Goal: Task Accomplishment & Management: Complete application form

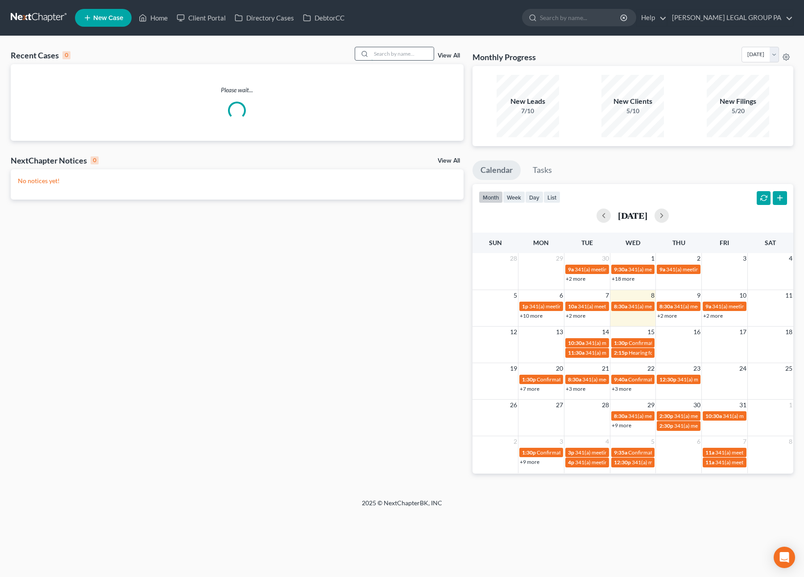
click at [391, 58] on input "search" at bounding box center [402, 53] width 62 height 13
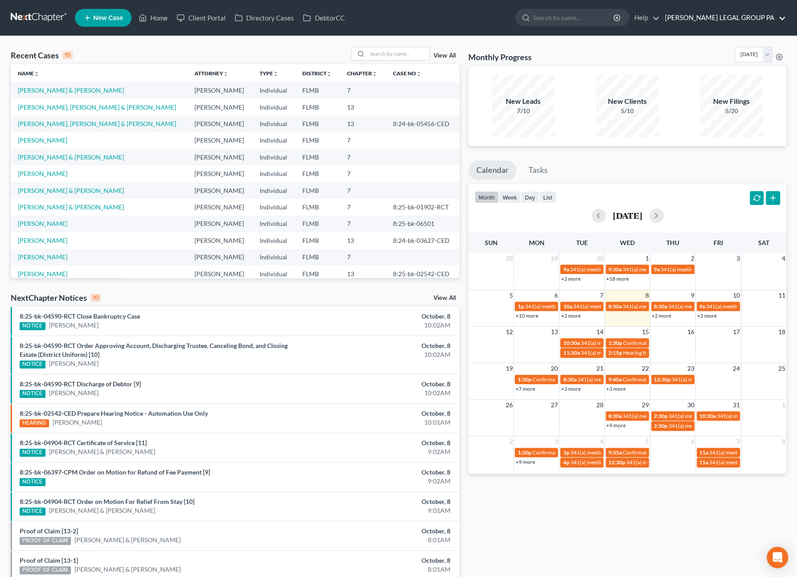
click at [736, 16] on link "[PERSON_NAME] LEGAL GROUP PA" at bounding box center [722, 18] width 125 height 16
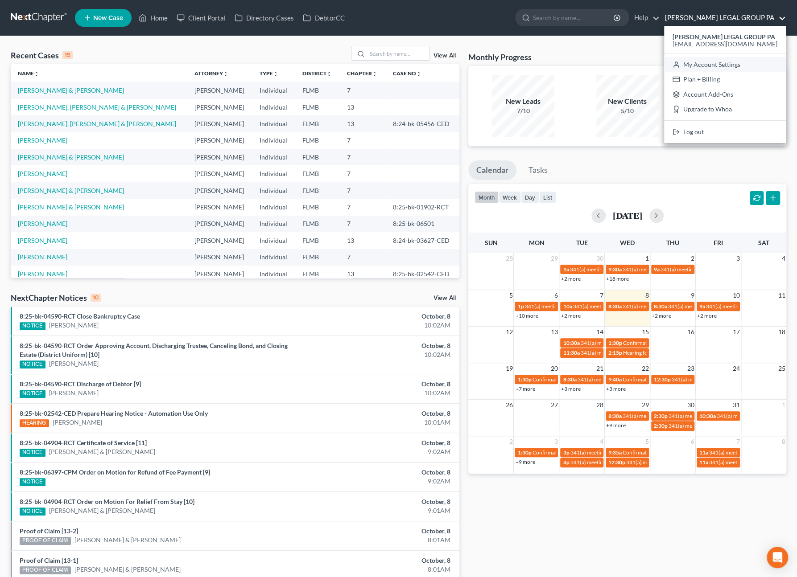
click at [715, 63] on link "My Account Settings" at bounding box center [725, 64] width 122 height 15
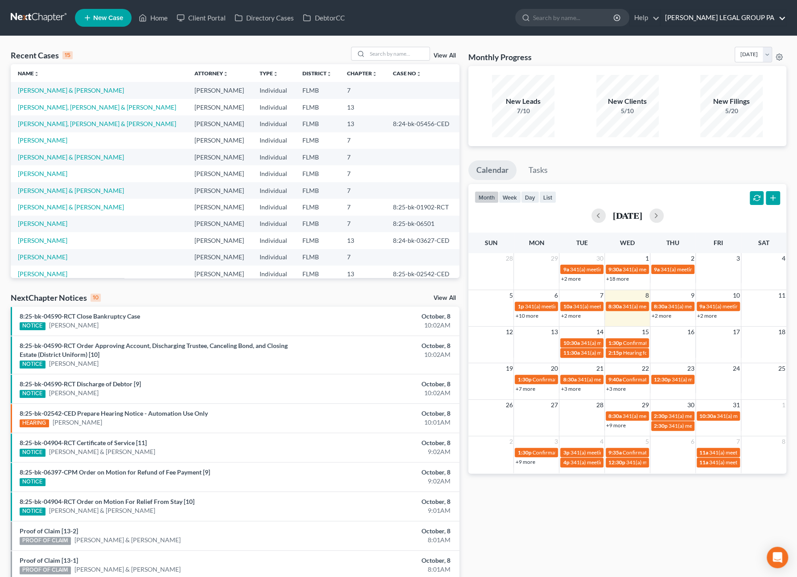
click at [756, 14] on link "[PERSON_NAME] LEGAL GROUP PA" at bounding box center [722, 18] width 125 height 16
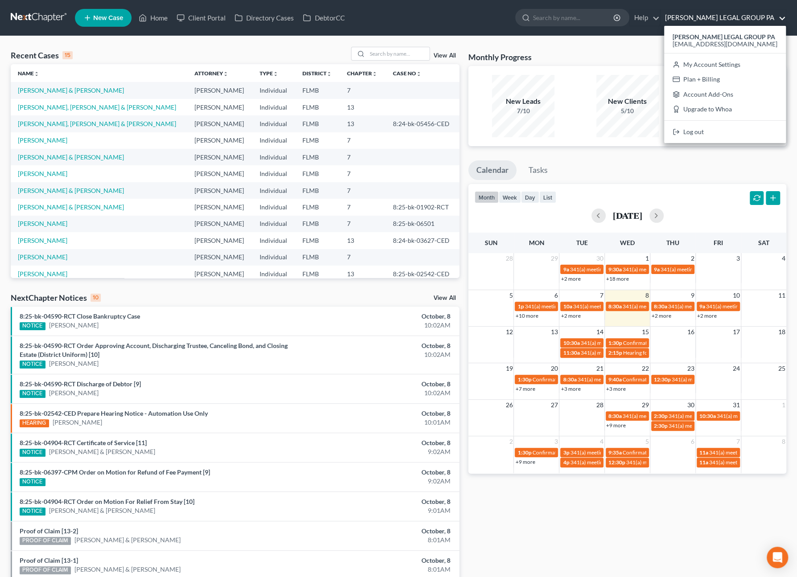
select select "15"
select select "24"
select select "9"
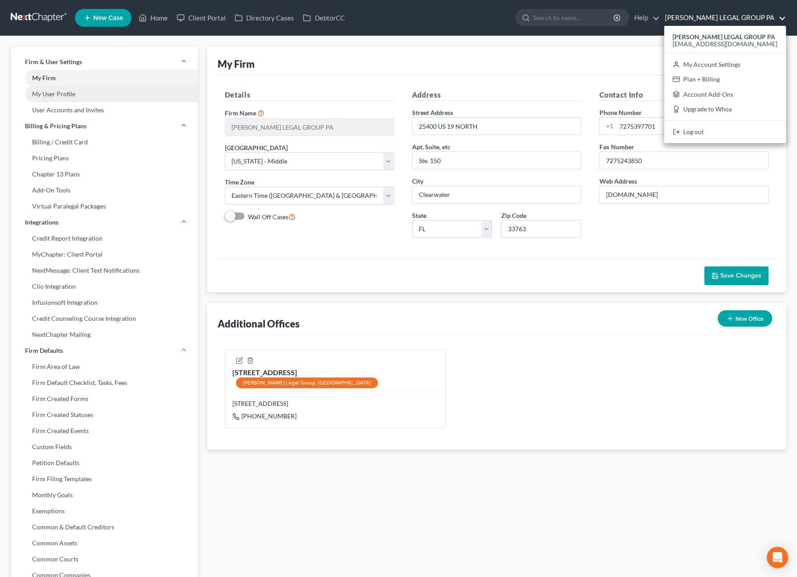
click at [61, 94] on link "My User Profile" at bounding box center [104, 94] width 187 height 16
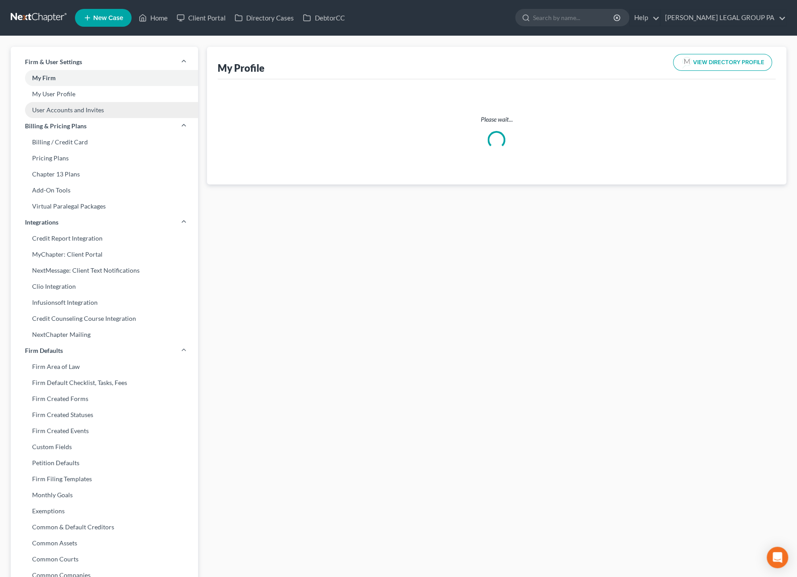
select select "9"
select select "15"
select select "attorney"
select select "0"
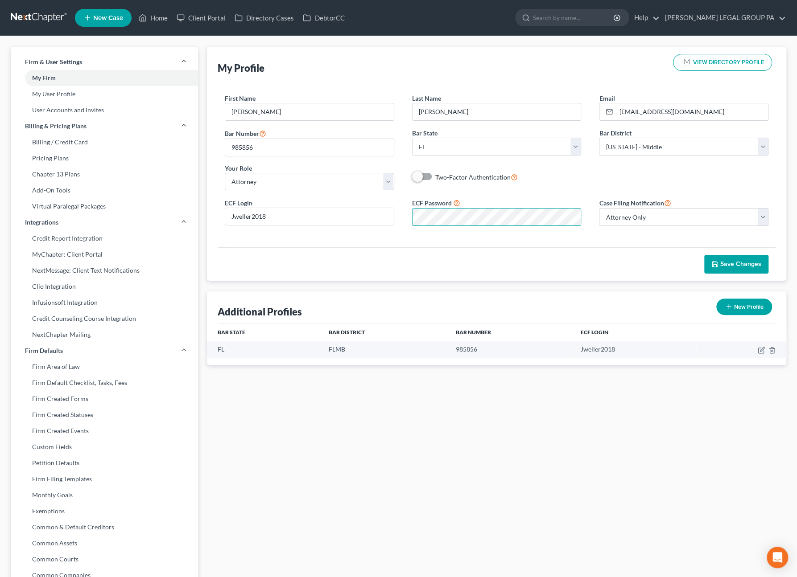
click at [549, 190] on div "First Name * JAY Last Name * WELLER Email * jweller@wellerlegalgroup.com Bar Nu…" at bounding box center [496, 146] width 561 height 104
click at [743, 263] on span "Save Changes" at bounding box center [740, 264] width 41 height 8
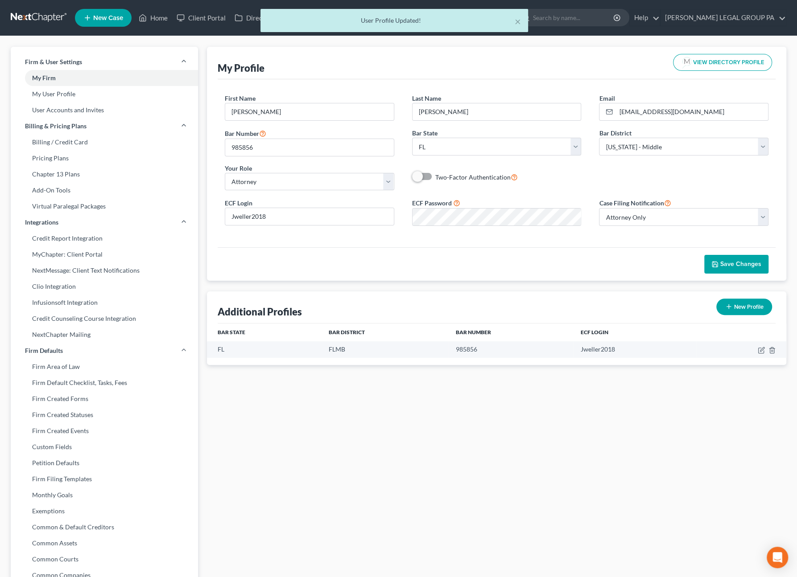
click at [162, 16] on div "× User Profile Updated!" at bounding box center [394, 23] width 797 height 28
click at [151, 17] on div "× User Profile Updated!" at bounding box center [394, 23] width 797 height 28
click at [516, 20] on button "×" at bounding box center [518, 21] width 6 height 11
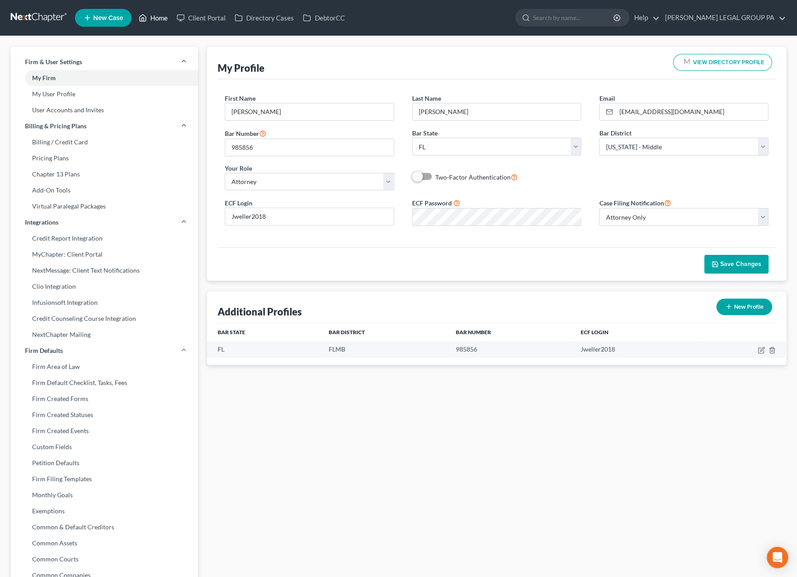
click at [158, 14] on link "Home" at bounding box center [153, 18] width 38 height 16
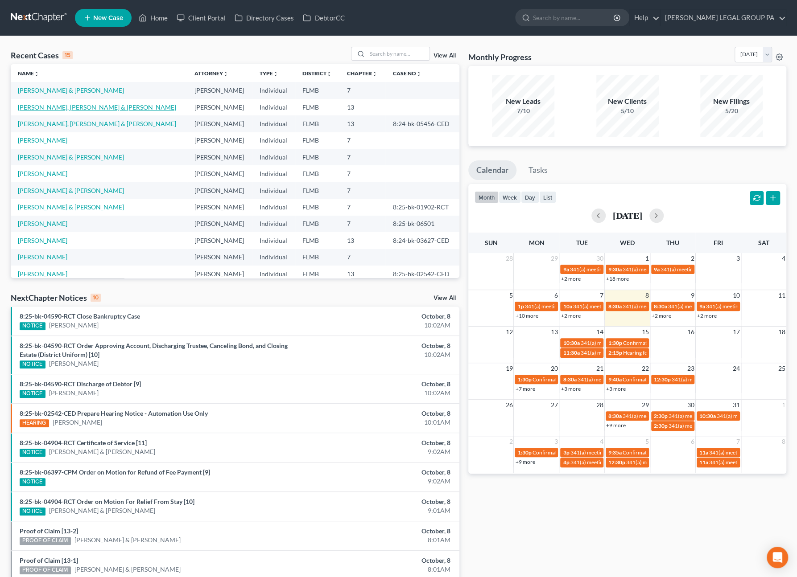
click at [47, 106] on link "[PERSON_NAME], [PERSON_NAME] & [PERSON_NAME]" at bounding box center [97, 107] width 158 height 8
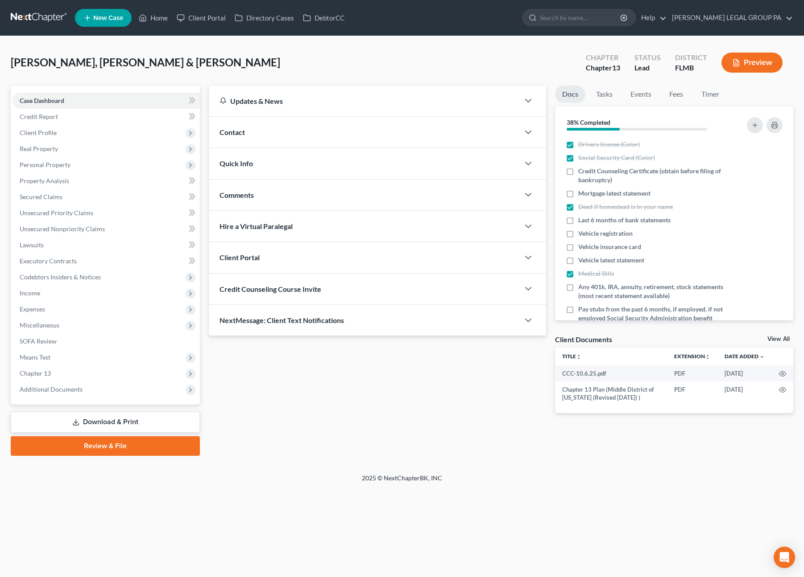
click at [126, 446] on link "Review & File" at bounding box center [105, 447] width 189 height 20
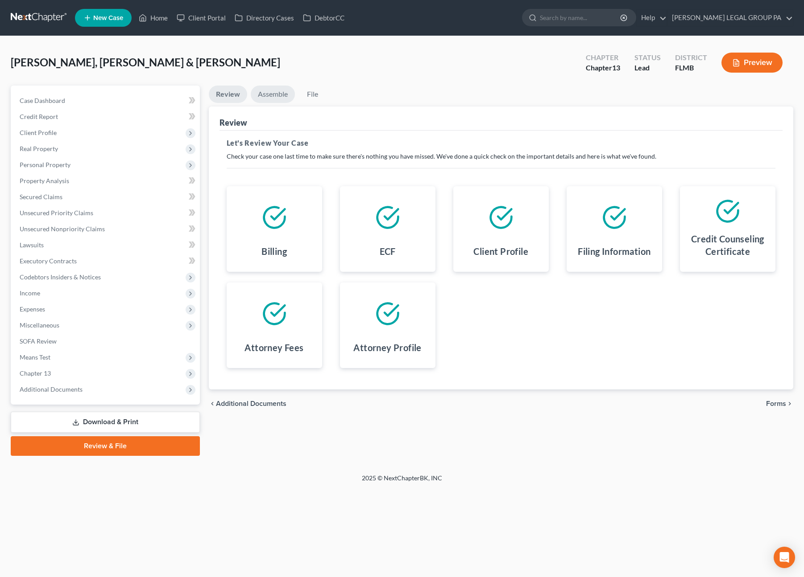
click at [275, 97] on link "Assemble" at bounding box center [273, 94] width 44 height 17
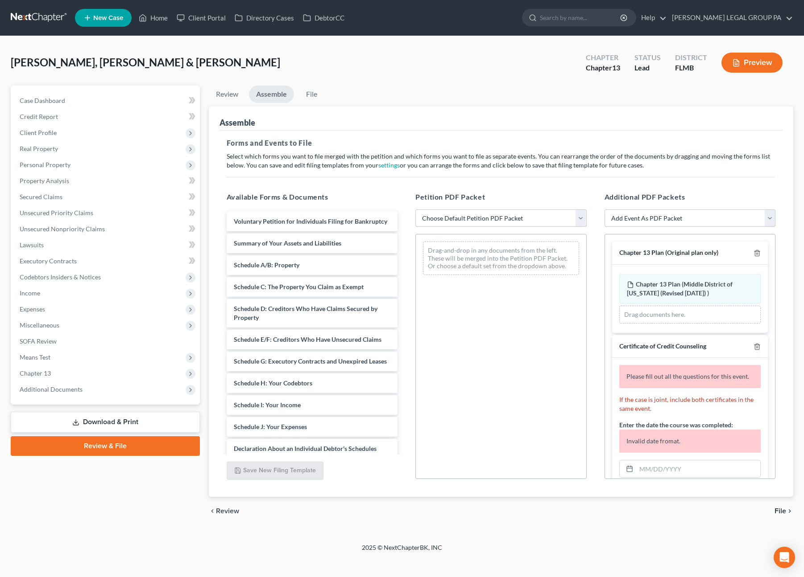
click at [471, 217] on select "Choose Default Petition PDF Packet Complete Bankruptcy Petition (all forms and …" at bounding box center [500, 219] width 171 height 18
select select "0"
click at [415, 210] on select "Choose Default Petition PDF Packet Complete Bankruptcy Petition (all forms and …" at bounding box center [500, 219] width 171 height 18
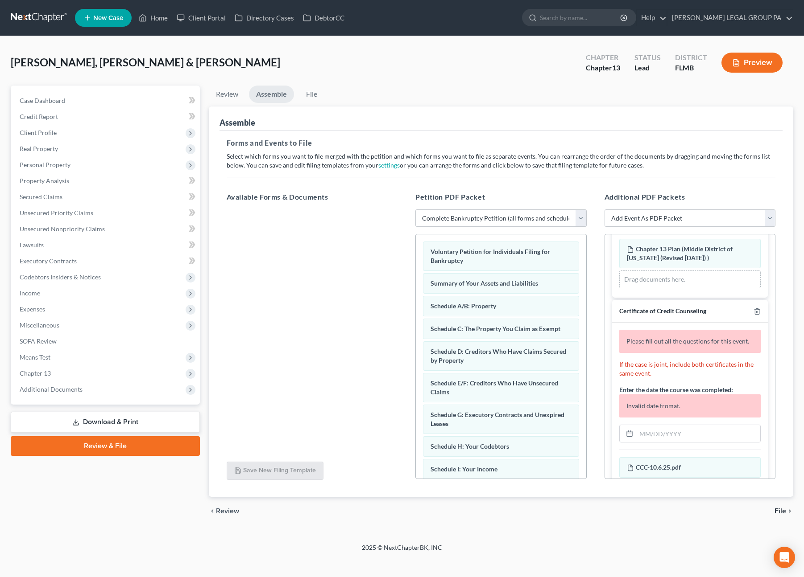
scroll to position [89, 0]
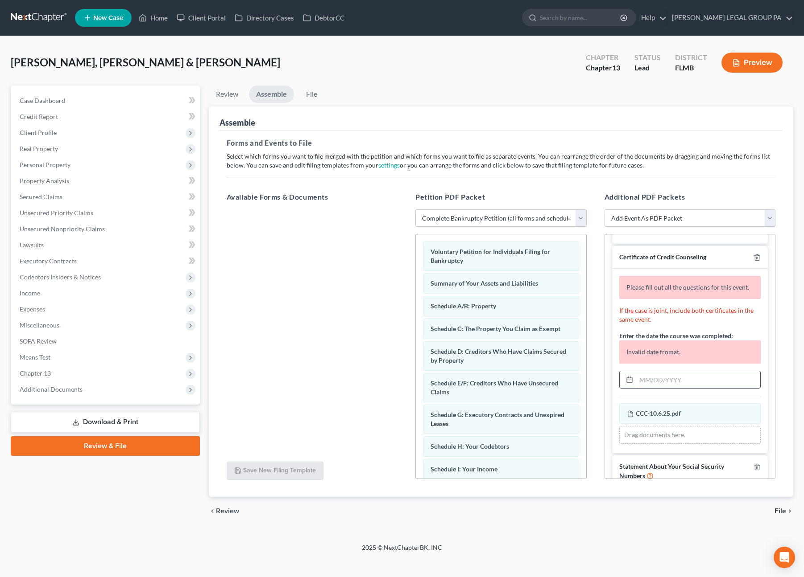
click at [653, 377] on input "text" at bounding box center [698, 379] width 124 height 17
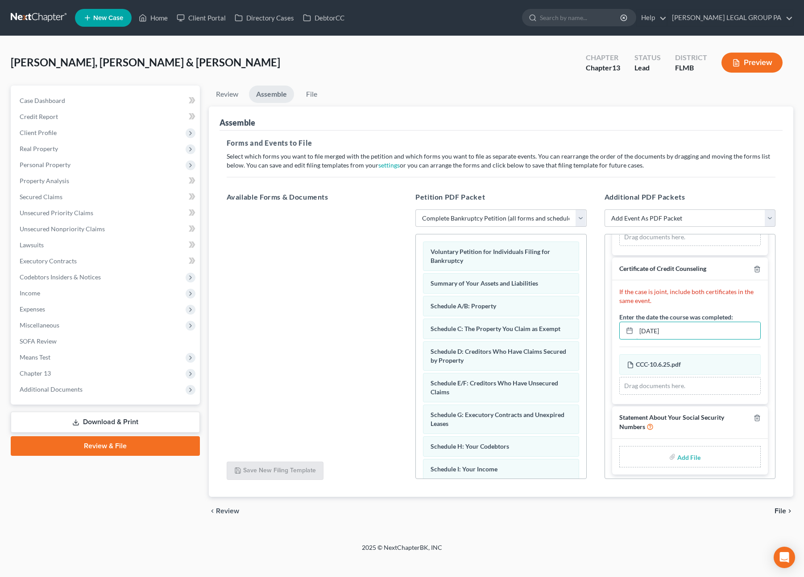
scroll to position [0, 0]
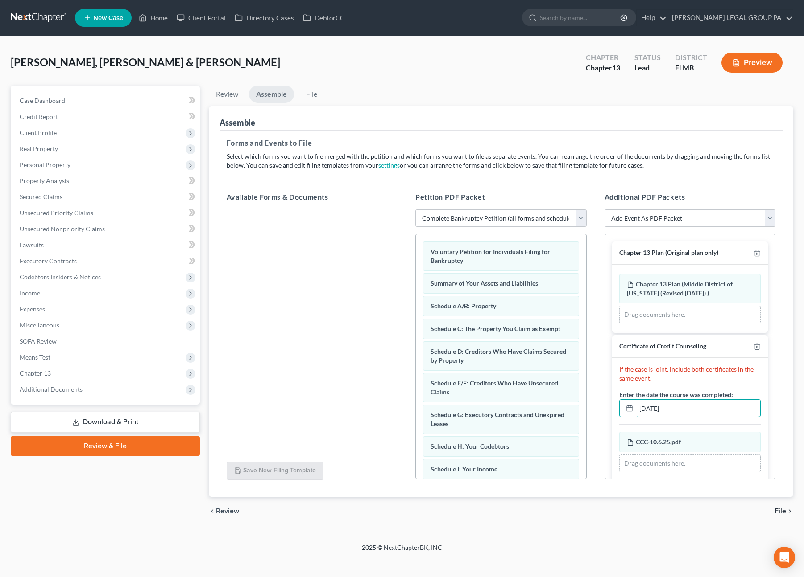
type input "10/06/2025"
drag, startPoint x: 570, startPoint y: 185, endPoint x: 432, endPoint y: 159, distance: 140.7
click at [570, 185] on div "Petition PDF Packet Choose Default Petition PDF Packet Complete Bankruptcy Peti…" at bounding box center [500, 336] width 189 height 302
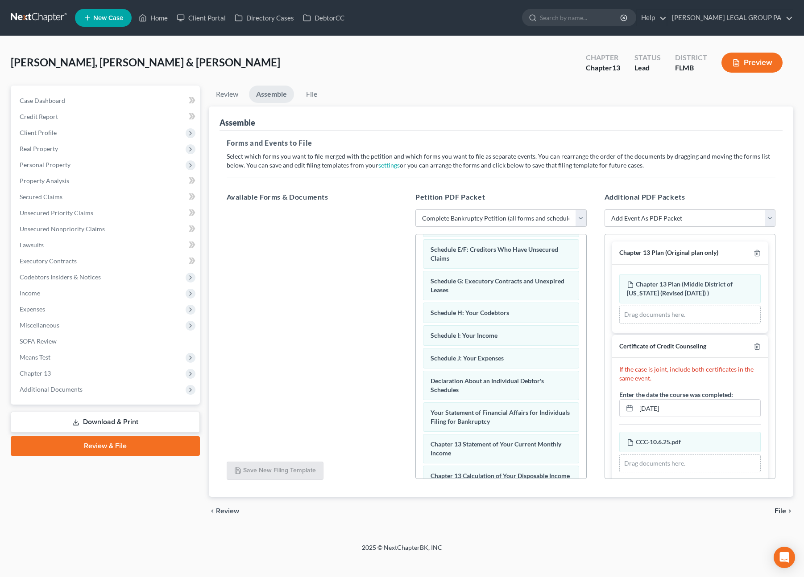
click at [707, 172] on div "Forms and Events to File Select which forms you want to file merged with the pe…" at bounding box center [500, 314] width 563 height 367
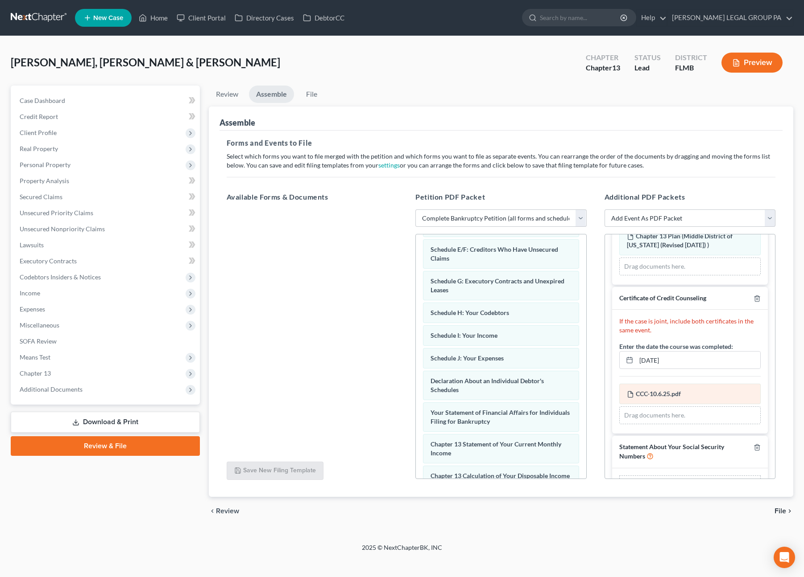
scroll to position [78, 0]
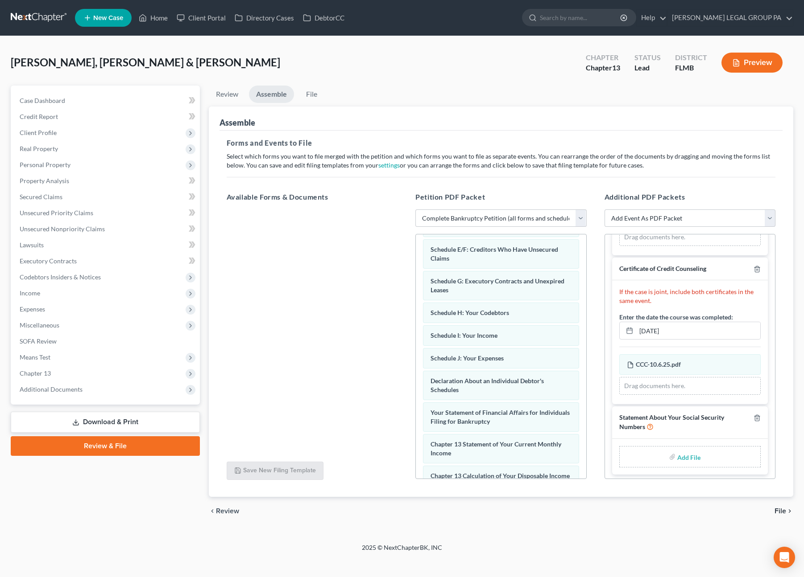
type input "C:\fakepath\Form 121 (46).pdf"
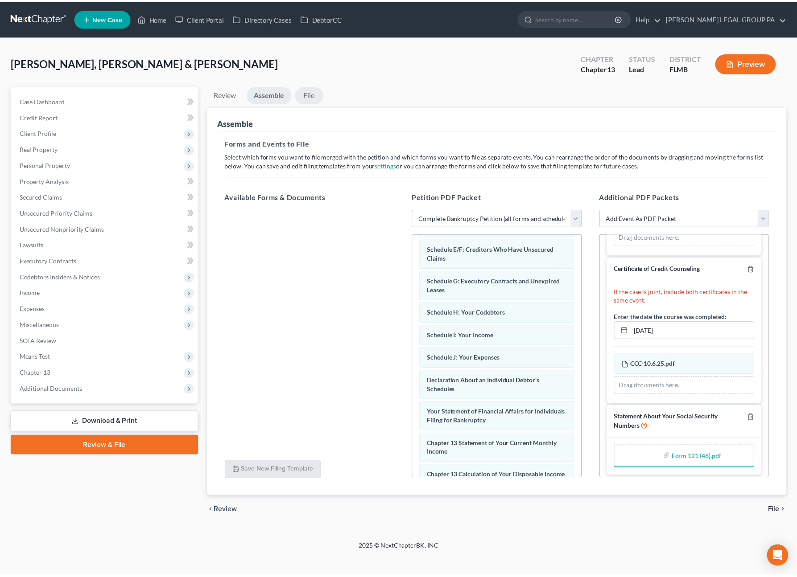
scroll to position [65, 0]
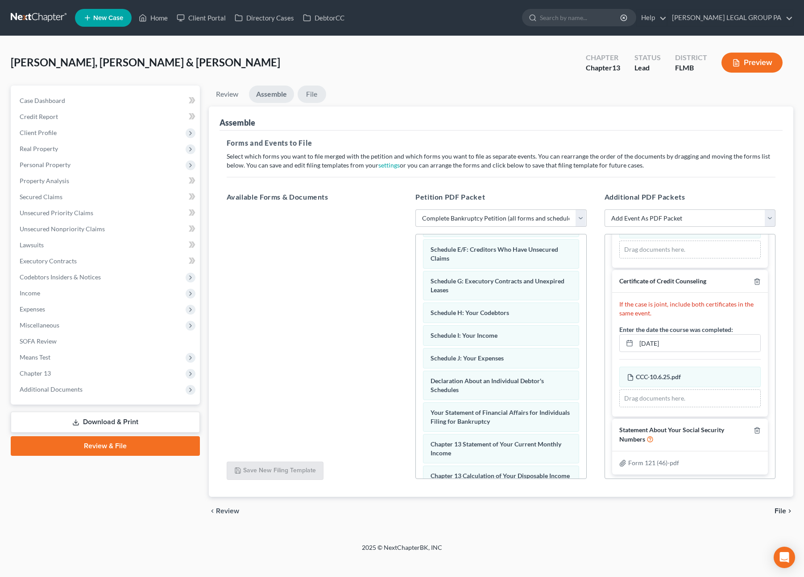
click at [314, 96] on link "File" at bounding box center [311, 94] width 29 height 17
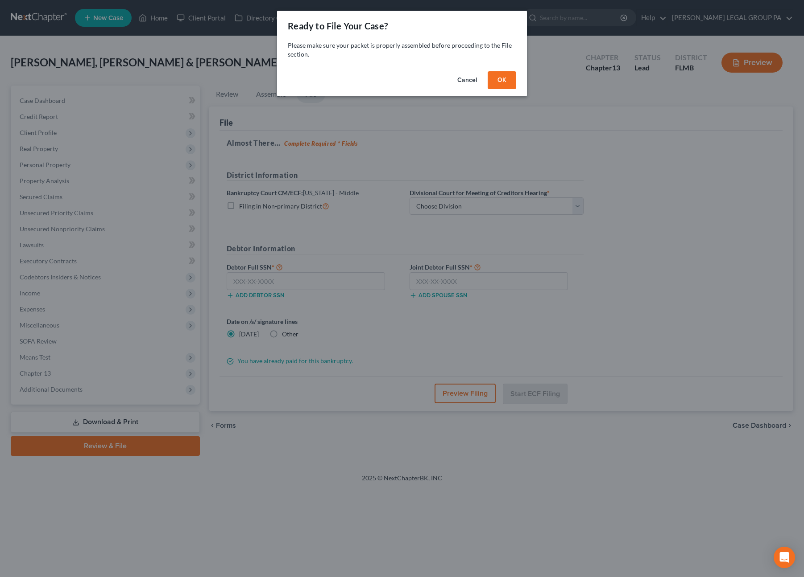
click at [502, 74] on button "OK" at bounding box center [501, 80] width 29 height 18
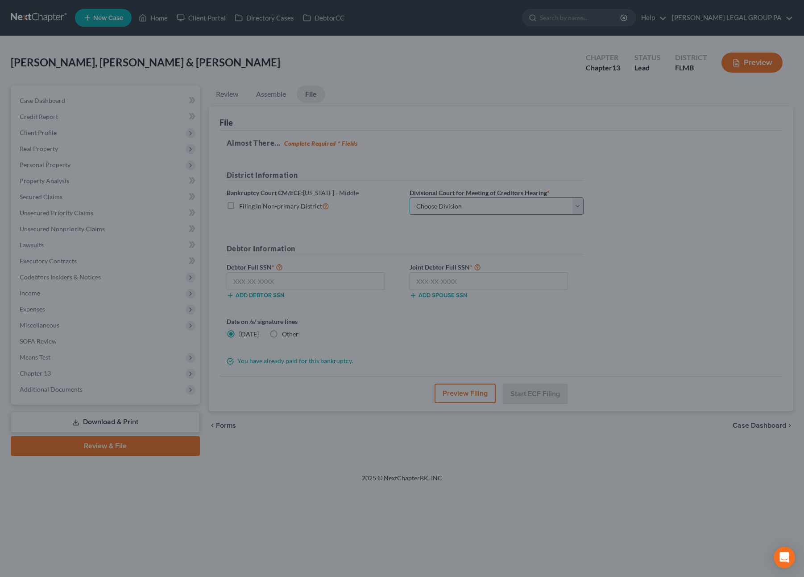
click at [474, 209] on select "Choose Division Fort Myers Jacksonville Orlando Tampa" at bounding box center [496, 207] width 174 height 18
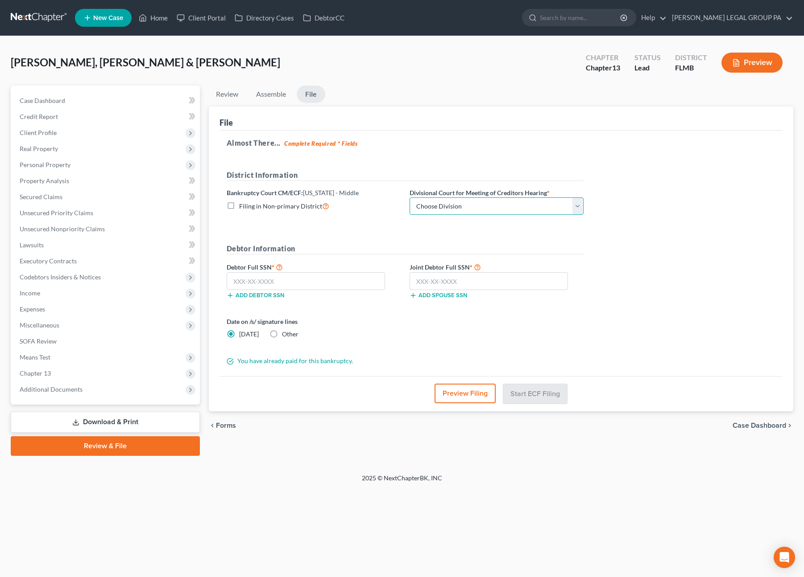
select select "3"
click at [409, 198] on select "Choose Division Fort Myers Jacksonville Orlando Tampa" at bounding box center [496, 207] width 174 height 18
click at [260, 285] on input "text" at bounding box center [306, 281] width 159 height 18
type input "344-70-2728"
drag, startPoint x: 428, startPoint y: 273, endPoint x: 431, endPoint y: 277, distance: 4.7
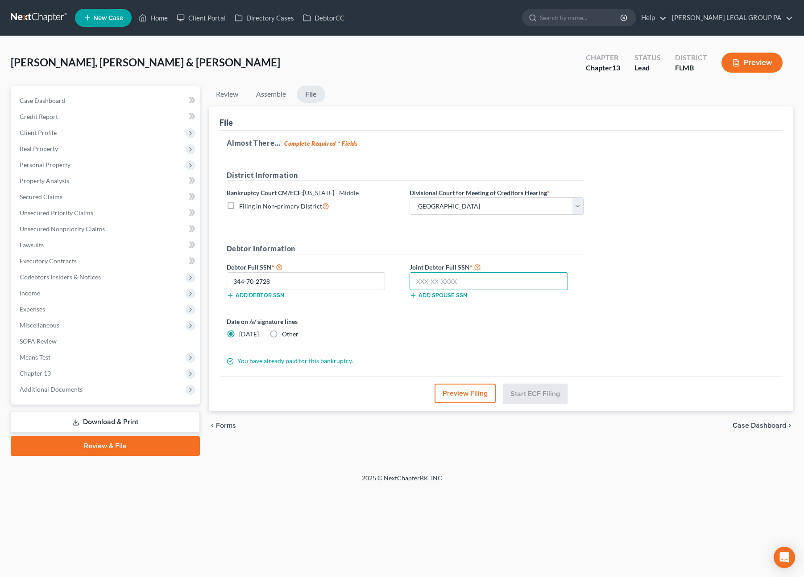
click at [428, 274] on input "text" at bounding box center [488, 281] width 159 height 18
type input "341-64-3325"
click at [665, 332] on div "Almost There... Complete Required * Fields District Information Bankruptcy Cour…" at bounding box center [500, 254] width 563 height 246
click at [537, 388] on button "Start ECF Filing" at bounding box center [535, 394] width 64 height 20
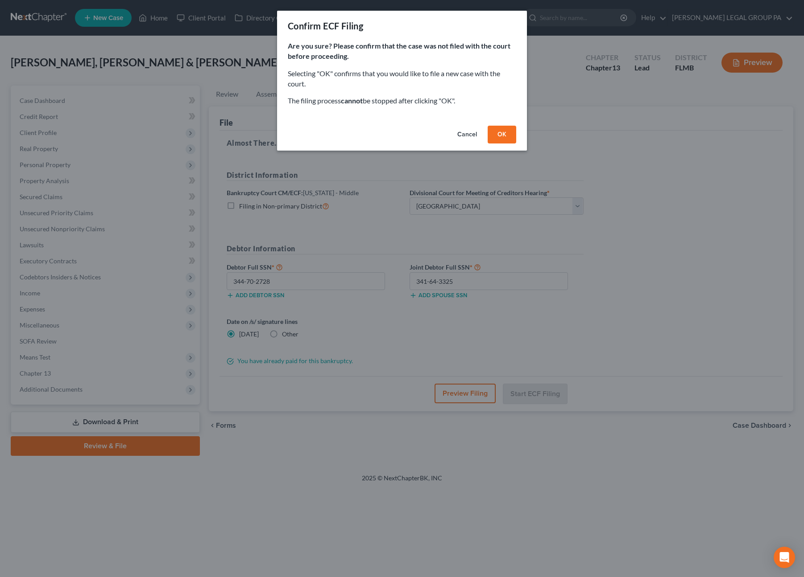
click at [490, 123] on div "Cancel OK" at bounding box center [402, 136] width 250 height 29
click at [499, 136] on button "OK" at bounding box center [501, 135] width 29 height 18
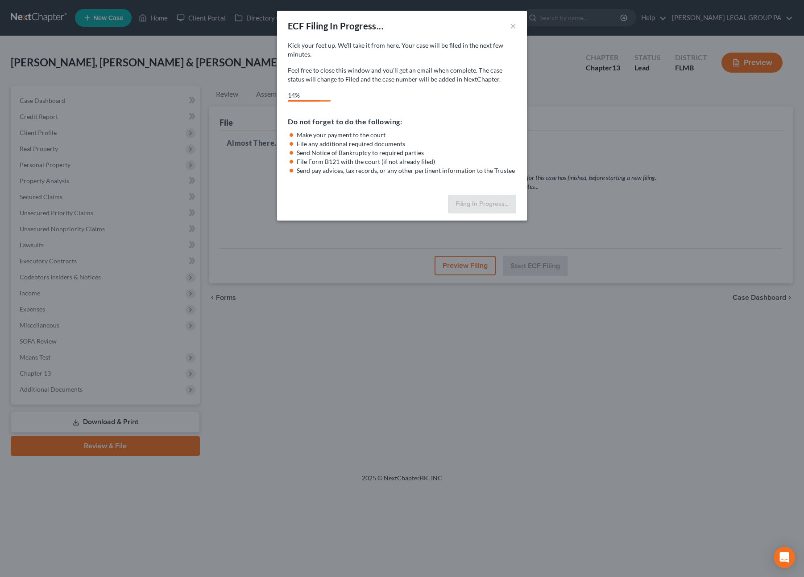
select select "3"
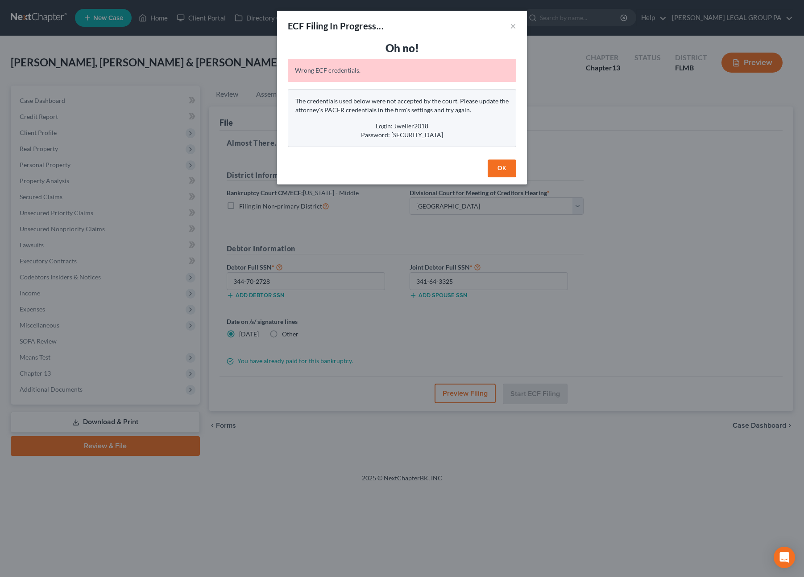
click at [497, 163] on button "OK" at bounding box center [501, 169] width 29 height 18
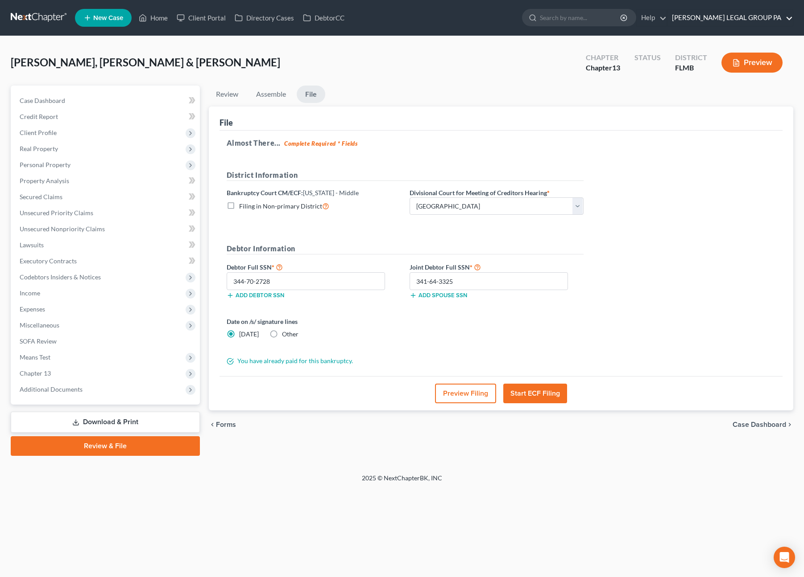
click at [747, 20] on link "[PERSON_NAME] LEGAL GROUP PA" at bounding box center [729, 18] width 125 height 16
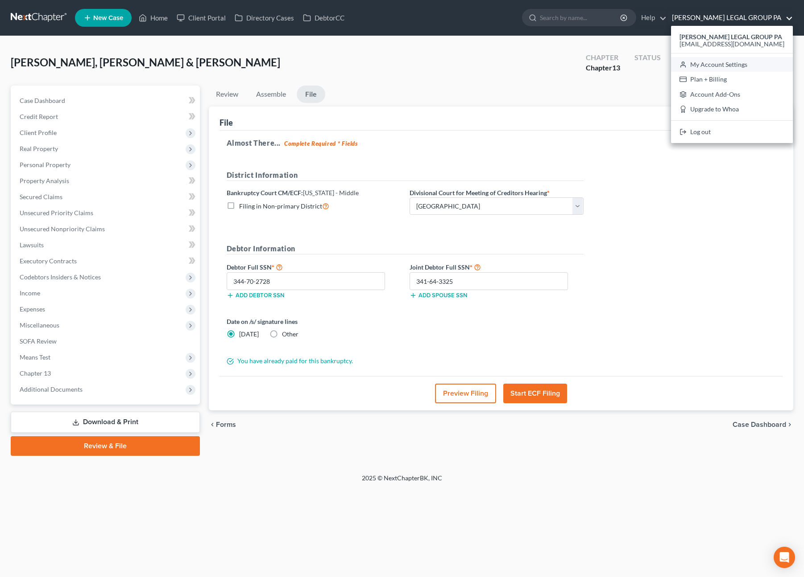
click at [734, 65] on link "My Account Settings" at bounding box center [732, 64] width 122 height 15
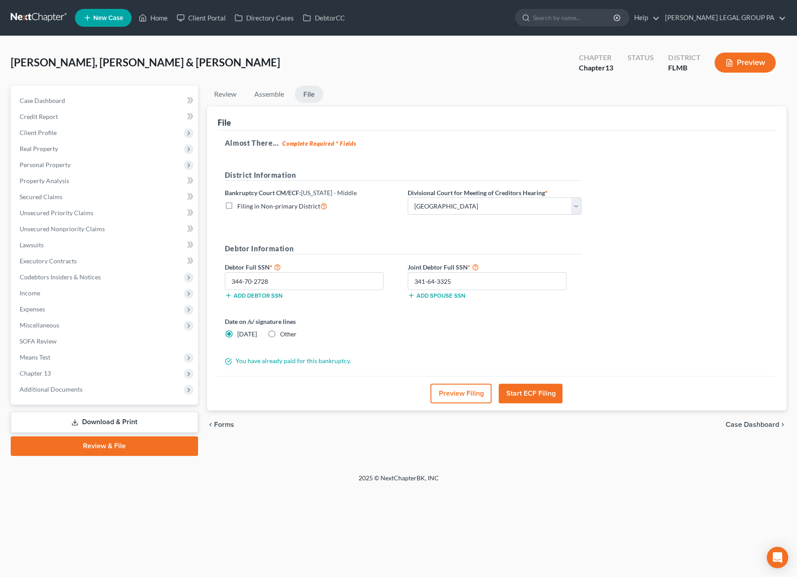
select select "15"
select select "24"
select select "9"
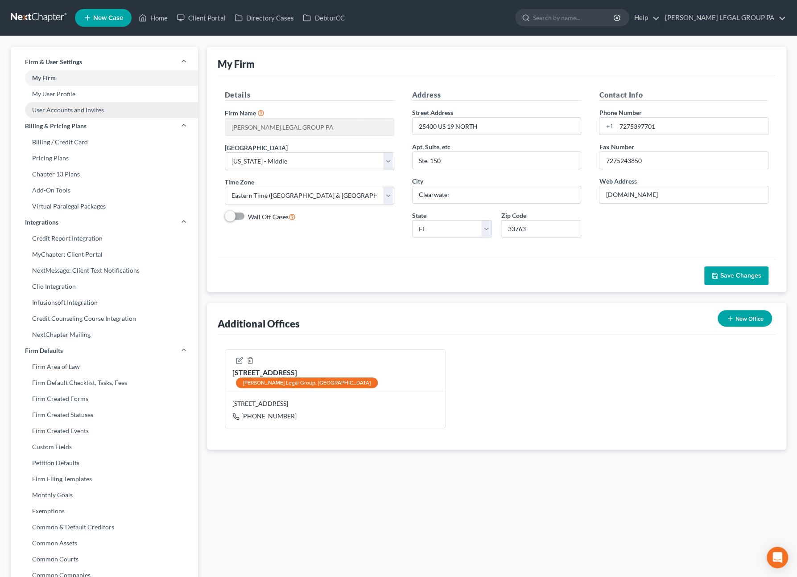
click at [58, 110] on link "User Accounts and Invites" at bounding box center [104, 110] width 187 height 16
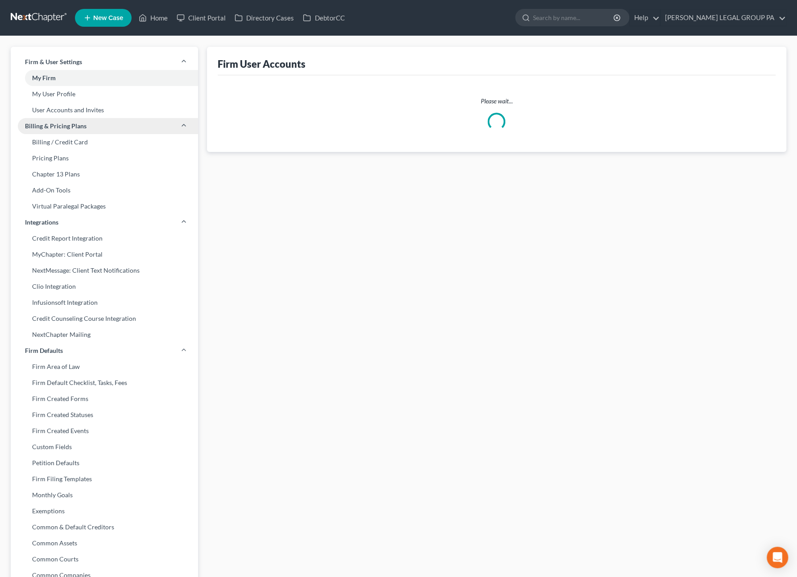
select select "0"
select select "1"
select select "0"
select select "1"
select select "0"
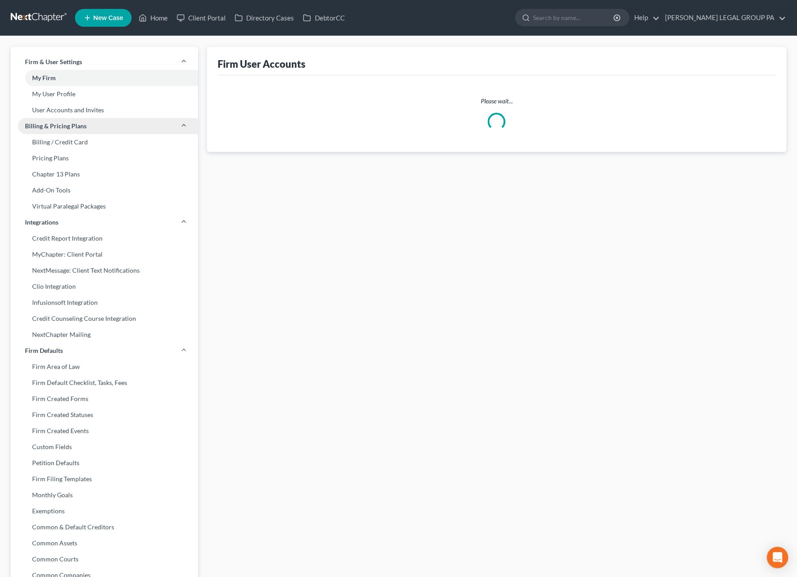
select select "1"
select select "2"
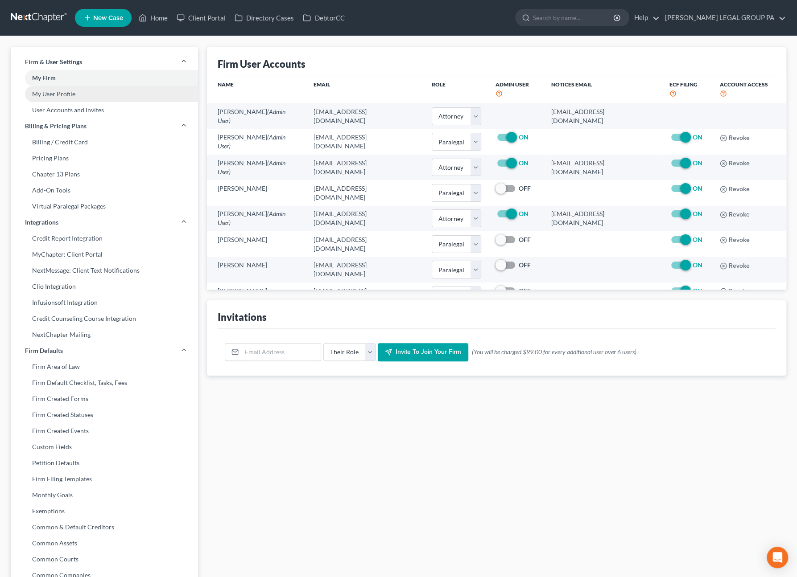
drag, startPoint x: 50, startPoint y: 91, endPoint x: 74, endPoint y: 92, distance: 24.1
click at [51, 91] on link "My User Profile" at bounding box center [104, 94] width 187 height 16
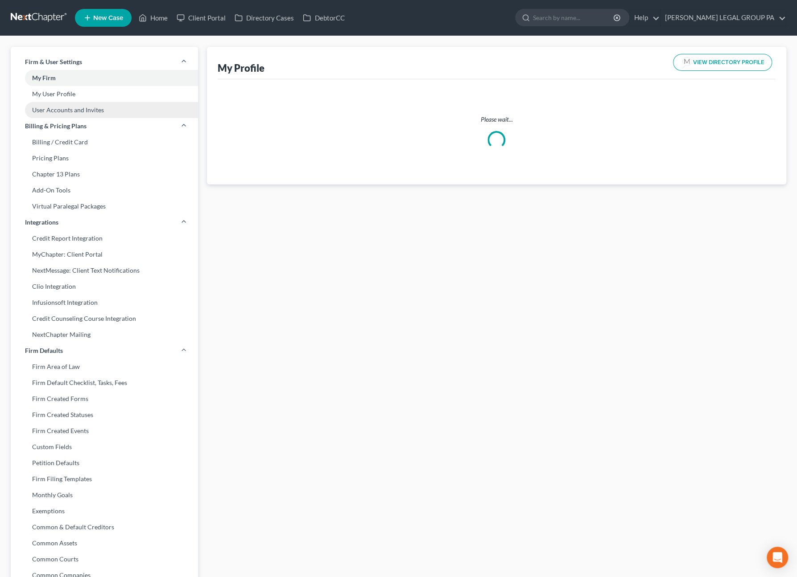
select select "9"
select select "15"
select select "attorney"
select select "0"
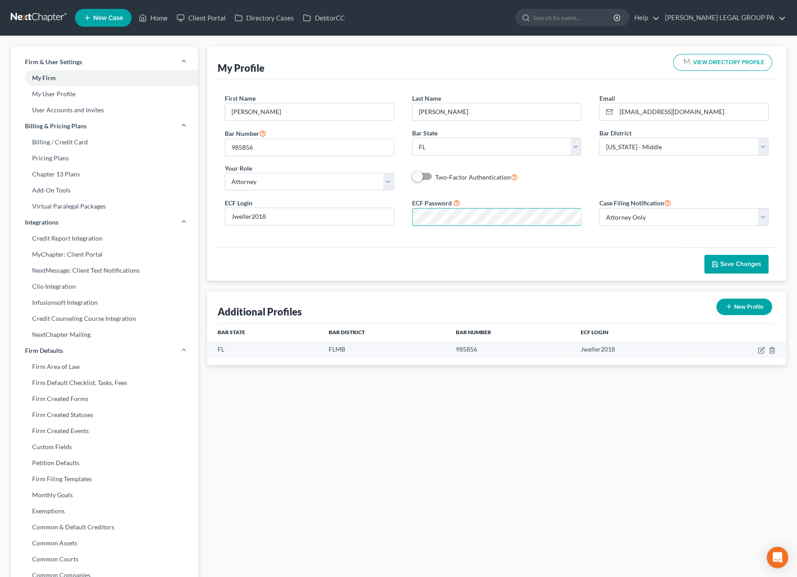
click at [377, 162] on form "First Name * JAY Last Name * WELLER Email * jweller@wellerlegalgroup.com Bar Nu…" at bounding box center [497, 164] width 544 height 140
click at [609, 239] on div "First Name * JAY Last Name * WELLER Email * jweller@wellerlegalgroup.com Bar Nu…" at bounding box center [497, 163] width 558 height 168
click at [348, 206] on div "ECF Login Jweller2018 ECF Password Case Filing Notification Select Attorney Onl…" at bounding box center [496, 216] width 561 height 36
click at [633, 177] on div "First Name * JAY Last Name * WELLER Email * jweller@wellerlegalgroup.com Bar Nu…" at bounding box center [496, 146] width 561 height 104
click at [747, 268] on button "Save Changes" at bounding box center [736, 264] width 64 height 19
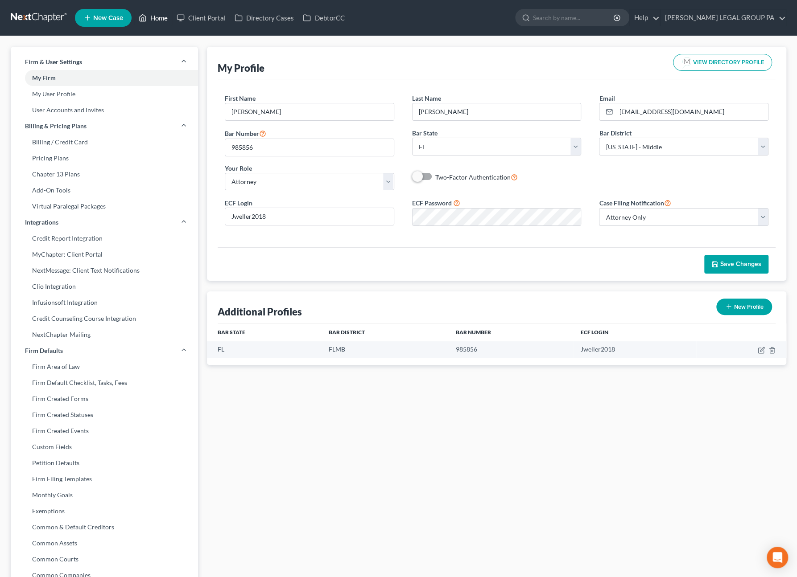
click at [155, 20] on link "Home" at bounding box center [153, 18] width 38 height 16
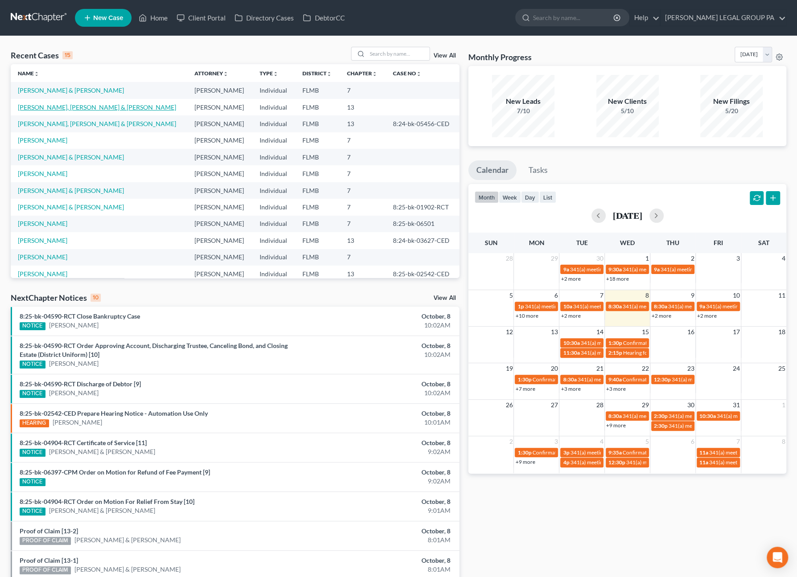
click at [62, 107] on link "[PERSON_NAME], [PERSON_NAME] & [PERSON_NAME]" at bounding box center [97, 107] width 158 height 8
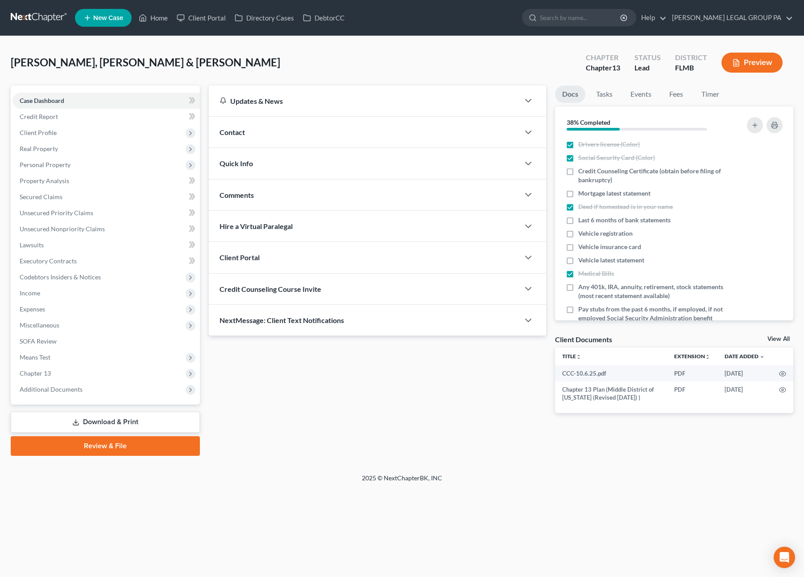
click at [104, 439] on link "Review & File" at bounding box center [105, 447] width 189 height 20
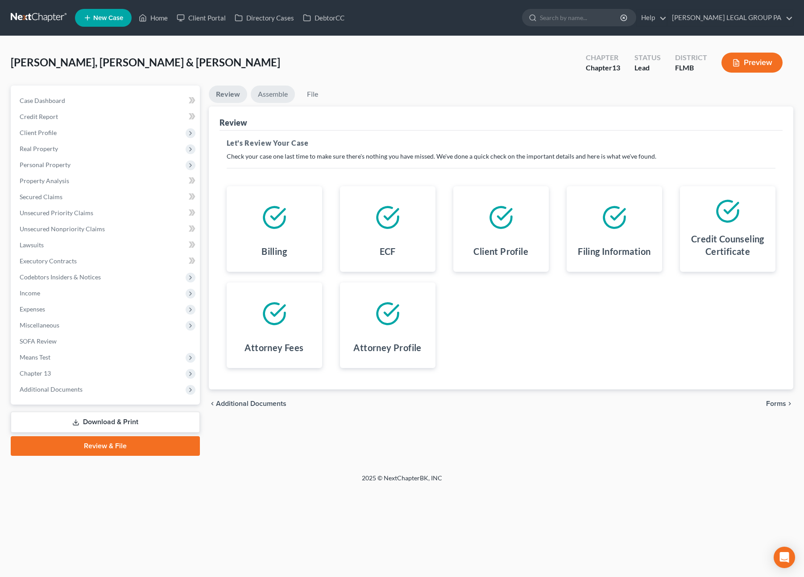
click at [274, 93] on link "Assemble" at bounding box center [273, 94] width 44 height 17
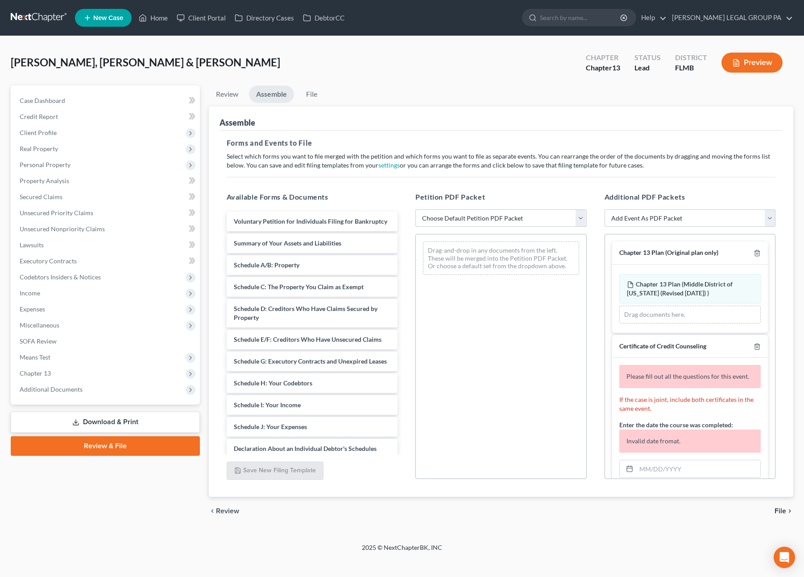
click at [495, 217] on select "Choose Default Petition PDF Packet Complete Bankruptcy Petition (all forms and …" at bounding box center [500, 219] width 171 height 18
select select "0"
click at [415, 210] on select "Choose Default Petition PDF Packet Complete Bankruptcy Petition (all forms and …" at bounding box center [500, 219] width 171 height 18
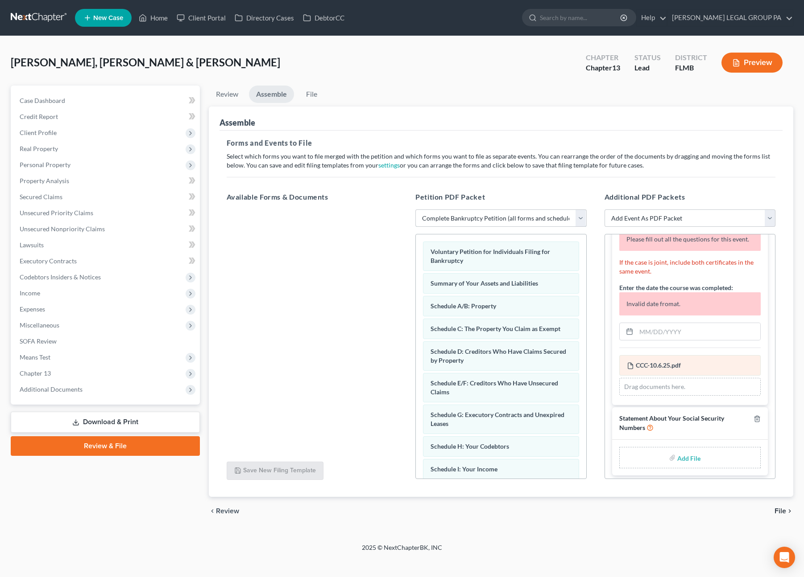
scroll to position [138, 0]
click at [652, 335] on input "text" at bounding box center [698, 330] width 124 height 17
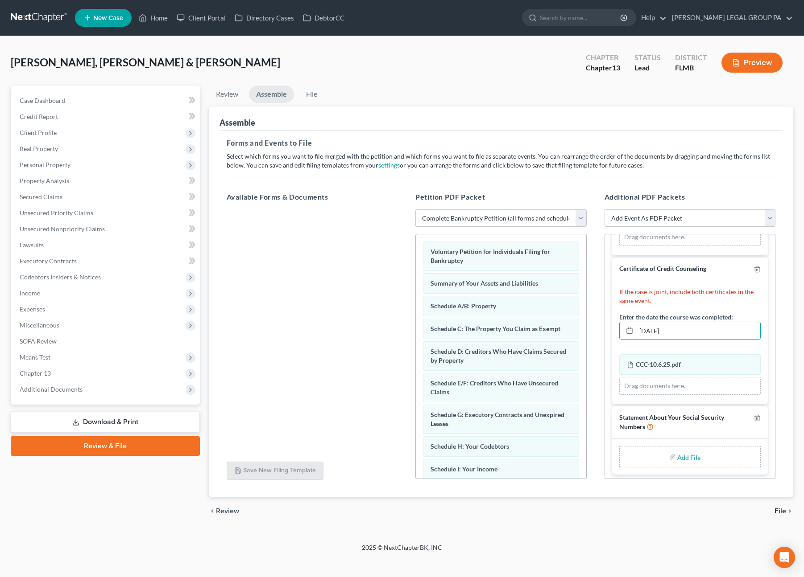
type input "10/06/2025"
type input "C:\fakepath\Form 121 (46).pdf"
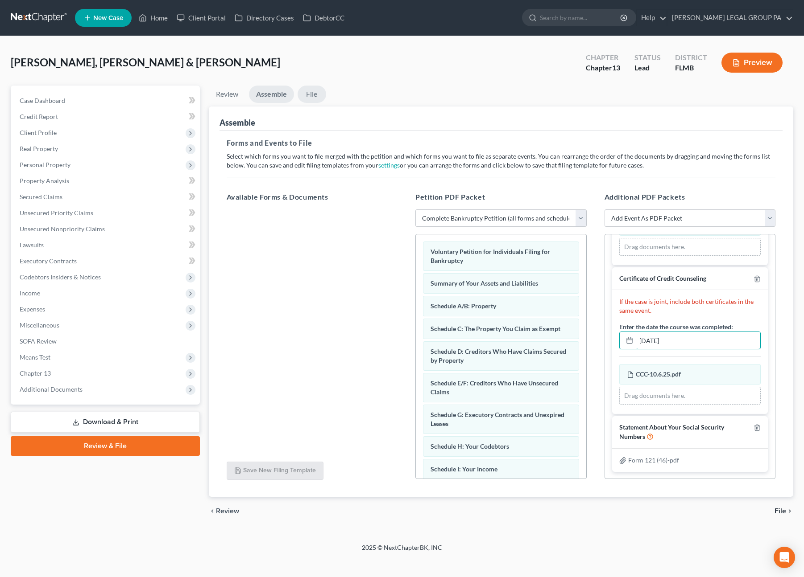
scroll to position [65, 0]
click at [311, 95] on link "File" at bounding box center [311, 94] width 29 height 17
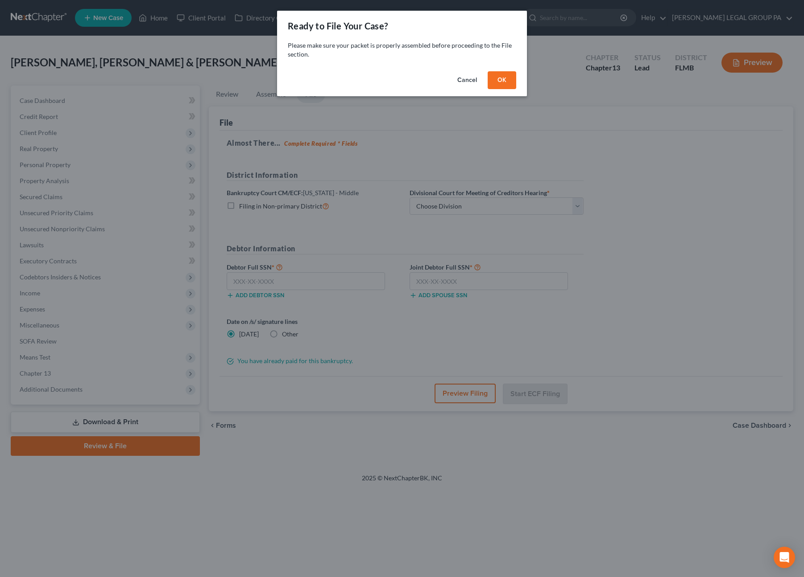
click at [503, 80] on button "OK" at bounding box center [501, 80] width 29 height 18
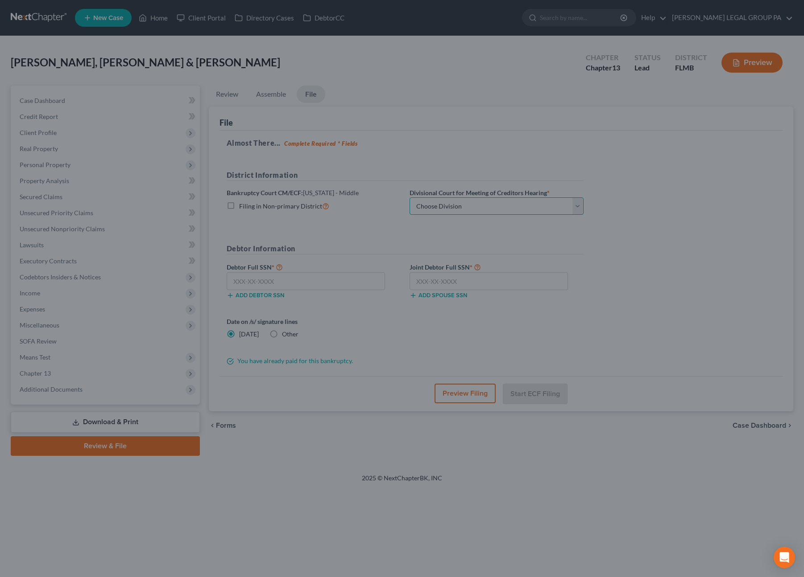
click at [451, 204] on select "Choose Division Fort Myers Jacksonville Orlando Tampa" at bounding box center [496, 207] width 174 height 18
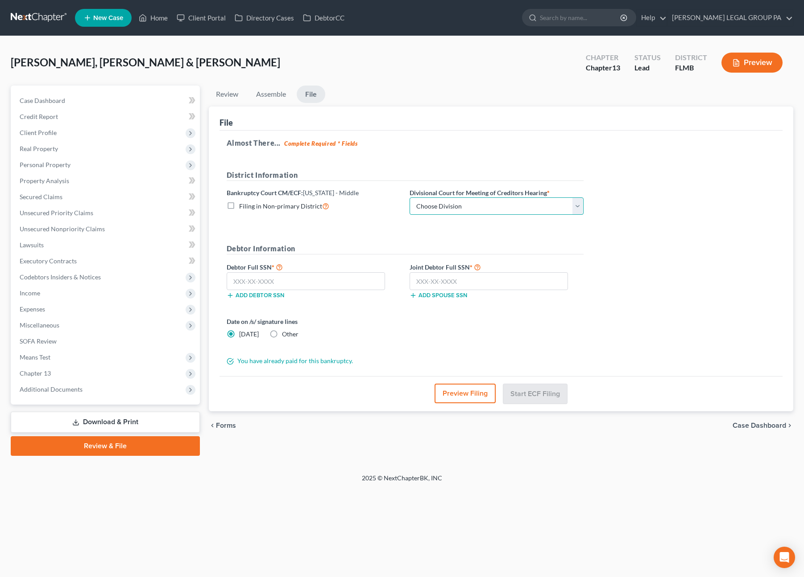
select select "3"
click at [409, 198] on select "Choose Division Fort Myers Jacksonville Orlando Tampa" at bounding box center [496, 207] width 174 height 18
click at [262, 282] on input "text" at bounding box center [306, 281] width 159 height 18
type input "344-70-2728"
drag, startPoint x: 434, startPoint y: 272, endPoint x: 436, endPoint y: 276, distance: 4.8
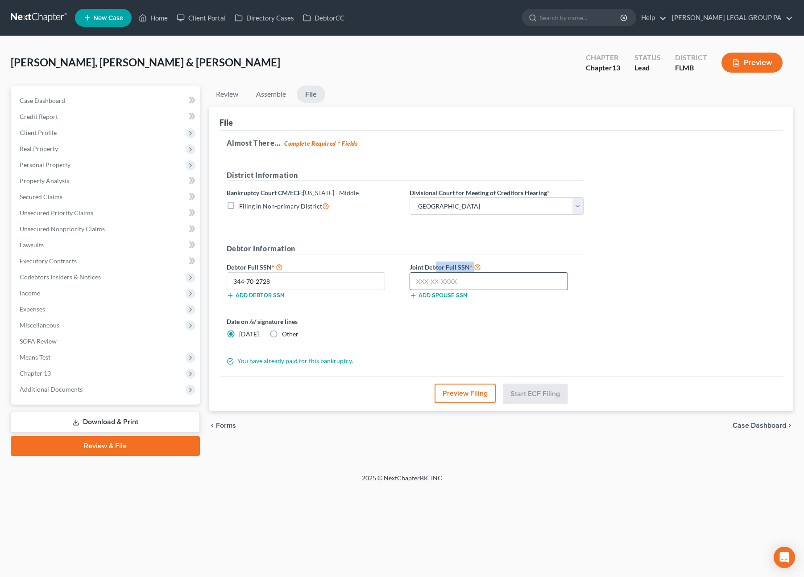
click at [435, 273] on div "Joint Debtor Full SSN * Add spouse SSN" at bounding box center [496, 280] width 183 height 37
click at [437, 281] on input "text" at bounding box center [488, 281] width 159 height 18
type input "341-64-3325"
click at [542, 385] on button "Start ECF Filing" at bounding box center [535, 394] width 64 height 20
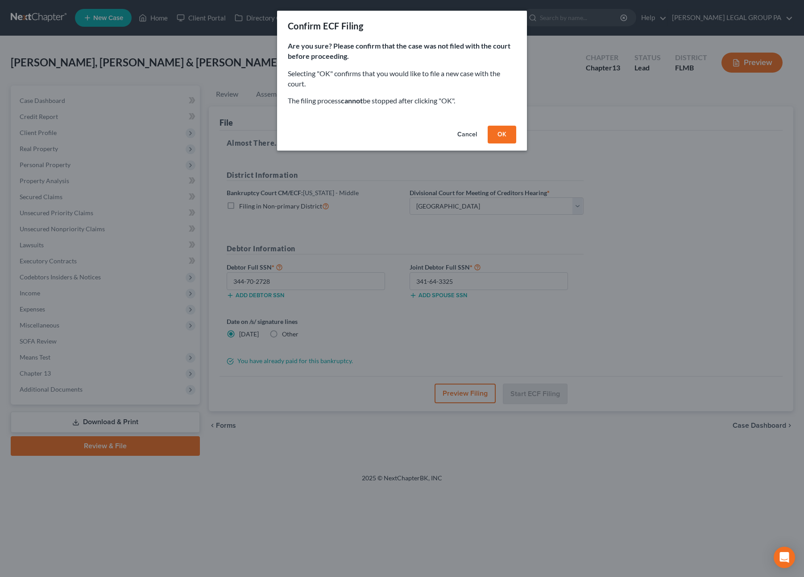
click at [507, 136] on button "OK" at bounding box center [501, 135] width 29 height 18
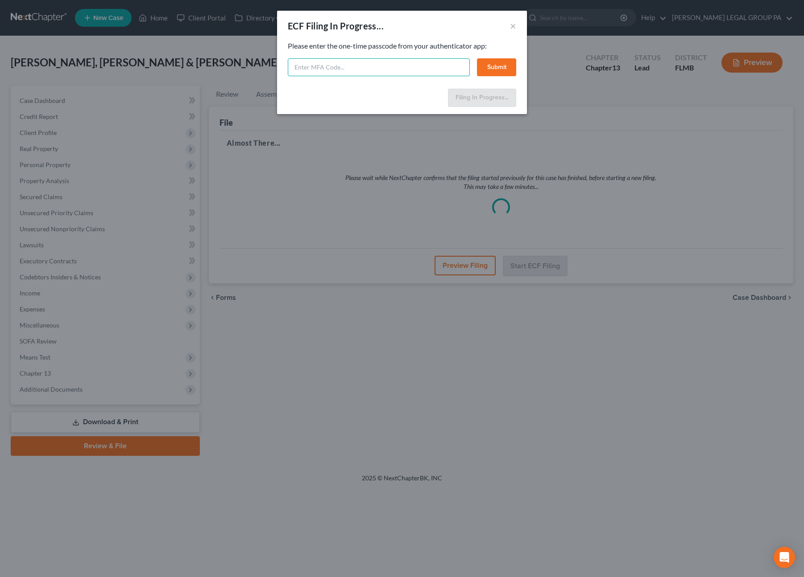
click at [338, 66] on input "text" at bounding box center [379, 67] width 182 height 18
click at [342, 67] on input "text" at bounding box center [379, 67] width 182 height 18
type input "671579"
click at [499, 64] on button "Submit" at bounding box center [496, 67] width 39 height 18
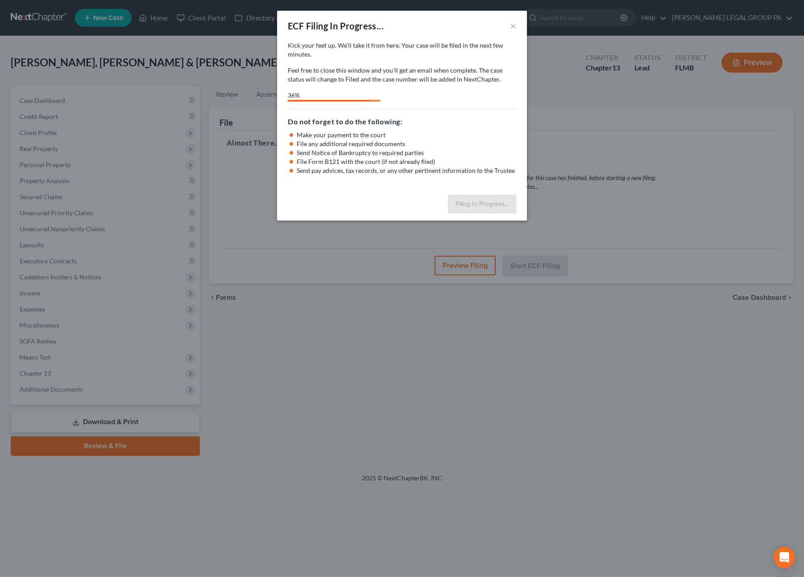
select select "3"
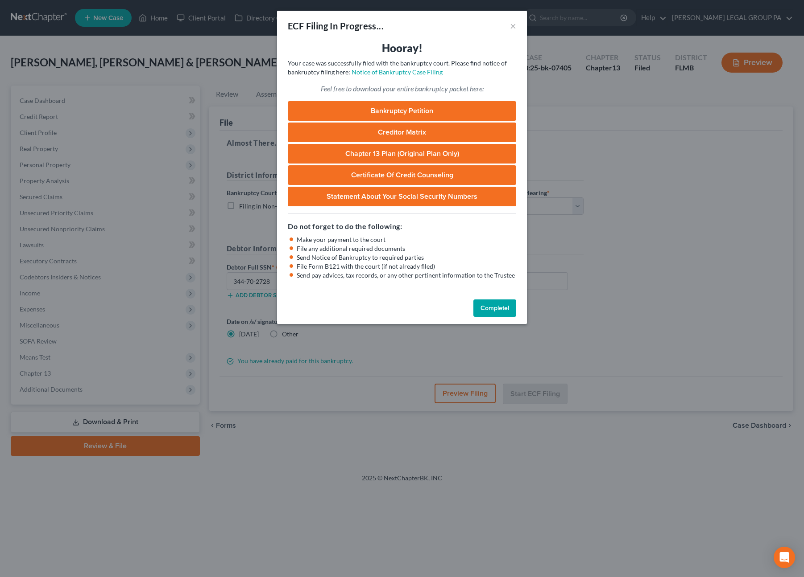
click at [506, 309] on button "Complete!" at bounding box center [494, 309] width 43 height 18
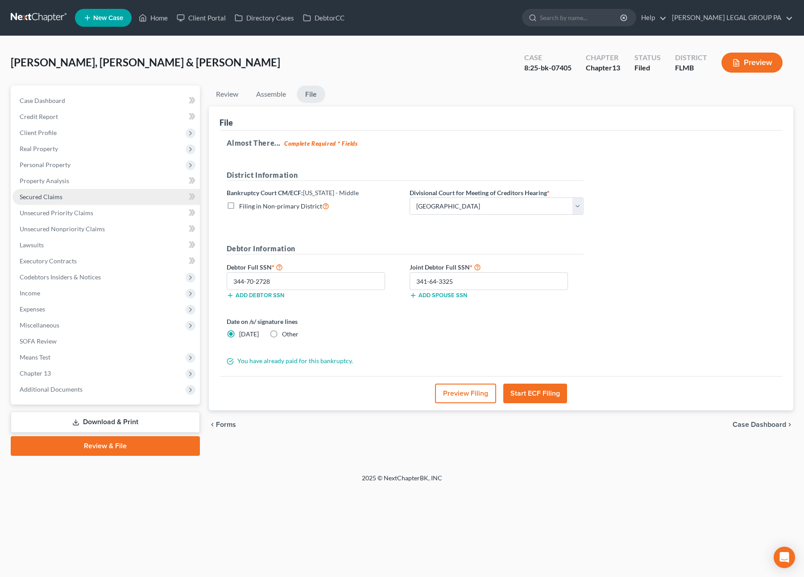
click at [56, 198] on span "Secured Claims" at bounding box center [41, 197] width 43 height 8
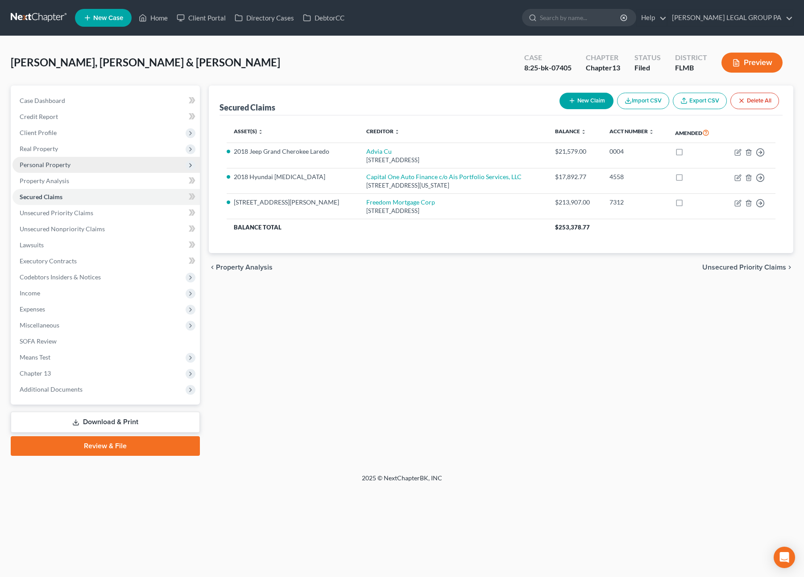
click at [51, 162] on span "Personal Property" at bounding box center [45, 165] width 51 height 8
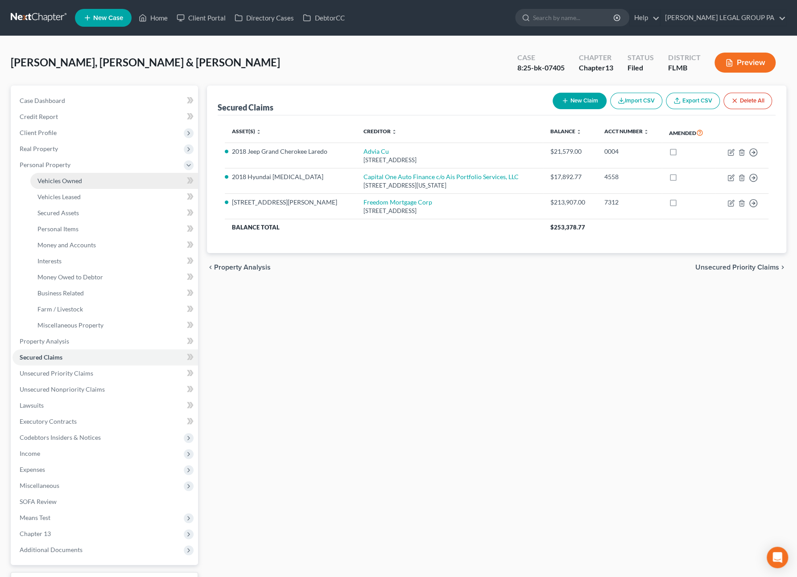
click at [51, 180] on span "Vehicles Owned" at bounding box center [59, 181] width 45 height 8
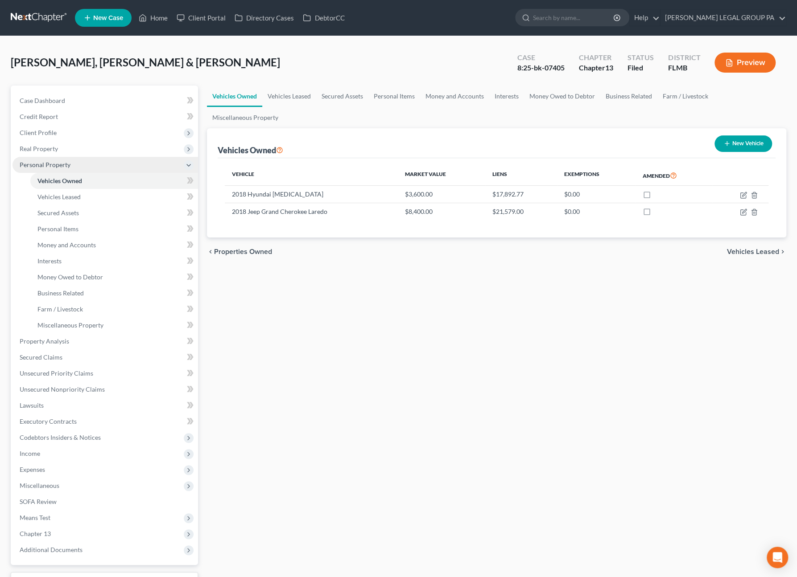
click at [47, 169] on span "Personal Property" at bounding box center [105, 165] width 186 height 16
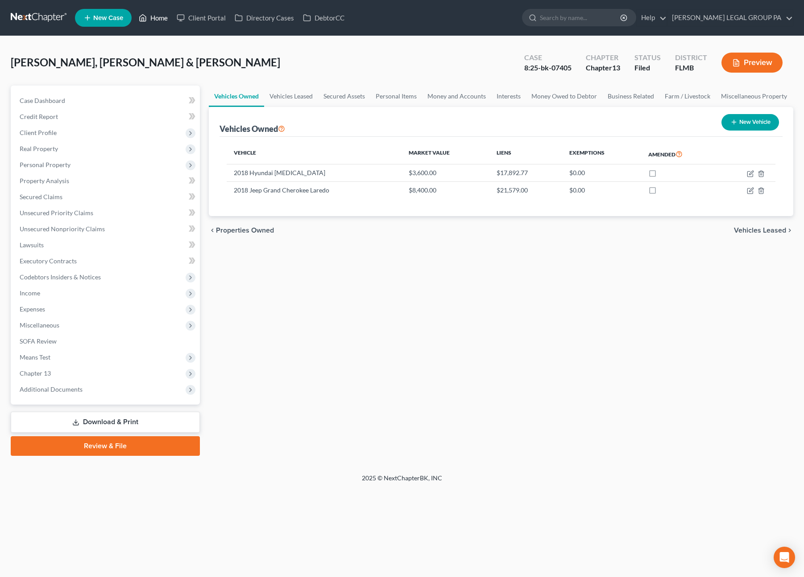
click at [154, 15] on link "Home" at bounding box center [153, 18] width 38 height 16
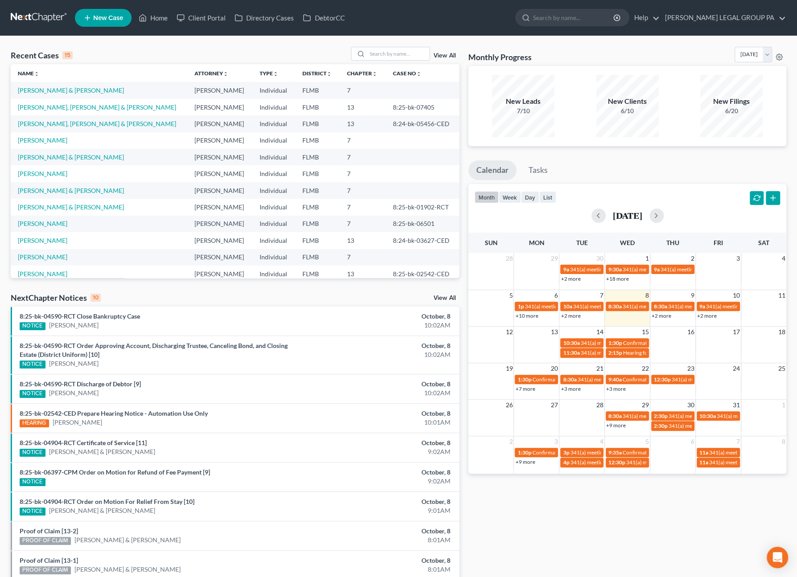
click at [117, 35] on nav "Home New Case Client Portal Directory Cases DebtorCC WELLER LEGAL GROUP PA jwel…" at bounding box center [398, 18] width 797 height 36
click at [148, 14] on link "Home" at bounding box center [153, 18] width 38 height 16
click at [402, 56] on input "search" at bounding box center [398, 53] width 62 height 13
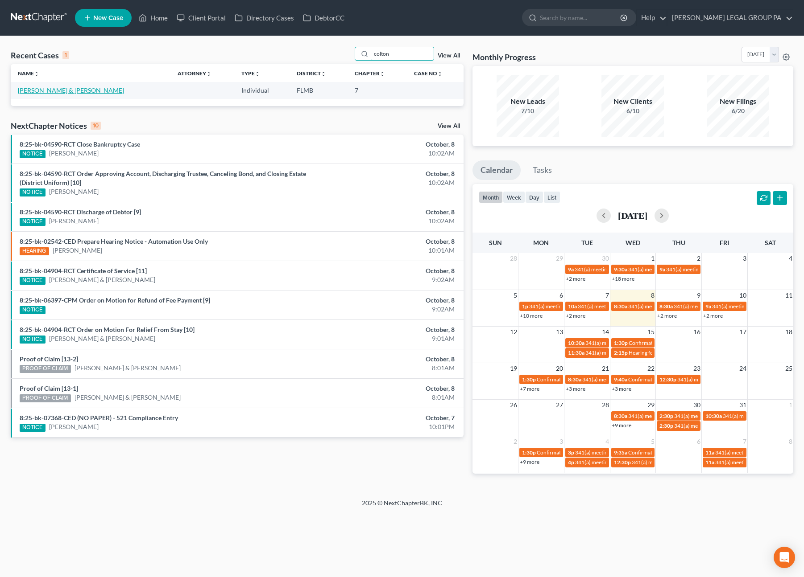
type input "colton"
click at [54, 91] on link "Colton, Paul & Sara" at bounding box center [71, 91] width 106 height 8
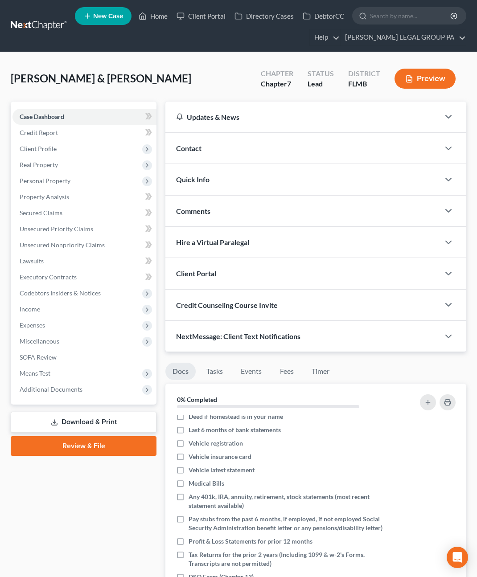
scroll to position [68, 0]
drag, startPoint x: 55, startPoint y: 144, endPoint x: 60, endPoint y: 153, distance: 10.2
click at [55, 145] on span "Client Profile" at bounding box center [38, 149] width 37 height 8
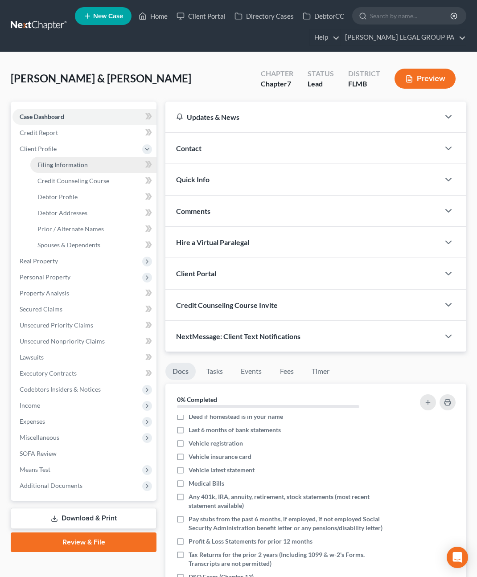
click at [59, 165] on span "Filing Information" at bounding box center [62, 165] width 50 height 8
select select "1"
select select "0"
select select "15"
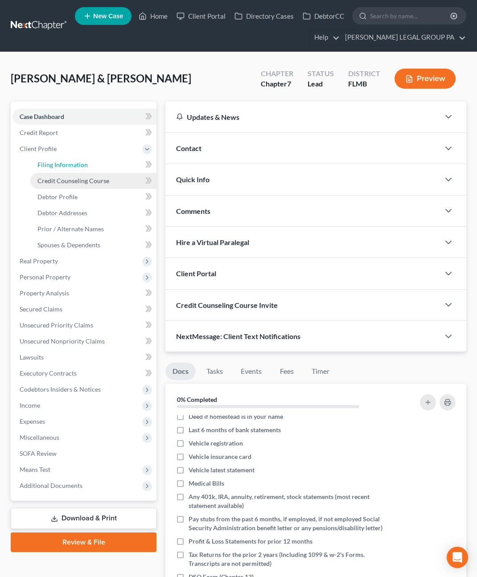
select select "9"
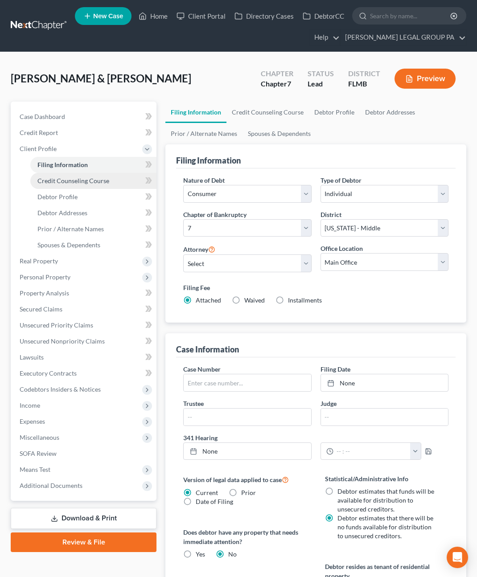
click at [64, 181] on span "Credit Counseling Course" at bounding box center [73, 181] width 72 height 8
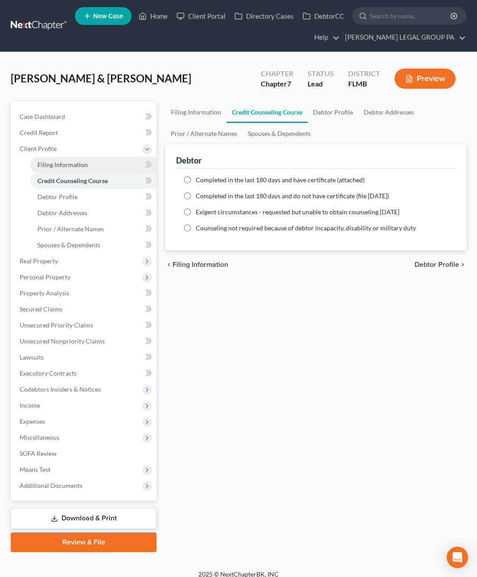
click at [71, 168] on link "Filing Information" at bounding box center [93, 165] width 126 height 16
select select "1"
select select "0"
select select "15"
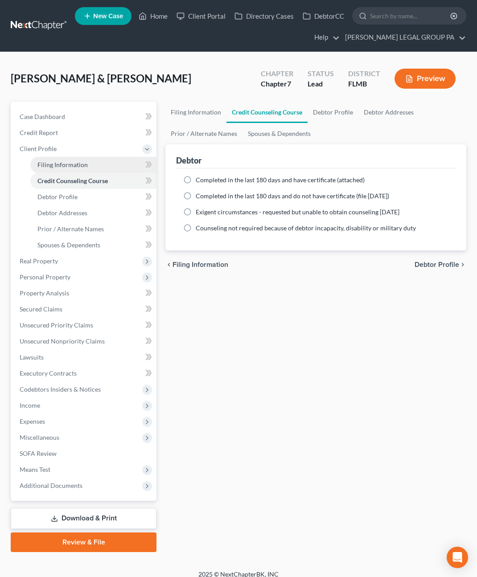
select select "9"
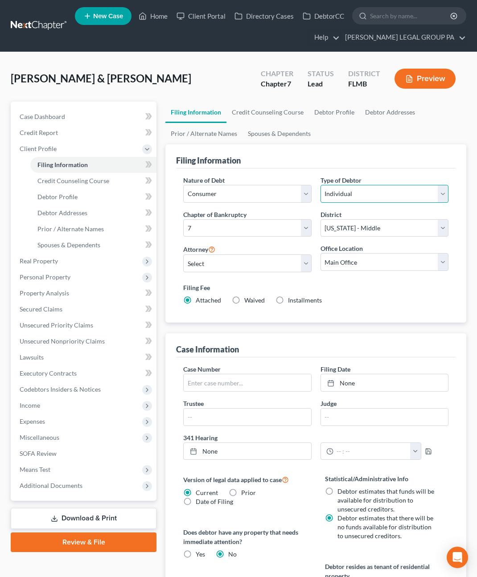
click at [375, 188] on select "Select Individual Joint" at bounding box center [385, 194] width 128 height 18
select select "1"
click at [321, 185] on select "Select Individual Joint" at bounding box center [385, 194] width 128 height 18
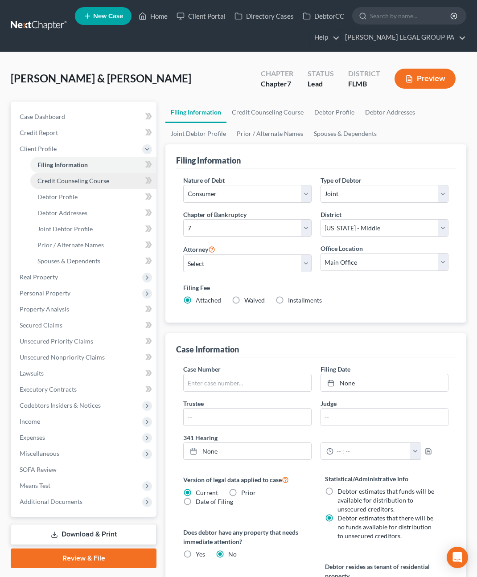
click at [66, 181] on span "Credit Counseling Course" at bounding box center [73, 181] width 72 height 8
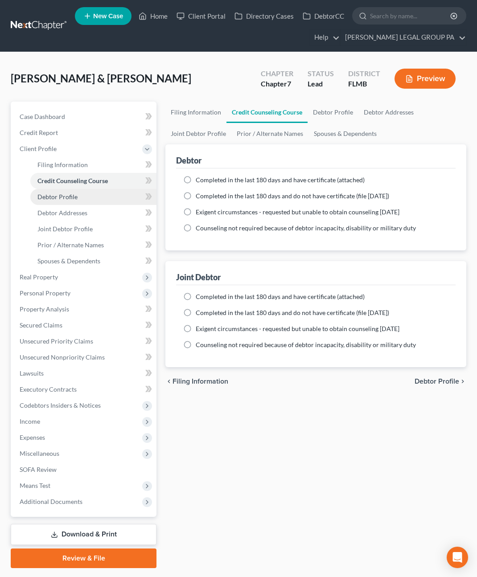
click at [65, 196] on span "Debtor Profile" at bounding box center [57, 197] width 40 height 8
select select "1"
select select "0"
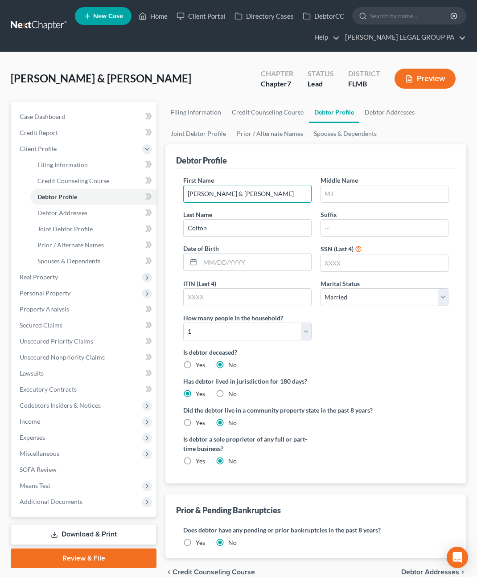
drag, startPoint x: 230, startPoint y: 198, endPoint x: 178, endPoint y: 190, distance: 52.3
click at [179, 190] on div "First Name Paul & Sara" at bounding box center [247, 189] width 137 height 27
type input "Paul"
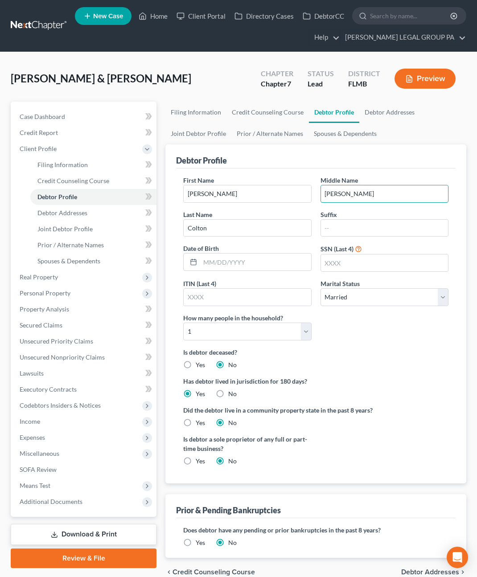
type input "Alan"
click at [232, 262] on input "text" at bounding box center [255, 262] width 111 height 17
click at [220, 262] on input "text" at bounding box center [255, 262] width 111 height 17
type input "03/17/1980"
click at [351, 255] on input "text" at bounding box center [384, 263] width 127 height 17
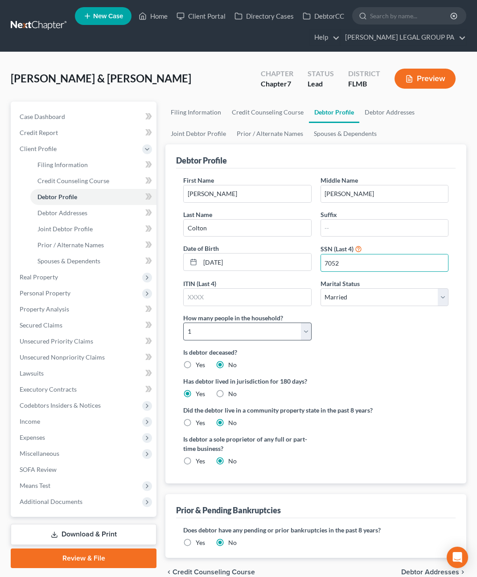
type input "7052"
click at [264, 324] on select "Select 1 2 3 4 5 6 7 8 9 10 11 12 13 14 15 16 17 18 19 20" at bounding box center [247, 332] width 128 height 18
click at [183, 323] on select "Select 1 2 3 4 5 6 7 8 9 10 11 12 13 14 15 16 17 18 19 20" at bounding box center [247, 332] width 128 height 18
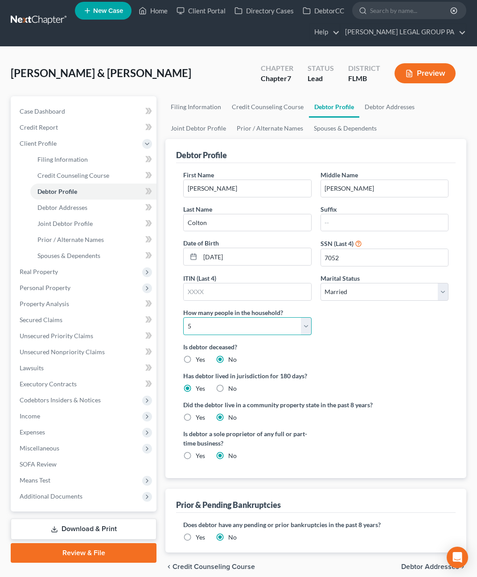
scroll to position [40, 0]
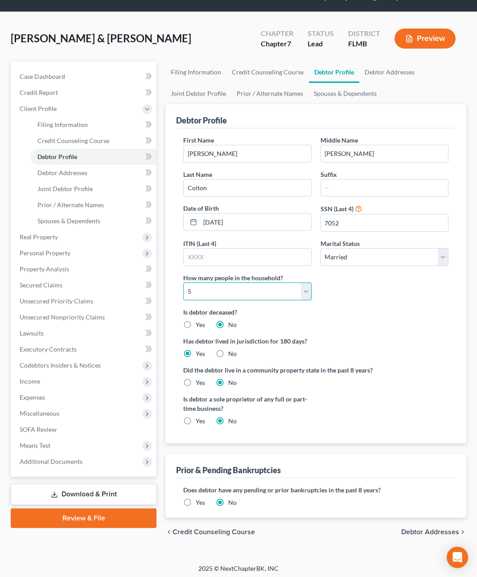
click at [207, 296] on select "Select 1 2 3 4 5 6 7 8 9 10 11 12 13 14 15 16 17 18 19 20" at bounding box center [247, 292] width 128 height 18
select select "5"
click at [183, 283] on select "Select 1 2 3 4 5 6 7 8 9 10 11 12 13 14 15 16 17 18 19 20" at bounding box center [247, 292] width 128 height 18
click at [41, 172] on span "Debtor Addresses" at bounding box center [62, 173] width 50 height 8
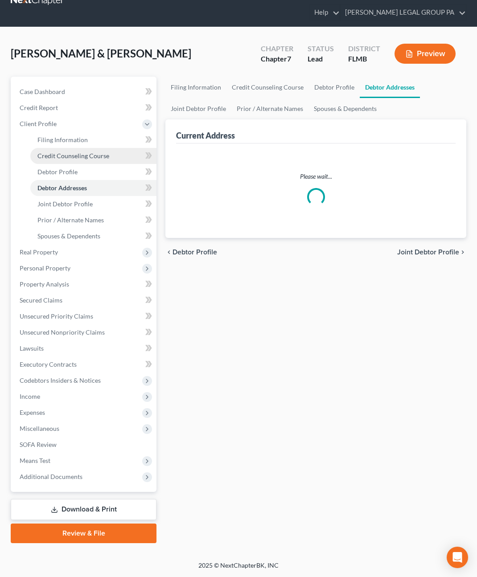
scroll to position [4, 0]
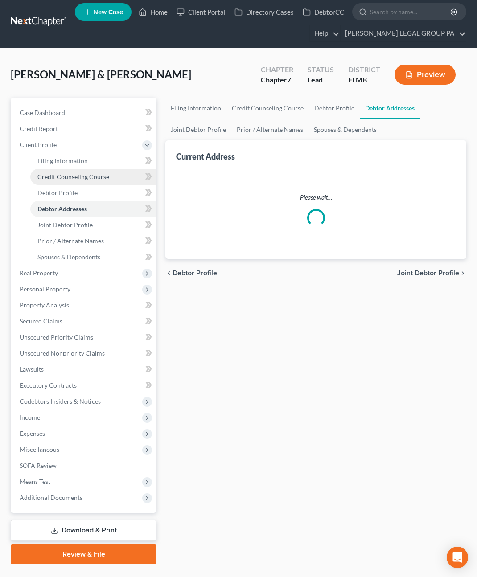
select select "0"
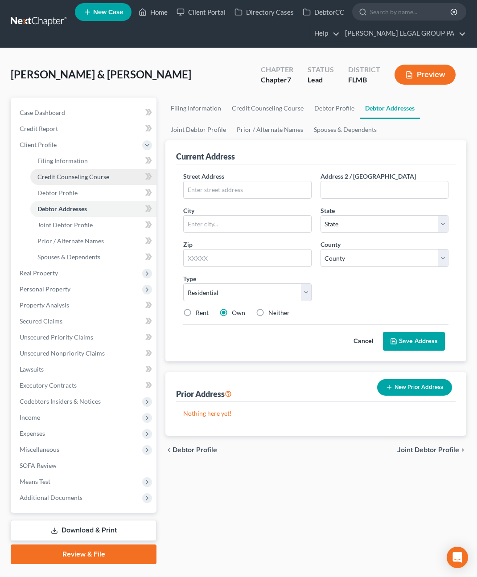
scroll to position [0, 0]
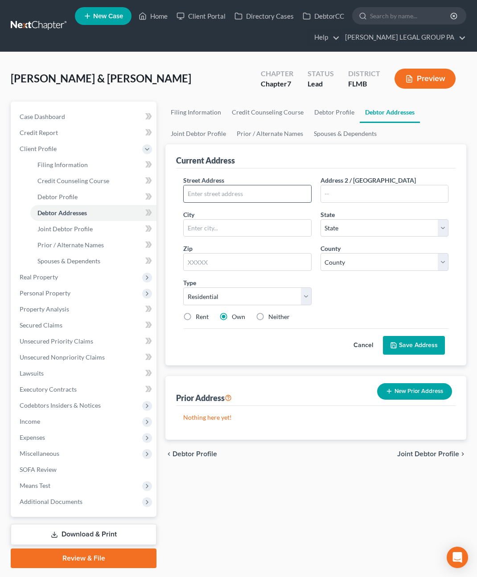
click at [231, 198] on input "text" at bounding box center [247, 194] width 127 height 17
type input "1470 Sandalwood Dr"
click at [201, 266] on input "text" at bounding box center [247, 262] width 128 height 18
type input "34698"
click at [396, 284] on div "Street Address * 1470 Sandalwood Dr Address 2 / PO Box City * State * State AL …" at bounding box center [316, 252] width 274 height 153
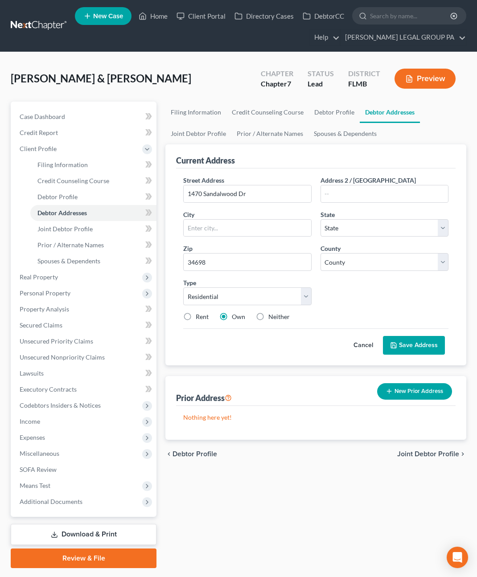
type input "Dunedin"
select select "9"
click at [361, 262] on select "County" at bounding box center [385, 262] width 128 height 18
select select "51"
click at [321, 253] on select "County Alachua County Baker County Bay County Bradford County Brevard County Br…" at bounding box center [385, 262] width 128 height 18
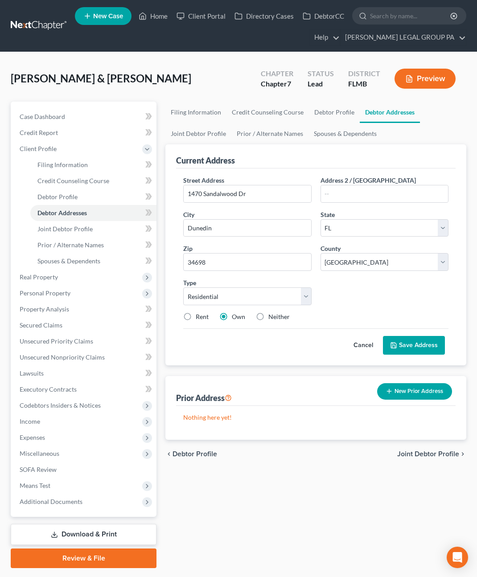
click at [196, 317] on label "Rent" at bounding box center [202, 317] width 13 height 9
click at [199, 317] on input "Rent" at bounding box center [202, 316] width 6 height 6
radio input "true"
click at [397, 344] on icon at bounding box center [393, 345] width 7 height 7
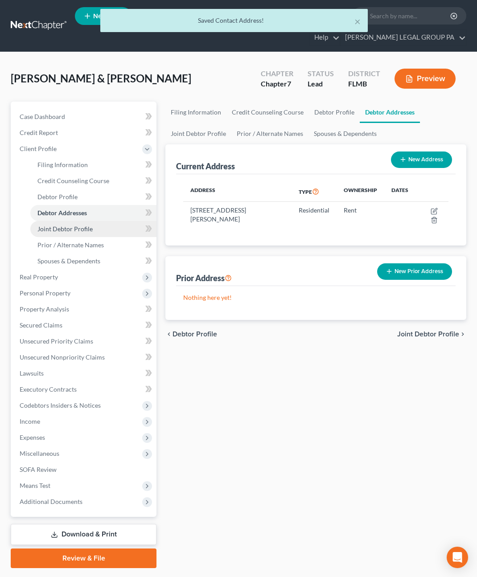
drag, startPoint x: 57, startPoint y: 221, endPoint x: 70, endPoint y: 232, distance: 17.8
click at [57, 221] on link "Joint Debtor Profile" at bounding box center [93, 229] width 126 height 16
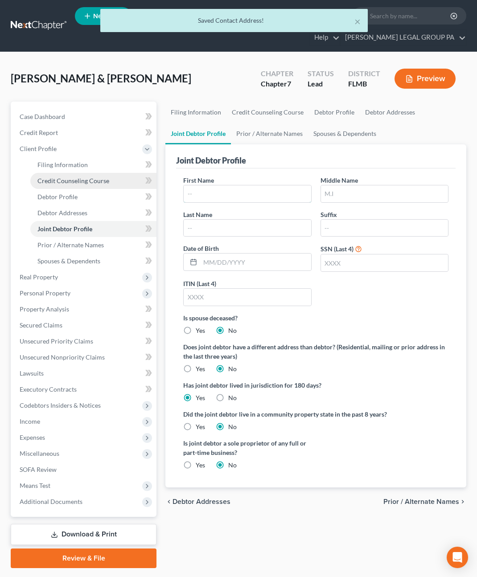
drag, startPoint x: 206, startPoint y: 195, endPoint x: 45, endPoint y: 182, distance: 161.5
click at [206, 195] on input "text" at bounding box center [247, 194] width 127 height 17
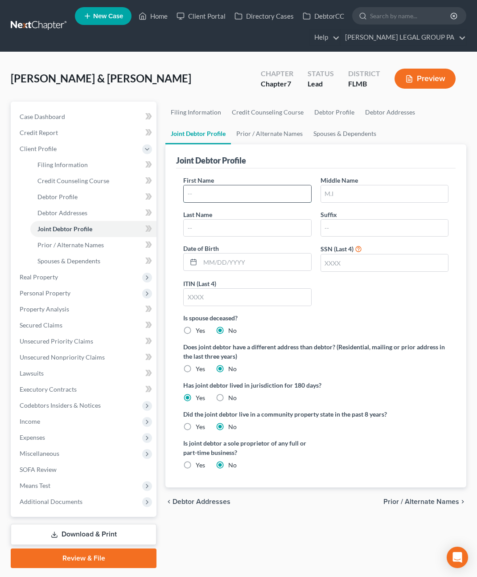
click at [221, 191] on input "text" at bounding box center [247, 194] width 127 height 17
type input "Sarah"
type input "L"
type input "Stevenson"
drag, startPoint x: 221, startPoint y: 256, endPoint x: 223, endPoint y: 260, distance: 5.4
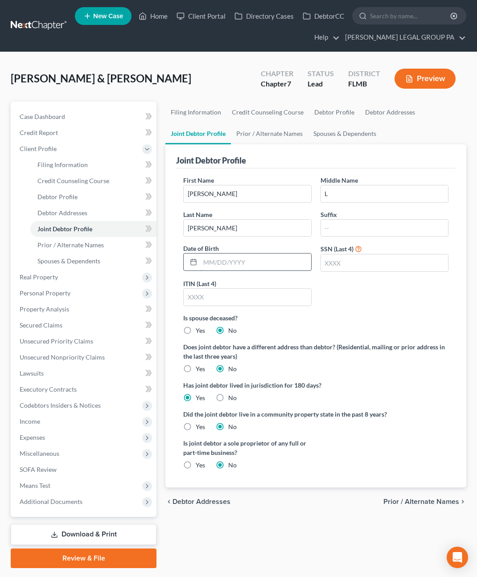
click at [221, 256] on input "text" at bounding box center [255, 262] width 111 height 17
click at [224, 263] on input "text" at bounding box center [255, 262] width 111 height 17
type input "10/24/1986"
click at [348, 261] on input "text" at bounding box center [384, 263] width 127 height 17
type input "6016"
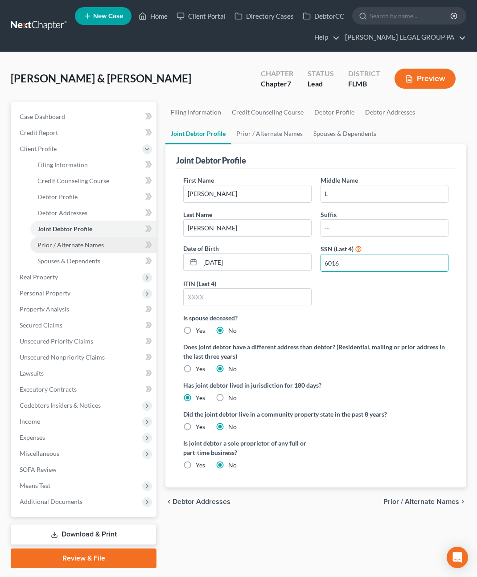
click at [82, 244] on span "Prior / Alternate Names" at bounding box center [70, 245] width 66 height 8
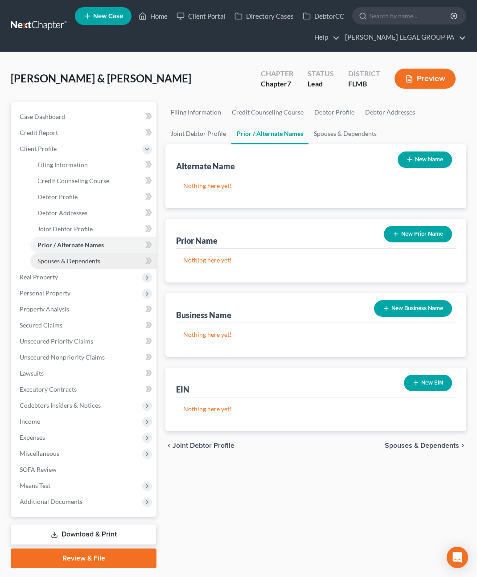
click at [72, 261] on span "Spouses & Dependents" at bounding box center [68, 261] width 63 height 8
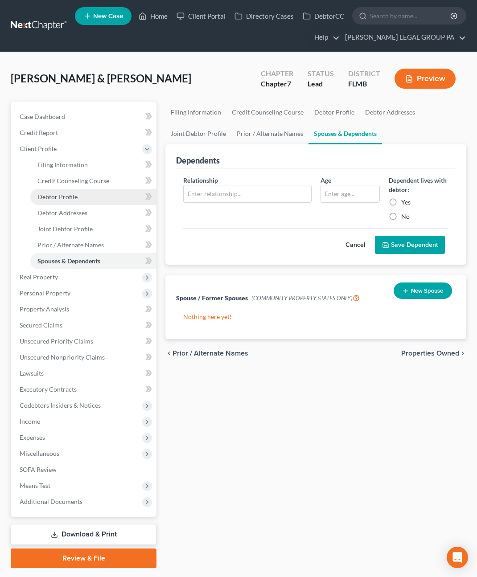
click at [56, 196] on span "Debtor Profile" at bounding box center [57, 197] width 40 height 8
select select "1"
select select "5"
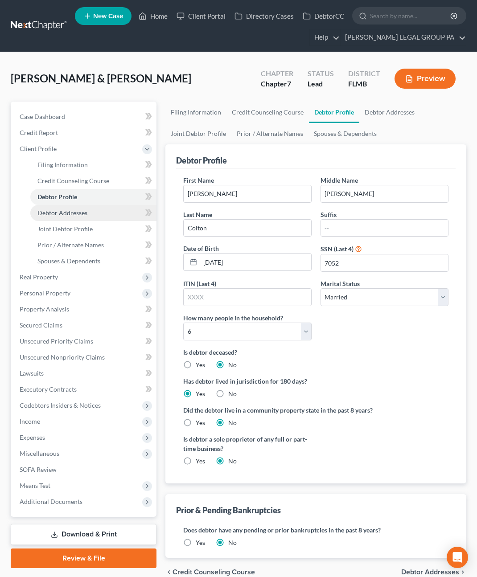
click at [60, 214] on span "Debtor Addresses" at bounding box center [62, 213] width 50 height 8
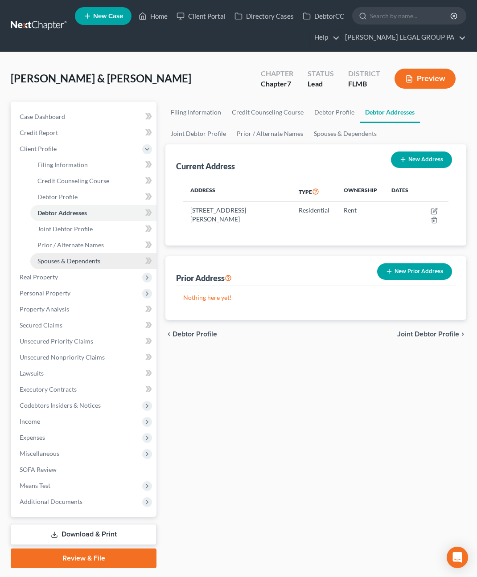
click at [66, 253] on link "Spouses & Dependents" at bounding box center [93, 261] width 126 height 16
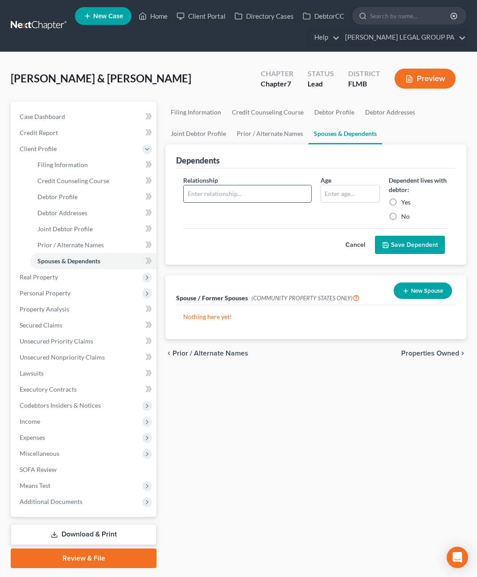
click at [222, 198] on input "text" at bounding box center [247, 194] width 127 height 17
type input "Son"
type input "0"
type input "9"
click at [401, 200] on label "Yes" at bounding box center [405, 202] width 9 height 9
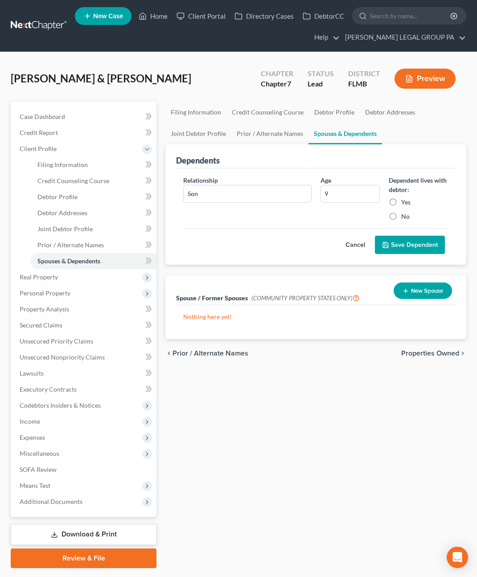
click at [405, 200] on input "Yes" at bounding box center [408, 201] width 6 height 6
radio input "true"
click at [406, 239] on button "Save Dependent" at bounding box center [410, 245] width 70 height 19
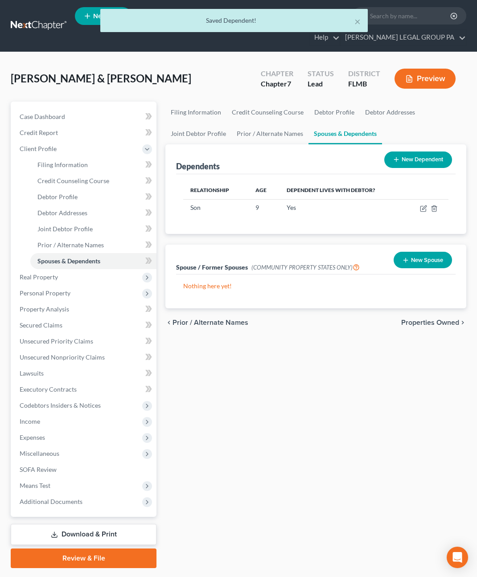
click at [407, 158] on button "New Dependent" at bounding box center [418, 160] width 68 height 16
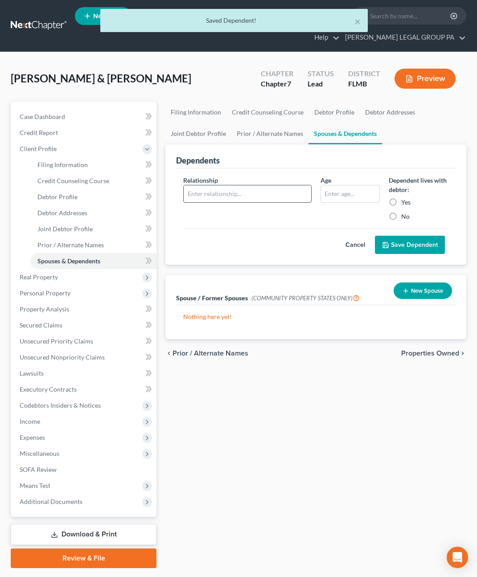
click at [196, 194] on input "text" at bounding box center [247, 194] width 127 height 17
type input "Son"
click at [342, 194] on input "text" at bounding box center [350, 194] width 59 height 17
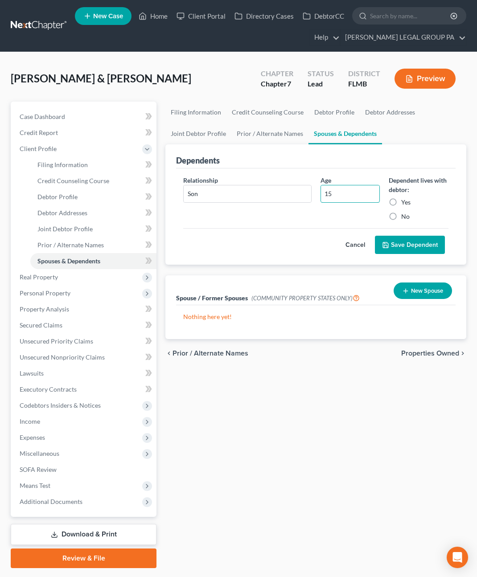
type input "15"
click at [401, 201] on label "Yes" at bounding box center [405, 202] width 9 height 9
click at [405, 201] on input "Yes" at bounding box center [408, 201] width 6 height 6
radio input "true"
click at [399, 243] on button "Save Dependent" at bounding box center [410, 245] width 70 height 19
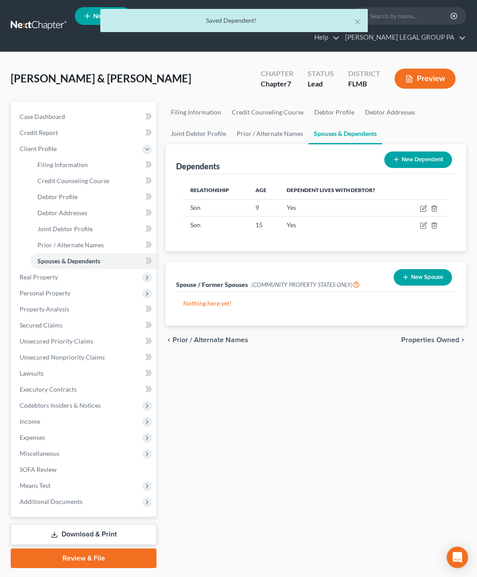
click at [417, 161] on button "New Dependent" at bounding box center [418, 160] width 68 height 16
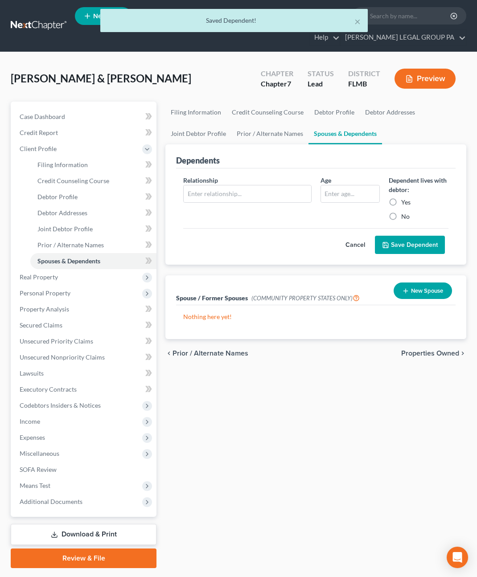
click at [212, 179] on span "Relationship" at bounding box center [200, 181] width 35 height 8
click at [210, 197] on input "text" at bounding box center [247, 194] width 127 height 17
type input "Son"
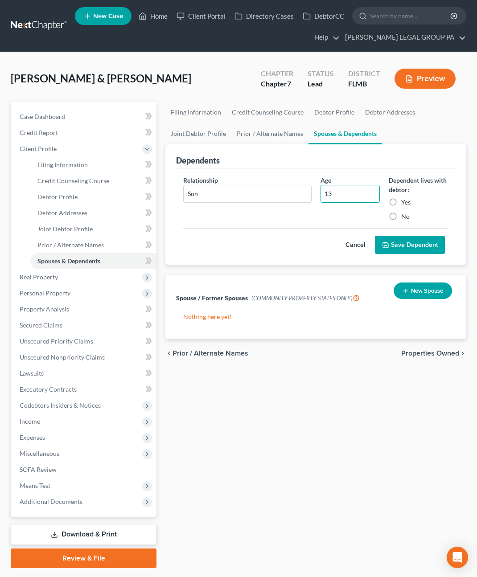
type input "13"
click at [401, 202] on label "Yes" at bounding box center [405, 202] width 9 height 9
click at [405, 202] on input "Yes" at bounding box center [408, 201] width 6 height 6
radio input "true"
click at [400, 241] on button "Save Dependent" at bounding box center [410, 245] width 70 height 19
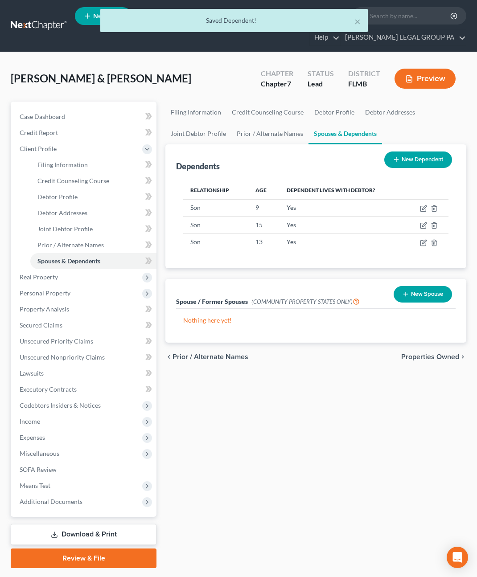
click at [409, 158] on button "New Dependent" at bounding box center [418, 160] width 68 height 16
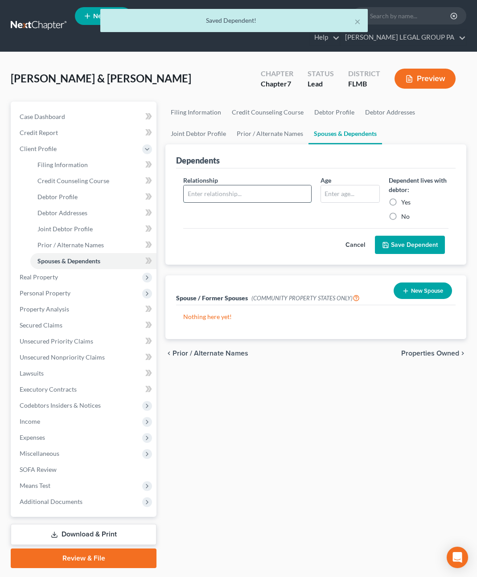
click at [199, 195] on input "text" at bounding box center [247, 194] width 127 height 17
type input "Son"
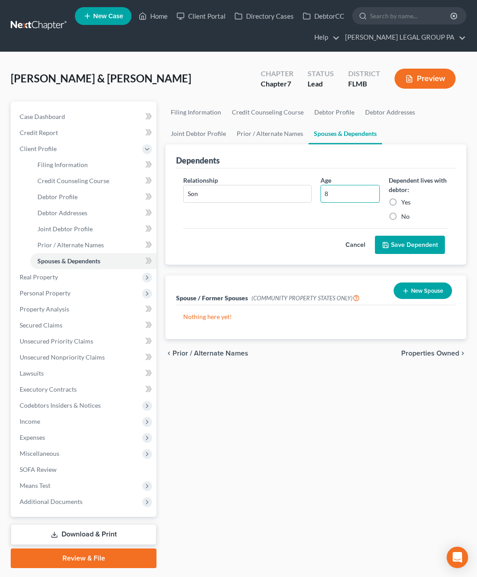
type input "8"
click at [401, 200] on label "Yes" at bounding box center [405, 202] width 9 height 9
click at [405, 200] on input "Yes" at bounding box center [408, 201] width 6 height 6
radio input "true"
click at [409, 243] on button "Save Dependent" at bounding box center [410, 245] width 70 height 19
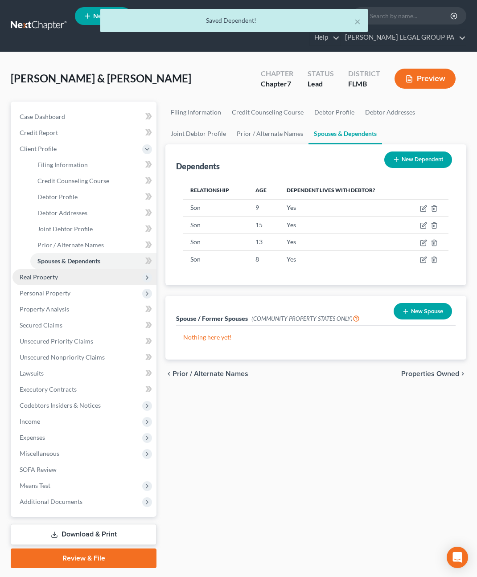
click at [46, 280] on span "Real Property" at bounding box center [84, 277] width 144 height 16
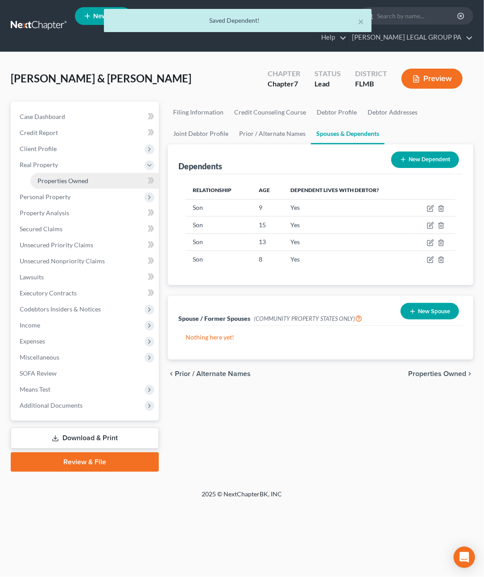
click at [49, 178] on span "Properties Owned" at bounding box center [62, 181] width 51 height 8
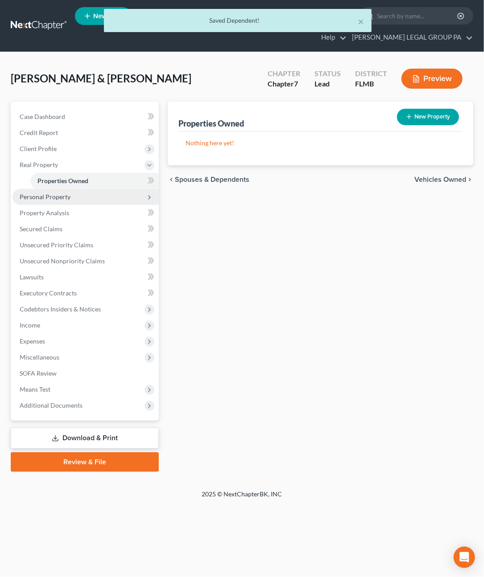
click at [52, 195] on span "Personal Property" at bounding box center [45, 197] width 51 height 8
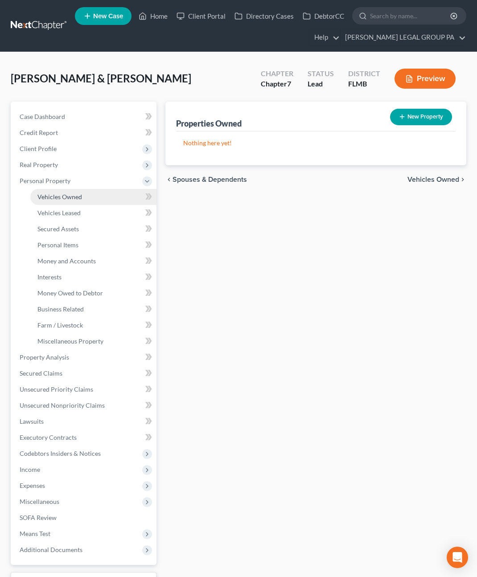
click at [51, 195] on span "Vehicles Owned" at bounding box center [59, 197] width 45 height 8
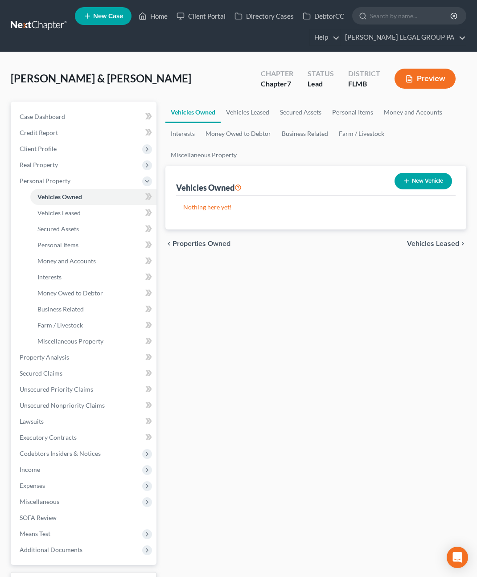
click at [412, 173] on button "New Vehicle" at bounding box center [424, 181] width 58 height 16
select select "0"
select select "2"
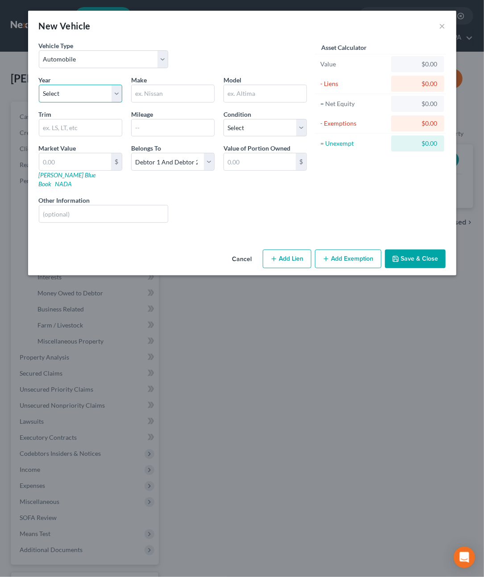
click at [58, 85] on select "Select 2026 2025 2024 2023 2022 2021 2020 2019 2018 2017 2016 2015 2014 2013 20…" at bounding box center [80, 94] width 83 height 18
select select "14"
click at [39, 85] on select "Select 2026 2025 2024 2023 2022 2021 2020 2019 2018 2017 2016 2015 2014 2013 20…" at bounding box center [80, 94] width 83 height 18
click at [152, 93] on input "text" at bounding box center [173, 93] width 82 height 17
type input "Ford"
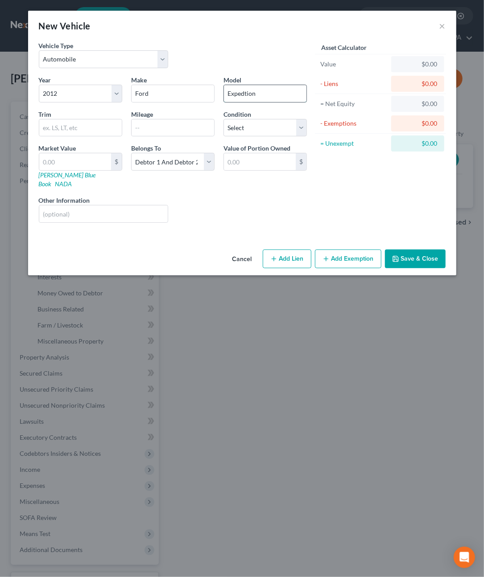
click at [245, 94] on input "Expedtion" at bounding box center [265, 93] width 82 height 17
type input "Expedition"
click at [165, 132] on input "text" at bounding box center [173, 128] width 82 height 17
type input "374000"
click at [245, 123] on select "Select Excellent Very Good Good Fair Poor" at bounding box center [264, 128] width 83 height 18
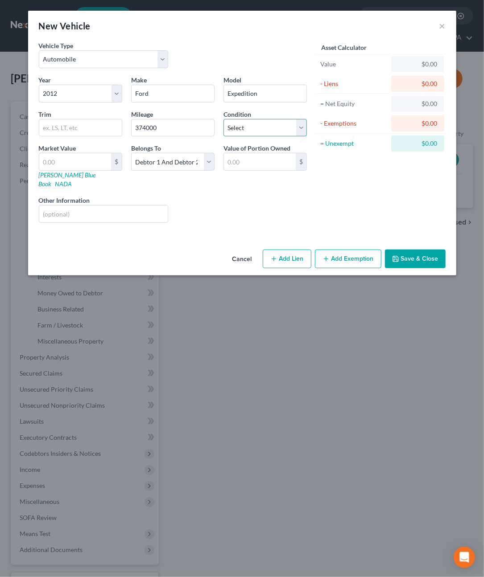
select select "3"
click at [223, 119] on select "Select Excellent Very Good Good Fair Poor" at bounding box center [264, 128] width 83 height 18
click at [67, 161] on input "text" at bounding box center [75, 161] width 72 height 17
click at [234, 202] on div "Liens Select" at bounding box center [242, 209] width 139 height 27
click at [68, 206] on input "text" at bounding box center [103, 214] width 129 height 17
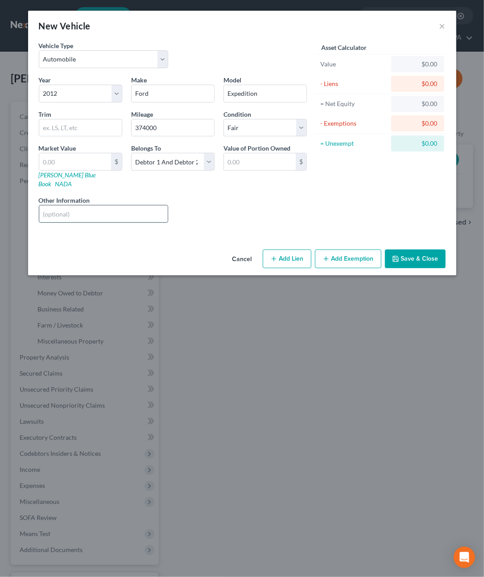
type input "C"
type input "VIN 1FMJK1J5XCEF65454"
drag, startPoint x: 401, startPoint y: 239, endPoint x: 407, endPoint y: 239, distance: 5.4
click at [402, 246] on div "Cancel Add Lien Add Lease Add Exemption Save & Close" at bounding box center [242, 260] width 428 height 29
click at [407, 250] on button "Save & Close" at bounding box center [415, 259] width 61 height 19
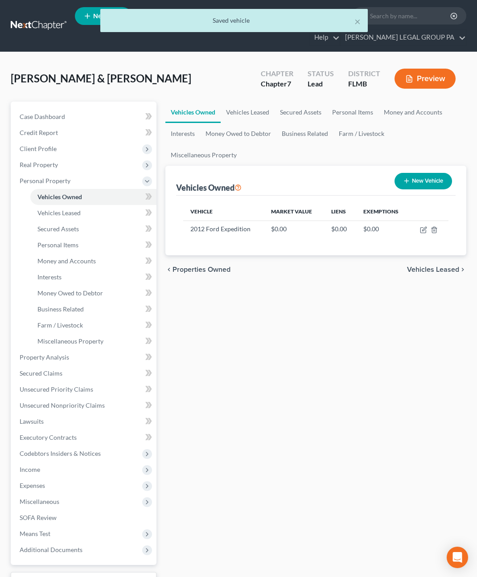
click at [415, 173] on button "New Vehicle" at bounding box center [424, 181] width 58 height 16
select select "0"
select select "2"
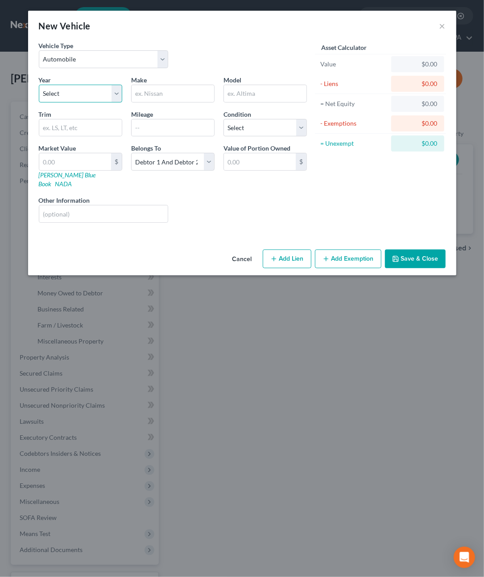
click at [78, 95] on select "Select 2026 2025 2024 2023 2022 2021 2020 2019 2018 2017 2016 2015 2014 2013 20…" at bounding box center [80, 94] width 83 height 18
select select "14"
click at [39, 85] on select "Select 2026 2025 2024 2023 2022 2021 2020 2019 2018 2017 2016 2015 2014 2013 20…" at bounding box center [80, 94] width 83 height 18
click at [164, 93] on input "text" at bounding box center [173, 93] width 82 height 17
type input "k"
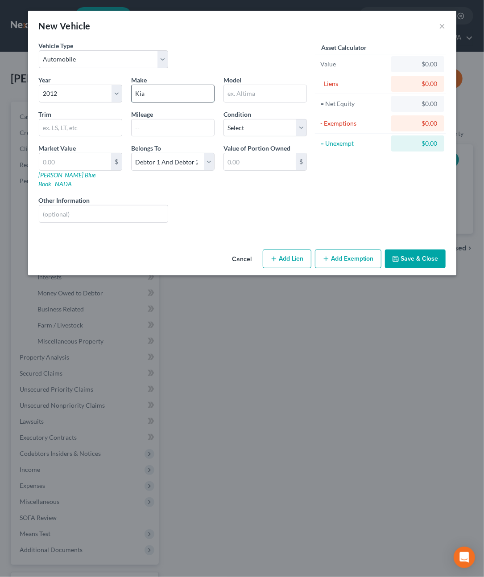
type input "Kia"
drag, startPoint x: 160, startPoint y: 159, endPoint x: 159, endPoint y: 166, distance: 7.2
click at [160, 159] on select "Select Debtor 1 Only Debtor 2 Only Debtor 1 And Debtor 2 Only At Least One Of T…" at bounding box center [172, 162] width 83 height 18
select select "0"
click at [131, 153] on select "Select Debtor 1 Only Debtor 2 Only Debtor 1 And Debtor 2 Only At Least One Of T…" at bounding box center [172, 162] width 83 height 18
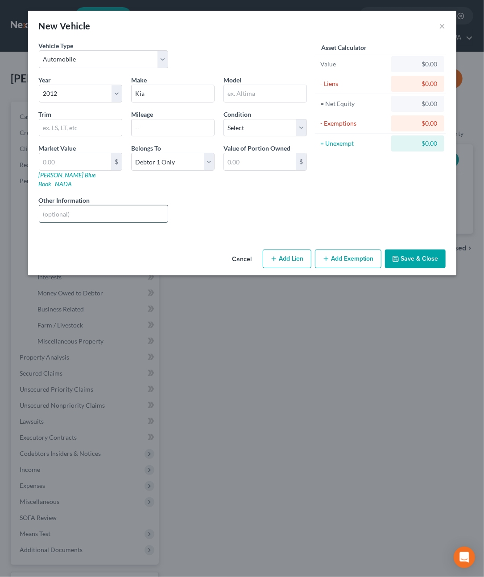
click at [78, 206] on input "text" at bounding box center [103, 214] width 129 height 17
type input "v"
type input "VIN: 5XYKU4A28CG290331"
click at [417, 256] on button "Save & Close" at bounding box center [415, 259] width 61 height 19
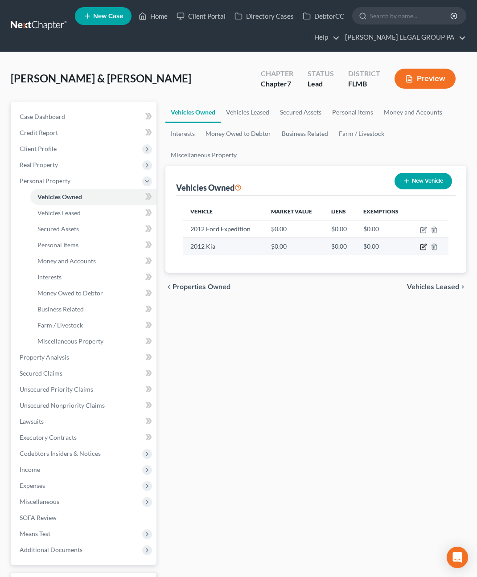
click at [424, 244] on icon "button" at bounding box center [424, 246] width 4 height 4
select select "0"
select select "14"
select select "0"
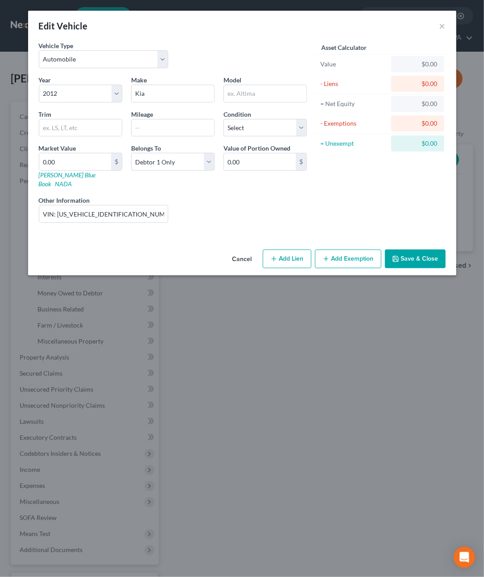
click at [243, 84] on div "Model" at bounding box center [265, 88] width 92 height 27
drag, startPoint x: 244, startPoint y: 98, endPoint x: 251, endPoint y: 99, distance: 6.9
click at [244, 98] on input "text" at bounding box center [265, 93] width 82 height 17
type input "s"
type input "Sorento"
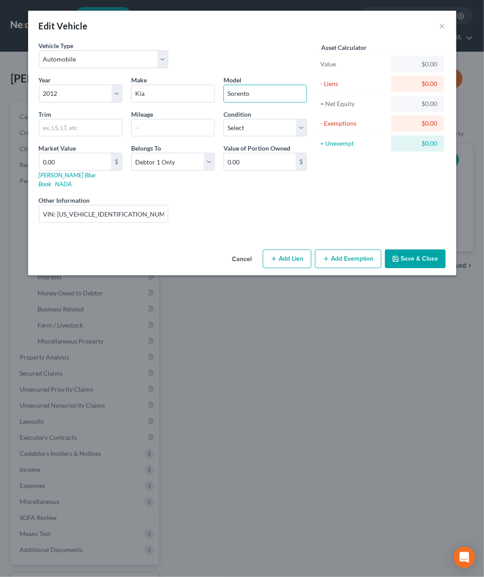
click at [413, 252] on button "Save & Close" at bounding box center [415, 259] width 61 height 19
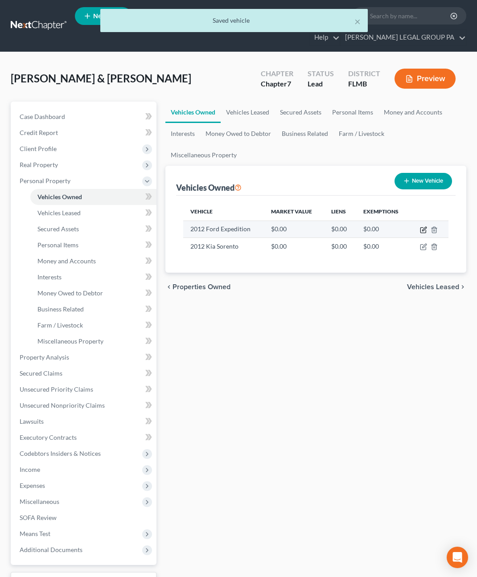
click at [422, 228] on icon "button" at bounding box center [423, 230] width 5 height 5
select select "0"
select select "14"
select select "3"
select select "2"
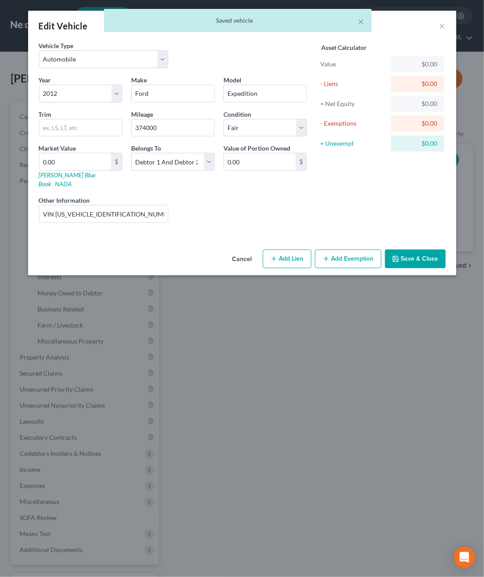
click at [414, 250] on button "Save & Close" at bounding box center [415, 259] width 61 height 19
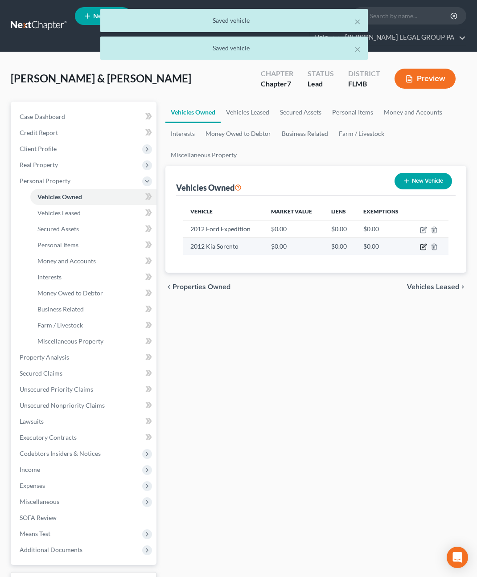
click at [423, 243] on icon "button" at bounding box center [423, 246] width 7 height 7
select select "0"
select select "14"
select select "0"
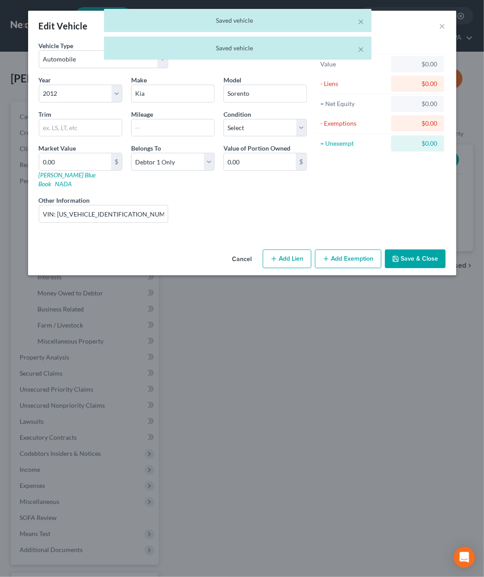
click at [416, 251] on button "Save & Close" at bounding box center [415, 259] width 61 height 19
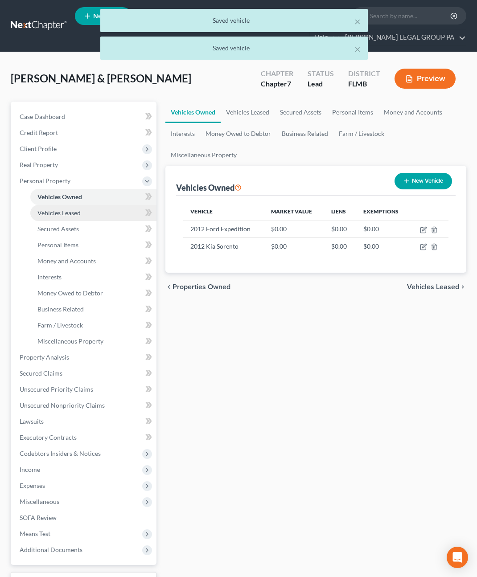
click at [62, 214] on span "Vehicles Leased" at bounding box center [58, 213] width 43 height 8
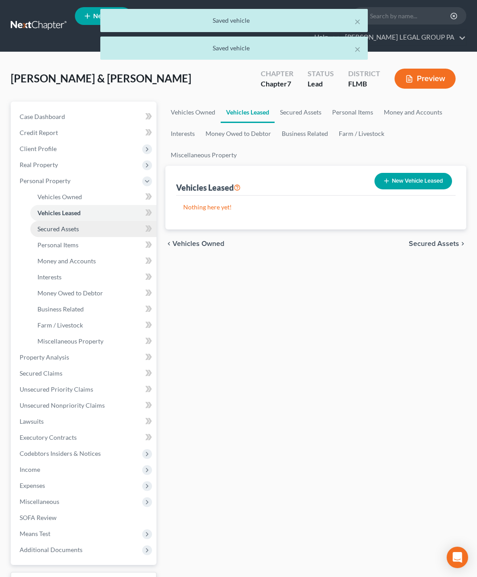
click at [58, 231] on span "Secured Assets" at bounding box center [57, 229] width 41 height 8
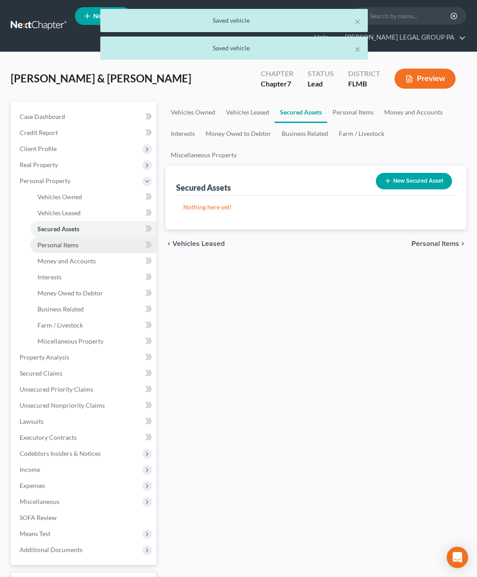
click at [53, 244] on span "Personal Items" at bounding box center [57, 245] width 41 height 8
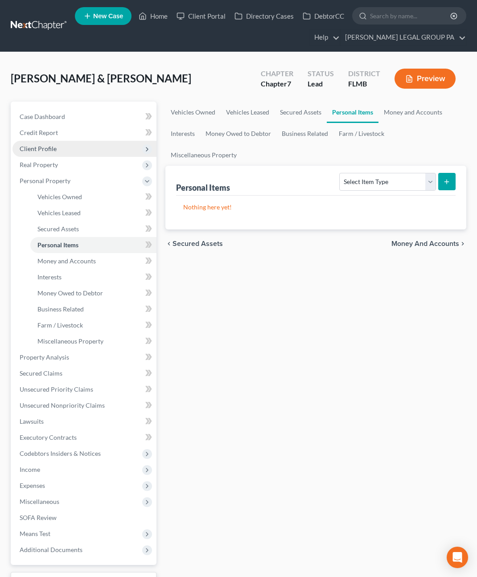
click at [48, 143] on span "Client Profile" at bounding box center [84, 149] width 144 height 16
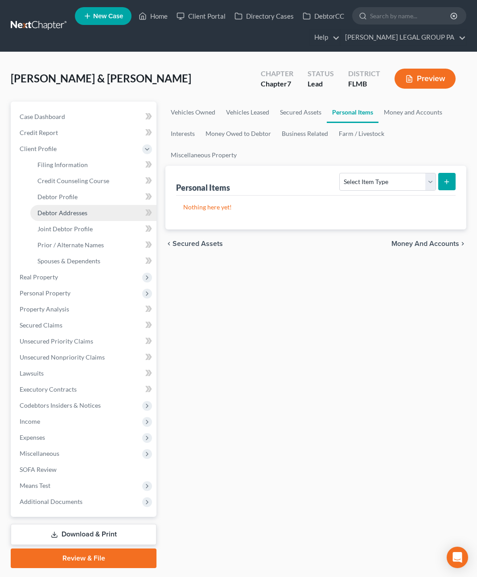
click at [65, 215] on span "Debtor Addresses" at bounding box center [62, 213] width 50 height 8
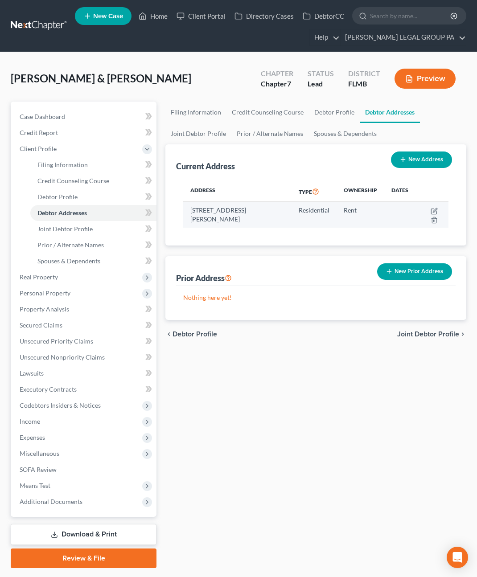
drag, startPoint x: 203, startPoint y: 210, endPoint x: 213, endPoint y: 221, distance: 14.9
click at [213, 221] on td "1470 Sandalwood Dr, Dunedin, FL 34698" at bounding box center [237, 215] width 108 height 26
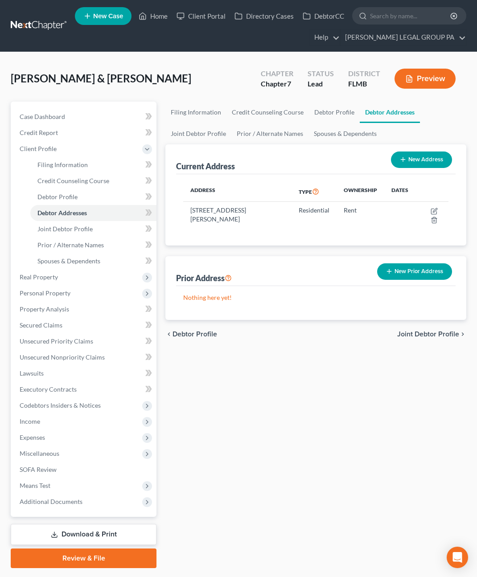
copy td "1470 Sandalwood Dr, Dunedin, FL 34698"
click at [47, 290] on span "Personal Property" at bounding box center [45, 293] width 51 height 8
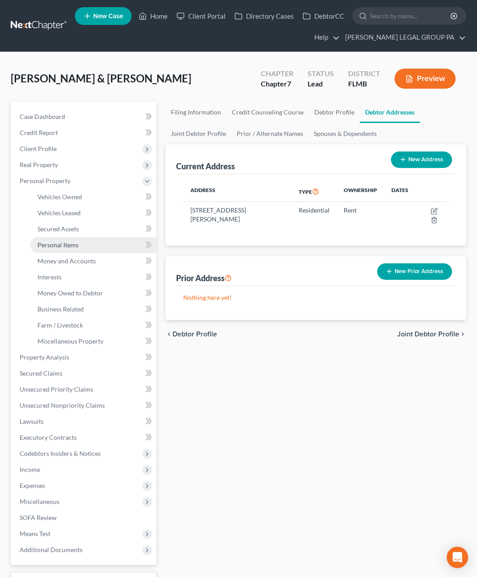
click at [58, 243] on span "Personal Items" at bounding box center [57, 245] width 41 height 8
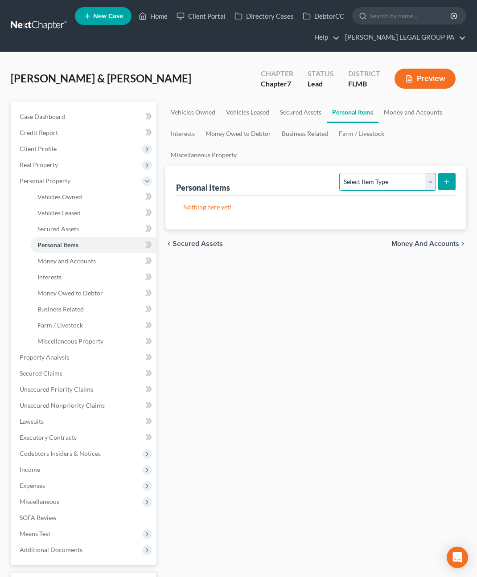
click at [383, 173] on select "Select Item Type Clothing Collectibles Of Value Electronics Firearms Household …" at bounding box center [387, 182] width 96 height 18
select select "clothing"
click at [341, 173] on select "Select Item Type Clothing Collectibles Of Value Electronics Firearms Household …" at bounding box center [387, 182] width 96 height 18
click at [446, 178] on icon "submit" at bounding box center [446, 181] width 7 height 7
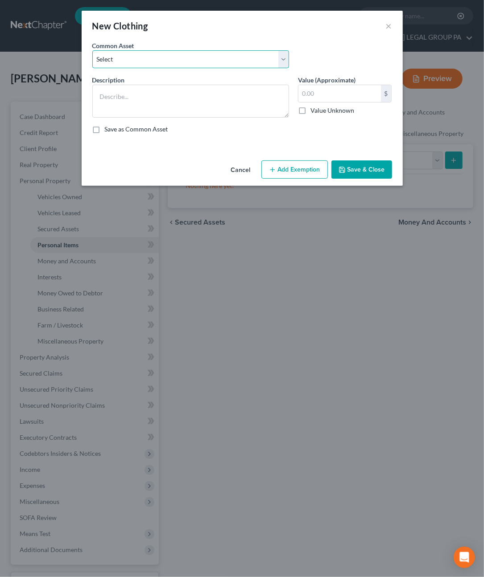
click at [130, 57] on select "Select All Clothing General Clothes Various Clothing Apparel Various Clothing A…" at bounding box center [190, 59] width 197 height 18
select select "0"
click at [92, 50] on select "Select All Clothing General Clothes Various Clothing Apparel Various Clothing A…" at bounding box center [190, 59] width 197 height 18
type textarea "All Clothing"
click at [346, 90] on input "text" at bounding box center [339, 93] width 82 height 17
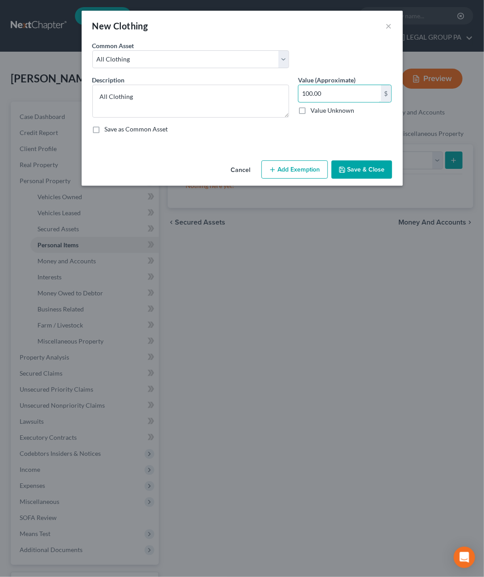
type input "100.00"
drag, startPoint x: 364, startPoint y: 169, endPoint x: 371, endPoint y: 163, distance: 9.5
click at [364, 169] on button "Save & Close" at bounding box center [361, 170] width 61 height 19
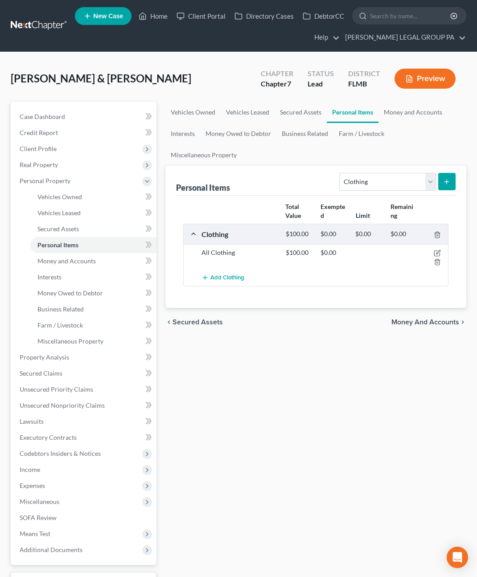
click at [375, 172] on div "Personal Items Select Item Type Clothing Collectibles Of Value Electronics Fire…" at bounding box center [316, 181] width 280 height 30
click at [359, 173] on select "Select Item Type Clothing Collectibles Of Value Electronics Firearms Household …" at bounding box center [387, 182] width 96 height 18
click at [341, 173] on select "Select Item Type Clothing Collectibles Of Value Electronics Firearms Household …" at bounding box center [387, 182] width 96 height 18
click at [381, 173] on select "Select Item Type Clothing Collectibles Of Value Electronics Firearms Household …" at bounding box center [387, 182] width 96 height 18
select select "electronics"
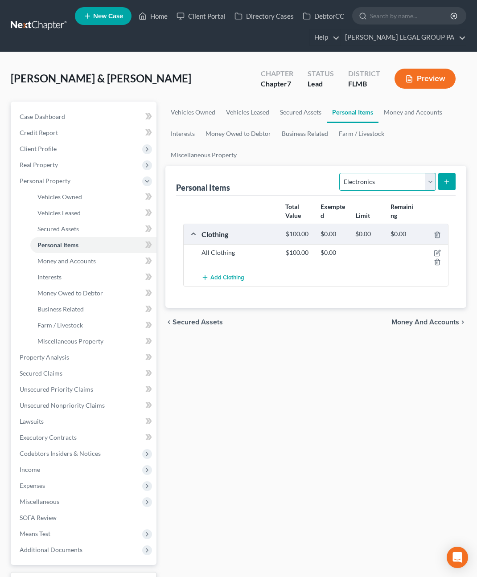
click at [341, 173] on select "Select Item Type Clothing Collectibles Of Value Electronics Firearms Household …" at bounding box center [387, 182] width 96 height 18
click at [446, 178] on icon "submit" at bounding box center [446, 181] width 7 height 7
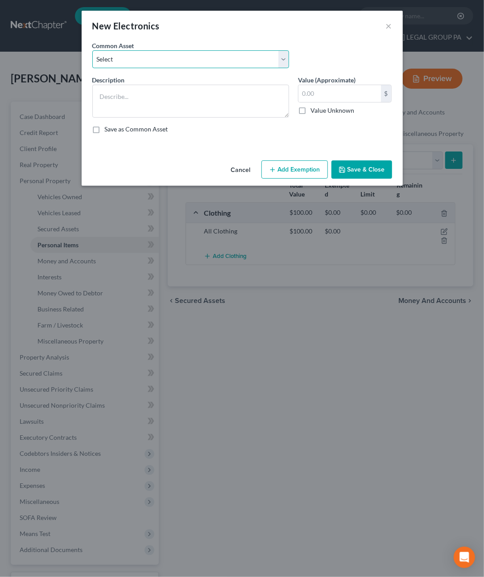
drag, startPoint x: 138, startPoint y: 60, endPoint x: 141, endPoint y: 65, distance: 6.0
click at [138, 60] on select "Select 2 televisions & 2 cell phones General Electronics (TV, Cellphone, Comput…" at bounding box center [190, 59] width 197 height 18
select select "1"
click at [92, 50] on select "Select 2 televisions & 2 cell phones General Electronics (TV, Cellphone, Comput…" at bounding box center [190, 59] width 197 height 18
type textarea "General Electronics (TV, Cellphone, Computer/Tablet)"
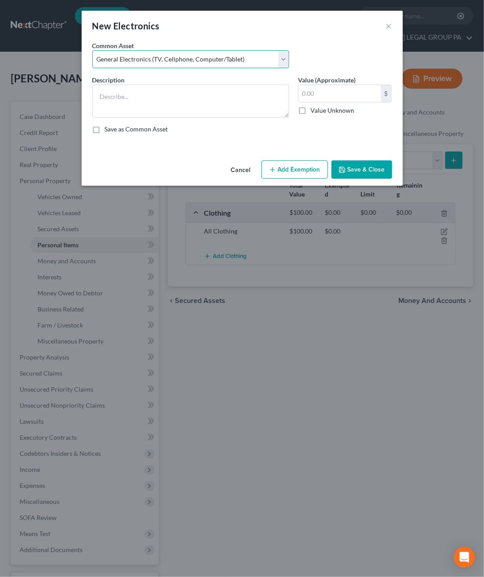
type input "500.00"
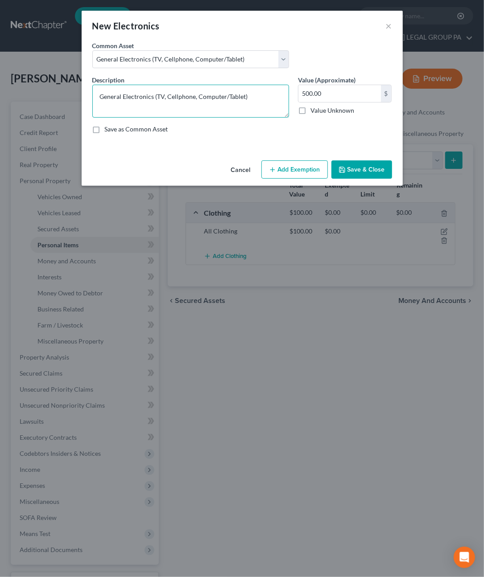
click at [157, 93] on textarea "General Electronics (TV, Cellphone, Computer/Tablet)" at bounding box center [190, 101] width 197 height 33
drag, startPoint x: 171, startPoint y: 95, endPoint x: 248, endPoint y: 95, distance: 76.7
click at [248, 95] on textarea "General Electronics (4 TV, Cellphone, Computer/Tablet)" at bounding box center [190, 101] width 197 height 33
type textarea "General Electronics (4 TV, 3 computers)"
type input "600.00"
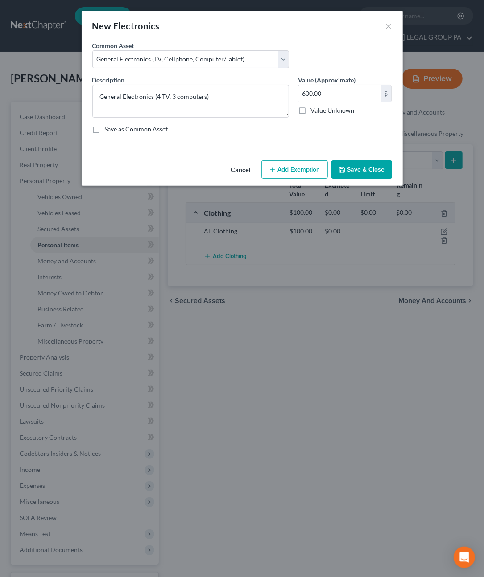
click at [358, 163] on button "Save & Close" at bounding box center [361, 170] width 61 height 19
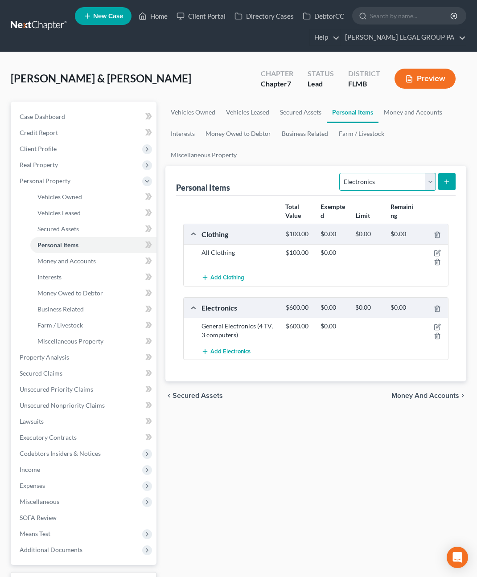
click at [378, 173] on select "Select Item Type Clothing Collectibles Of Value Electronics Firearms Household …" at bounding box center [387, 182] width 96 height 18
click at [341, 173] on select "Select Item Type Clothing Collectibles Of Value Electronics Firearms Household …" at bounding box center [387, 182] width 96 height 18
click at [426, 173] on select "Select Item Type Clothing Collectibles Of Value Electronics Firearms Household …" at bounding box center [387, 182] width 96 height 18
select select "household_goods"
click at [341, 173] on select "Select Item Type Clothing Collectibles Of Value Electronics Firearms Household …" at bounding box center [387, 182] width 96 height 18
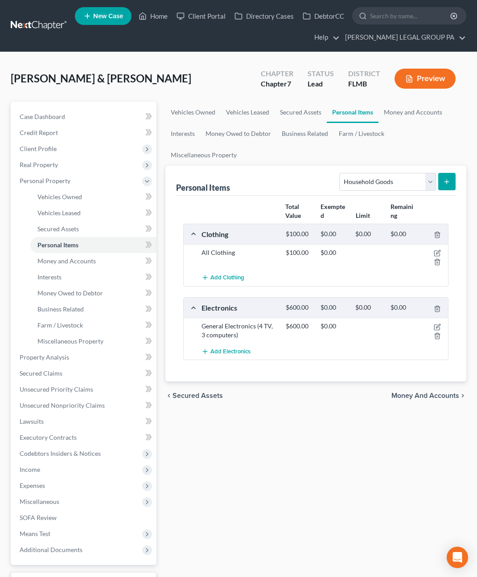
click at [446, 178] on icon "submit" at bounding box center [446, 181] width 7 height 7
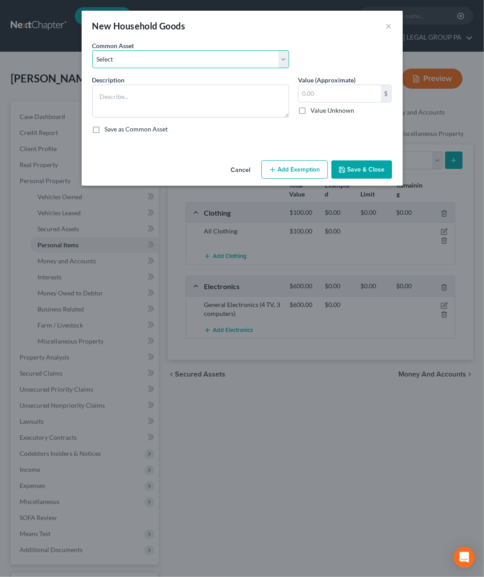
click at [137, 51] on select "Select Washer & Dryer Knick Knacks Patio Chaise Living room set, dining room se…" at bounding box center [190, 59] width 197 height 18
select select "3"
click at [92, 50] on select "Select Washer & Dryer Knick Knacks Patio Chaise Living room set, dining room se…" at bounding box center [190, 59] width 197 height 18
type textarea "Living room set, dining room set, bedroom set, microwave & misc. kitchenware"
type input "500.00"
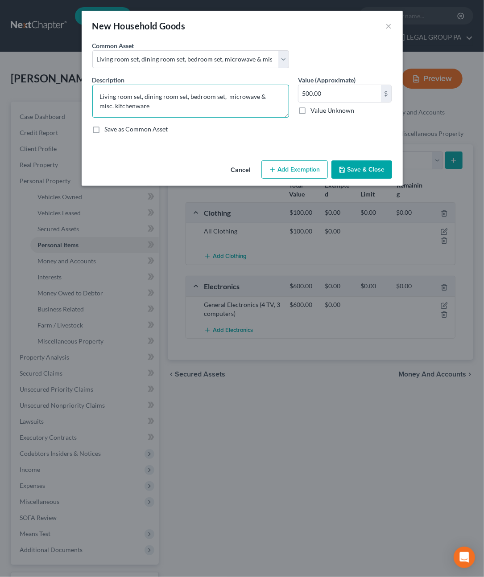
click at [188, 95] on textarea "Living room set, dining room set, bedroom set, microwave & misc. kitchenware" at bounding box center [190, 101] width 197 height 33
click at [227, 96] on textarea "Living room set, dining room set, 3 bedroom set, microwave & misc. kitchenware" at bounding box center [190, 101] width 197 height 33
type textarea "Living room set, dining room set, 3 bedroom sets, microwave & misc. kitchenware"
click at [337, 90] on input "500.00" at bounding box center [339, 93] width 82 height 17
type input "1,000.00"
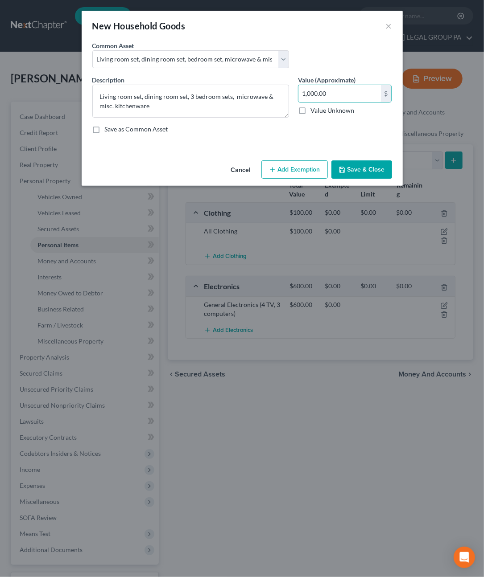
click at [353, 175] on button "Save & Close" at bounding box center [361, 170] width 61 height 19
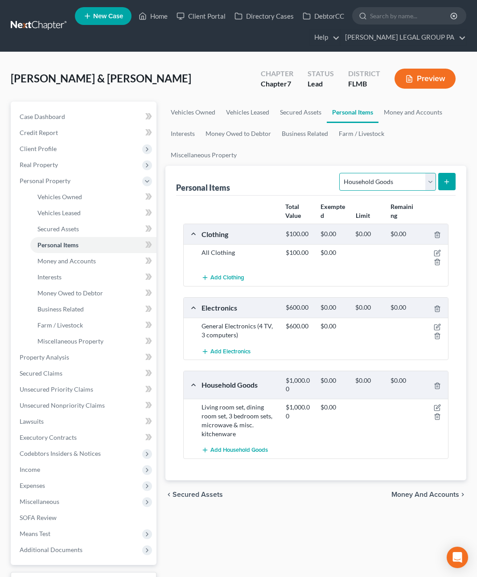
click at [358, 173] on select "Select Item Type Clothing Collectibles Of Value Electronics Firearms Household …" at bounding box center [387, 182] width 96 height 18
select select "jewelry"
click at [341, 173] on select "Select Item Type Clothing Collectibles Of Value Electronics Firearms Household …" at bounding box center [387, 182] width 96 height 18
click at [449, 178] on icon "submit" at bounding box center [446, 181] width 7 height 7
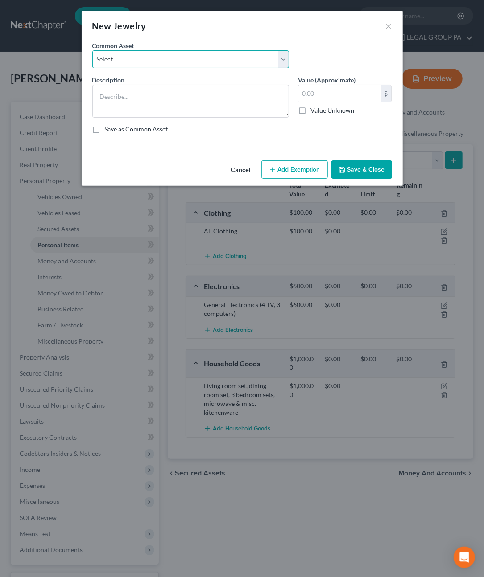
click at [142, 59] on select "Select High School Class Ring Wedding Ring Various Custom Jewelry Watch Misc. C…" at bounding box center [190, 59] width 197 height 18
select select "1"
click at [92, 50] on select "Select High School Class Ring Wedding Ring Various Custom Jewelry Watch Misc. C…" at bounding box center [190, 59] width 197 height 18
type textarea "Wedding Ring"
click at [331, 92] on input "50.00" at bounding box center [339, 93] width 82 height 17
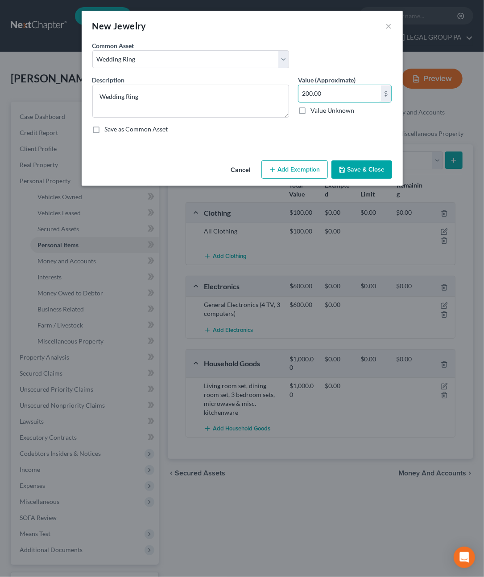
type input "200.00"
click at [363, 170] on button "Save & Close" at bounding box center [361, 170] width 61 height 19
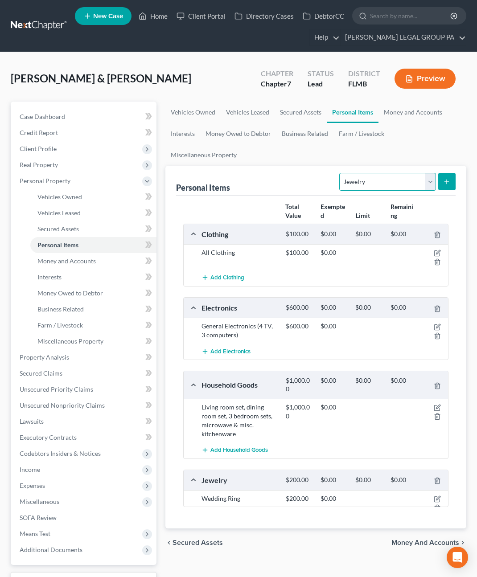
click at [407, 173] on select "Select Item Type Clothing Collectibles Of Value Electronics Firearms Household …" at bounding box center [387, 182] width 96 height 18
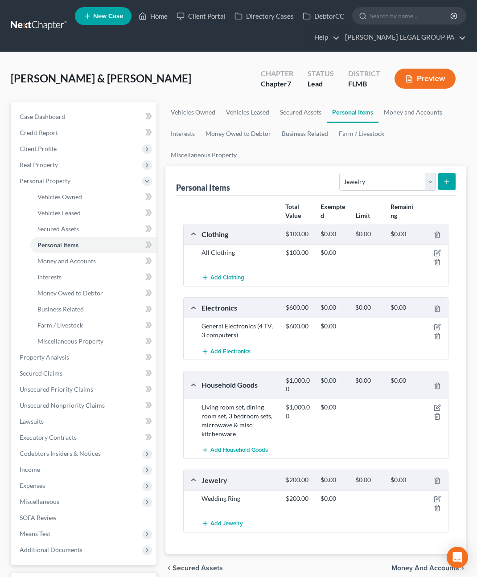
click at [293, 166] on div "Personal Items Select Item Type Clothing Collectibles Of Value Electronics Fire…" at bounding box center [316, 181] width 280 height 30
click at [401, 173] on select "Select Item Type Clothing Collectibles Of Value Electronics Firearms Household …" at bounding box center [387, 182] width 96 height 18
select select "sports_and_hobby_equipment"
click at [341, 173] on select "Select Item Type Clothing Collectibles Of Value Electronics Firearms Household …" at bounding box center [387, 182] width 96 height 18
click at [447, 173] on button "submit" at bounding box center [446, 181] width 17 height 17
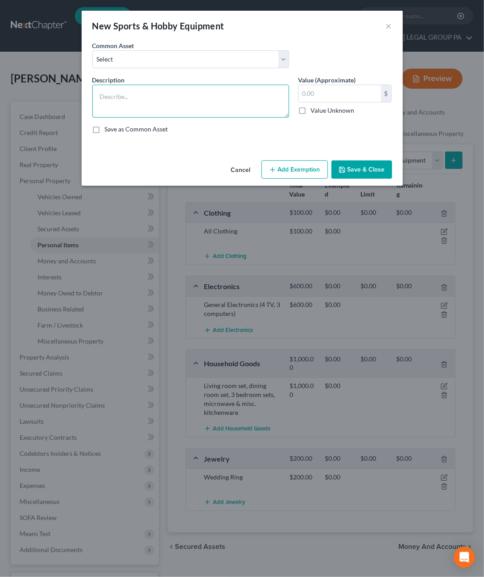
click at [126, 106] on textarea at bounding box center [190, 101] width 197 height 33
type textarea "Barbell Set"
type input "1"
type input "100.00"
click at [363, 166] on button "Save & Close" at bounding box center [361, 170] width 61 height 19
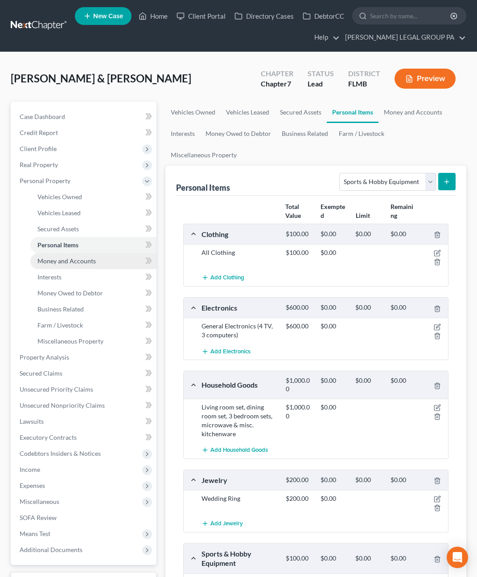
click at [57, 256] on link "Money and Accounts" at bounding box center [93, 261] width 126 height 16
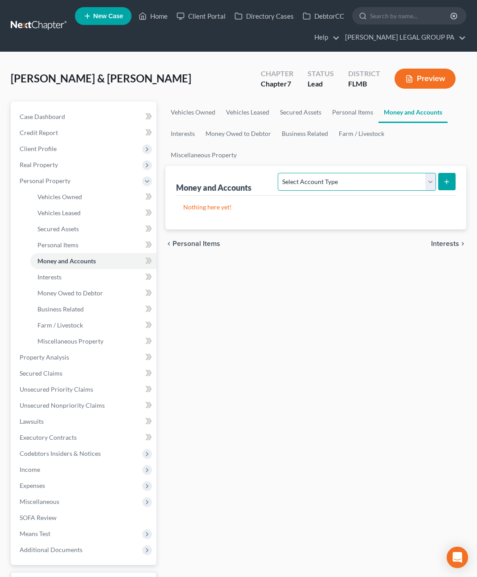
click at [342, 173] on select "Select Account Type Brokerage Cash on Hand Certificates of Deposit Checking Acc…" at bounding box center [357, 182] width 158 height 18
select select "checking"
click at [280, 173] on select "Select Account Type Brokerage Cash on Hand Certificates of Deposit Checking Acc…" at bounding box center [357, 182] width 158 height 18
click at [444, 173] on button "submit" at bounding box center [446, 181] width 17 height 17
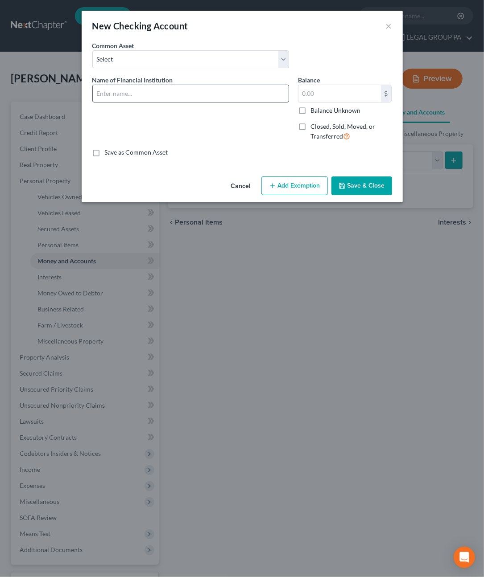
click at [116, 94] on input "text" at bounding box center [191, 93] width 196 height 17
click at [236, 87] on input "Capital One checking account ending" at bounding box center [191, 93] width 196 height 17
type input "Capital One checking account ending 8287"
click at [372, 183] on button "Save & Close" at bounding box center [361, 186] width 61 height 19
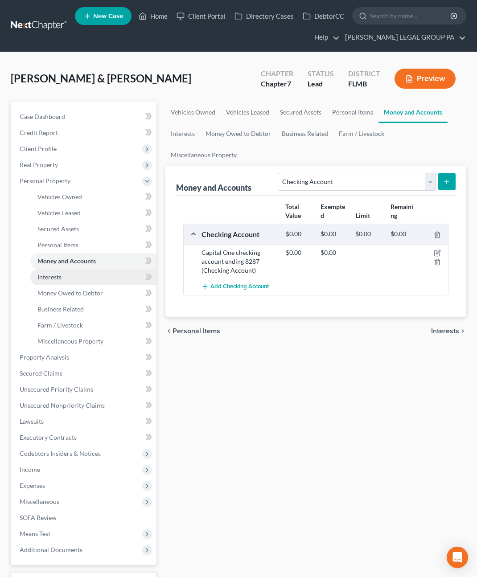
click at [59, 272] on link "Interests" at bounding box center [93, 277] width 126 height 16
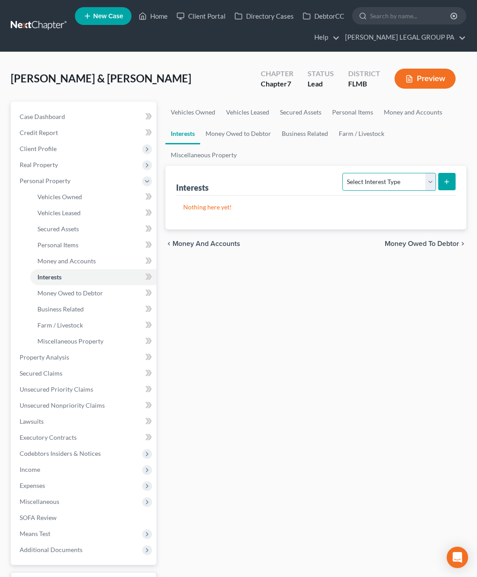
click at [398, 173] on select "Select Interest Type 401K Annuity Bond Education IRA Government Bond Government…" at bounding box center [388, 182] width 93 height 18
drag, startPoint x: 237, startPoint y: 407, endPoint x: 205, endPoint y: 368, distance: 50.1
click at [237, 407] on div "Vehicles Owned Vehicles Leased Secured Assets Personal Items Money and Accounts…" at bounding box center [316, 359] width 310 height 515
click at [71, 291] on span "Money Owed to Debtor" at bounding box center [70, 293] width 66 height 8
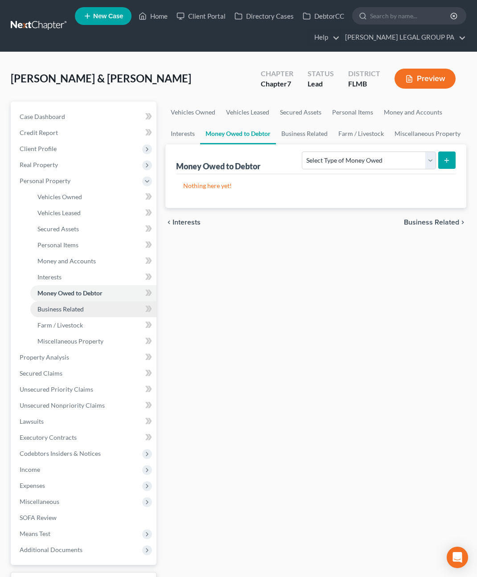
click at [65, 313] on link "Business Related" at bounding box center [93, 309] width 126 height 16
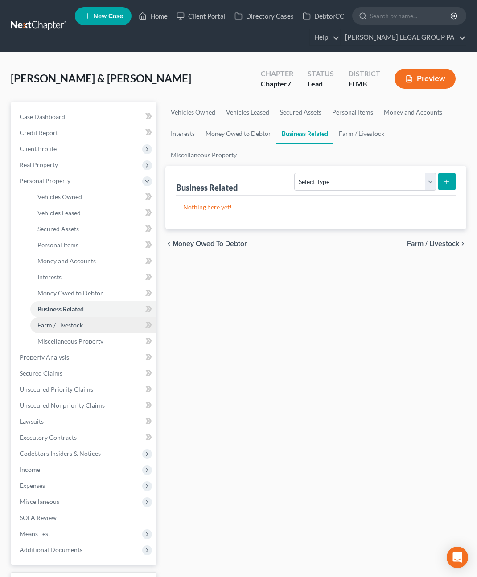
click at [68, 327] on span "Farm / Livestock" at bounding box center [59, 326] width 45 height 8
click at [70, 312] on span "Business Related" at bounding box center [60, 309] width 46 height 8
click at [51, 189] on link "Vehicles Owned" at bounding box center [93, 197] width 126 height 16
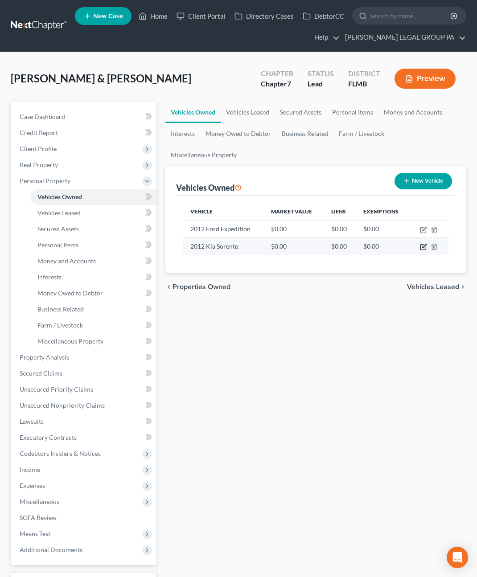
click at [424, 244] on icon "button" at bounding box center [424, 246] width 4 height 4
select select "0"
select select "14"
select select "0"
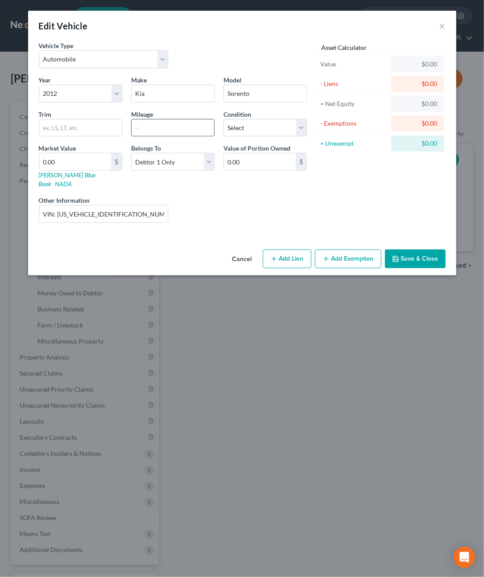
click at [161, 128] on input "text" at bounding box center [173, 128] width 82 height 17
type input "120000"
click at [419, 250] on button "Save & Close" at bounding box center [415, 259] width 61 height 19
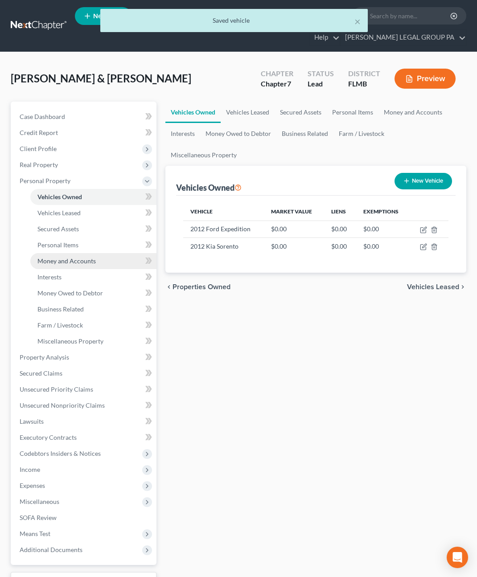
click at [60, 265] on link "Money and Accounts" at bounding box center [93, 261] width 126 height 16
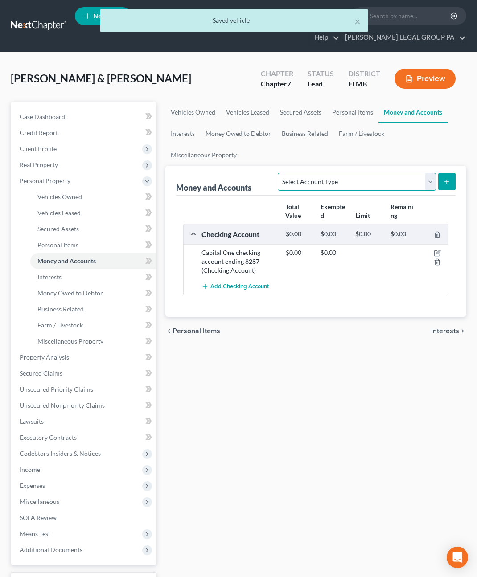
click at [353, 173] on select "Select Account Type Brokerage Cash on Hand Certificates of Deposit Checking Acc…" at bounding box center [357, 182] width 158 height 18
select select "checking"
click at [280, 173] on select "Select Account Type Brokerage Cash on Hand Certificates of Deposit Checking Acc…" at bounding box center [357, 182] width 158 height 18
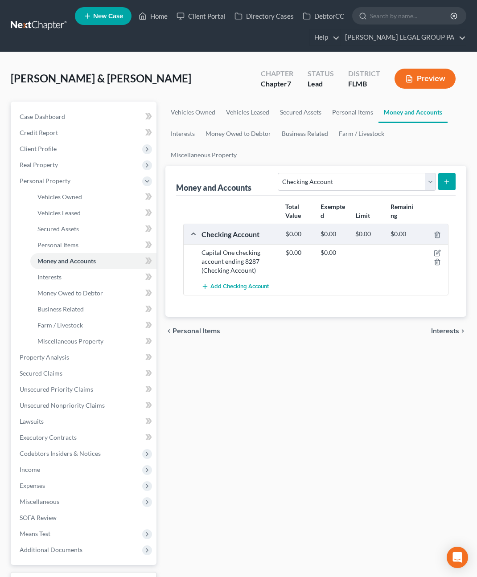
click at [447, 173] on button "submit" at bounding box center [446, 181] width 17 height 17
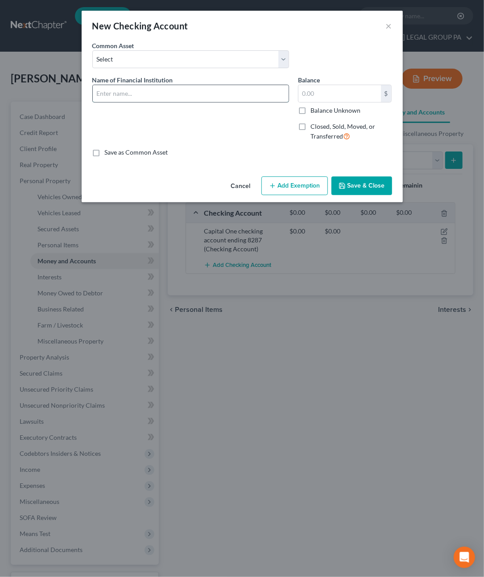
click at [159, 99] on input "text" at bounding box center [191, 93] width 196 height 17
type input "Mid Florida account"
click at [342, 186] on polyline "button" at bounding box center [341, 187] width 3 height 2
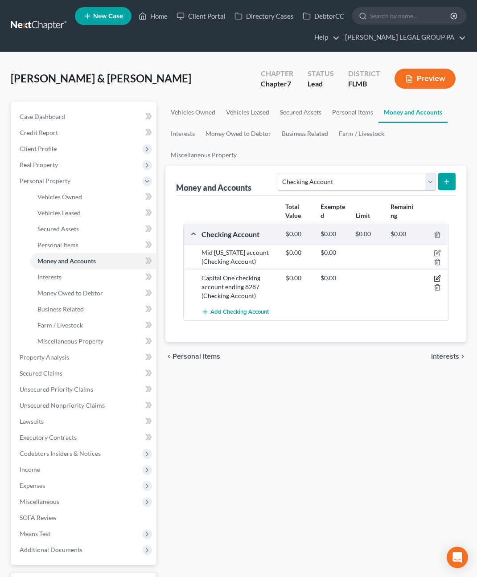
click at [436, 276] on icon "button" at bounding box center [436, 278] width 5 height 5
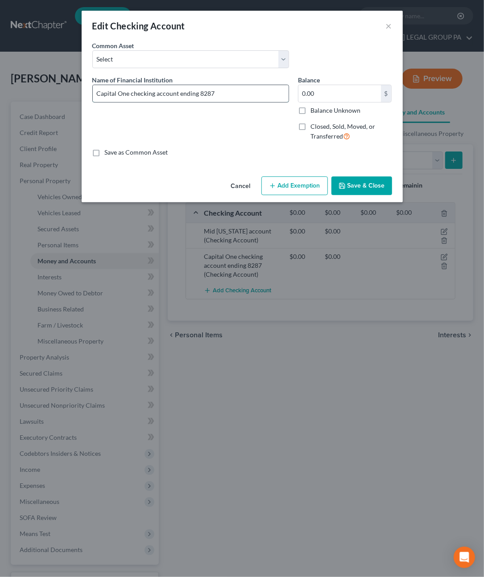
click at [130, 92] on input "Capital One checking account ending 8287" at bounding box center [191, 93] width 196 height 17
type input "Capital One main checking account ending 8287"
click at [380, 181] on button "Save & Close" at bounding box center [361, 186] width 61 height 19
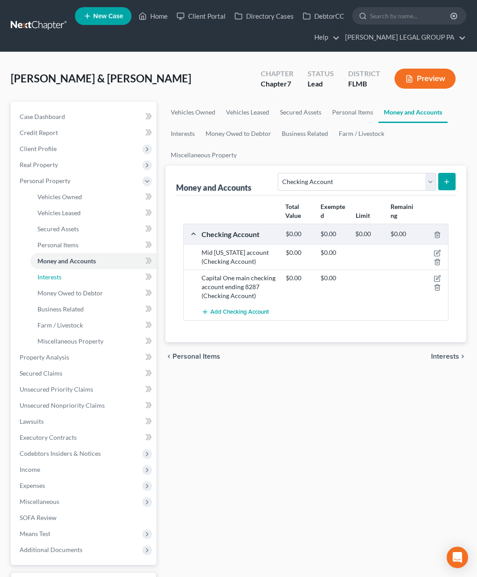
click at [58, 280] on span "Interests" at bounding box center [49, 277] width 24 height 8
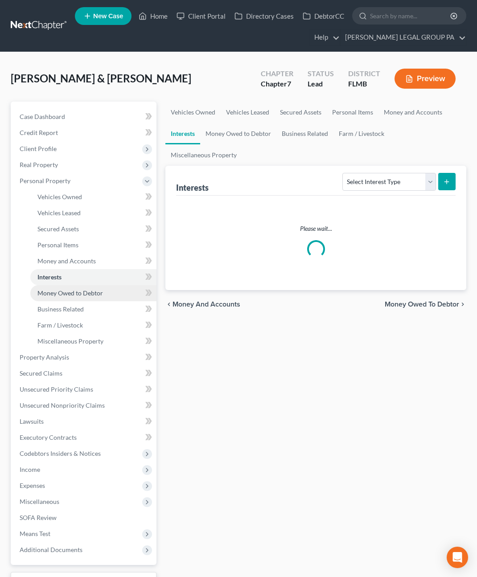
click at [61, 292] on span "Money Owed to Debtor" at bounding box center [70, 293] width 66 height 8
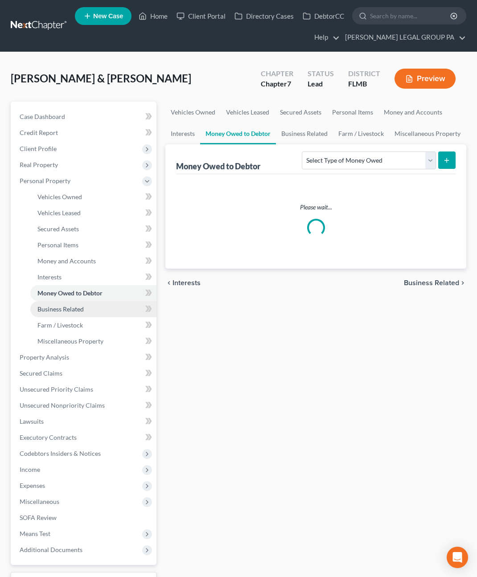
click at [76, 311] on span "Business Related" at bounding box center [60, 309] width 46 height 8
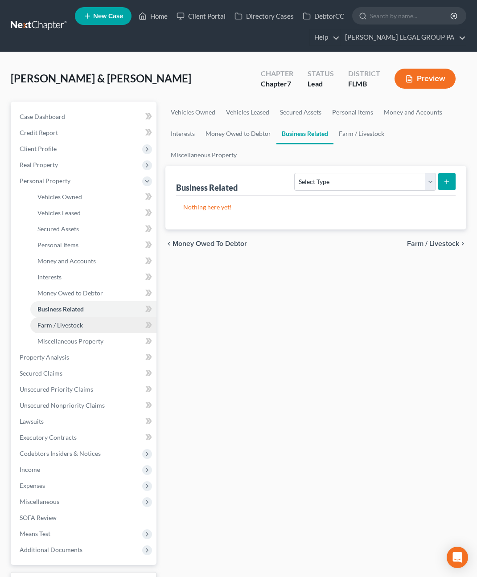
click at [60, 332] on link "Farm / Livestock" at bounding box center [93, 326] width 126 height 16
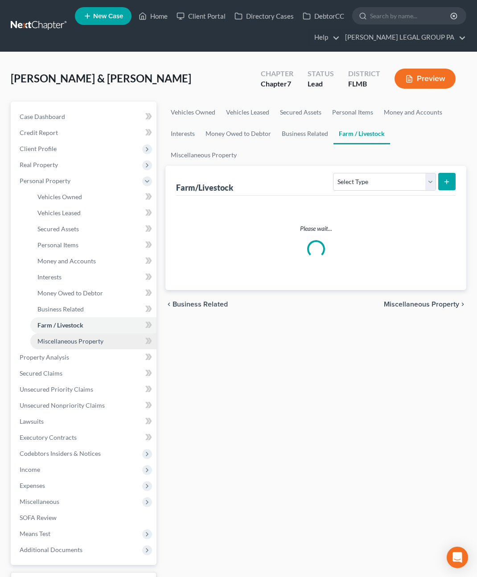
click at [62, 343] on span "Miscellaneous Property" at bounding box center [70, 342] width 66 height 8
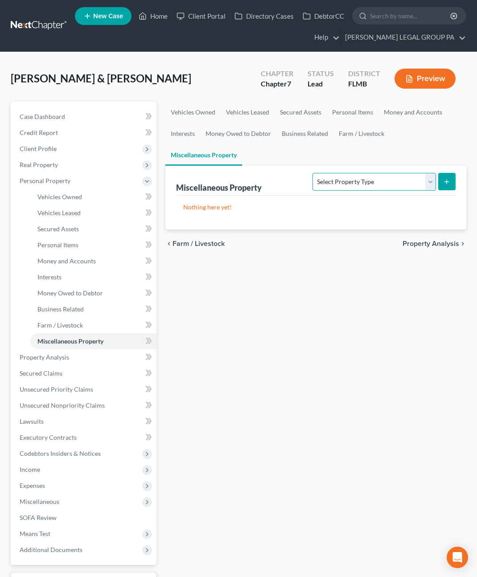
drag, startPoint x: 358, startPoint y: 153, endPoint x: 352, endPoint y: 165, distance: 12.4
click at [358, 173] on select "Select Property Type Assigned for Creditor Benefit Within 1 Year Holding for An…" at bounding box center [374, 182] width 123 height 18
click at [313, 173] on select "Select Property Type Assigned for Creditor Benefit Within 1 Year Holding for An…" at bounding box center [374, 182] width 123 height 18
click at [321, 173] on select "Select Property Type Assigned for Creditor Benefit Within 1 Year Holding for An…" at bounding box center [374, 182] width 123 height 18
click at [313, 173] on select "Select Property Type Assigned for Creditor Benefit Within 1 Year Holding for An…" at bounding box center [374, 182] width 123 height 18
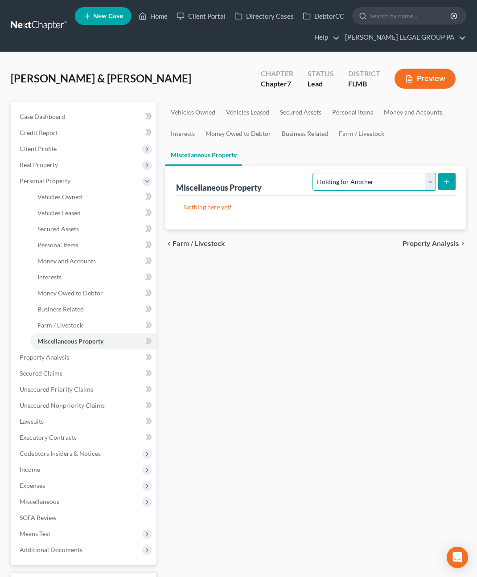
click at [329, 173] on select "Select Property Type Assigned for Creditor Benefit Within 1 Year Holding for An…" at bounding box center [374, 182] width 123 height 18
click at [313, 173] on select "Select Property Type Assigned for Creditor Benefit Within 1 Year Holding for An…" at bounding box center [374, 182] width 123 height 18
click at [341, 173] on select "Select Property Type Assigned for Creditor Benefit Within 1 Year Holding for An…" at bounding box center [374, 182] width 123 height 18
select select "transferred"
click at [313, 173] on select "Select Property Type Assigned for Creditor Benefit Within 1 Year Holding for An…" at bounding box center [374, 182] width 123 height 18
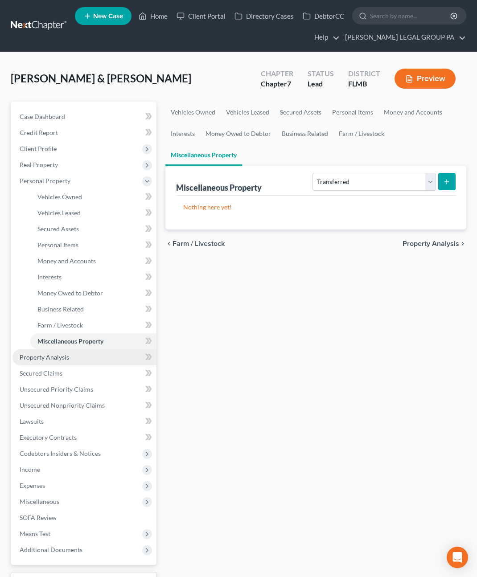
click at [53, 357] on span "Property Analysis" at bounding box center [44, 358] width 49 height 8
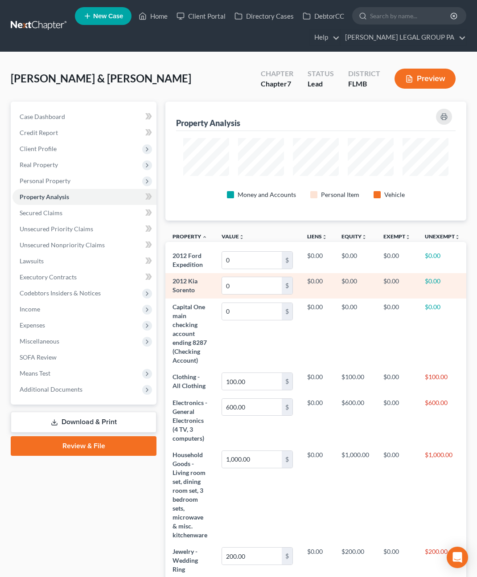
scroll to position [119, 301]
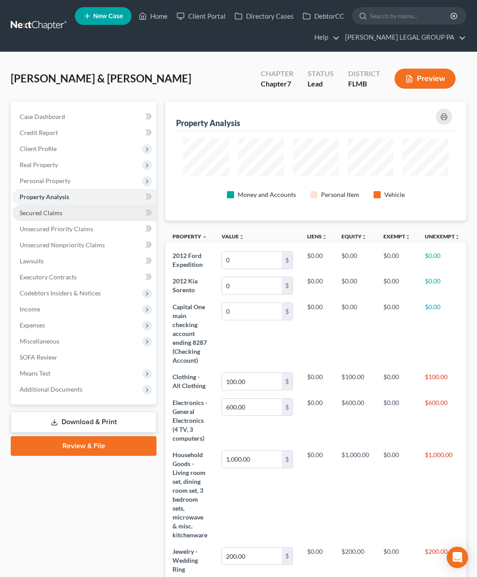
click at [37, 214] on span "Secured Claims" at bounding box center [41, 213] width 43 height 8
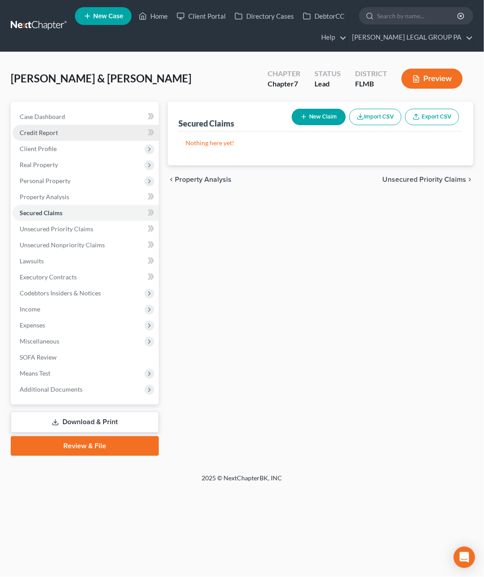
click at [39, 135] on span "Credit Report" at bounding box center [39, 133] width 38 height 8
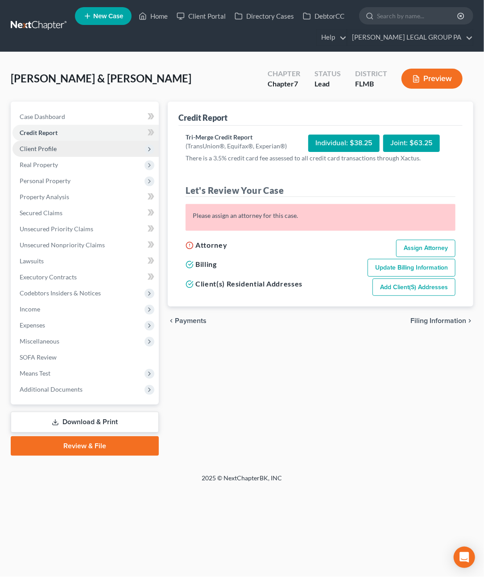
drag, startPoint x: 33, startPoint y: 149, endPoint x: 46, endPoint y: 154, distance: 14.2
click at [33, 149] on span "Client Profile" at bounding box center [38, 149] width 37 height 8
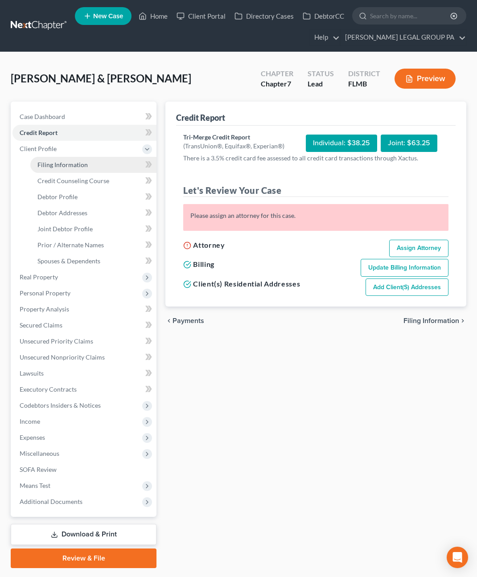
click at [57, 163] on span "Filing Information" at bounding box center [62, 165] width 50 height 8
select select "1"
select select "0"
select select "15"
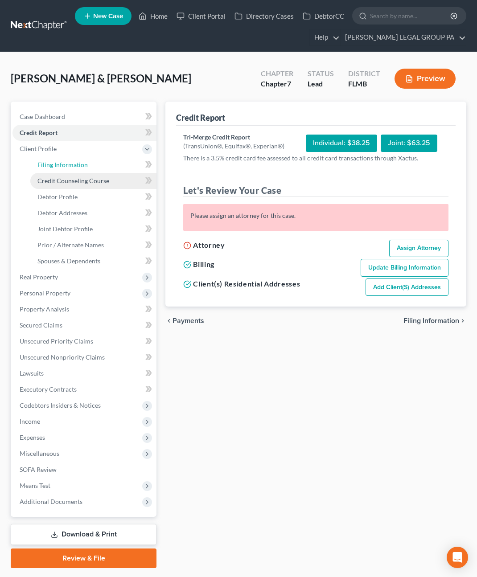
select select "9"
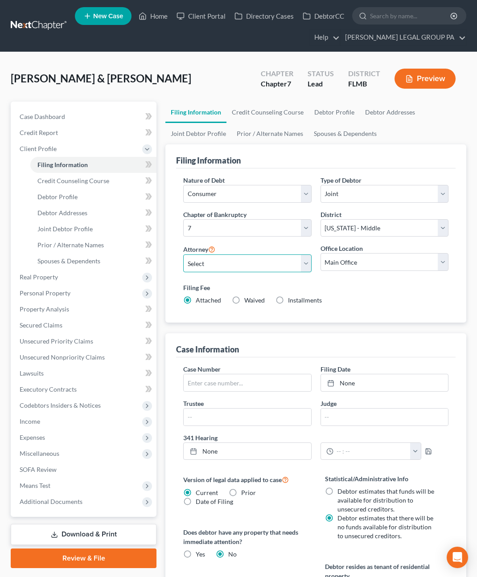
drag, startPoint x: 214, startPoint y: 259, endPoint x: 214, endPoint y: 264, distance: 5.8
click at [214, 259] on select "Select JAY WELLER - FLMB JAY WELLER - FLMB" at bounding box center [247, 264] width 128 height 18
select select "0"
click at [183, 255] on select "Select JAY WELLER - FLMB JAY WELLER - FLMB" at bounding box center [247, 264] width 128 height 18
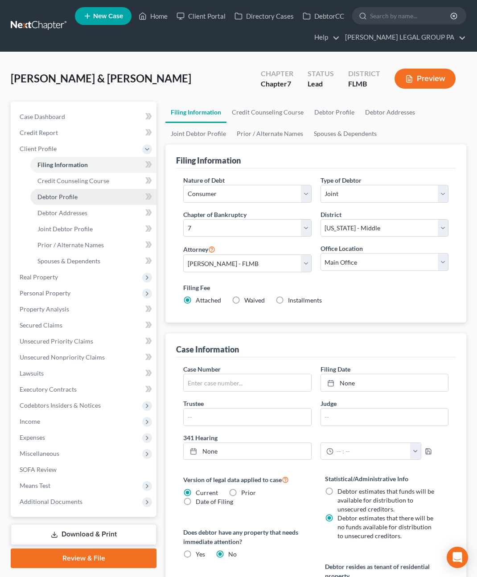
click at [54, 197] on span "Debtor Profile" at bounding box center [57, 197] width 40 height 8
select select "1"
select select "5"
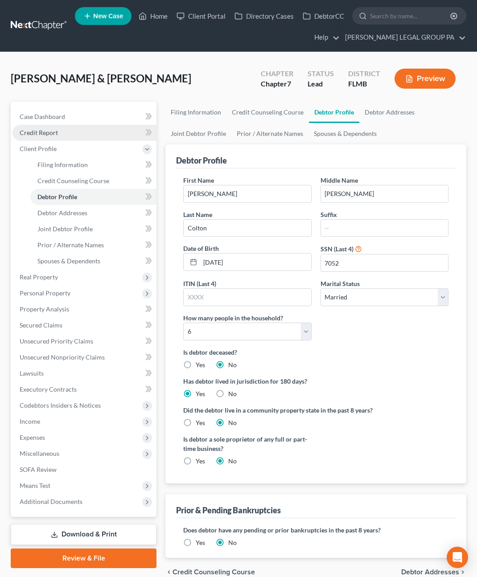
click at [43, 132] on span "Credit Report" at bounding box center [39, 133] width 38 height 8
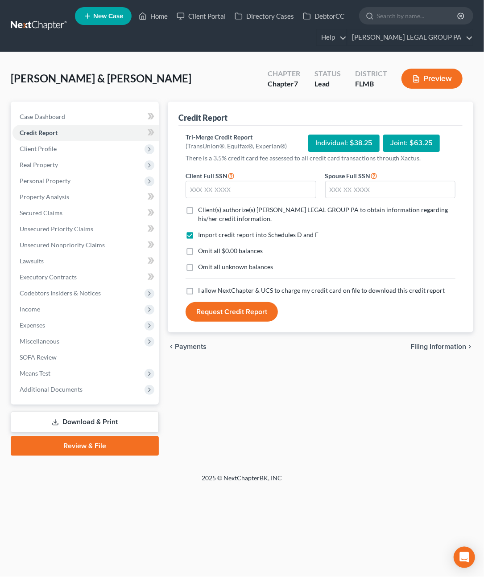
click at [198, 209] on label "Client(s) authorize(s) WELLER LEGAL GROUP PA to obtain information regarding hi…" at bounding box center [326, 215] width 257 height 18
click at [202, 209] on input "Client(s) authorize(s) WELLER LEGAL GROUP PA to obtain information regarding hi…" at bounding box center [205, 209] width 6 height 6
checkbox input "true"
click at [198, 251] on label "Omit all $0.00 balances" at bounding box center [230, 251] width 65 height 9
click at [202, 251] on input "Omit all $0.00 balances" at bounding box center [205, 250] width 6 height 6
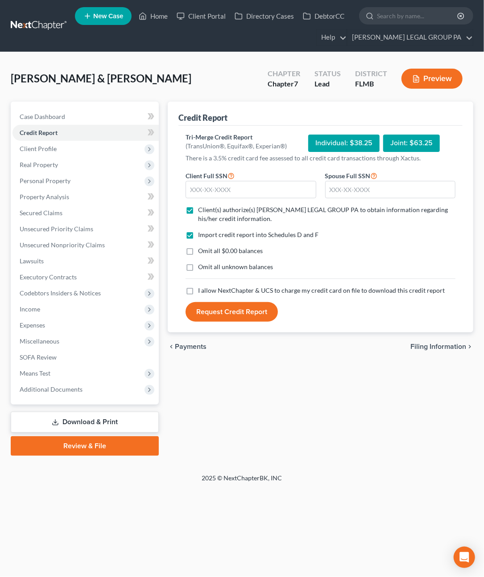
checkbox input "true"
click at [198, 269] on label "Omit all unknown balances" at bounding box center [235, 267] width 75 height 9
click at [202, 268] on input "Omit all unknown balances" at bounding box center [205, 266] width 6 height 6
checkbox input "true"
click at [198, 289] on label "I allow NextChapter & UCS to charge my credit card on file to download this cre…" at bounding box center [321, 290] width 247 height 9
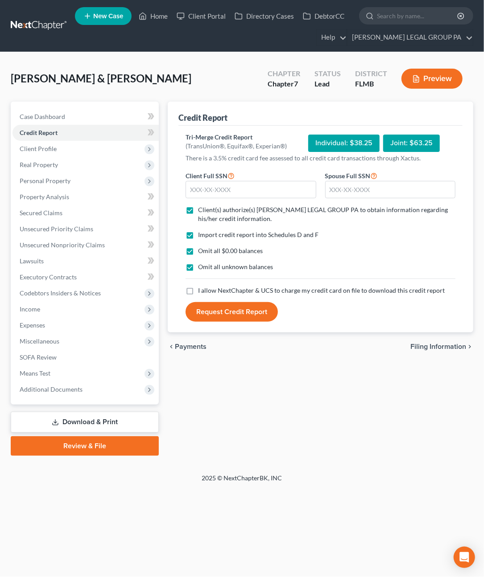
click at [202, 289] on input "I allow NextChapter & UCS to charge my credit card on file to download this cre…" at bounding box center [205, 289] width 6 height 6
checkbox input "true"
click at [198, 194] on input "text" at bounding box center [251, 190] width 130 height 18
type input "254-45-7052"
type input "249-77-6016"
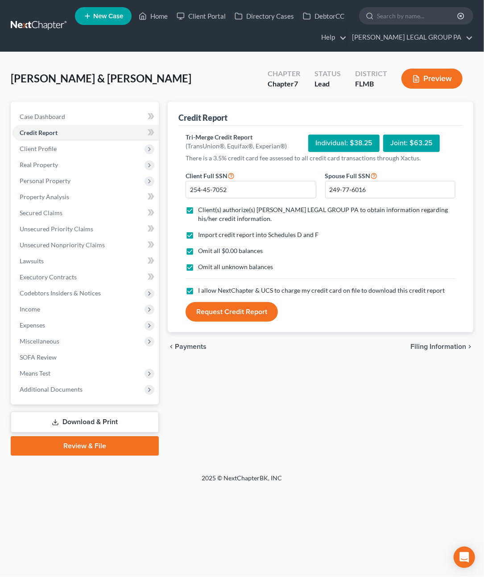
click at [249, 309] on button "Request Credit Report" at bounding box center [232, 312] width 92 height 20
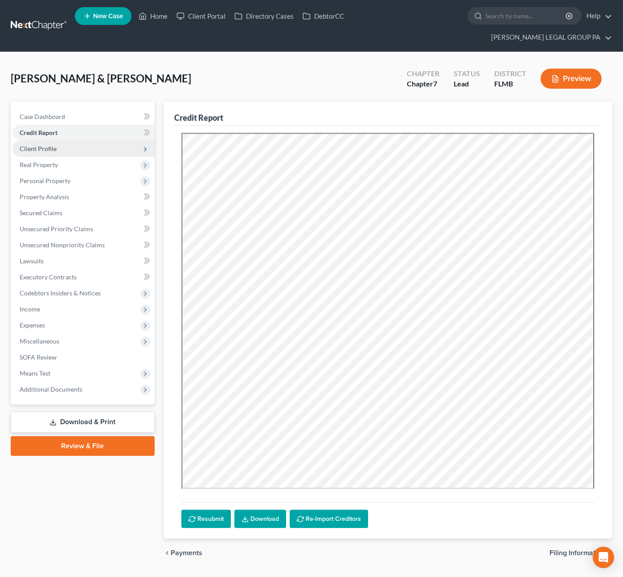
drag, startPoint x: 39, startPoint y: 124, endPoint x: 41, endPoint y: 133, distance: 9.6
click at [39, 125] on link "Credit Report" at bounding box center [83, 133] width 142 height 16
click at [41, 145] on span "Client Profile" at bounding box center [38, 149] width 37 height 8
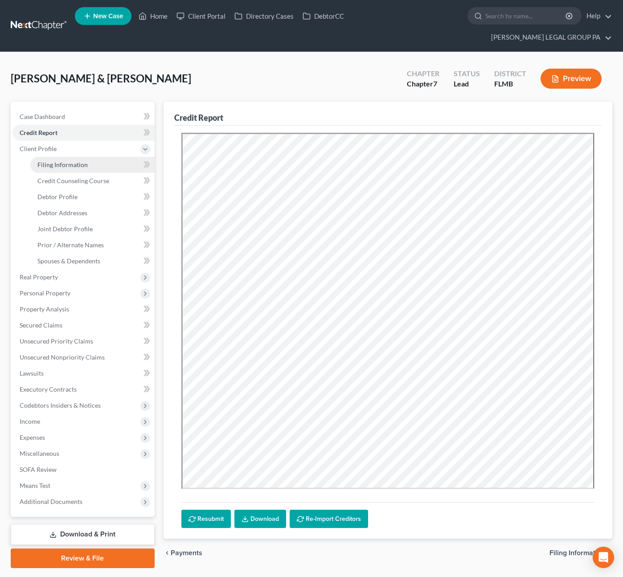
click at [55, 157] on link "Filing Information" at bounding box center [92, 165] width 124 height 16
select select "1"
select select "0"
select select "15"
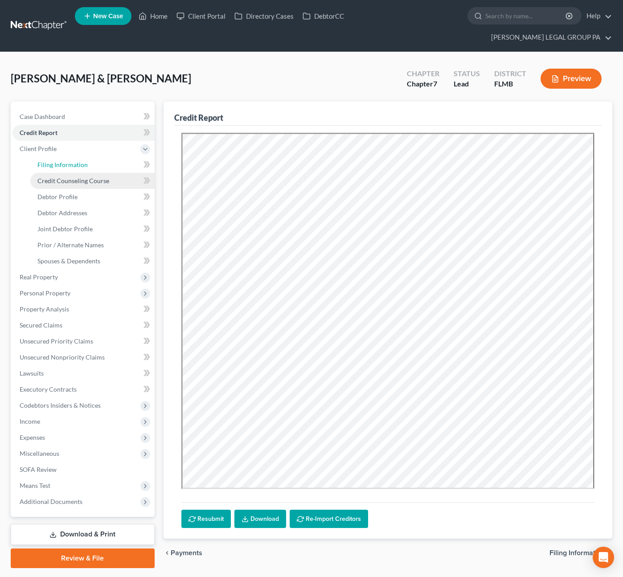
select select "0"
select select "9"
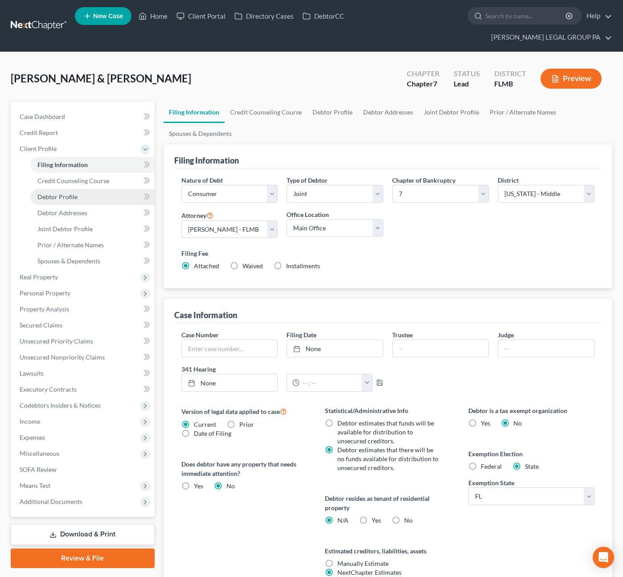
click at [59, 193] on span "Debtor Profile" at bounding box center [57, 197] width 40 height 8
select select "1"
select select "5"
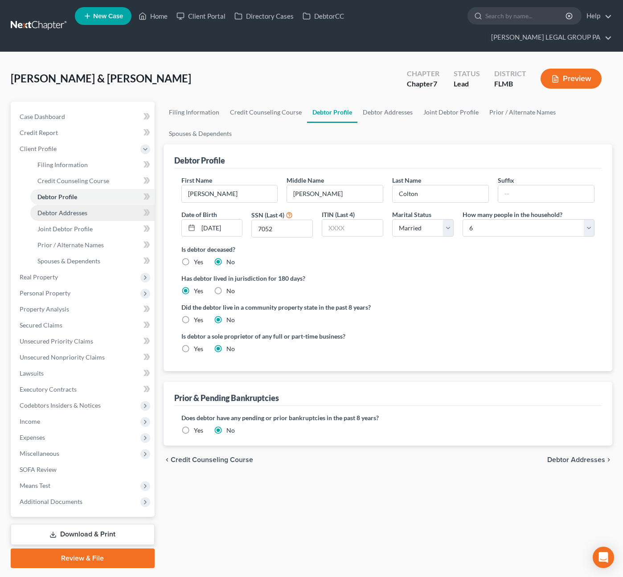
click at [70, 209] on span "Debtor Addresses" at bounding box center [62, 213] width 50 height 8
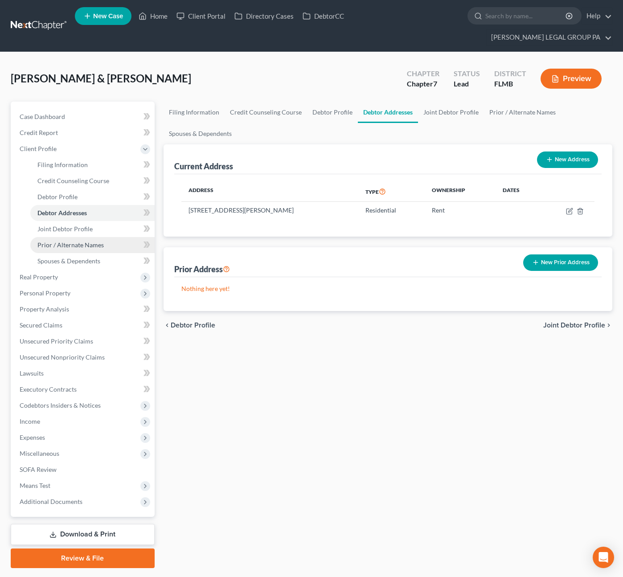
click at [68, 237] on link "Prior / Alternate Names" at bounding box center [92, 245] width 124 height 16
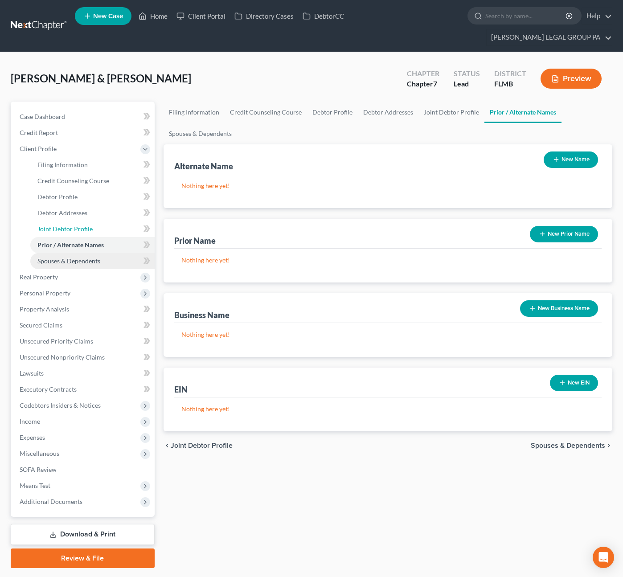
click at [68, 225] on span "Joint Debtor Profile" at bounding box center [64, 229] width 55 height 8
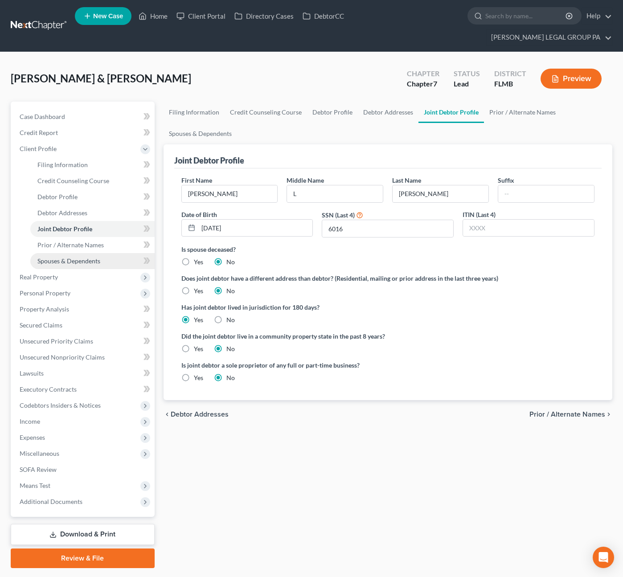
click at [77, 257] on span "Spouses & Dependents" at bounding box center [68, 261] width 63 height 8
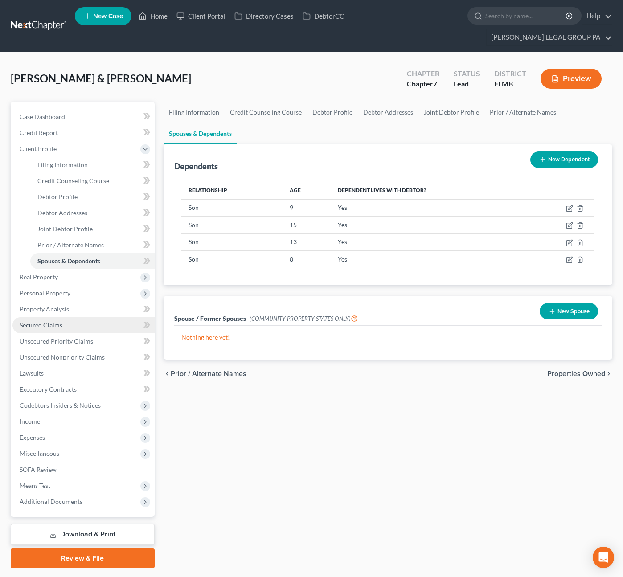
click at [37, 318] on link "Secured Claims" at bounding box center [83, 326] width 142 height 16
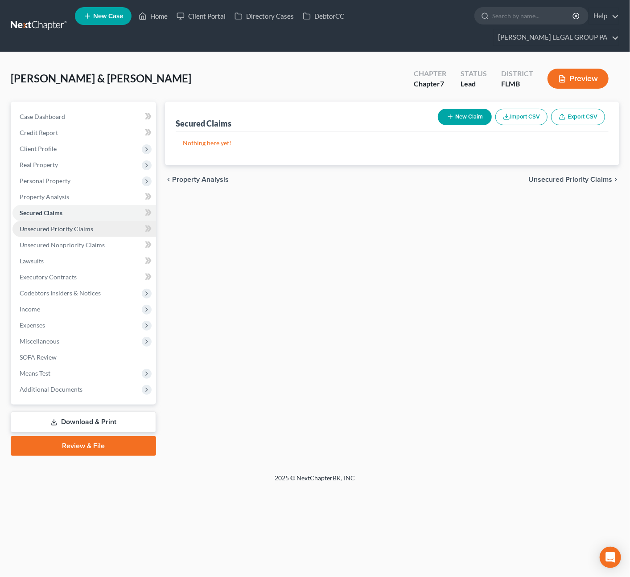
click at [59, 225] on span "Unsecured Priority Claims" at bounding box center [57, 229] width 74 height 8
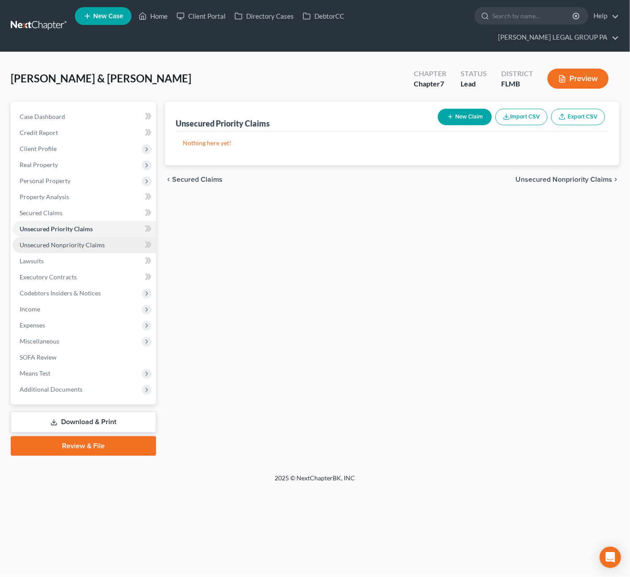
click at [62, 241] on span "Unsecured Nonpriority Claims" at bounding box center [62, 245] width 85 height 8
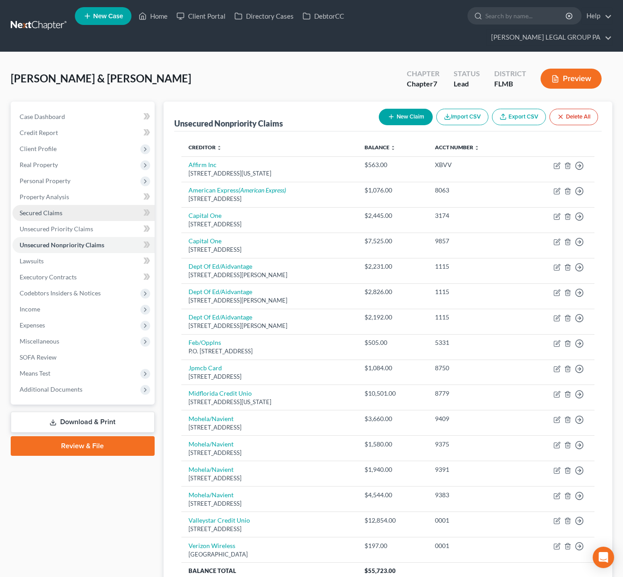
click at [40, 209] on span "Secured Claims" at bounding box center [41, 213] width 43 height 8
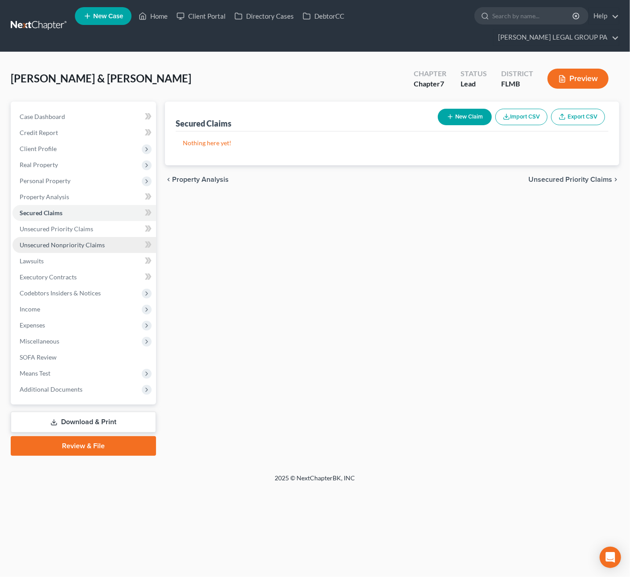
click at [72, 241] on span "Unsecured Nonpriority Claims" at bounding box center [62, 245] width 85 height 8
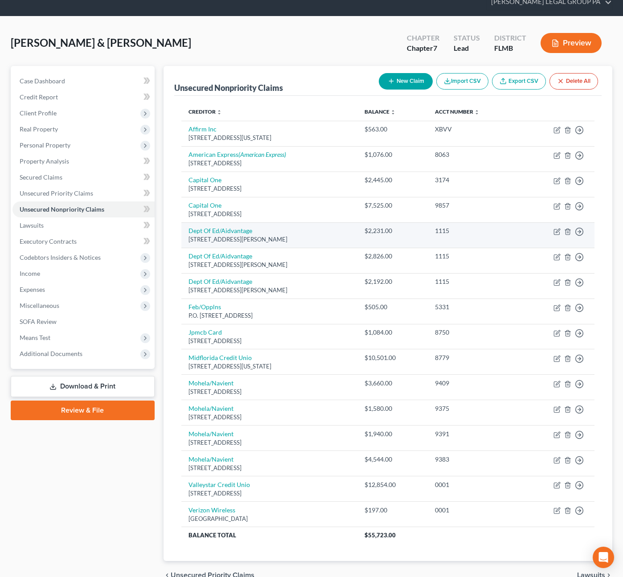
scroll to position [63, 0]
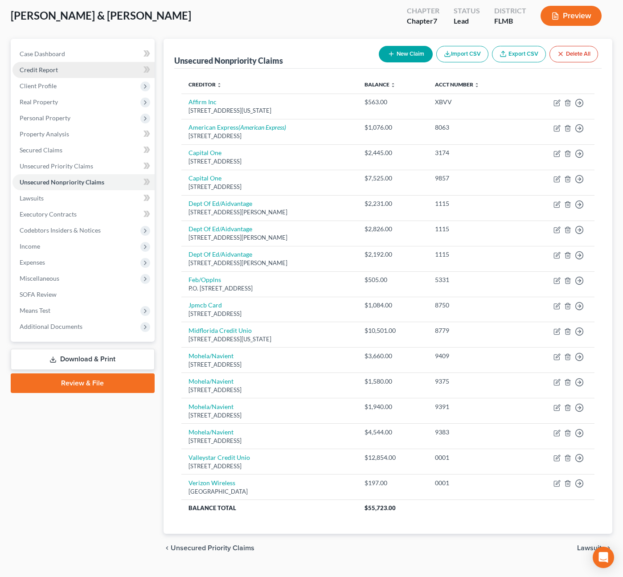
click at [38, 66] on span "Credit Report" at bounding box center [39, 70] width 38 height 8
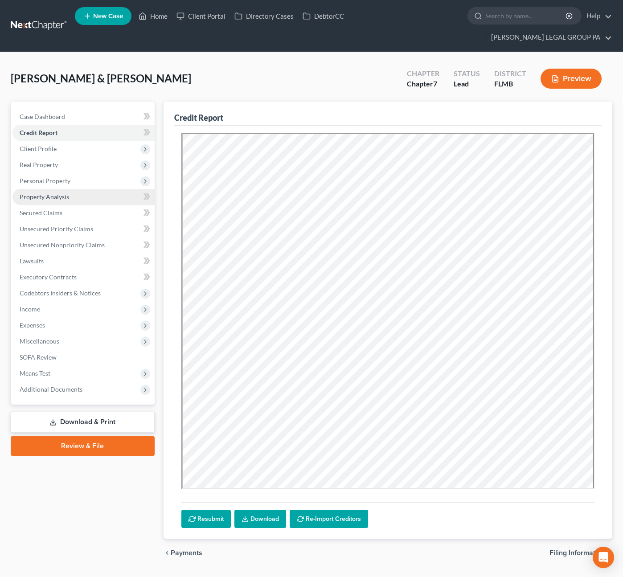
click at [54, 193] on span "Property Analysis" at bounding box center [44, 197] width 49 height 8
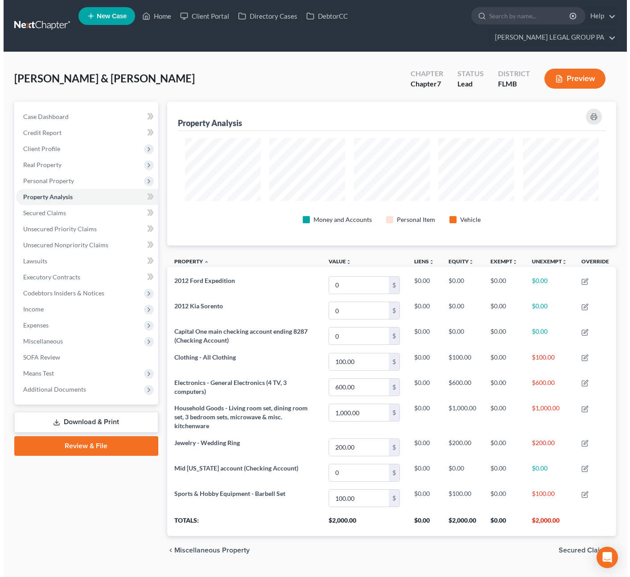
scroll to position [144, 450]
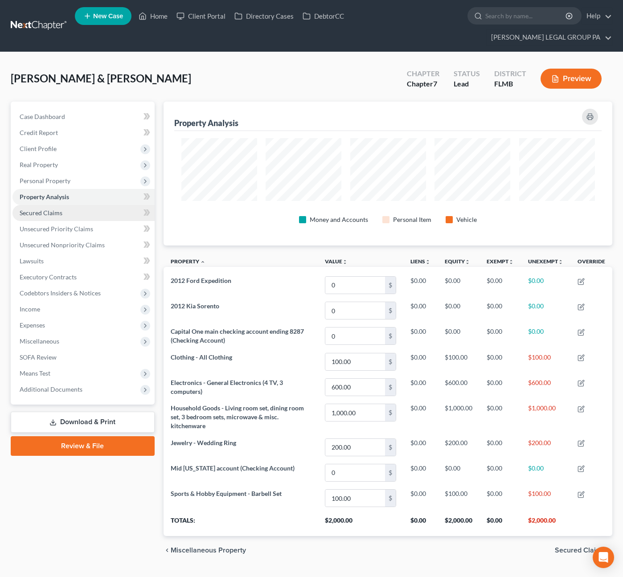
click at [32, 205] on link "Secured Claims" at bounding box center [83, 213] width 142 height 16
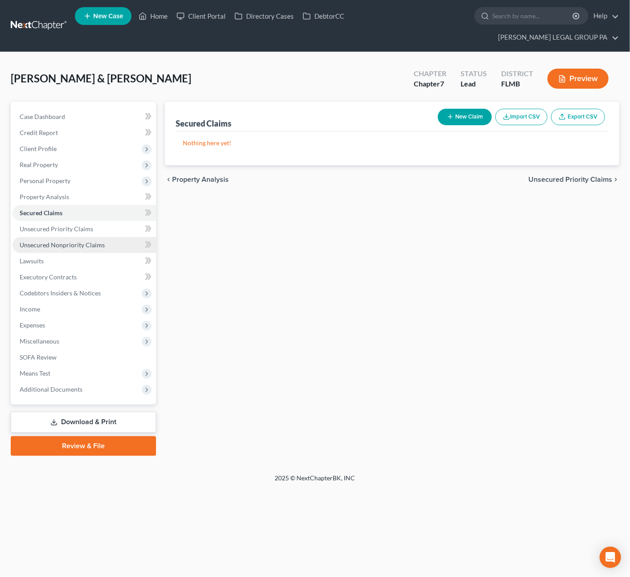
click at [77, 237] on link "Unsecured Nonpriority Claims" at bounding box center [84, 245] width 144 height 16
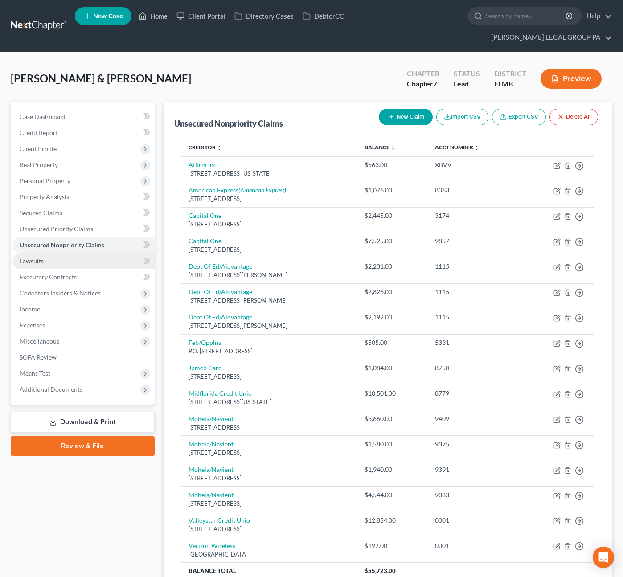
click at [46, 253] on link "Lawsuits" at bounding box center [83, 261] width 142 height 16
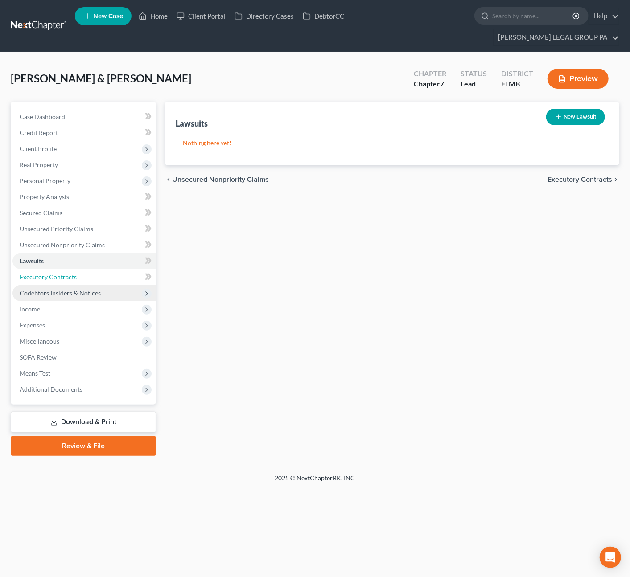
drag, startPoint x: 48, startPoint y: 264, endPoint x: 58, endPoint y: 283, distance: 21.7
click at [48, 273] on span "Executory Contracts" at bounding box center [48, 277] width 57 height 8
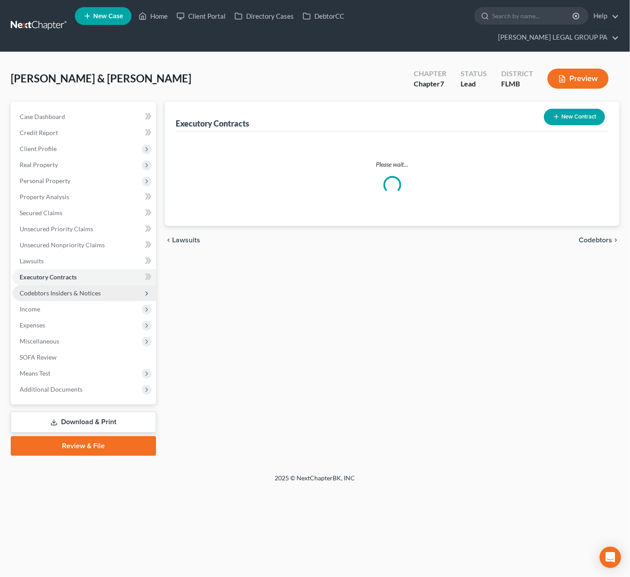
click at [58, 289] on span "Codebtors Insiders & Notices" at bounding box center [60, 293] width 81 height 8
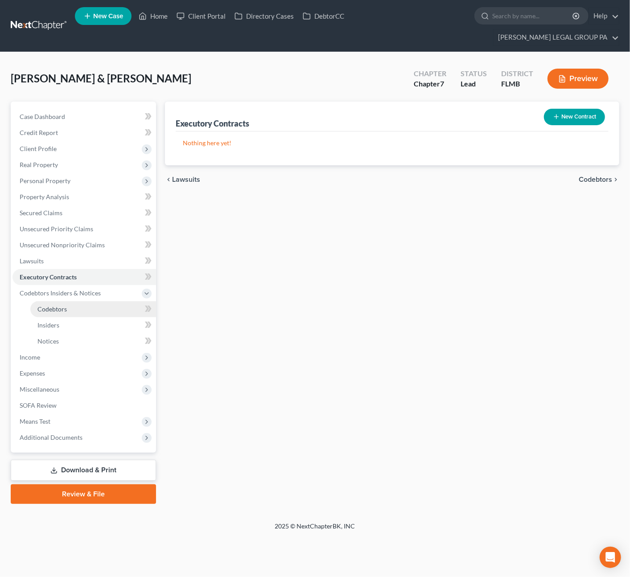
click at [55, 305] on span "Codebtors" at bounding box center [51, 309] width 29 height 8
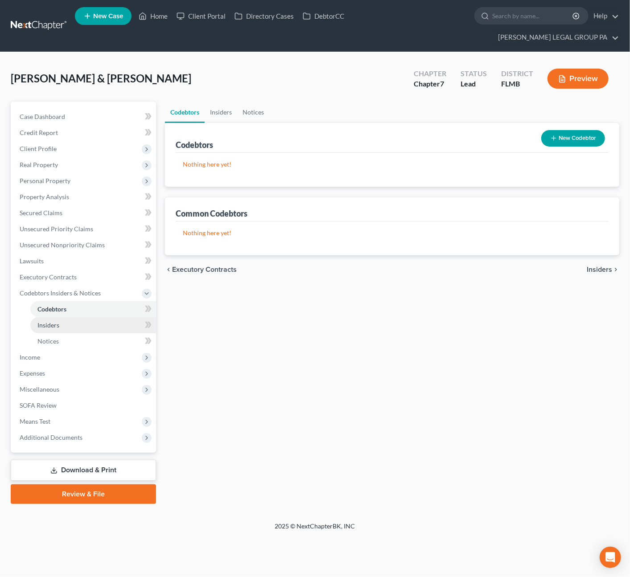
click at [56, 322] on span "Insiders" at bounding box center [48, 326] width 22 height 8
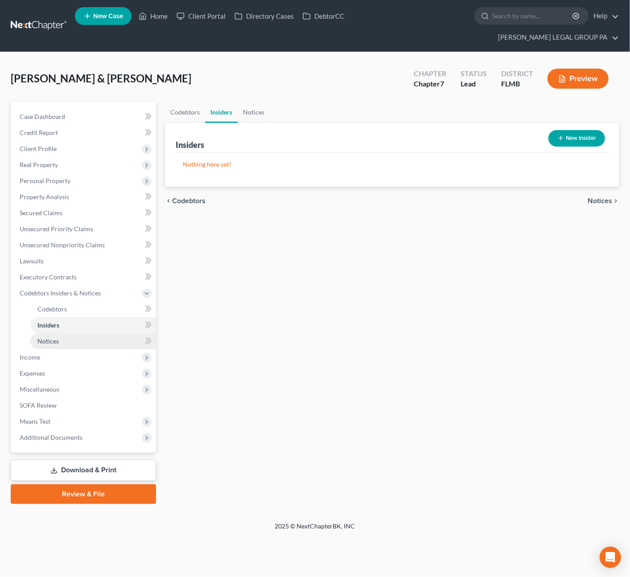
click at [53, 334] on link "Notices" at bounding box center [93, 342] width 126 height 16
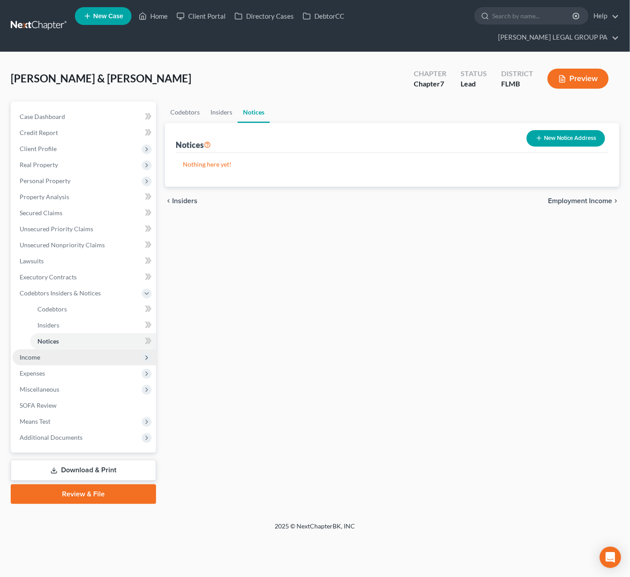
click at [33, 350] on span "Income" at bounding box center [84, 358] width 144 height 16
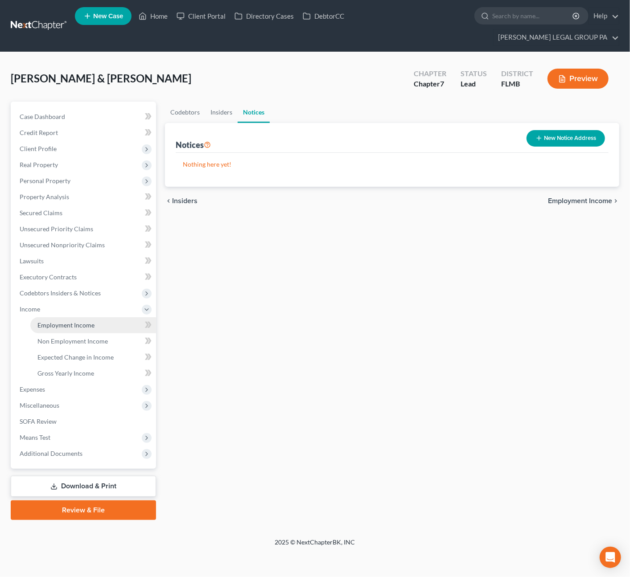
click at [50, 322] on span "Employment Income" at bounding box center [65, 326] width 57 height 8
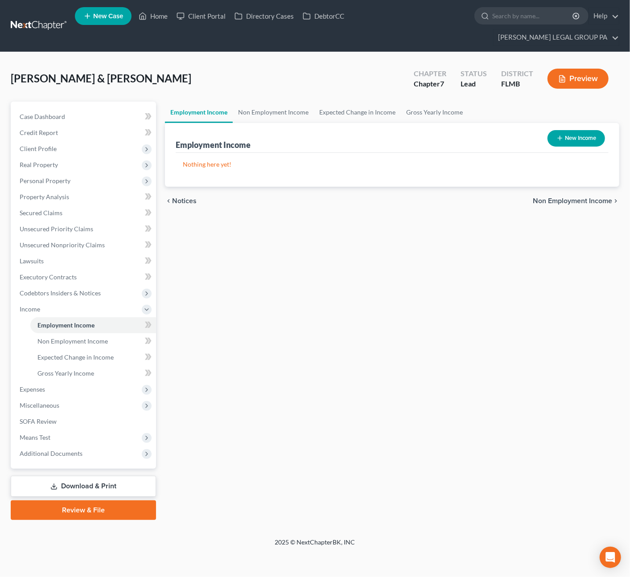
click at [573, 130] on button "New Income" at bounding box center [577, 138] width 58 height 16
select select "0"
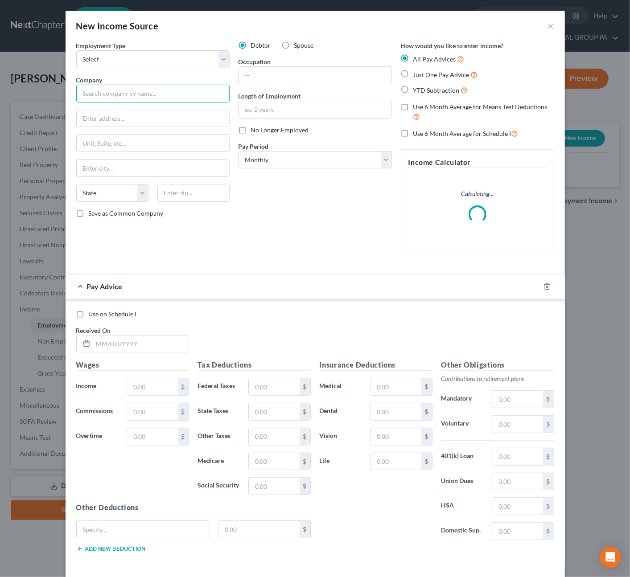
click at [99, 91] on input "text" at bounding box center [152, 94] width 153 height 18
drag, startPoint x: 109, startPoint y: 58, endPoint x: 109, endPoint y: 66, distance: 8.9
click at [109, 58] on select "Select Full or Part Time Employment Self Employment" at bounding box center [152, 59] width 153 height 18
select select "0"
click at [76, 50] on select "Select Full or Part Time Employment Self Employment" at bounding box center [152, 59] width 153 height 18
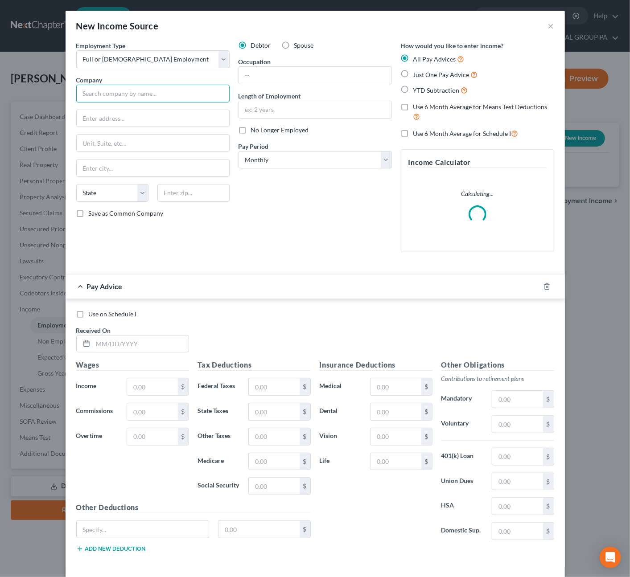
click at [104, 93] on input "text" at bounding box center [152, 94] width 153 height 18
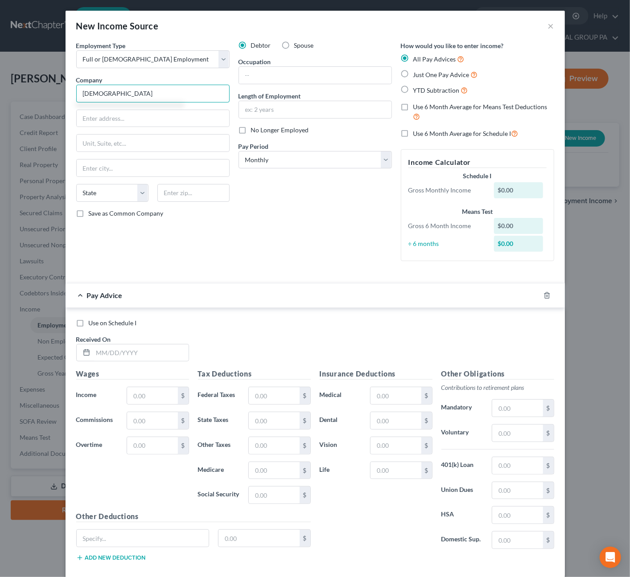
type input "Calvary Baptist Church"
type input "110 N McMullen Booth Rd"
type input "33759"
type input "Clearwater"
select select "9"
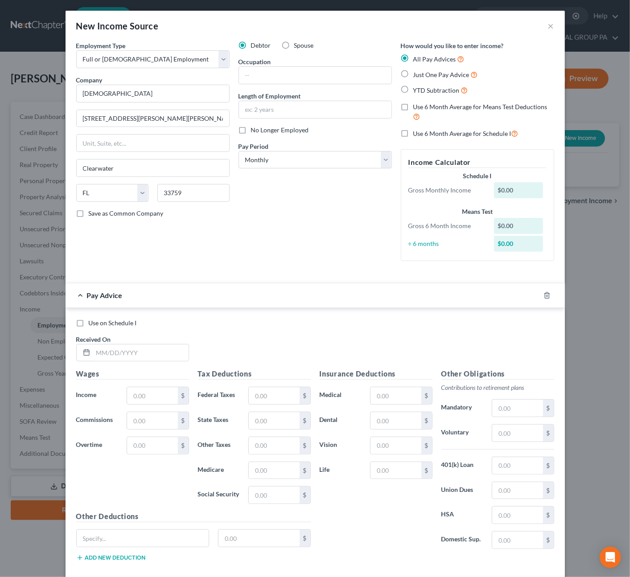
click at [232, 289] on div "Pay Advice" at bounding box center [303, 296] width 474 height 24
click at [272, 69] on input "text" at bounding box center [315, 75] width 153 height 17
click at [260, 75] on input "text" at bounding box center [315, 75] width 153 height 17
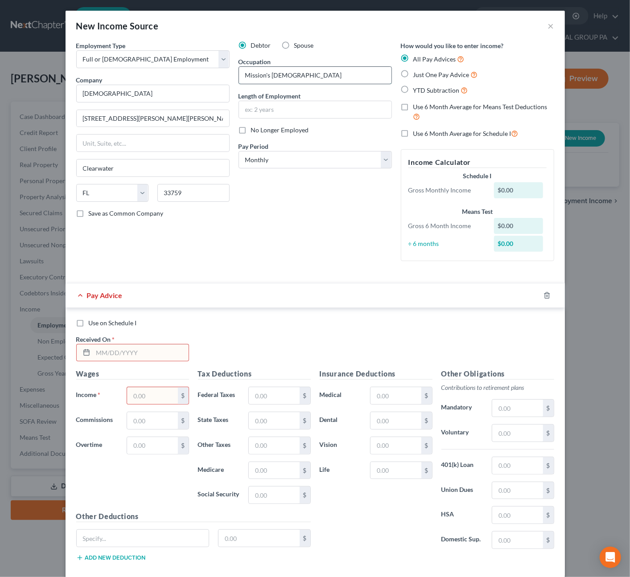
type input "Mission's Pastor"
type input "7 years"
drag, startPoint x: 142, startPoint y: 398, endPoint x: 164, endPoint y: 392, distance: 22.7
click at [142, 398] on input "text" at bounding box center [152, 396] width 50 height 17
click at [413, 72] on label "Just One Pay Advice" at bounding box center [445, 75] width 65 height 10
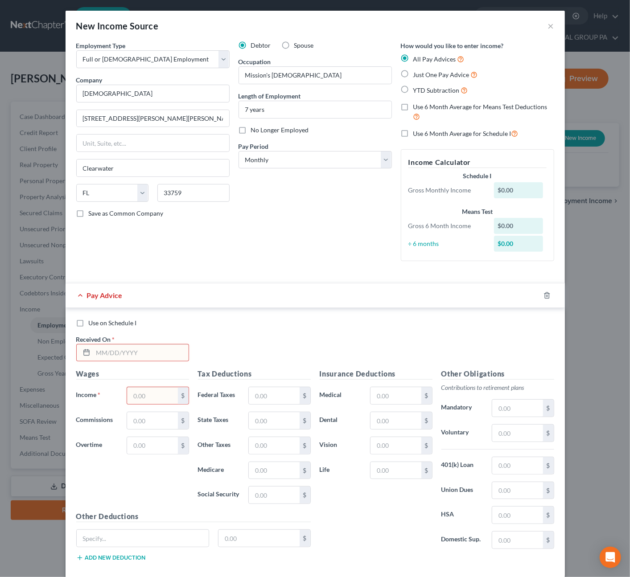
click at [417, 72] on input "Just One Pay Advice" at bounding box center [420, 73] width 6 height 6
radio input "true"
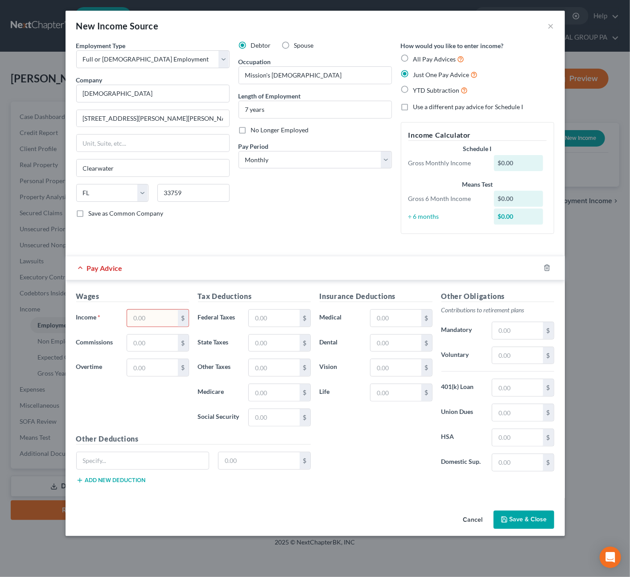
click at [135, 320] on input "text" at bounding box center [152, 318] width 50 height 17
type input "1,000.00"
click at [531, 520] on button "Save & Close" at bounding box center [524, 520] width 61 height 19
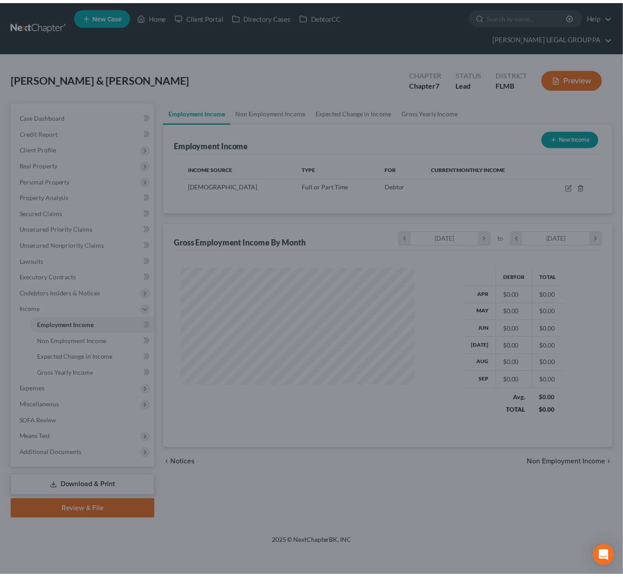
scroll to position [159, 254]
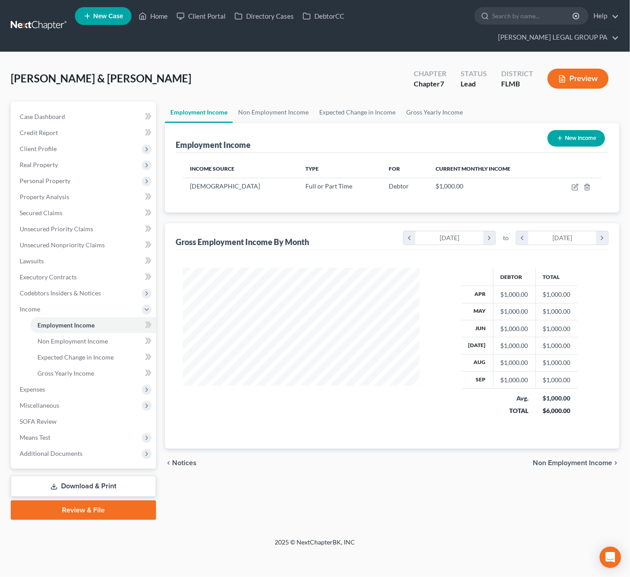
click at [603, 130] on button "New Income" at bounding box center [577, 138] width 58 height 16
select select "0"
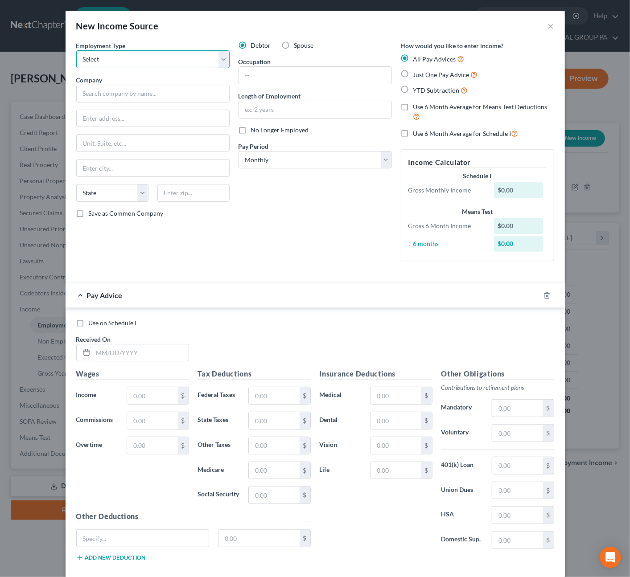
click at [117, 61] on select "Select Full or Part Time Employment Self Employment" at bounding box center [152, 59] width 153 height 18
select select "0"
click at [76, 50] on select "Select Full or Part Time Employment Self Employment" at bounding box center [152, 59] width 153 height 18
drag, startPoint x: 297, startPoint y: 45, endPoint x: 269, endPoint y: 46, distance: 27.7
click at [297, 45] on span "Spouse" at bounding box center [304, 45] width 20 height 8
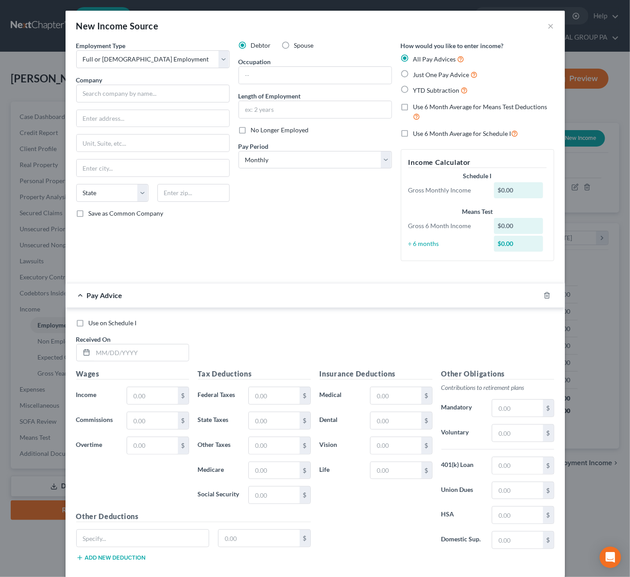
click at [298, 45] on input "Spouse" at bounding box center [301, 44] width 6 height 6
radio input "true"
click at [112, 59] on select "Select Full or Part Time Employment Self Employment" at bounding box center [152, 59] width 153 height 18
click at [99, 105] on div "Employment Type * Select Full or Part Time Employment Self Employment Company *…" at bounding box center [153, 154] width 162 height 227
click at [114, 92] on input "text" at bounding box center [152, 94] width 153 height 18
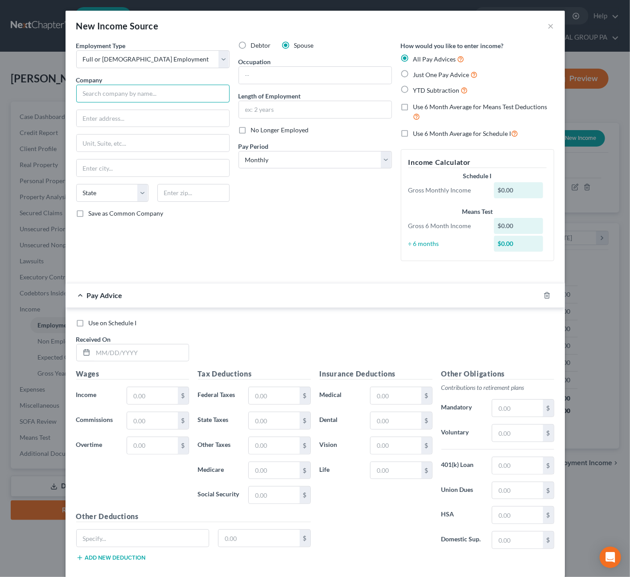
paste input "Calvary Baptist Church"
type input "Calvary Baptist Church"
click at [96, 113] on input "text" at bounding box center [153, 118] width 153 height 17
click at [99, 118] on input "text" at bounding box center [153, 118] width 153 height 17
paste input "110 N McMullen Booth Rd"
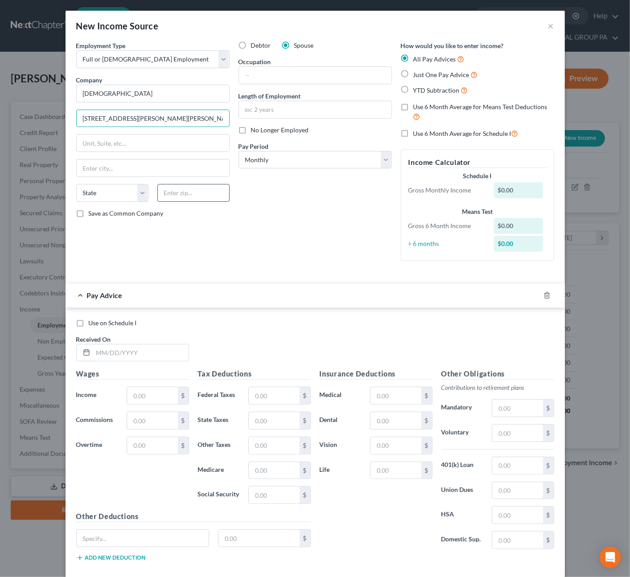
type input "110 N McMullen Booth Rd"
click at [178, 191] on input "text" at bounding box center [193, 193] width 72 height 18
type input "33759"
click at [318, 196] on div "Debtor Spouse Occupation Length of Employment No Longer Employed Pay Period * S…" at bounding box center [315, 154] width 162 height 227
type input "Clearwater"
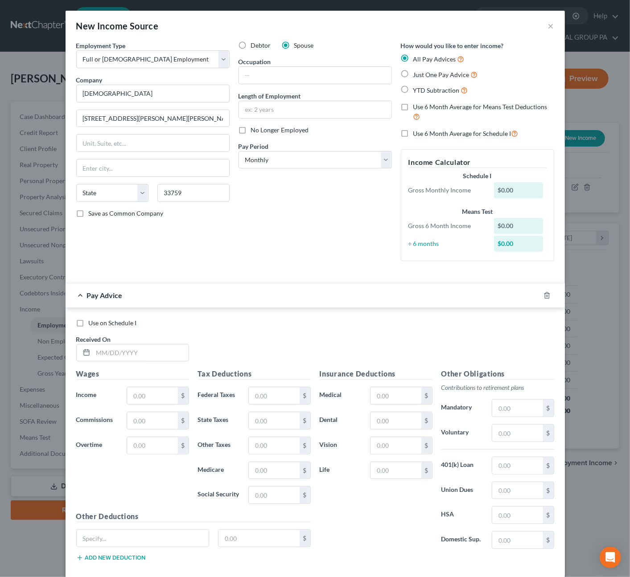
select select "9"
drag, startPoint x: 245, startPoint y: 69, endPoint x: 299, endPoint y: 71, distance: 54.0
click at [245, 69] on input "text" at bounding box center [315, 75] width 153 height 17
type input "S"
type input "C"
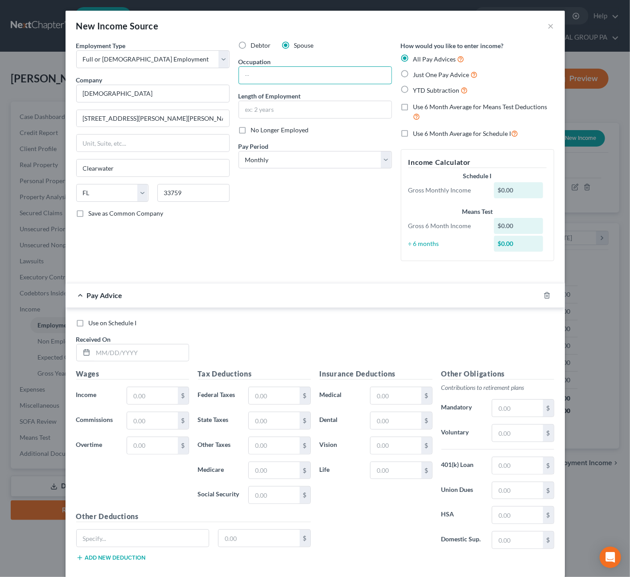
type input "s"
type input "Coordinator"
type input "2 years"
click at [413, 77] on label "Just One Pay Advice" at bounding box center [445, 75] width 65 height 10
click at [417, 75] on input "Just One Pay Advice" at bounding box center [420, 73] width 6 height 6
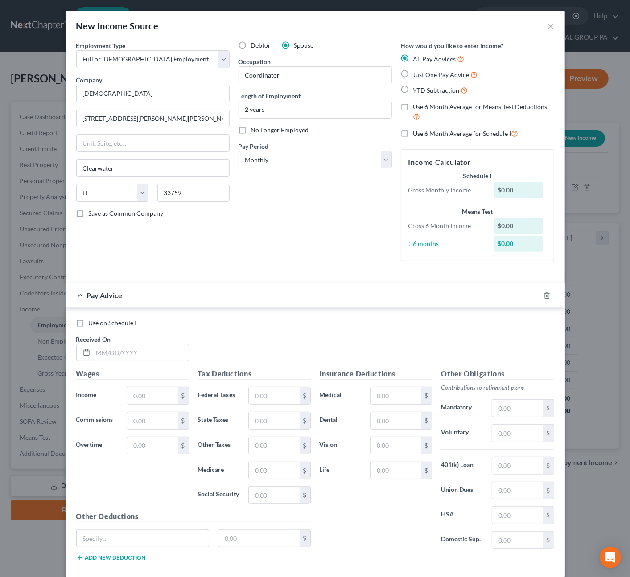
radio input "true"
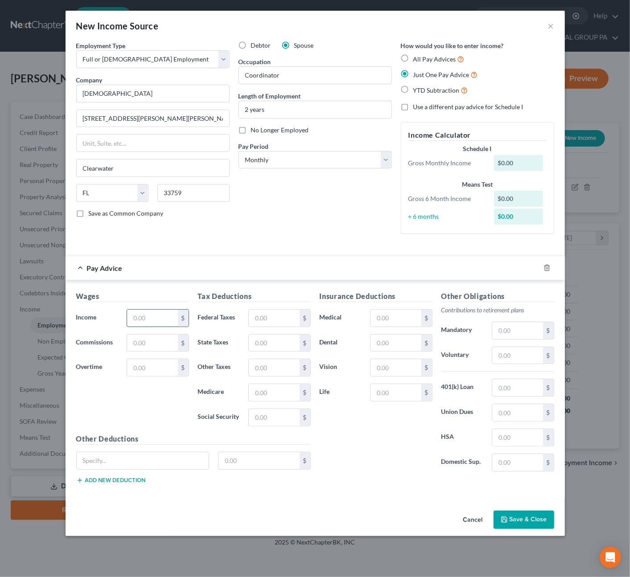
click at [150, 312] on input "text" at bounding box center [152, 318] width 50 height 17
type input "1,000.00"
click at [513, 517] on button "Save & Close" at bounding box center [524, 520] width 61 height 19
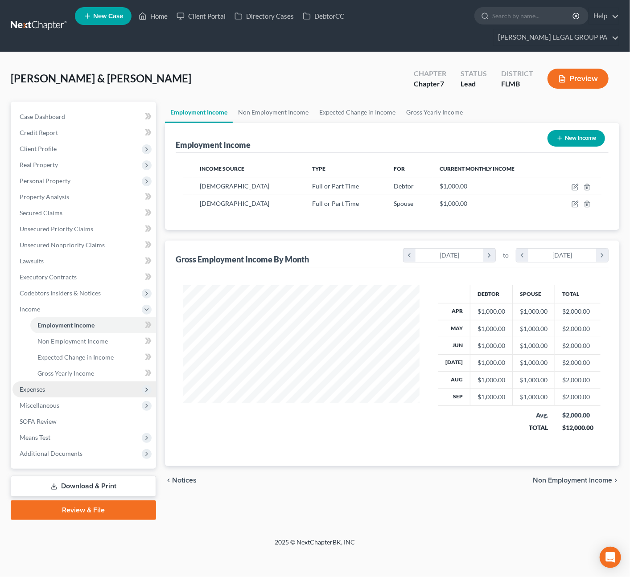
click at [43, 386] on span "Expenses" at bounding box center [32, 390] width 25 height 8
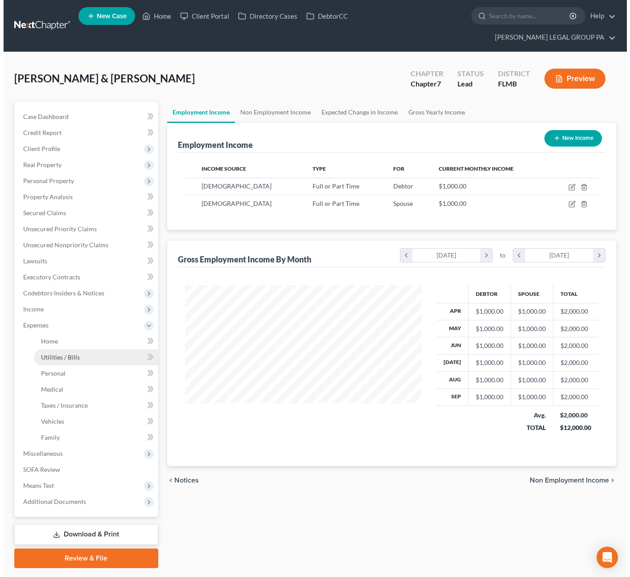
scroll to position [445776, 445683]
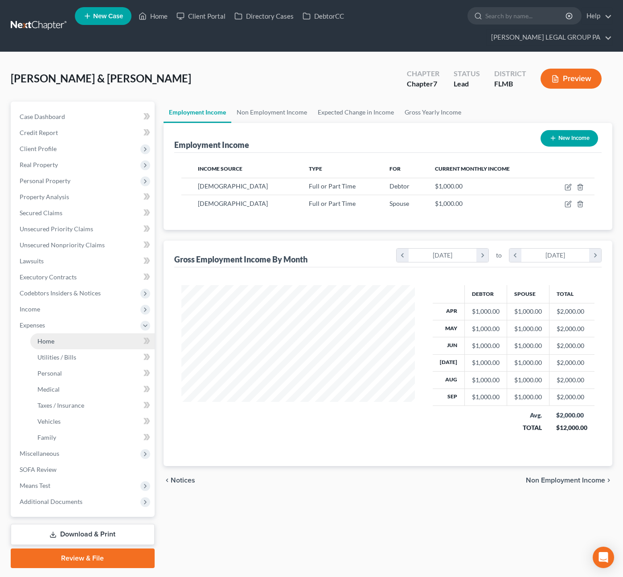
click at [54, 334] on link "Home" at bounding box center [92, 342] width 124 height 16
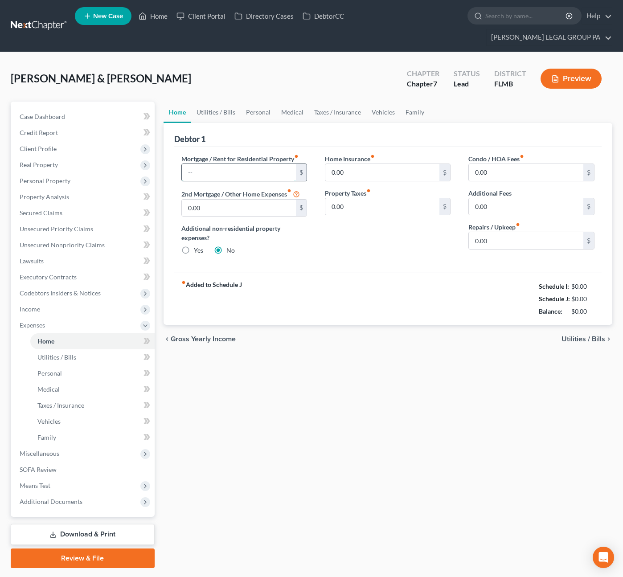
drag, startPoint x: 203, startPoint y: 151, endPoint x: 209, endPoint y: 154, distance: 6.0
click at [203, 164] on input "text" at bounding box center [239, 172] width 115 height 17
type input "2,900.00"
drag, startPoint x: 215, startPoint y: 94, endPoint x: 215, endPoint y: 108, distance: 14.3
click at [215, 102] on link "Utilities / Bills" at bounding box center [215, 112] width 49 height 21
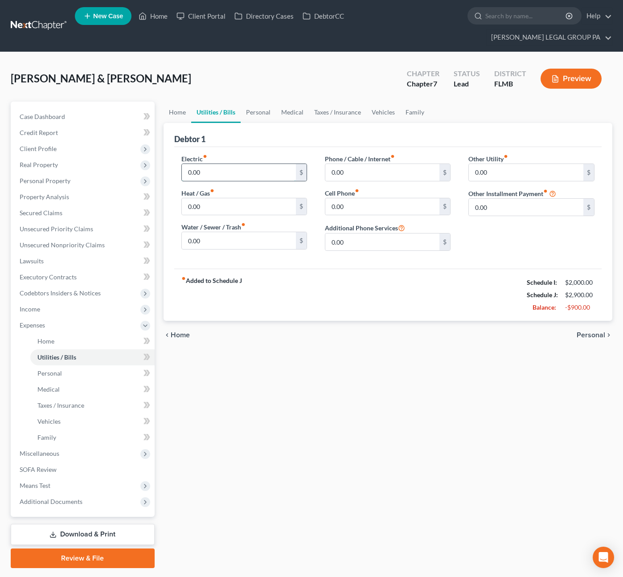
click at [208, 164] on input "0.00" at bounding box center [239, 172] width 115 height 17
type input "500.00"
drag, startPoint x: 210, startPoint y: 227, endPoint x: 217, endPoint y: 224, distance: 7.0
click at [210, 232] on input "0.00" at bounding box center [239, 240] width 115 height 17
click at [201, 232] on input "0.0" at bounding box center [239, 240] width 115 height 17
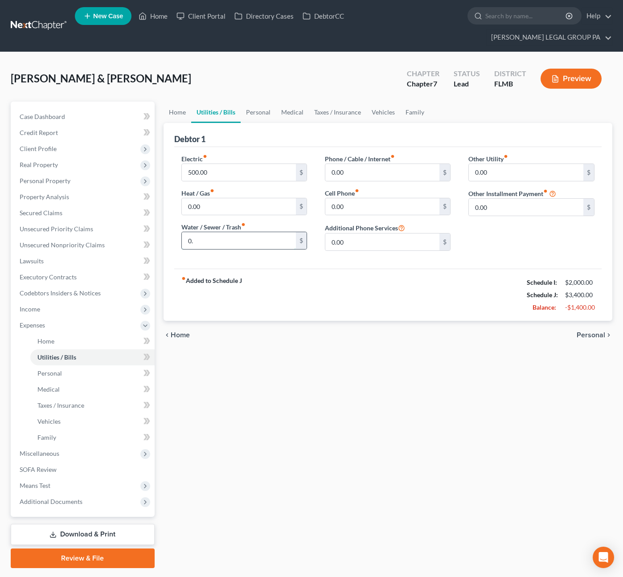
type input "0"
type input "185.00"
click at [175, 102] on link "Home" at bounding box center [178, 112] width 28 height 21
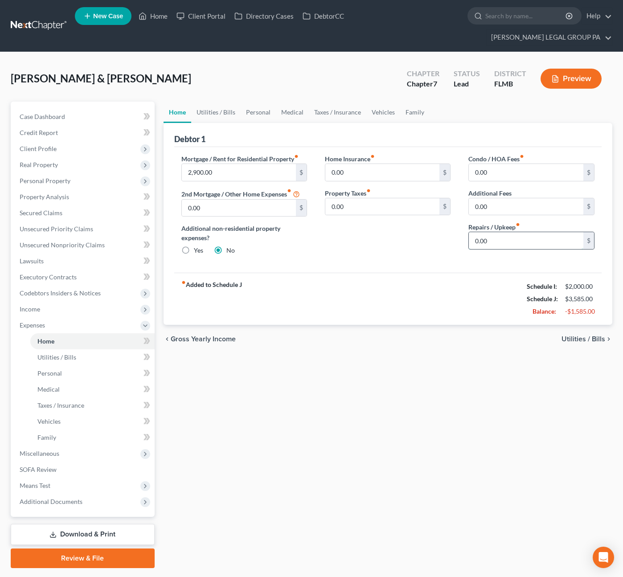
click at [500, 232] on input "0.00" at bounding box center [526, 240] width 115 height 17
type input "100.00"
click at [214, 102] on link "Utilities / Bills" at bounding box center [215, 112] width 49 height 21
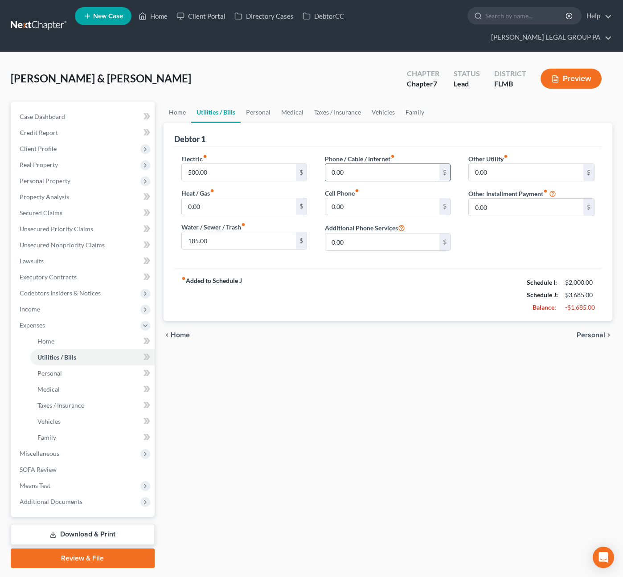
click at [363, 164] on input "0.00" at bounding box center [383, 172] width 115 height 17
type input "165.00"
click at [360, 198] on input "0.00" at bounding box center [383, 206] width 115 height 17
click at [509, 165] on div "Other Utility fiber_manual_record 0.00 $ Other Installment Payment fiber_manual…" at bounding box center [532, 206] width 144 height 104
click at [516, 164] on input "0.00" at bounding box center [526, 172] width 115 height 17
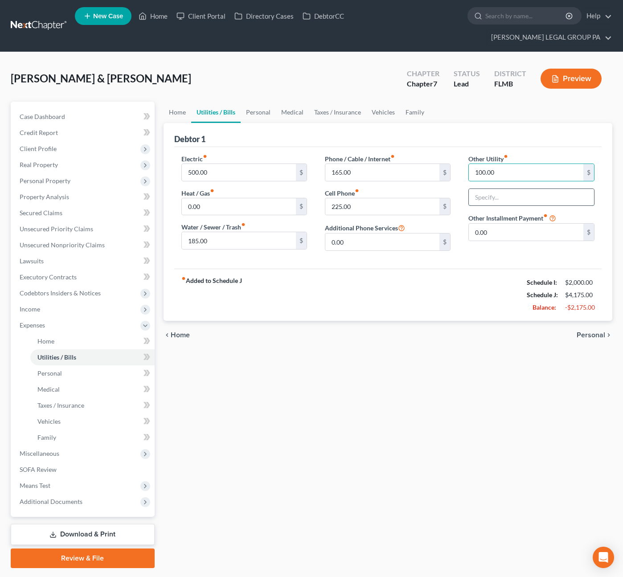
click at [491, 189] on input "text" at bounding box center [531, 197] width 125 height 17
click at [267, 102] on link "Personal" at bounding box center [258, 112] width 35 height 21
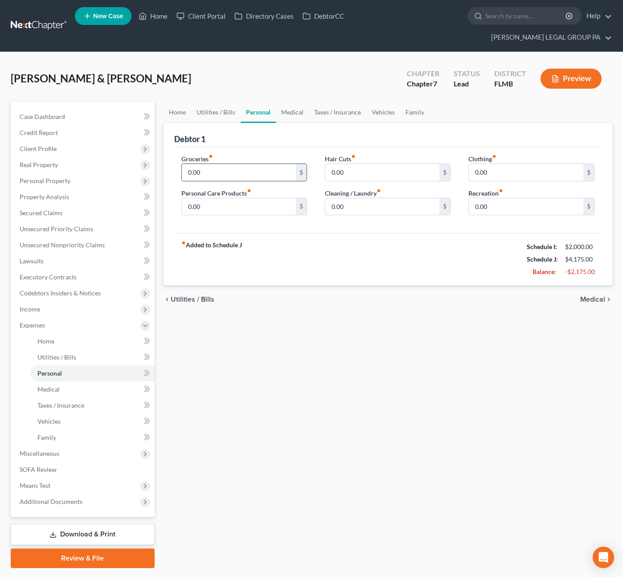
click at [214, 164] on input "0.00" at bounding box center [239, 172] width 115 height 17
click at [417, 102] on link "Family" at bounding box center [414, 112] width 29 height 21
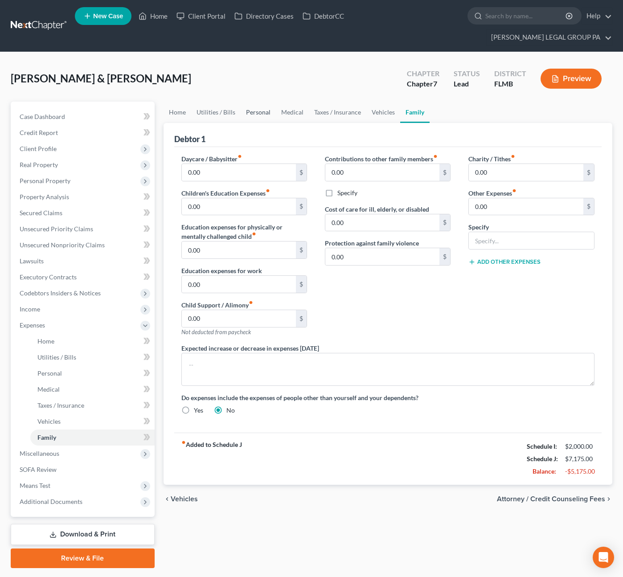
click at [263, 102] on link "Personal" at bounding box center [258, 112] width 35 height 21
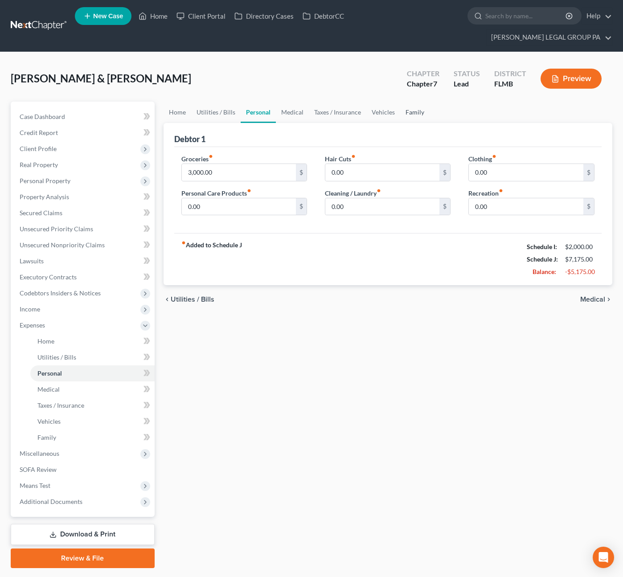
click at [411, 102] on link "Family" at bounding box center [414, 112] width 29 height 21
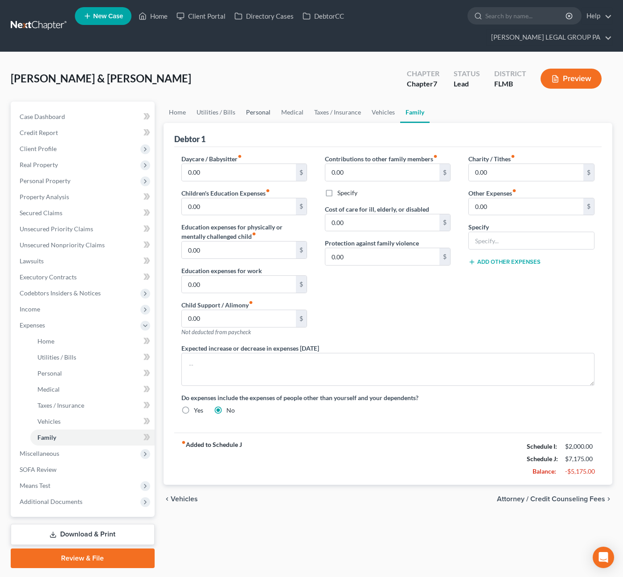
click at [256, 102] on link "Personal" at bounding box center [258, 112] width 35 height 21
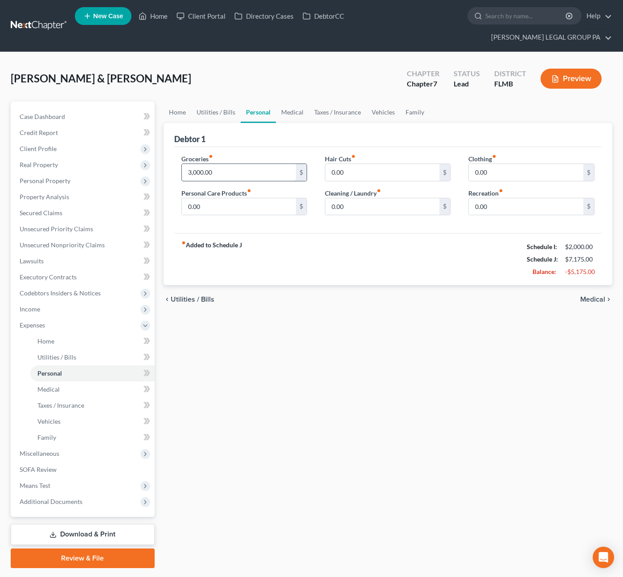
click at [219, 164] on input "3,000.00" at bounding box center [239, 172] width 115 height 17
click at [210, 198] on input "0.00" at bounding box center [239, 206] width 115 height 17
click at [348, 164] on input "0.00" at bounding box center [383, 172] width 115 height 17
click at [369, 164] on input "300.00" at bounding box center [383, 172] width 115 height 17
click at [359, 198] on input "0.00" at bounding box center [383, 206] width 115 height 17
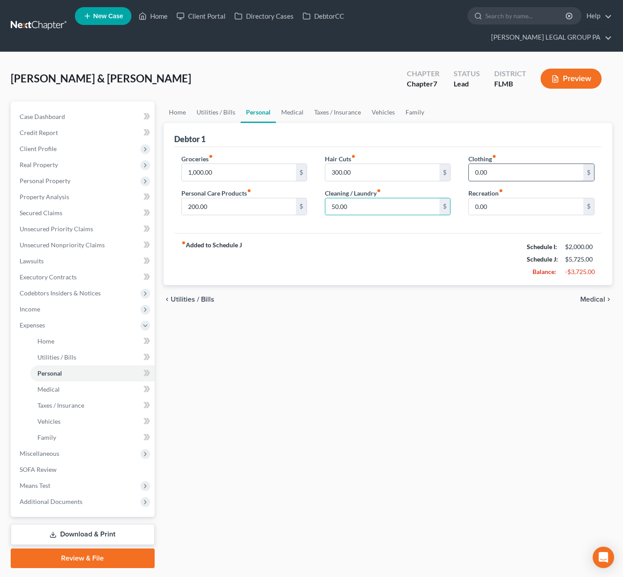
drag, startPoint x: 509, startPoint y: 155, endPoint x: 514, endPoint y: 157, distance: 5.2
click at [509, 164] on input "0.00" at bounding box center [526, 172] width 115 height 17
click at [520, 198] on input "0.00" at bounding box center [526, 206] width 115 height 17
drag, startPoint x: 491, startPoint y: 190, endPoint x: 477, endPoint y: 190, distance: 14.7
click at [477, 198] on input "0.00" at bounding box center [526, 206] width 115 height 17
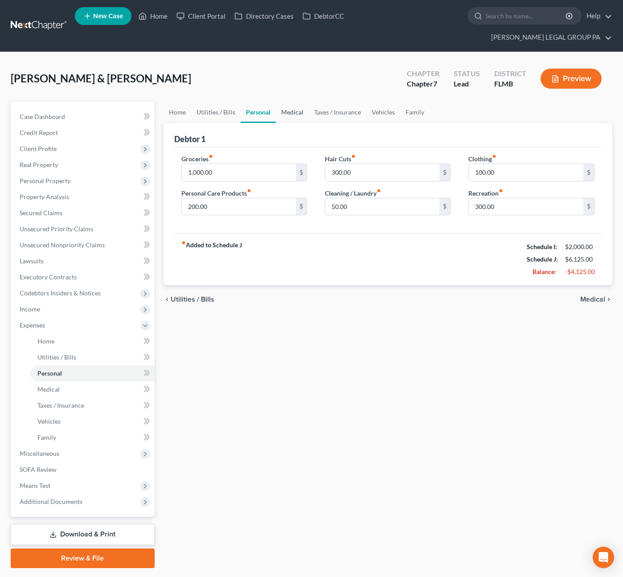
click at [291, 102] on link "Medical" at bounding box center [292, 112] width 33 height 21
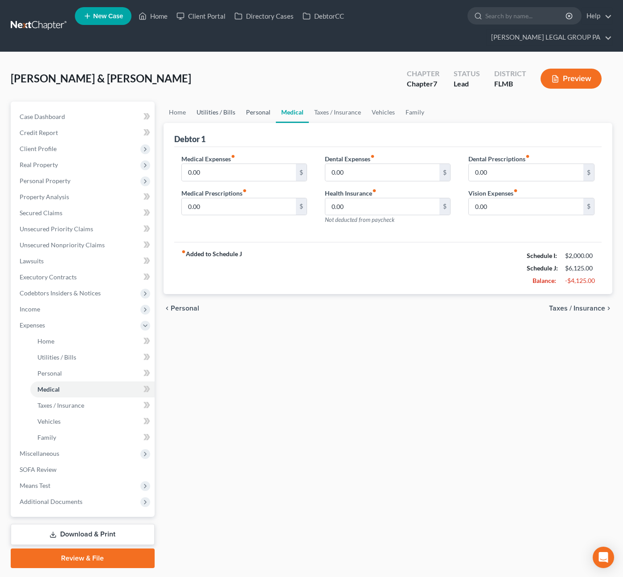
click at [253, 102] on link "Personal" at bounding box center [258, 112] width 35 height 21
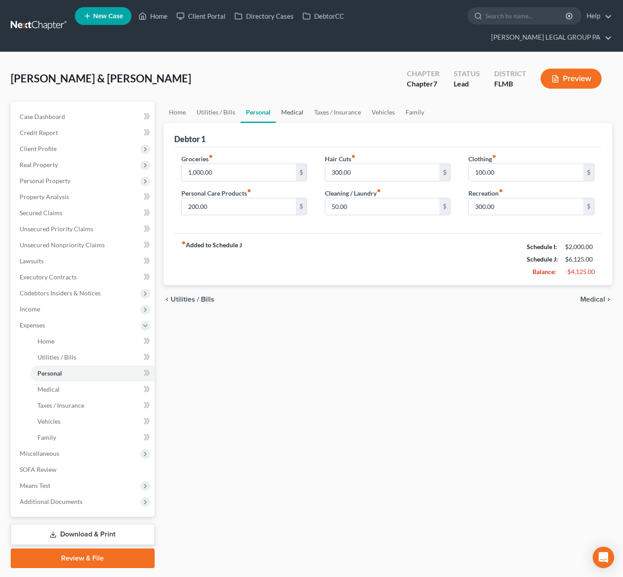
click at [288, 102] on link "Medical" at bounding box center [292, 112] width 33 height 21
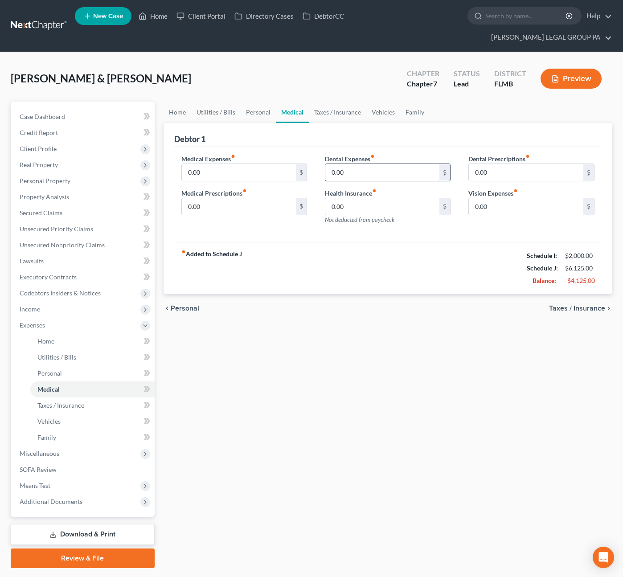
click at [365, 164] on input "0.00" at bounding box center [383, 172] width 115 height 17
click at [353, 198] on input "0.00" at bounding box center [383, 206] width 115 height 17
click at [501, 164] on input "0.00" at bounding box center [526, 172] width 115 height 17
click at [356, 164] on input "0.00" at bounding box center [383, 172] width 115 height 17
drag, startPoint x: 488, startPoint y: 155, endPoint x: 472, endPoint y: 144, distance: 18.9
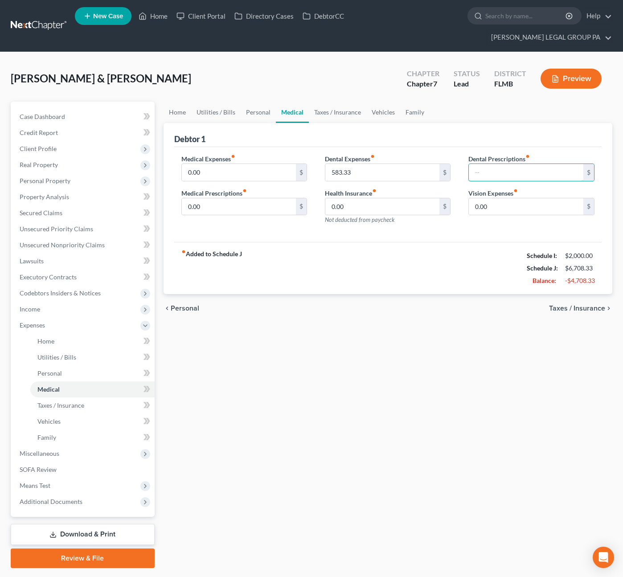
click at [488, 164] on input "text" at bounding box center [526, 172] width 115 height 17
click at [491, 198] on input "0.00" at bounding box center [526, 206] width 115 height 17
drag, startPoint x: 226, startPoint y: 148, endPoint x: 242, endPoint y: 161, distance: 20.6
click at [226, 164] on input "0.00" at bounding box center [239, 172] width 115 height 17
click at [351, 198] on input "0.00" at bounding box center [383, 206] width 115 height 17
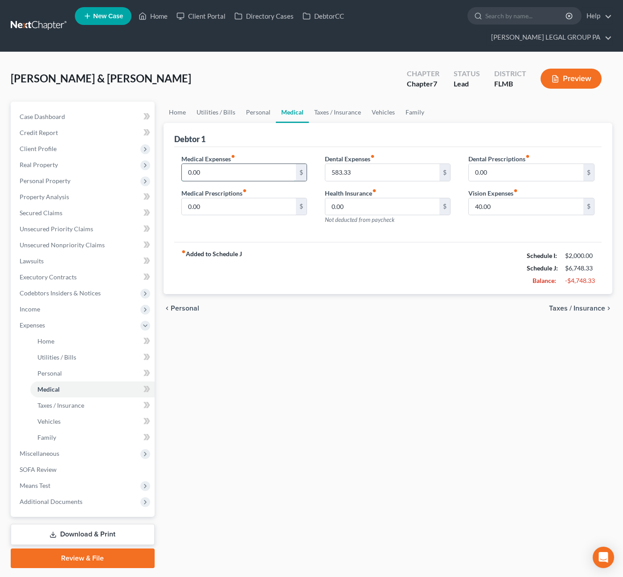
click at [223, 164] on input "0.00" at bounding box center [239, 172] width 115 height 17
click at [207, 198] on input "0.00" at bounding box center [239, 206] width 115 height 17
click at [202, 164] on input "0.00" at bounding box center [239, 172] width 115 height 17
click at [342, 102] on link "Taxes / Insurance" at bounding box center [338, 112] width 58 height 21
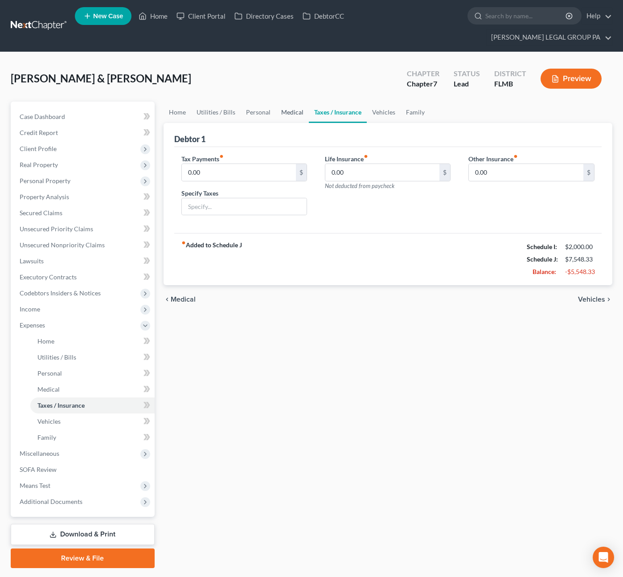
click at [295, 102] on link "Medical" at bounding box center [292, 112] width 33 height 21
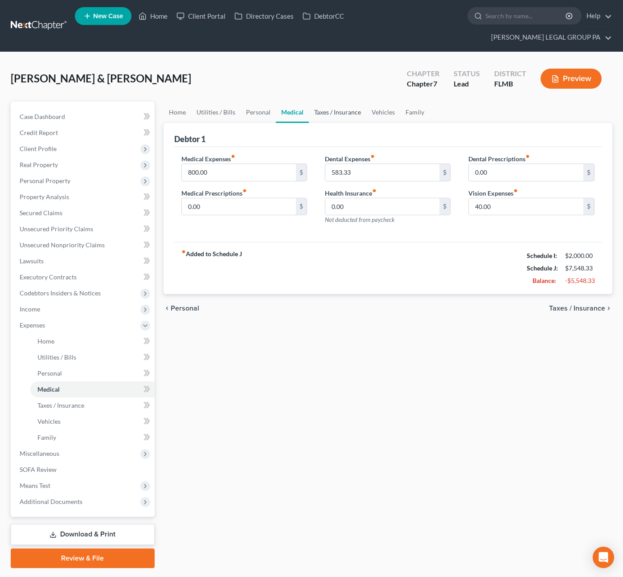
click at [334, 102] on link "Taxes / Insurance" at bounding box center [338, 112] width 58 height 21
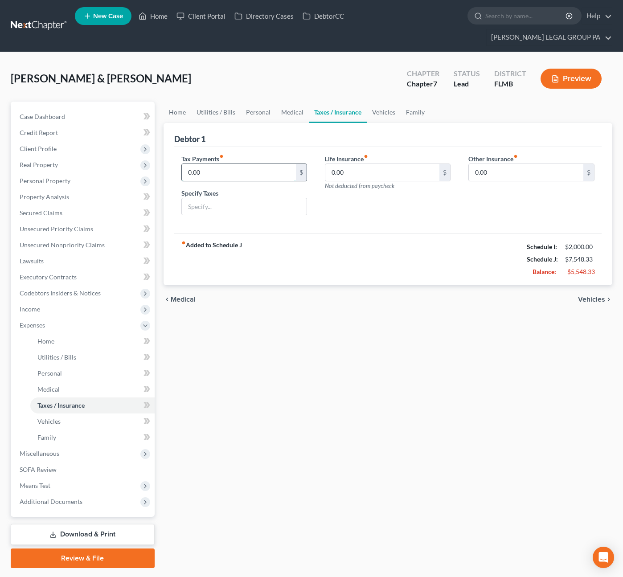
click at [221, 164] on input "0.00" at bounding box center [239, 172] width 115 height 17
click at [381, 102] on link "Vehicles" at bounding box center [384, 112] width 34 height 21
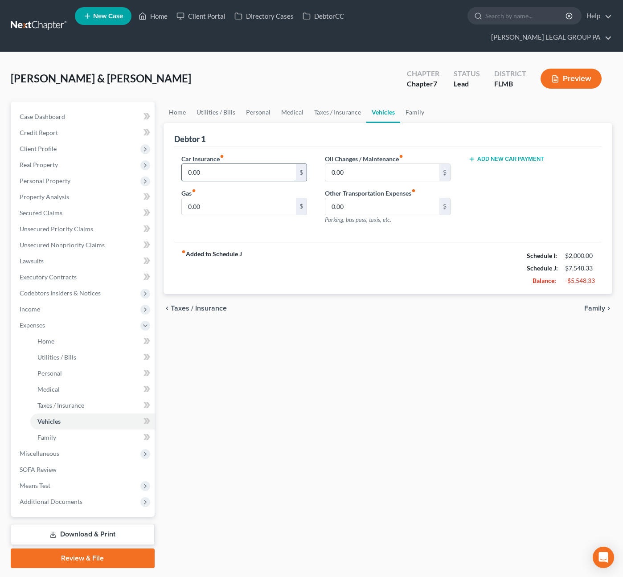
drag, startPoint x: 222, startPoint y: 162, endPoint x: 232, endPoint y: 162, distance: 10.3
click at [222, 164] on input "0.00" at bounding box center [239, 172] width 115 height 17
click at [216, 164] on input "0.00" at bounding box center [239, 172] width 115 height 17
drag, startPoint x: 202, startPoint y: 151, endPoint x: 176, endPoint y: 149, distance: 26.8
click at [176, 154] on div "Car Insurance fiber_manual_record 0.00 $ Gas fiber_manual_record 0.00 $" at bounding box center [245, 193] width 144 height 78
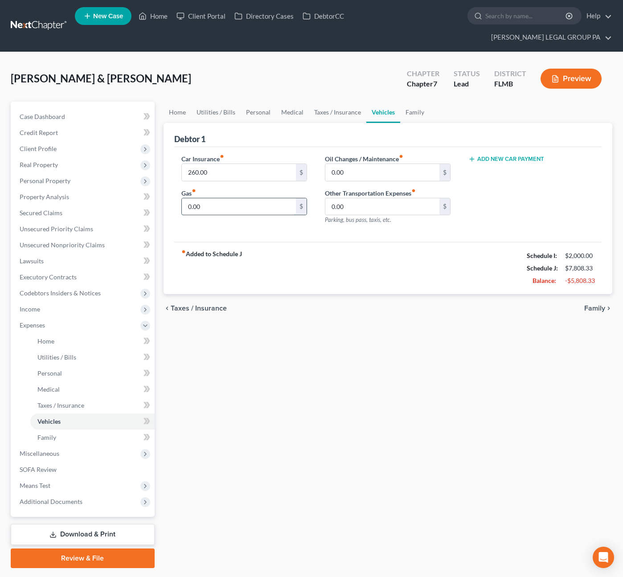
click at [215, 198] on input "0.00" at bounding box center [239, 206] width 115 height 17
drag, startPoint x: 356, startPoint y: 153, endPoint x: 378, endPoint y: 154, distance: 22.3
click at [356, 164] on input "0.00" at bounding box center [383, 172] width 115 height 17
click at [223, 198] on input "400.00" at bounding box center [239, 206] width 115 height 17
click at [414, 102] on link "Family" at bounding box center [414, 112] width 29 height 21
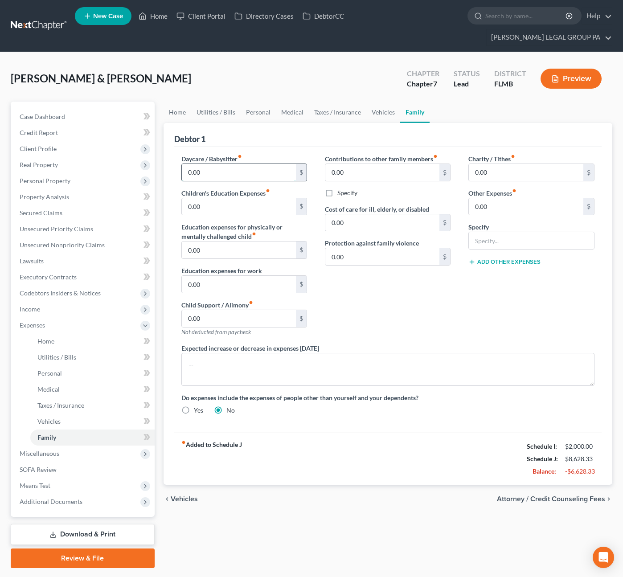
drag, startPoint x: 205, startPoint y: 160, endPoint x: 215, endPoint y: 161, distance: 9.9
click at [205, 164] on input "0.00" at bounding box center [239, 172] width 115 height 17
click at [217, 198] on input "0.00" at bounding box center [239, 206] width 115 height 17
click at [498, 164] on input "0.00" at bounding box center [526, 172] width 115 height 17
drag, startPoint x: 488, startPoint y: 187, endPoint x: 522, endPoint y: 193, distance: 34.9
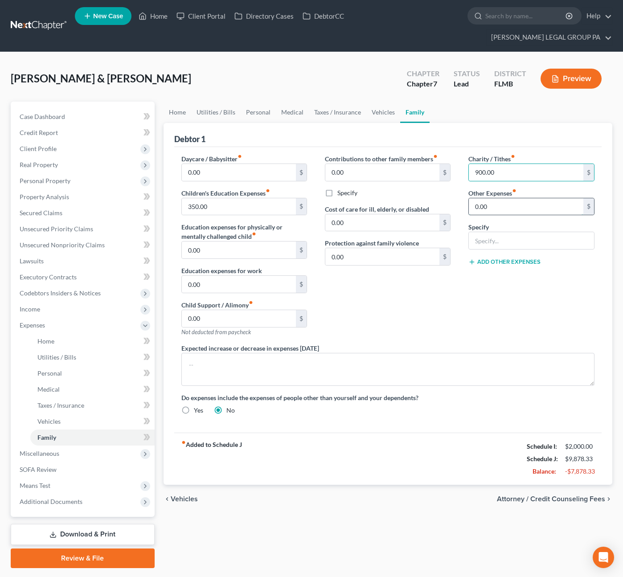
click at [488, 198] on input "0.00" at bounding box center [526, 206] width 115 height 17
click at [441, 284] on div "Contributions to other family members fiber_manual_record 0.00 $ Specify Cost o…" at bounding box center [388, 249] width 144 height 190
click at [227, 198] on input "350.00" at bounding box center [239, 206] width 115 height 17
click at [215, 198] on input "750.00" at bounding box center [239, 206] width 115 height 17
click at [213, 198] on input "750.00" at bounding box center [239, 206] width 115 height 17
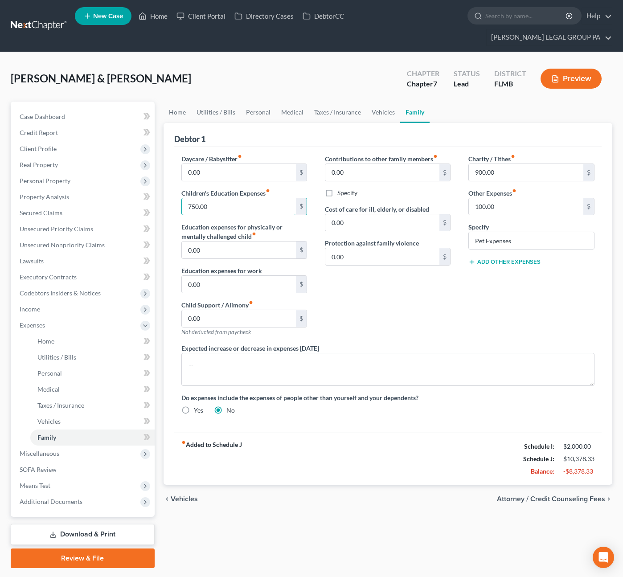
drag, startPoint x: 233, startPoint y: 187, endPoint x: 179, endPoint y: 184, distance: 54.0
click at [179, 184] on div "Daycare / Babysitter fiber_manual_record 0.00 $ Children's Education Expenses f…" at bounding box center [245, 249] width 144 height 190
click at [211, 198] on input "1,200" at bounding box center [239, 206] width 115 height 17
click at [205, 242] on input "0.00" at bounding box center [239, 250] width 115 height 17
click at [431, 282] on div "Contributions to other family members fiber_manual_record 0.00 $ Specify Cost o…" at bounding box center [388, 249] width 144 height 190
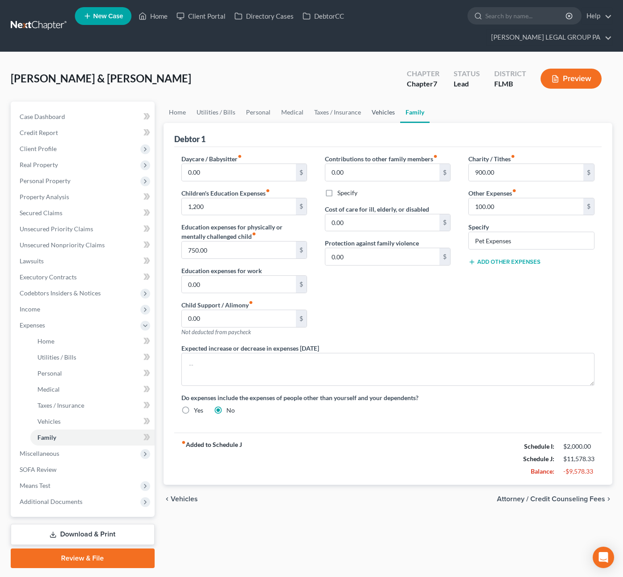
click at [388, 102] on link "Vehicles" at bounding box center [384, 112] width 34 height 21
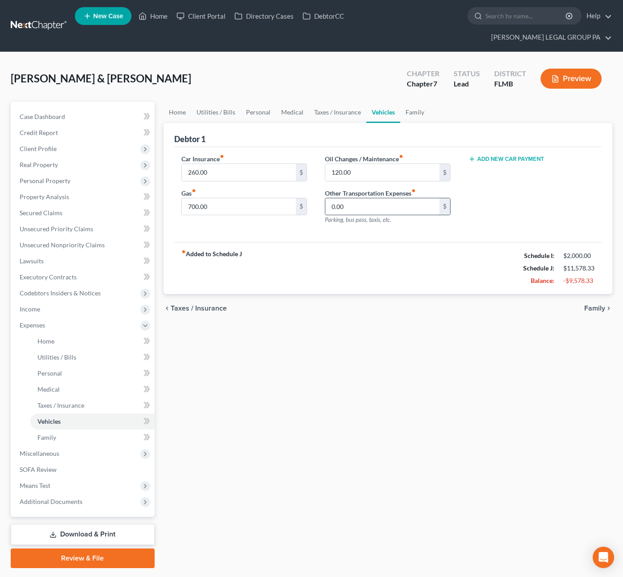
click at [364, 198] on input "0.00" at bounding box center [383, 206] width 115 height 17
click at [341, 102] on link "Taxes / Insurance" at bounding box center [338, 112] width 58 height 21
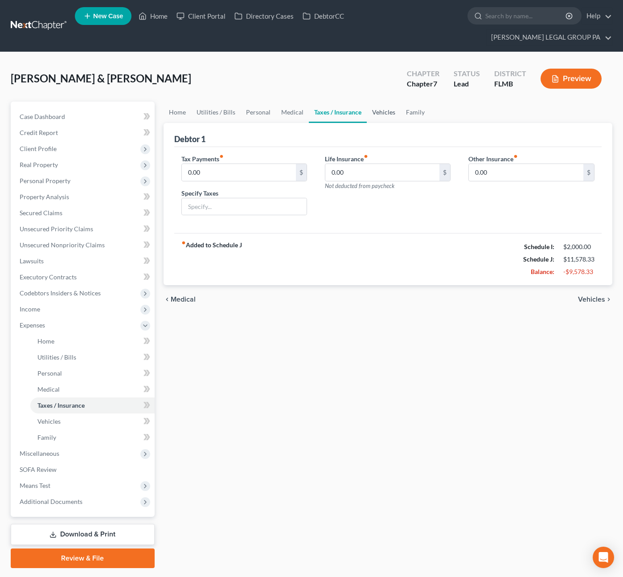
click at [376, 102] on link "Vehicles" at bounding box center [384, 112] width 34 height 21
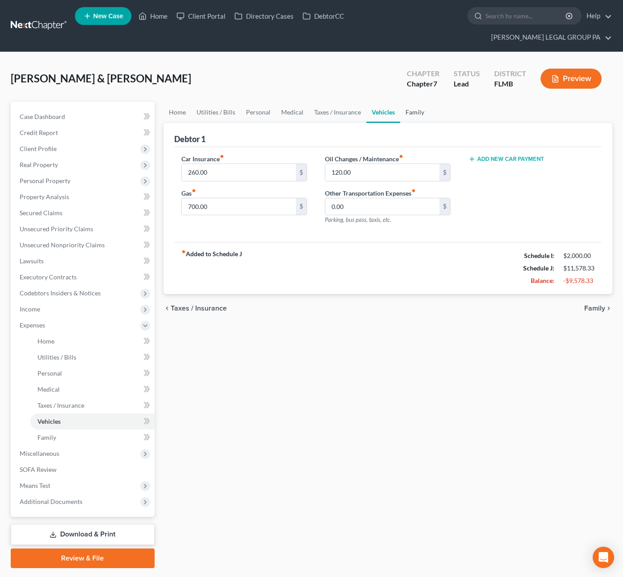
click at [408, 102] on link "Family" at bounding box center [414, 112] width 29 height 21
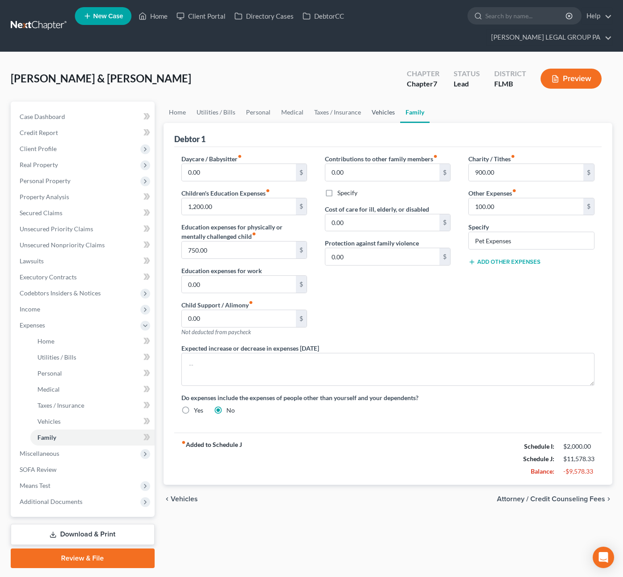
click at [380, 102] on link "Vehicles" at bounding box center [384, 112] width 34 height 21
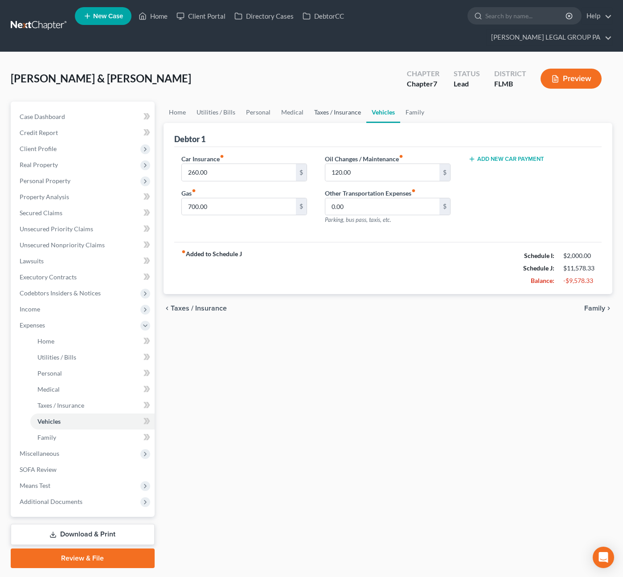
click at [330, 102] on link "Taxes / Insurance" at bounding box center [338, 112] width 58 height 21
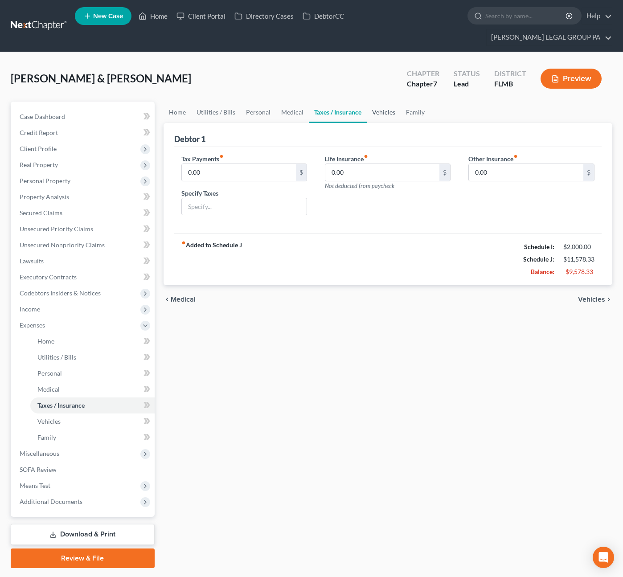
click at [379, 102] on link "Vehicles" at bounding box center [384, 112] width 34 height 21
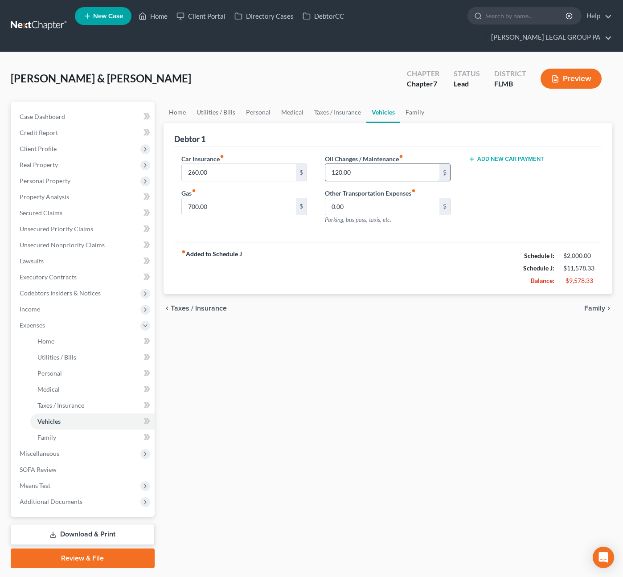
drag, startPoint x: 363, startPoint y: 159, endPoint x: 377, endPoint y: 155, distance: 14.4
click at [363, 164] on input "120.00" at bounding box center [383, 172] width 115 height 17
click at [54, 113] on span "Case Dashboard" at bounding box center [42, 117] width 45 height 8
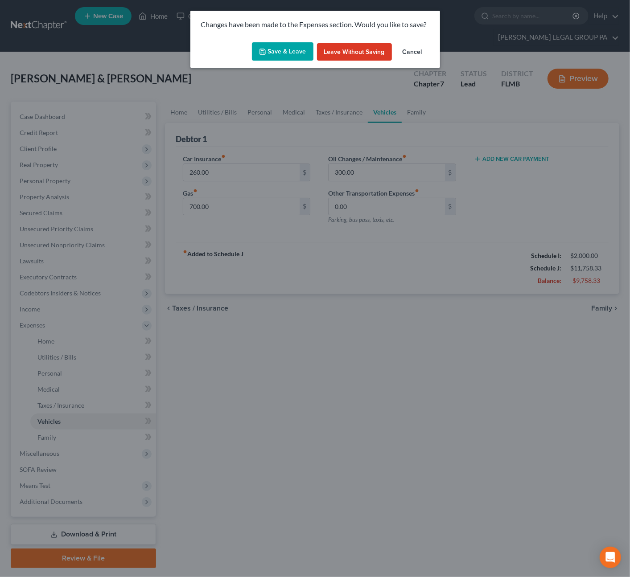
click at [291, 48] on button "Save & Leave" at bounding box center [283, 51] width 62 height 19
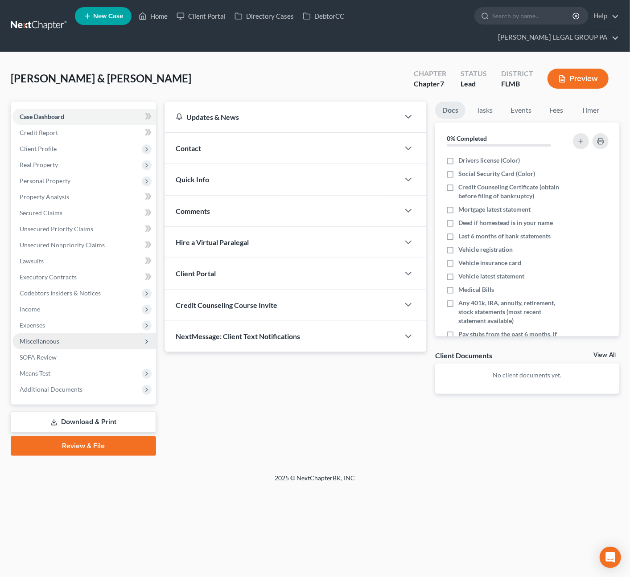
click at [33, 318] on span "Expenses" at bounding box center [84, 326] width 144 height 16
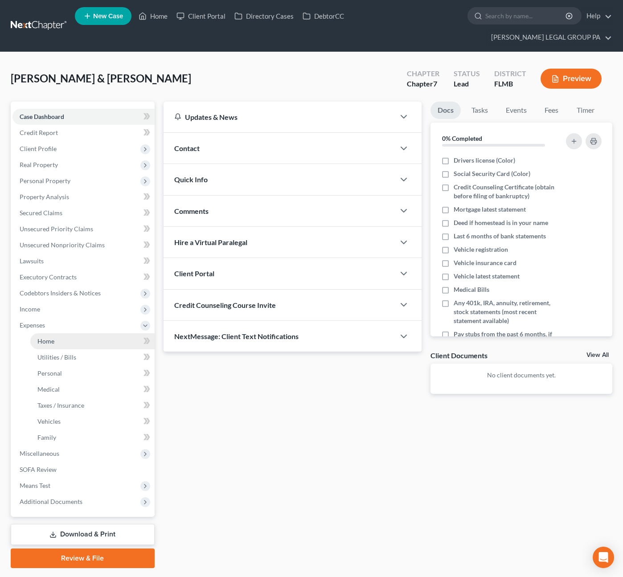
click at [46, 338] on span "Home" at bounding box center [45, 342] width 17 height 8
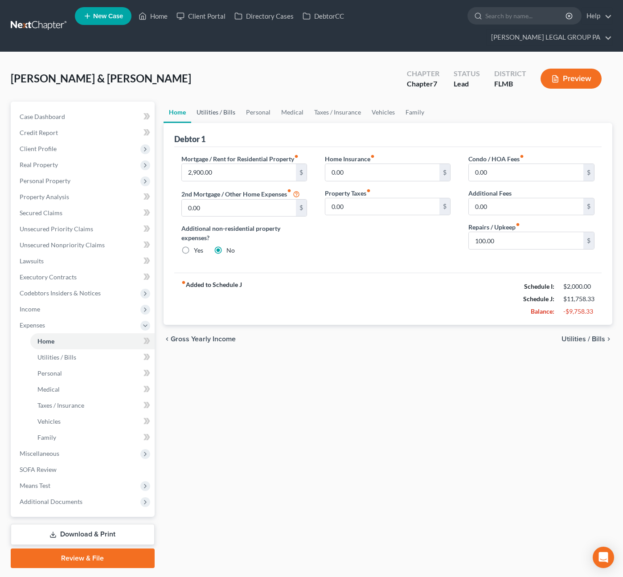
click at [210, 102] on link "Utilities / Bills" at bounding box center [215, 112] width 49 height 21
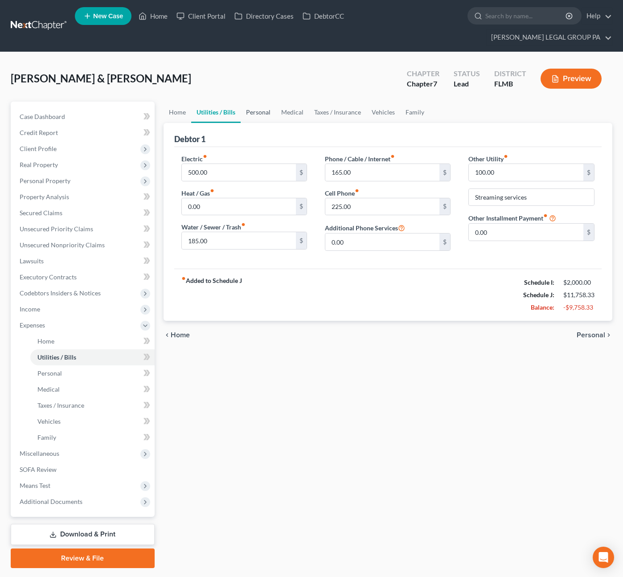
click at [260, 102] on link "Personal" at bounding box center [258, 112] width 35 height 21
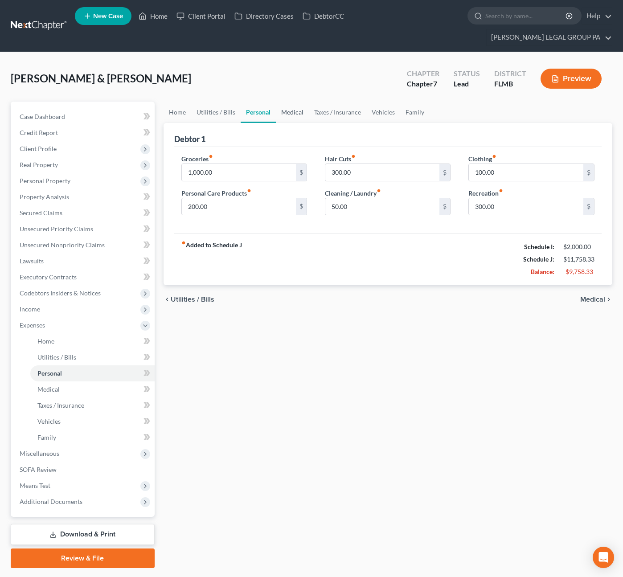
click at [292, 102] on link "Medical" at bounding box center [292, 112] width 33 height 21
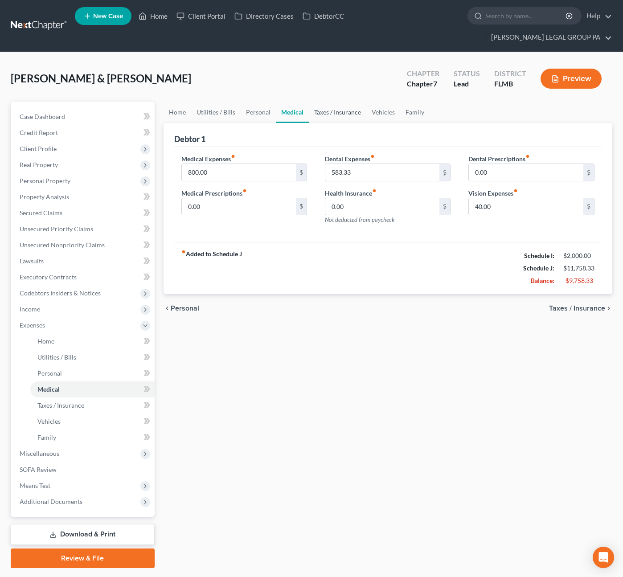
click at [336, 102] on link "Taxes / Insurance" at bounding box center [338, 112] width 58 height 21
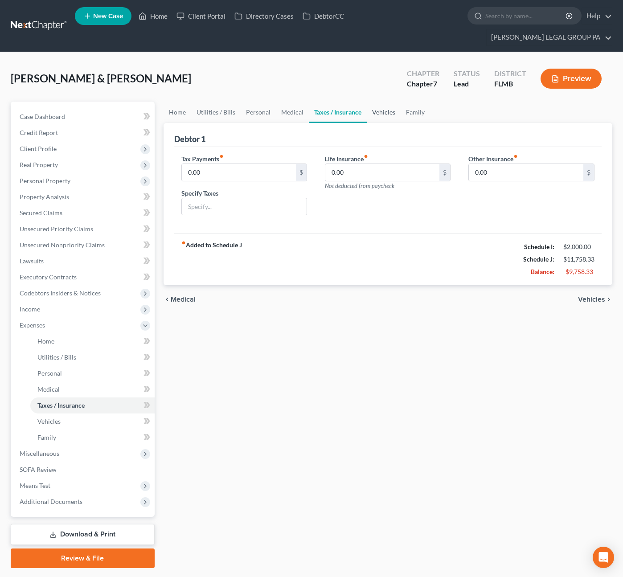
click at [397, 102] on link "Vehicles" at bounding box center [384, 112] width 34 height 21
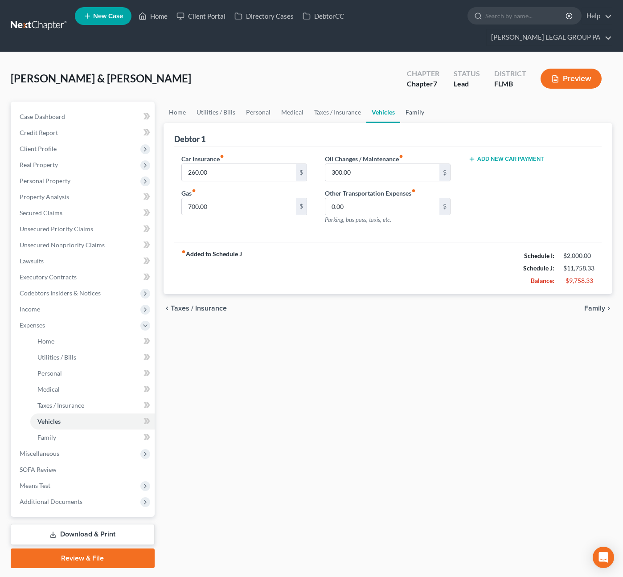
click at [413, 102] on link "Family" at bounding box center [414, 112] width 29 height 21
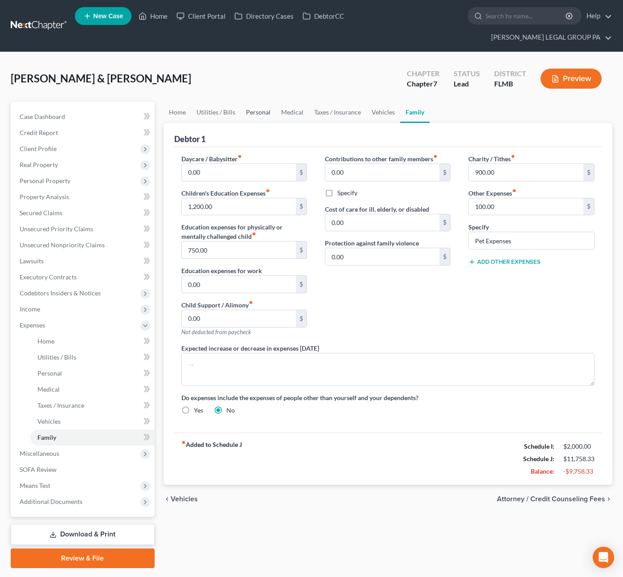
click at [254, 102] on link "Personal" at bounding box center [258, 112] width 35 height 21
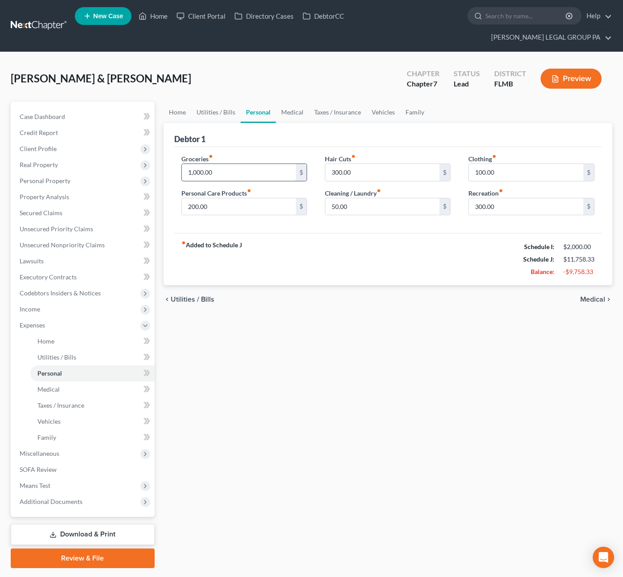
click at [221, 164] on input "1,000.00" at bounding box center [239, 172] width 115 height 17
click at [49, 113] on span "Case Dashboard" at bounding box center [42, 117] width 45 height 8
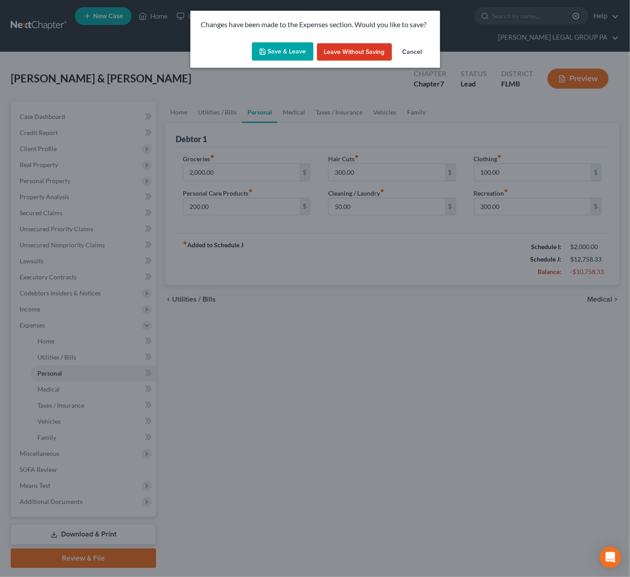
click at [284, 58] on button "Save & Leave" at bounding box center [283, 51] width 62 height 19
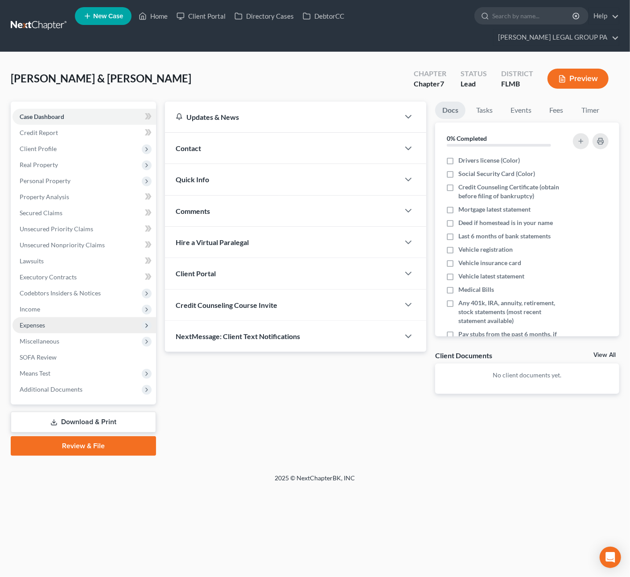
drag, startPoint x: 47, startPoint y: 297, endPoint x: 54, endPoint y: 313, distance: 18.4
click at [47, 301] on span "Income" at bounding box center [84, 309] width 144 height 16
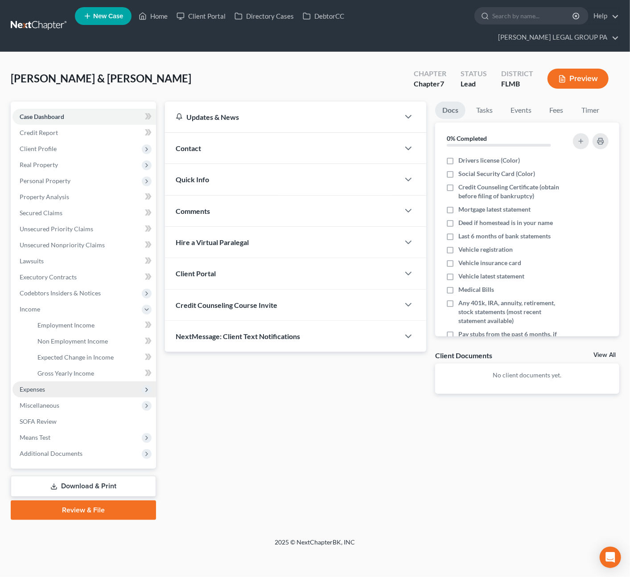
drag, startPoint x: 43, startPoint y: 372, endPoint x: 45, endPoint y: 380, distance: 7.7
click at [44, 386] on span "Expenses" at bounding box center [32, 390] width 25 height 8
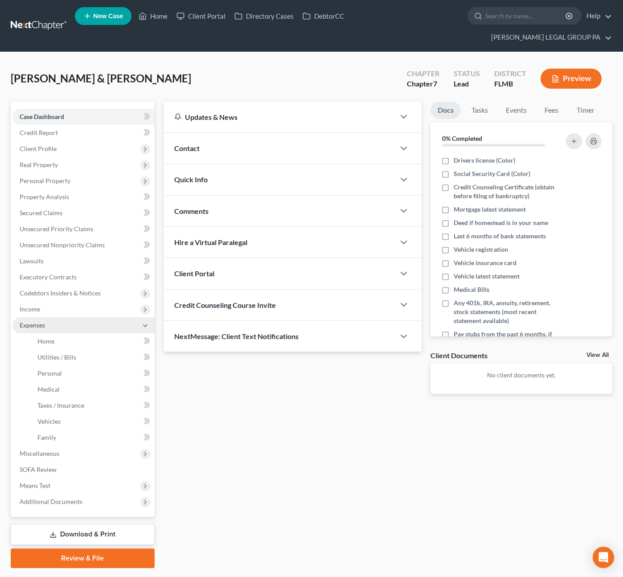
click at [51, 318] on span "Expenses" at bounding box center [83, 326] width 142 height 16
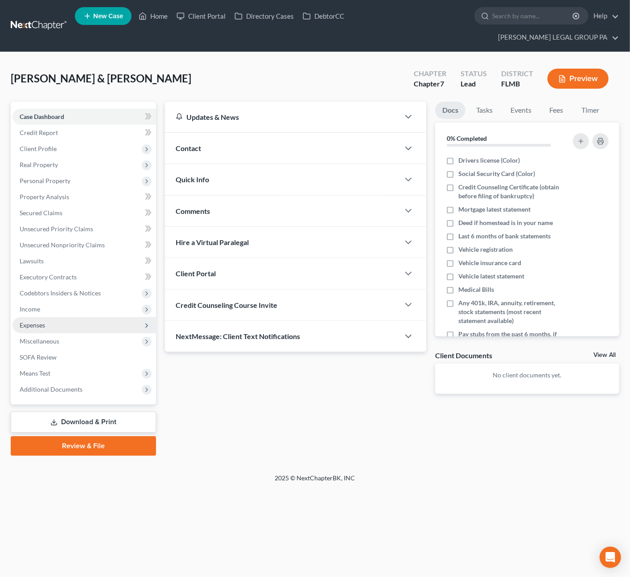
click at [48, 318] on span "Expenses" at bounding box center [84, 326] width 144 height 16
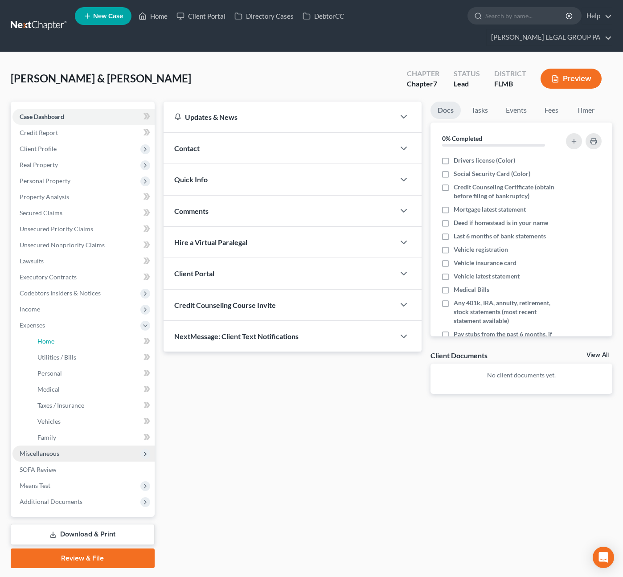
click at [52, 338] on span "Home" at bounding box center [45, 342] width 17 height 8
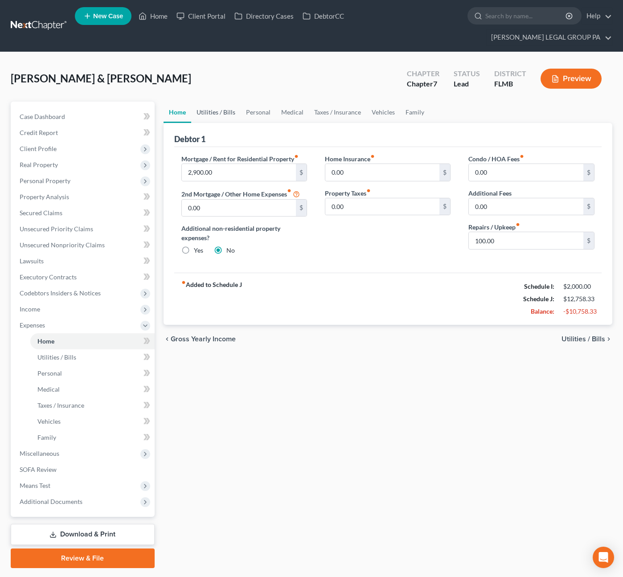
click at [219, 102] on link "Utilities / Bills" at bounding box center [215, 112] width 49 height 21
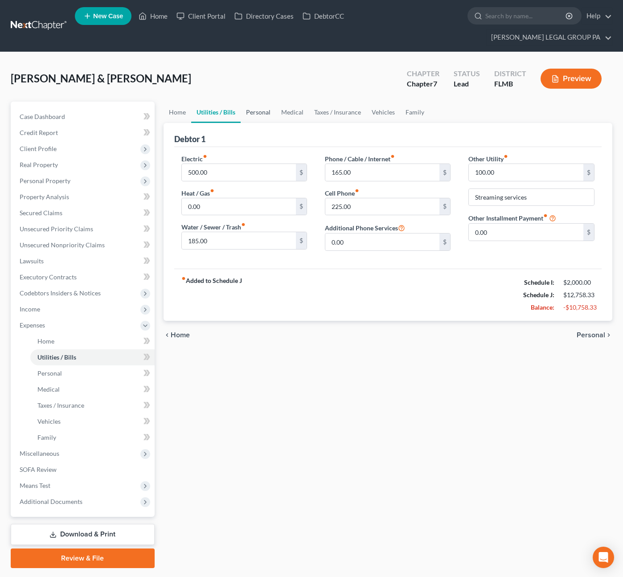
click at [257, 102] on link "Personal" at bounding box center [258, 112] width 35 height 21
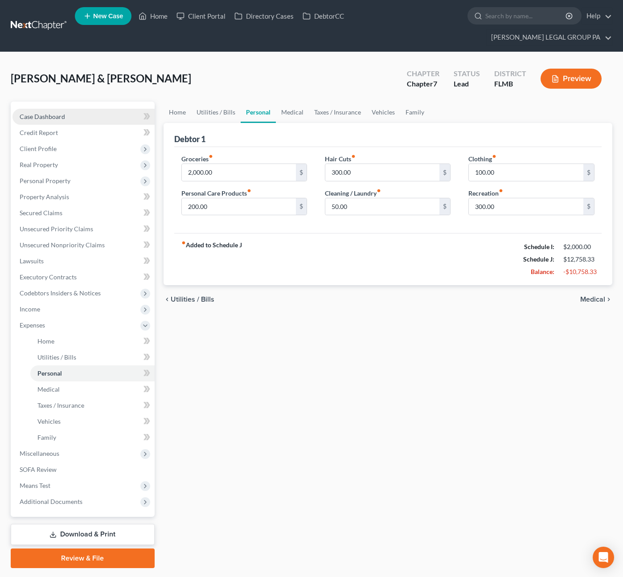
click at [55, 109] on link "Case Dashboard" at bounding box center [83, 117] width 142 height 16
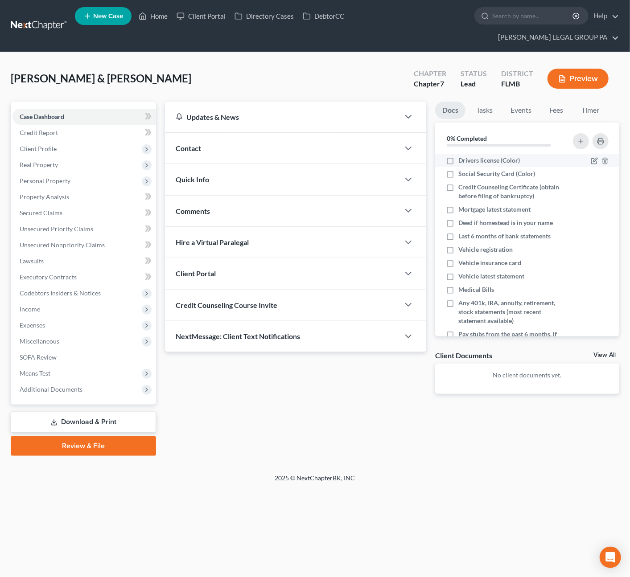
click at [458, 156] on label "Drivers license (Color)" at bounding box center [489, 160] width 62 height 9
click at [462, 156] on input "Drivers license (Color)" at bounding box center [465, 159] width 6 height 6
click at [458, 169] on label "Social Security Card (Color)" at bounding box center [496, 173] width 77 height 9
click at [462, 169] on input "Social Security Card (Color)" at bounding box center [465, 172] width 6 height 6
click at [602, 206] on icon "button" at bounding box center [605, 209] width 7 height 7
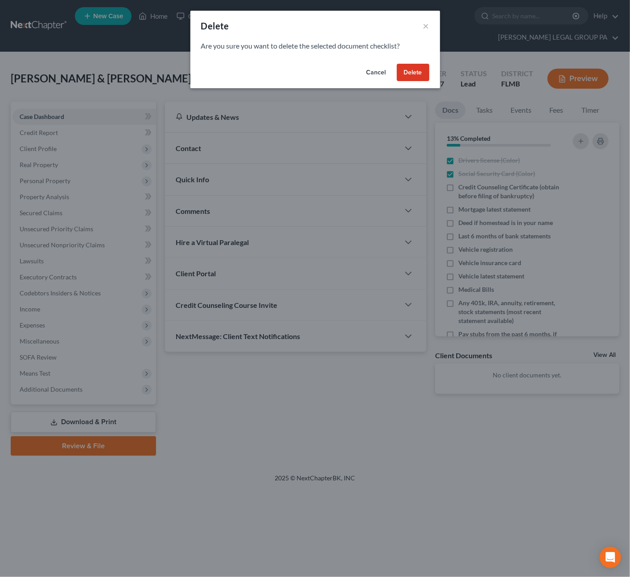
click at [419, 73] on button "Delete" at bounding box center [413, 73] width 33 height 18
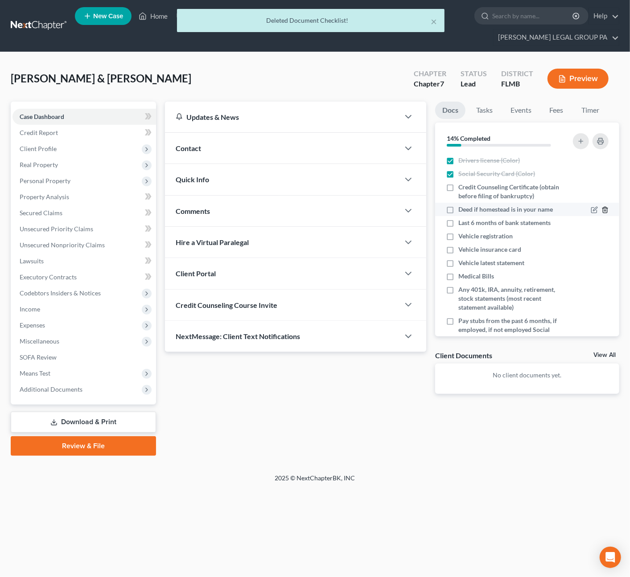
click at [602, 206] on icon "button" at bounding box center [605, 209] width 7 height 7
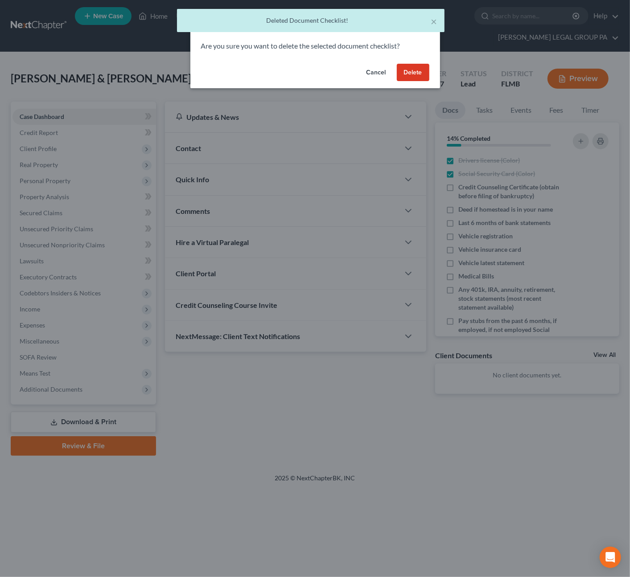
click at [407, 69] on button "Delete" at bounding box center [413, 73] width 33 height 18
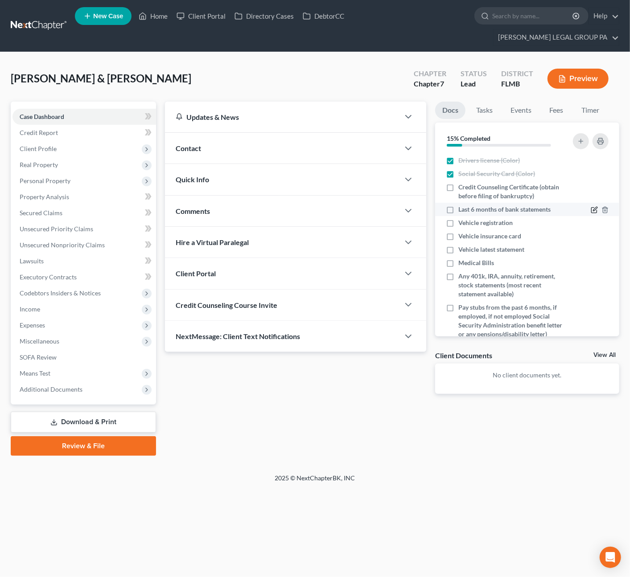
click at [591, 206] on icon "button" at bounding box center [594, 209] width 7 height 7
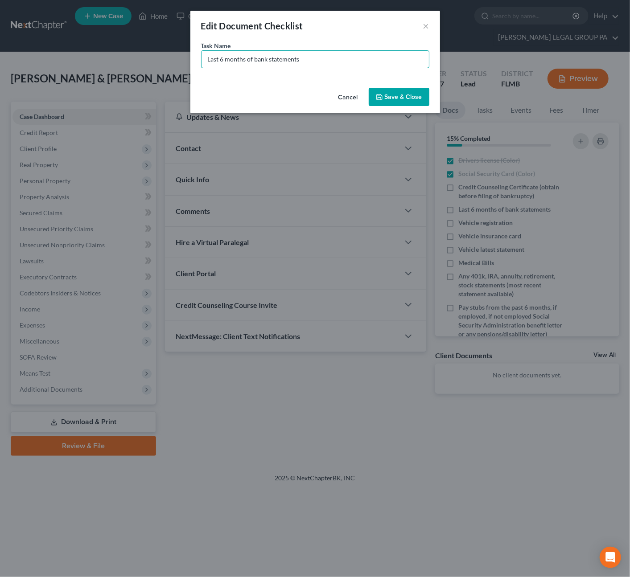
drag, startPoint x: 218, startPoint y: 45, endPoint x: 101, endPoint y: 34, distance: 116.8
click at [101, 34] on div "Edit Document Checklist × Task Name * Last 6 months of bank statements Cancel S…" at bounding box center [315, 288] width 630 height 577
click at [414, 57] on input "August to October Bank Statements for Capital One - Last Six Months of" at bounding box center [315, 59] width 227 height 17
drag, startPoint x: 390, startPoint y: 99, endPoint x: 462, endPoint y: 164, distance: 96.9
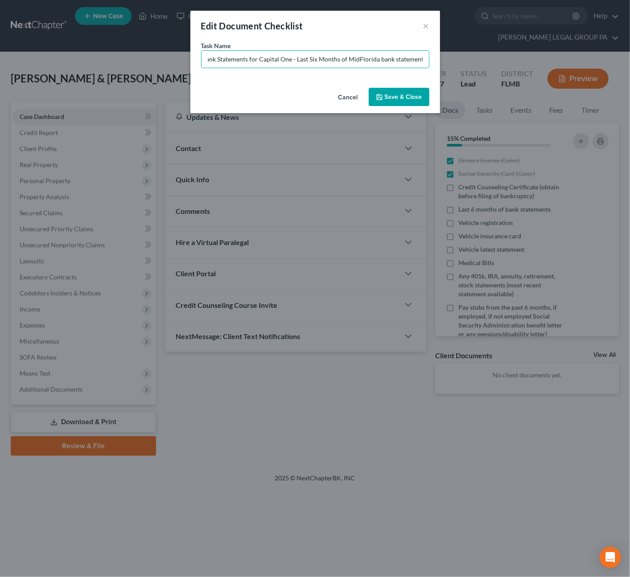
click at [390, 99] on button "Save & Close" at bounding box center [399, 97] width 61 height 19
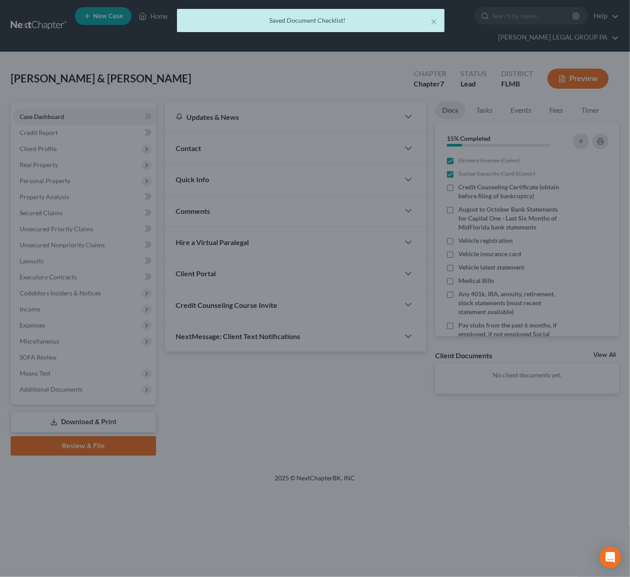
scroll to position [0, 0]
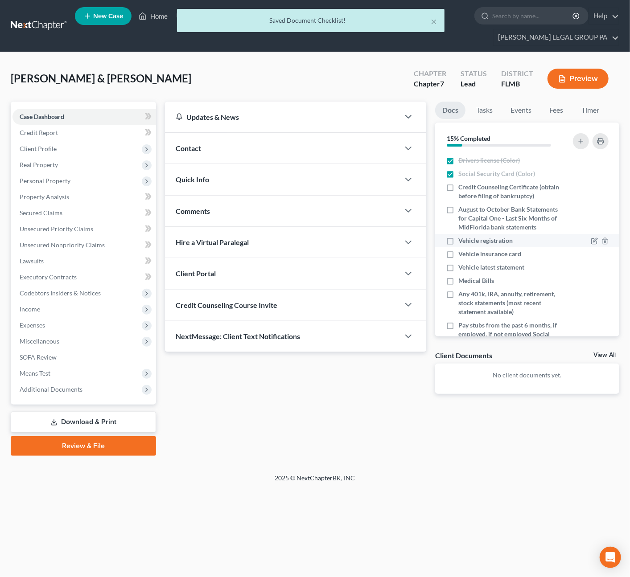
click at [458, 236] on label "Vehicle registration" at bounding box center [485, 240] width 54 height 9
click at [462, 236] on input "Vehicle registration" at bounding box center [465, 239] width 6 height 6
click at [458, 250] on label "Vehicle insurance card" at bounding box center [489, 254] width 63 height 9
click at [462, 250] on input "Vehicle insurance card" at bounding box center [465, 253] width 6 height 6
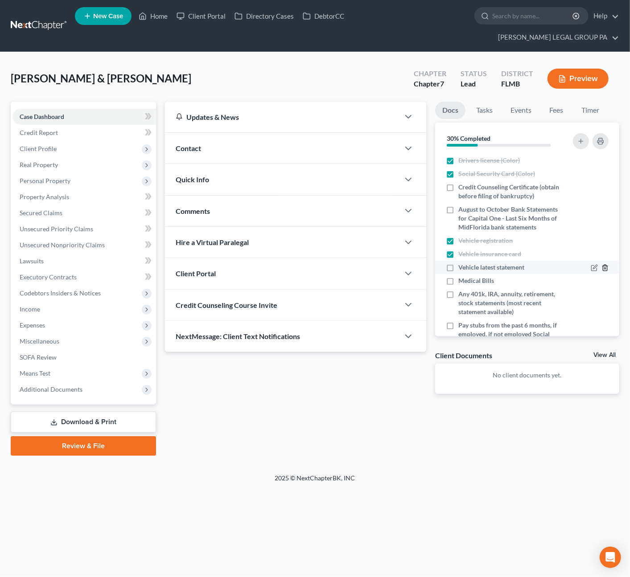
click at [602, 264] on icon "button" at bounding box center [605, 267] width 7 height 7
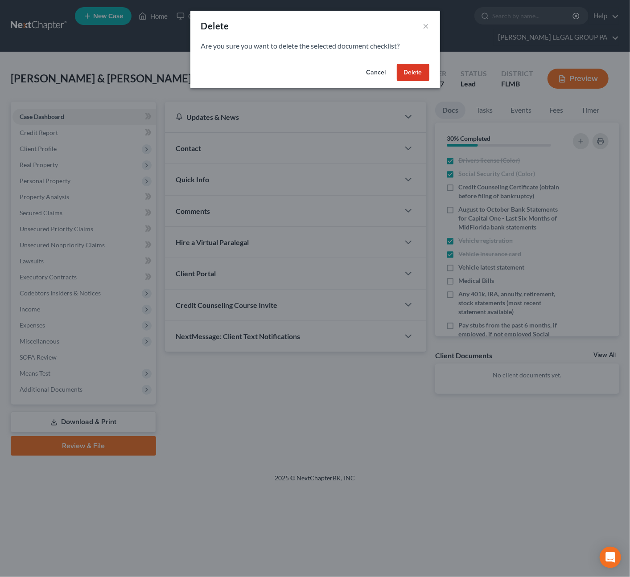
click at [425, 69] on button "Delete" at bounding box center [413, 73] width 33 height 18
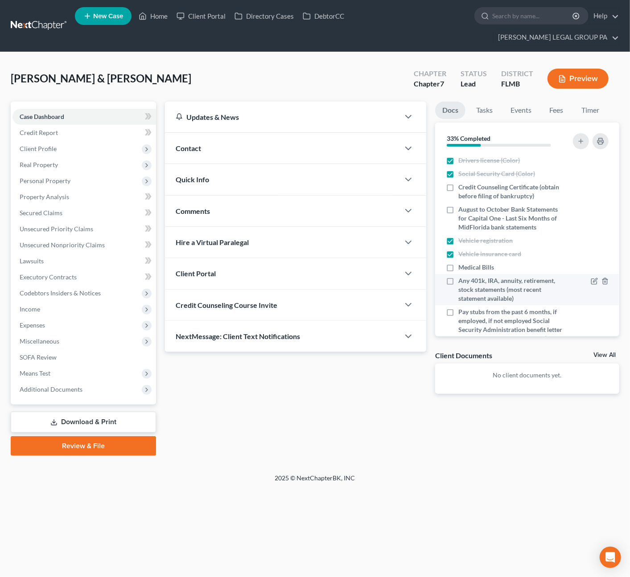
click at [458, 276] on label "Any 401k, IRA, annuity, retirement, stock statements (most recent statement ava…" at bounding box center [511, 289] width 107 height 27
click at [462, 276] on input "Any 401k, IRA, annuity, retirement, stock statements (most recent statement ava…" at bounding box center [465, 279] width 6 height 6
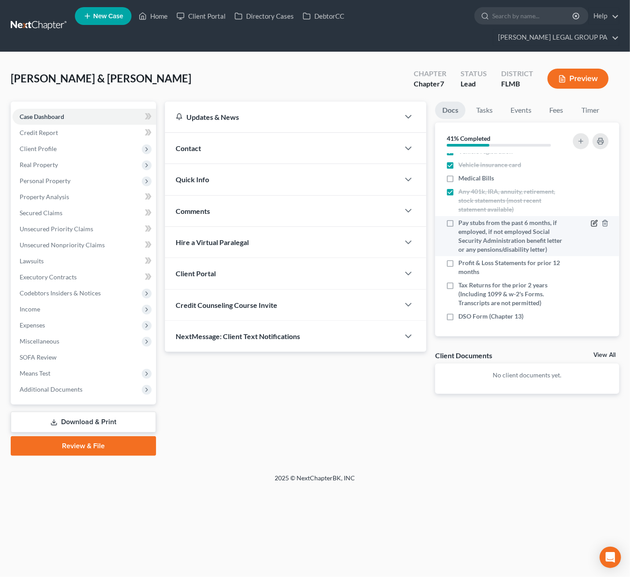
click at [591, 220] on icon "button" at bounding box center [594, 223] width 7 height 7
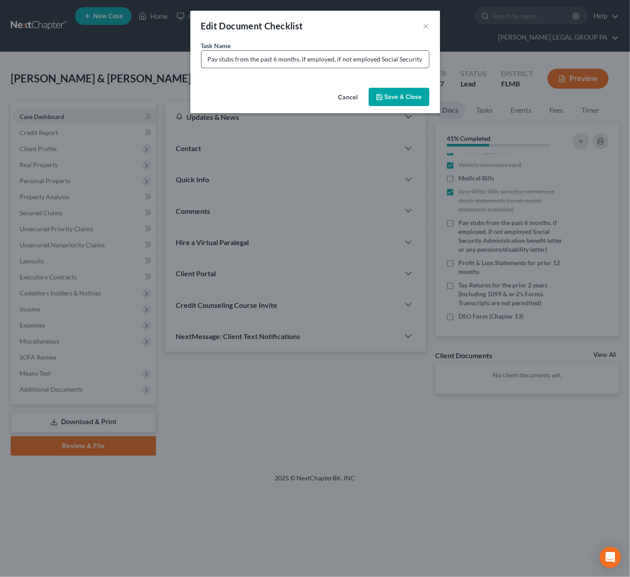
click at [279, 63] on input "Pay stubs from the past 6 months, if employed, if not employed Social Security …" at bounding box center [315, 59] width 227 height 17
click at [278, 60] on input "Pay stubs from the past 6 months, if employed, if not employed Social Security …" at bounding box center [315, 59] width 227 height 17
drag, startPoint x: 235, startPoint y: 60, endPoint x: 33, endPoint y: 10, distance: 208.4
click at [349, 62] on input "Pay stubs from the past 6 months, if employed, if not employed Social Security …" at bounding box center [315, 59] width 227 height 17
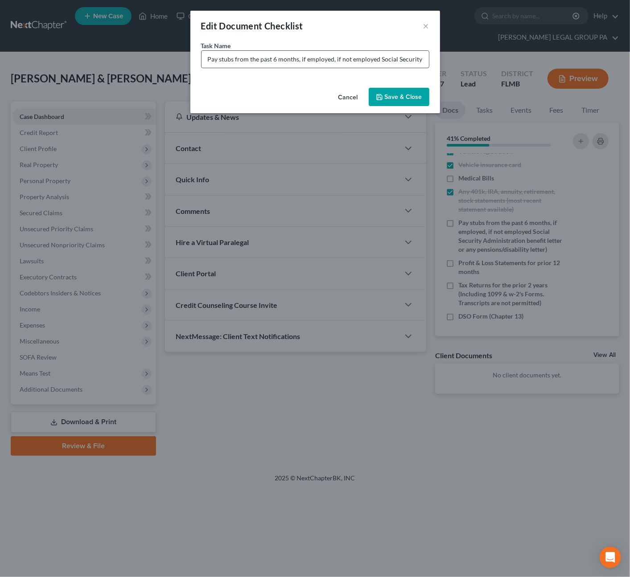
drag, startPoint x: 321, startPoint y: 66, endPoint x: 238, endPoint y: 61, distance: 83.1
click at [321, 66] on input "Pay stubs from the past 6 months, if employed, if not employed Social Security …" at bounding box center [315, 59] width 227 height 17
click at [234, 61] on input "Pay stubs from the past 6 months, if employed, if not employed Social Security …" at bounding box center [315, 59] width 227 height 17
drag, startPoint x: 235, startPoint y: 60, endPoint x: 532, endPoint y: 69, distance: 298.0
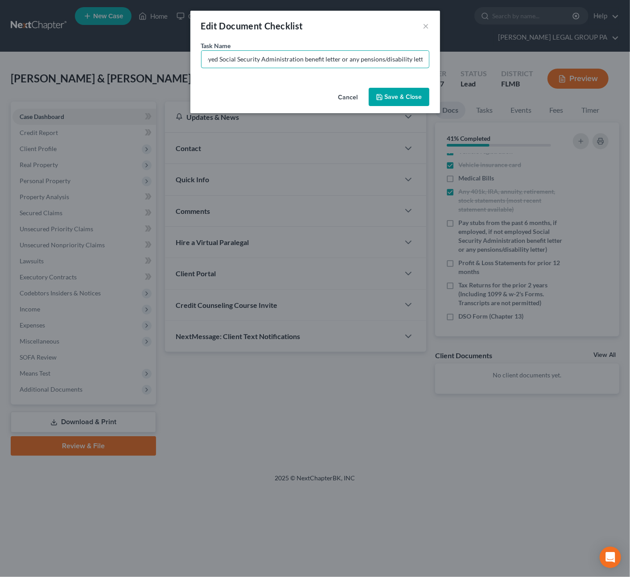
click at [532, 69] on div "Edit Document Checklist × Task Name * Pay stubs from the past 6 months, if empl…" at bounding box center [315, 288] width 630 height 577
drag, startPoint x: 414, startPoint y: 96, endPoint x: 478, endPoint y: 250, distance: 166.5
click at [414, 96] on button "Save & Close" at bounding box center [399, 97] width 61 height 19
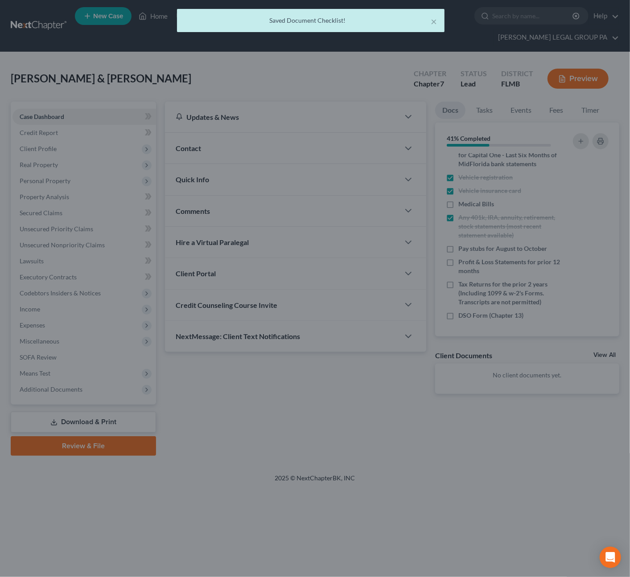
scroll to position [63, 0]
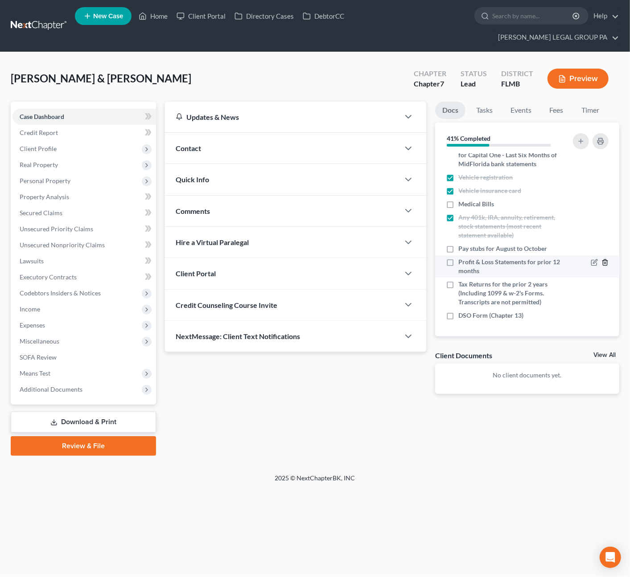
click at [602, 261] on polyline "button" at bounding box center [604, 261] width 5 height 0
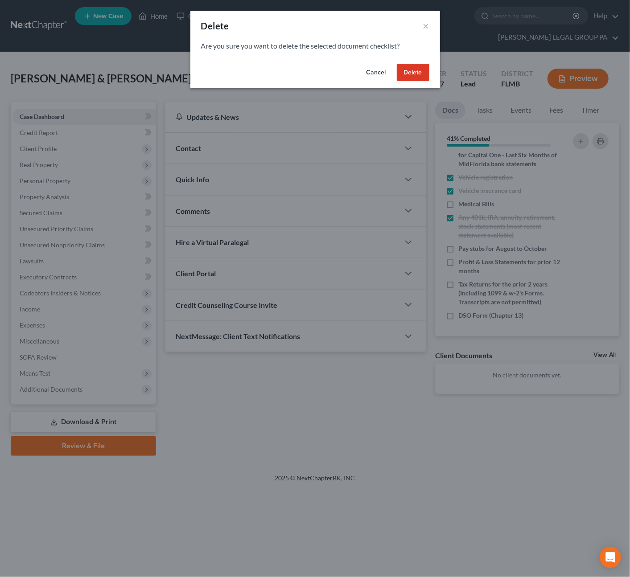
click at [415, 74] on button "Delete" at bounding box center [413, 73] width 33 height 18
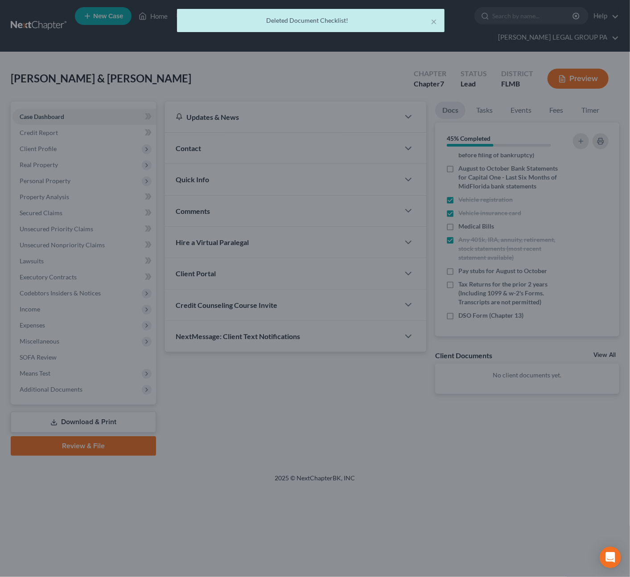
scroll to position [41, 0]
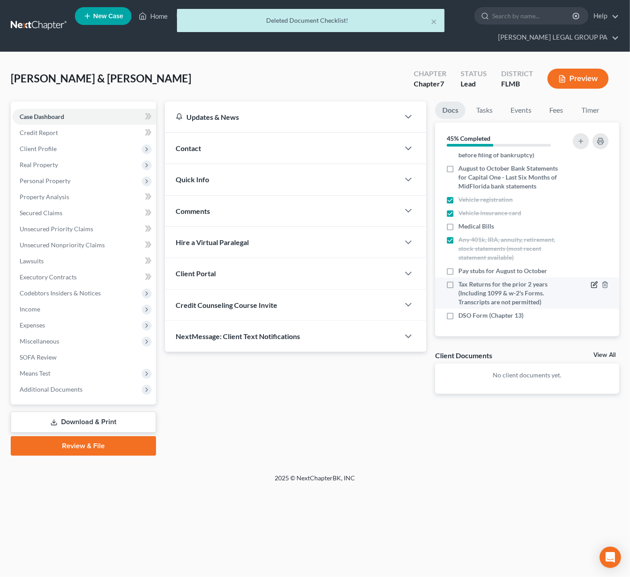
click at [591, 281] on icon "button" at bounding box center [594, 284] width 7 height 7
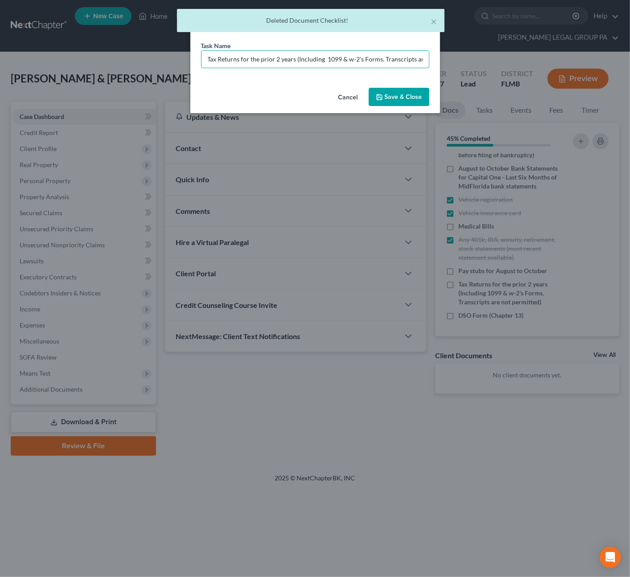
scroll to position [0, 41]
drag, startPoint x: 206, startPoint y: 58, endPoint x: 523, endPoint y: 55, distance: 317.1
click at [523, 55] on div "Edit Document Checklist × Task Name * Tax Returns for the prior 2 years (Includ…" at bounding box center [315, 288] width 630 height 577
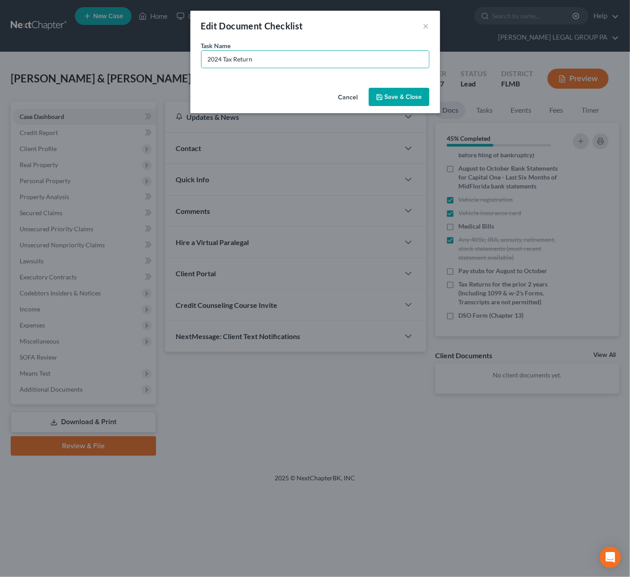
drag, startPoint x: 411, startPoint y: 91, endPoint x: 553, endPoint y: 317, distance: 267.0
click at [411, 91] on button "Save & Close" at bounding box center [399, 97] width 61 height 19
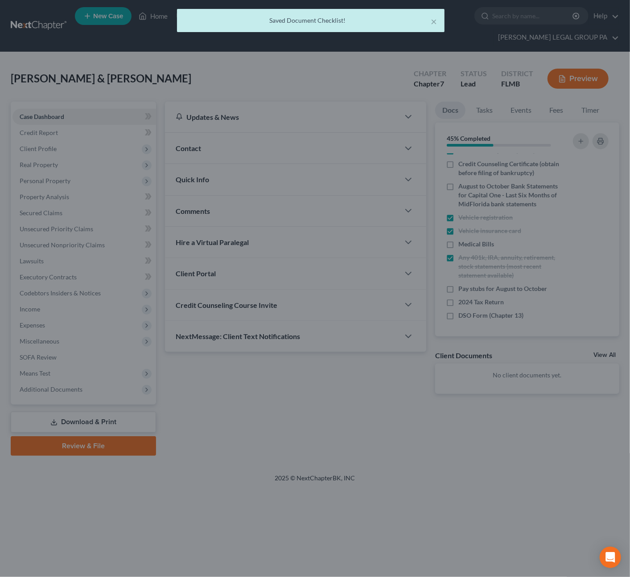
scroll to position [23, 0]
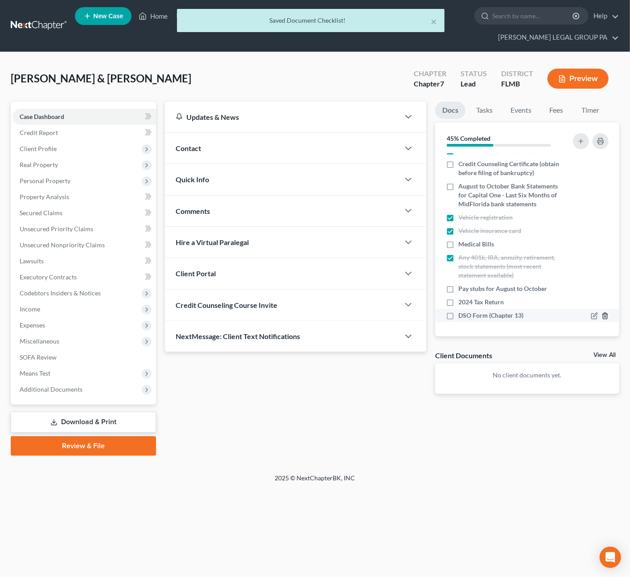
click at [602, 313] on icon "button" at bounding box center [605, 316] width 7 height 7
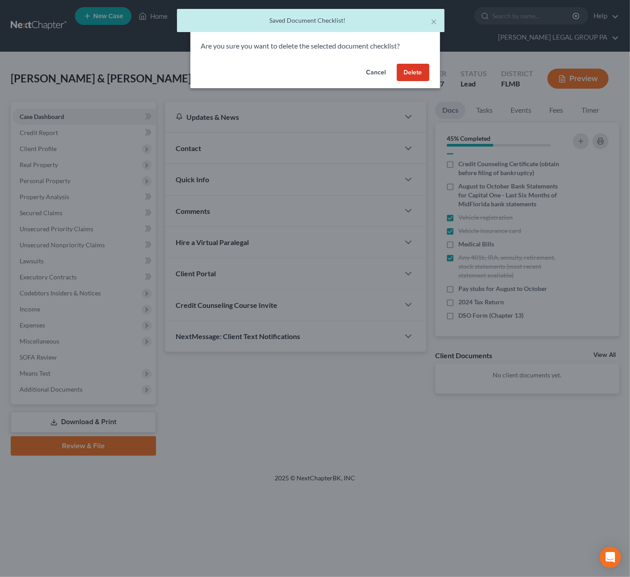
click at [416, 70] on button "Delete" at bounding box center [413, 73] width 33 height 18
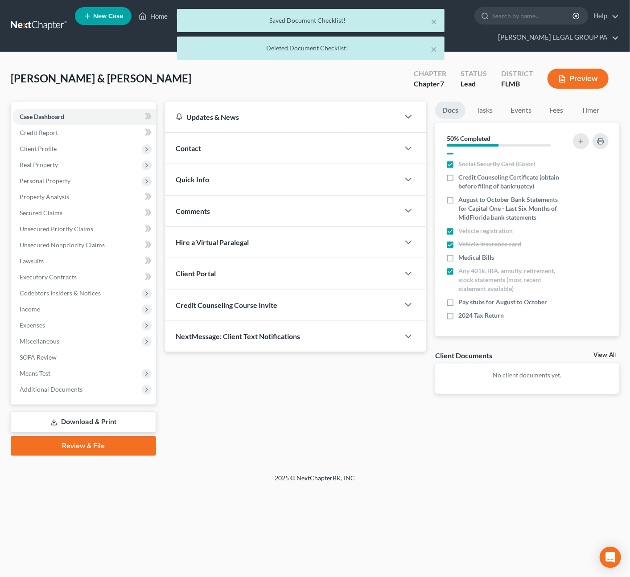
scroll to position [10, 0]
click at [598, 138] on icon "button" at bounding box center [600, 141] width 7 height 7
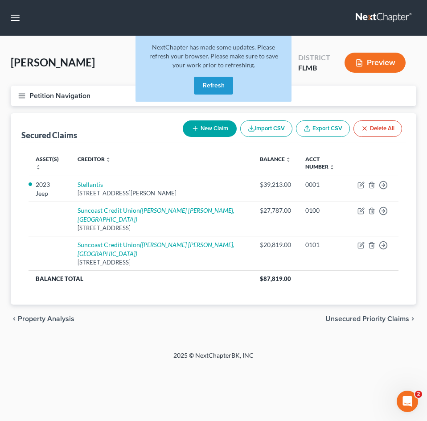
click at [213, 87] on button "Refresh" at bounding box center [213, 86] width 39 height 18
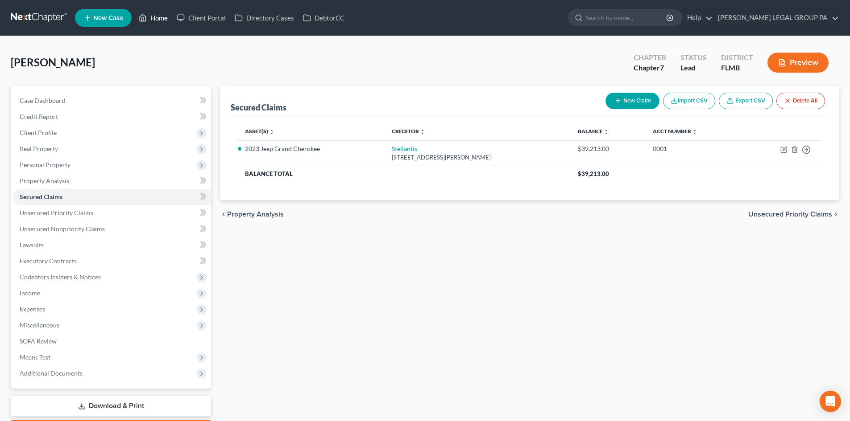
click at [155, 16] on link "Home" at bounding box center [153, 18] width 38 height 16
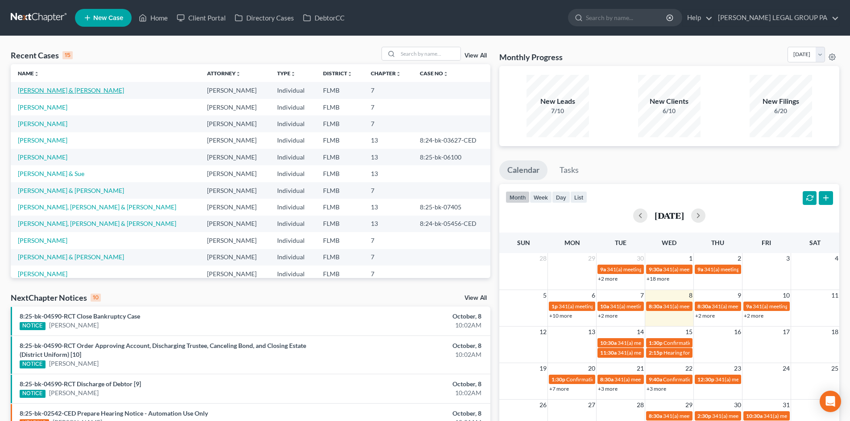
click at [52, 92] on link "[PERSON_NAME] & [PERSON_NAME]" at bounding box center [71, 91] width 106 height 8
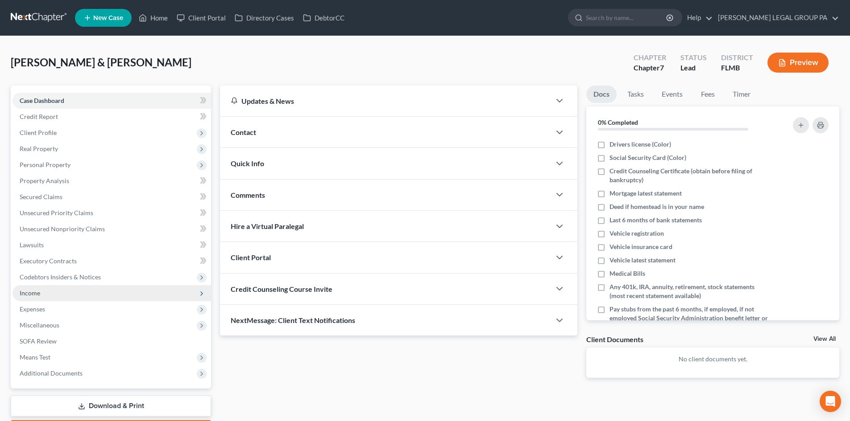
click at [36, 286] on span "Income" at bounding box center [111, 293] width 198 height 16
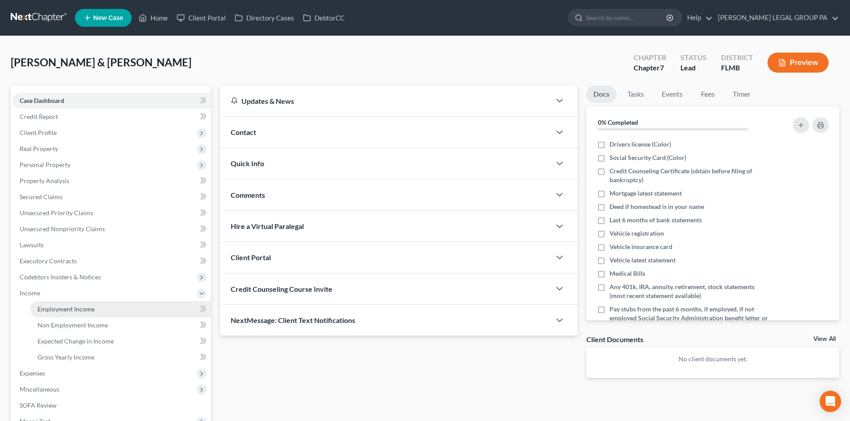
click at [54, 311] on span "Employment Income" at bounding box center [65, 309] width 57 height 8
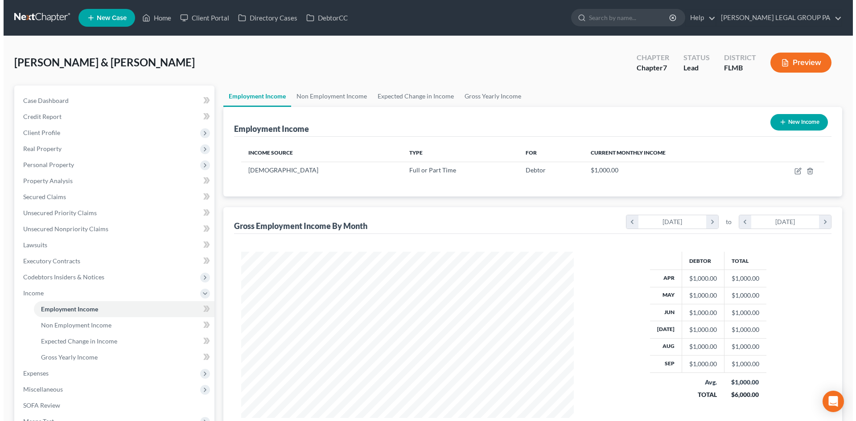
scroll to position [166, 351]
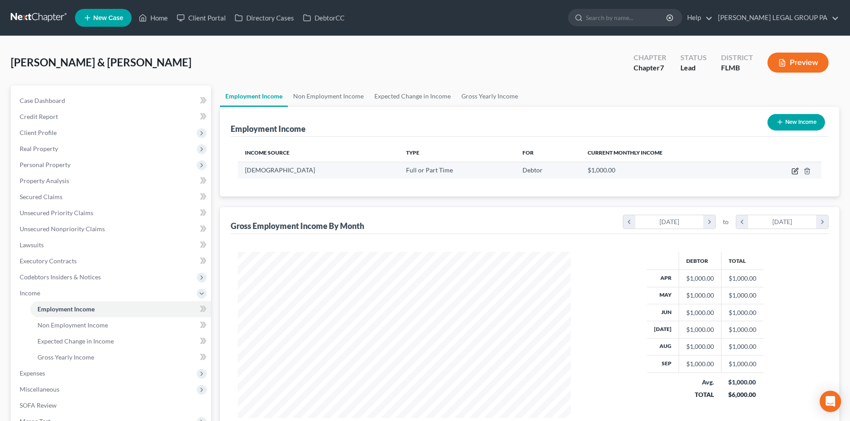
click at [427, 171] on icon "button" at bounding box center [794, 171] width 7 height 7
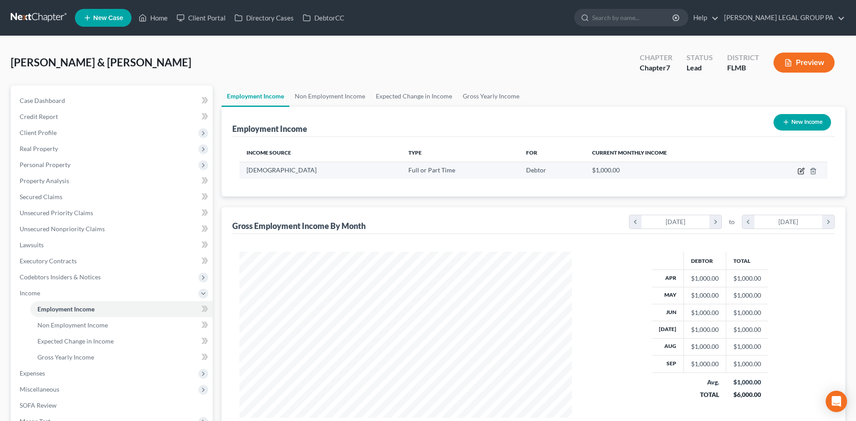
scroll to position [168, 354]
select select "0"
select select "9"
select select "0"
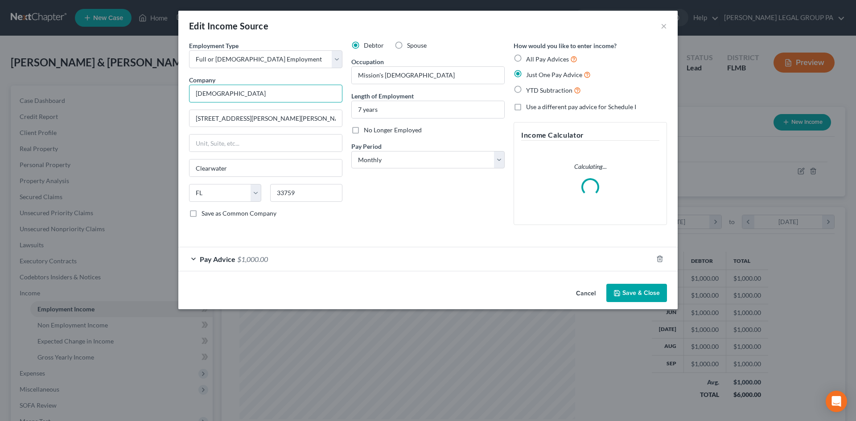
drag, startPoint x: 273, startPoint y: 95, endPoint x: 163, endPoint y: 85, distance: 111.0
click at [163, 85] on div "Edit Income Source × Employment Type * Select Full or Part Time Employment Self…" at bounding box center [428, 210] width 856 height 421
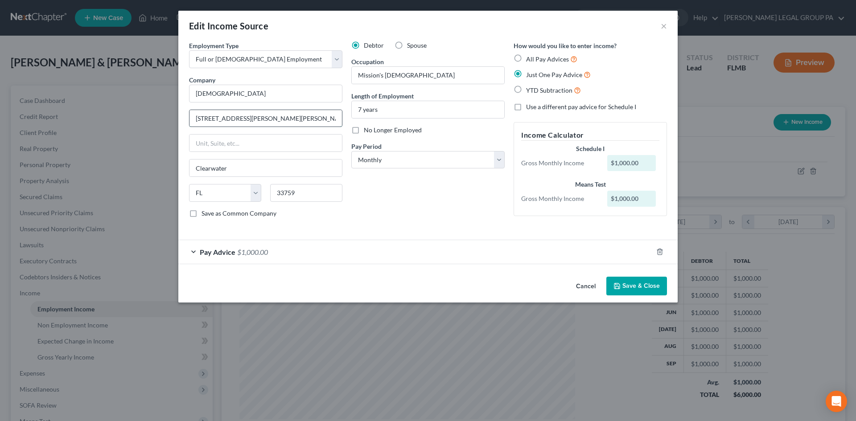
click at [243, 122] on input "110 N McMullen Booth Rd" at bounding box center [266, 118] width 153 height 17
select select "0"
select select "9"
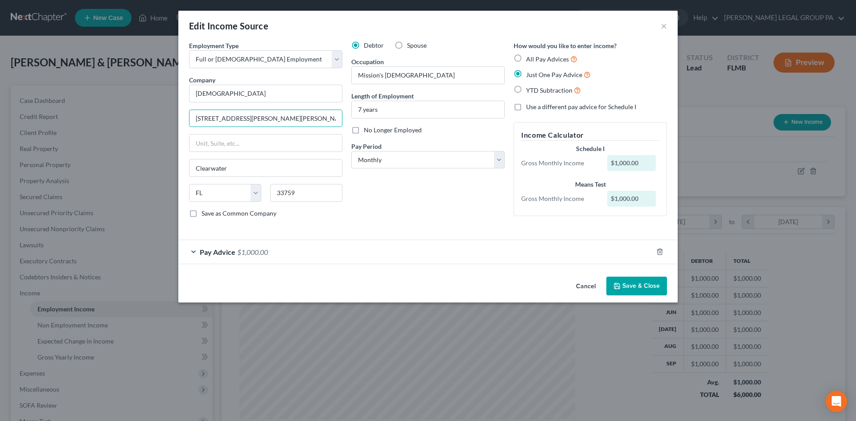
select select "0"
click at [642, 288] on button "Save & Close" at bounding box center [636, 286] width 61 height 19
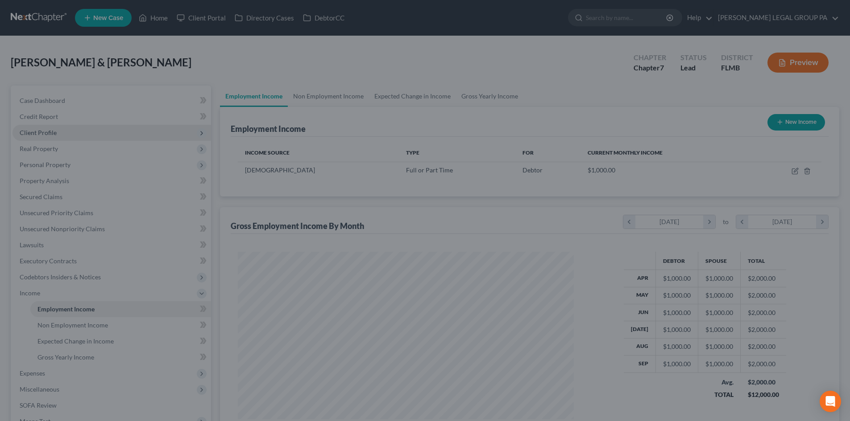
scroll to position [445768, 445584]
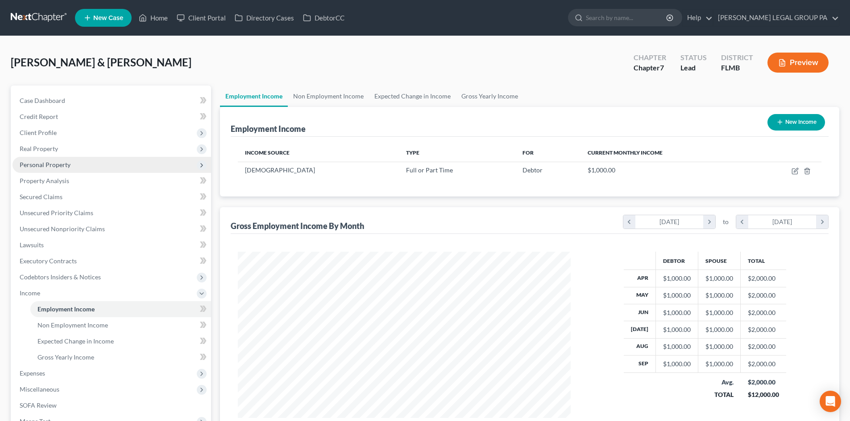
click at [41, 165] on span "Personal Property" at bounding box center [45, 165] width 51 height 8
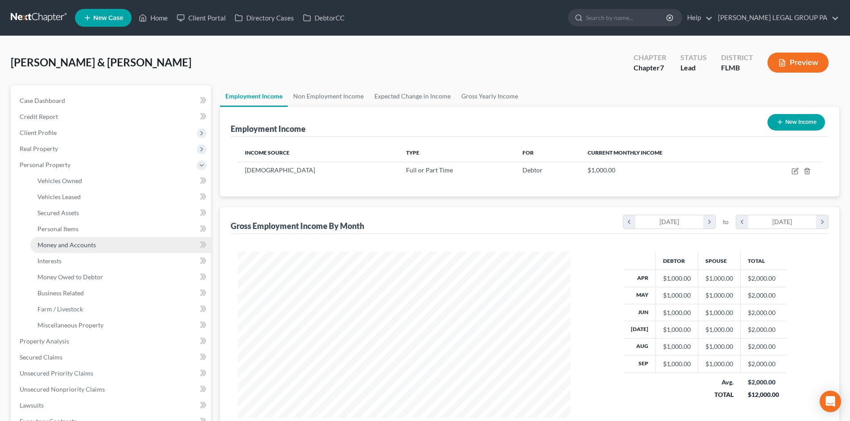
drag, startPoint x: 60, startPoint y: 240, endPoint x: 65, endPoint y: 240, distance: 5.4
click at [60, 240] on link "Money and Accounts" at bounding box center [120, 245] width 181 height 16
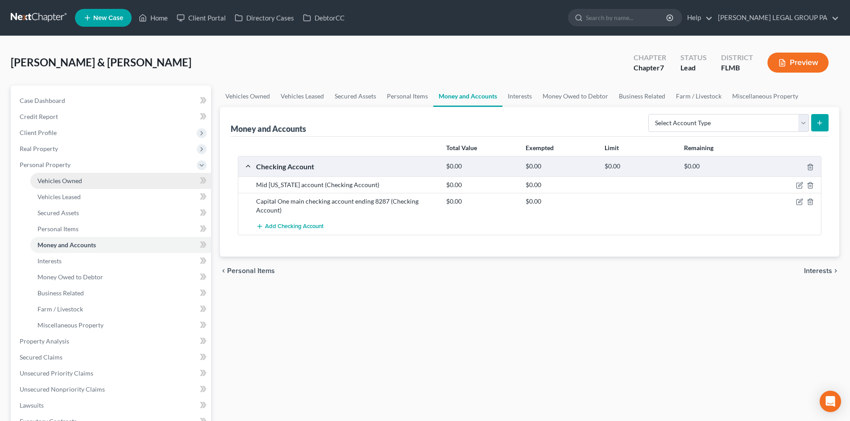
click at [63, 177] on span "Vehicles Owned" at bounding box center [59, 181] width 45 height 8
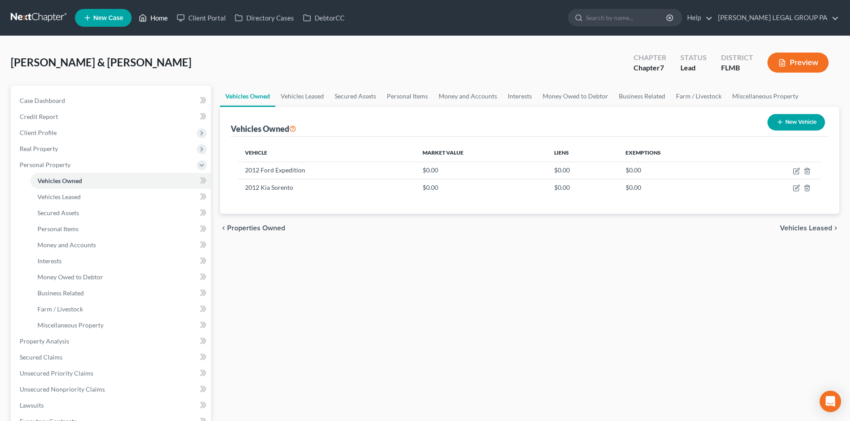
click at [146, 15] on icon at bounding box center [143, 17] width 8 height 11
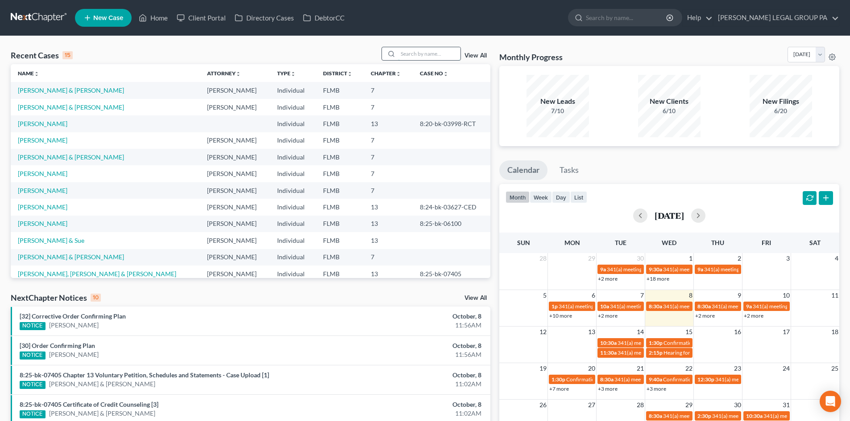
click at [406, 53] on input "search" at bounding box center [429, 53] width 62 height 13
click at [480, 299] on link "View All" at bounding box center [475, 298] width 22 height 6
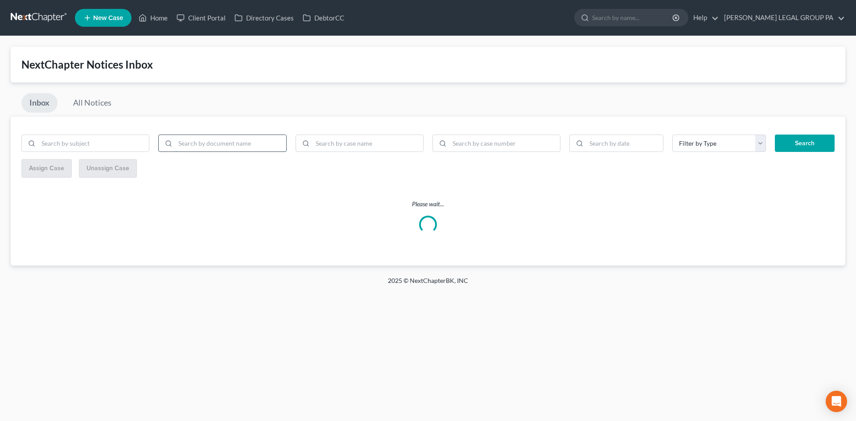
click at [226, 144] on input "search" at bounding box center [230, 143] width 111 height 17
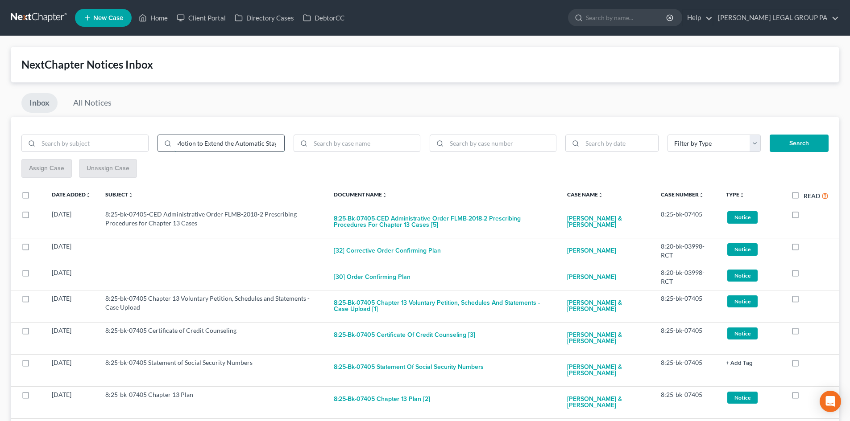
type input "Motion to Extend the Automatic Stay"
click at [769, 135] on button "Search" at bounding box center [798, 144] width 59 height 18
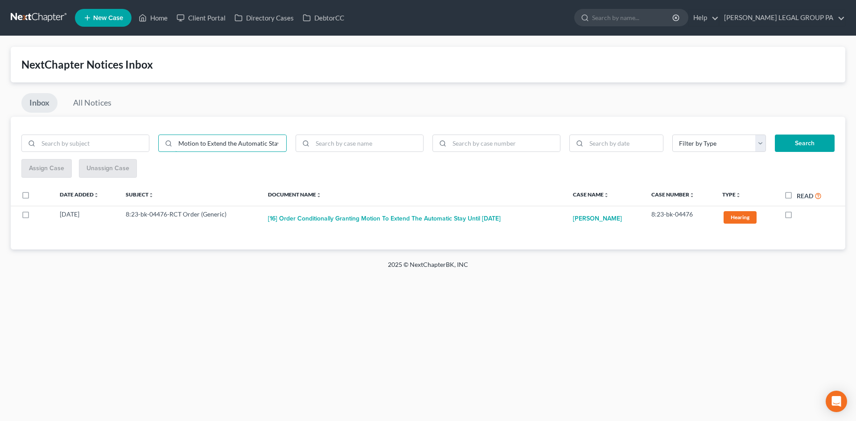
drag, startPoint x: 280, startPoint y: 142, endPoint x: 124, endPoint y: 131, distance: 156.4
click at [124, 131] on div "Motion to Extend the Automatic Stay Filter by Type AP Bank Statements Client Qu…" at bounding box center [428, 183] width 835 height 133
type input "Extend Automatic Stay"
click at [775, 135] on button "Search" at bounding box center [805, 144] width 60 height 18
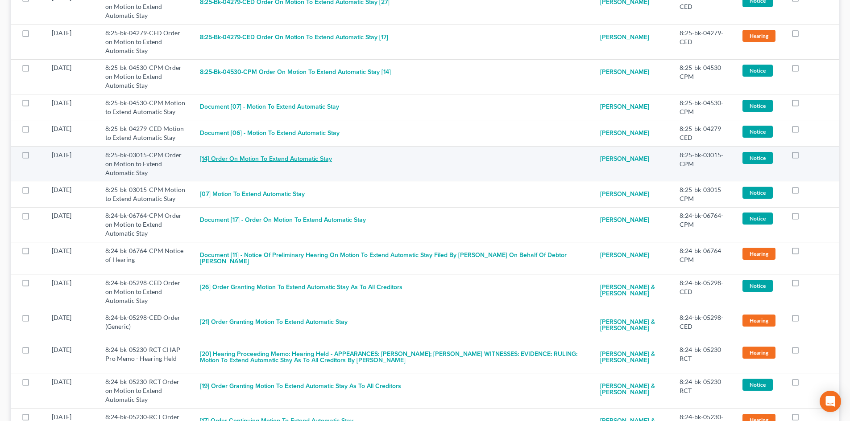
scroll to position [223, 0]
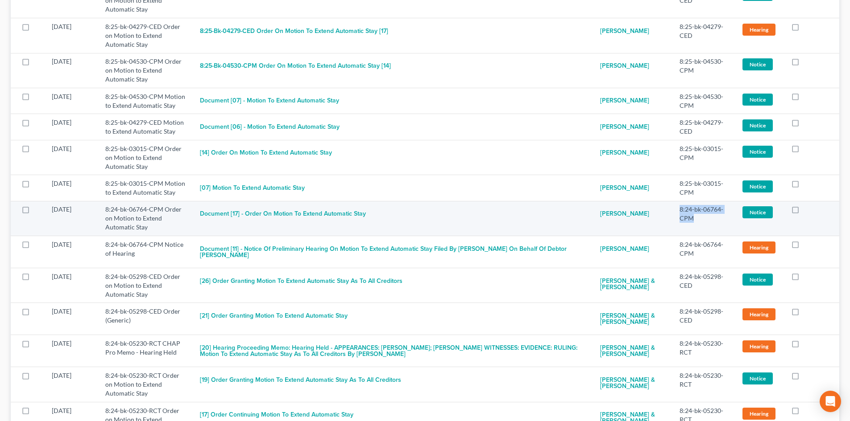
drag, startPoint x: 679, startPoint y: 207, endPoint x: 702, endPoint y: 218, distance: 25.4
click at [702, 218] on td "8:24-bk-06764-CPM" at bounding box center [703, 218] width 62 height 35
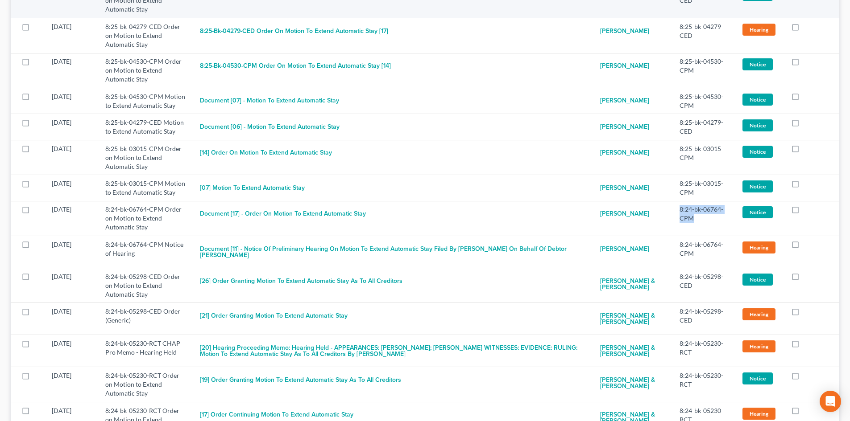
copy td "8:24-bk-06764-CPM"
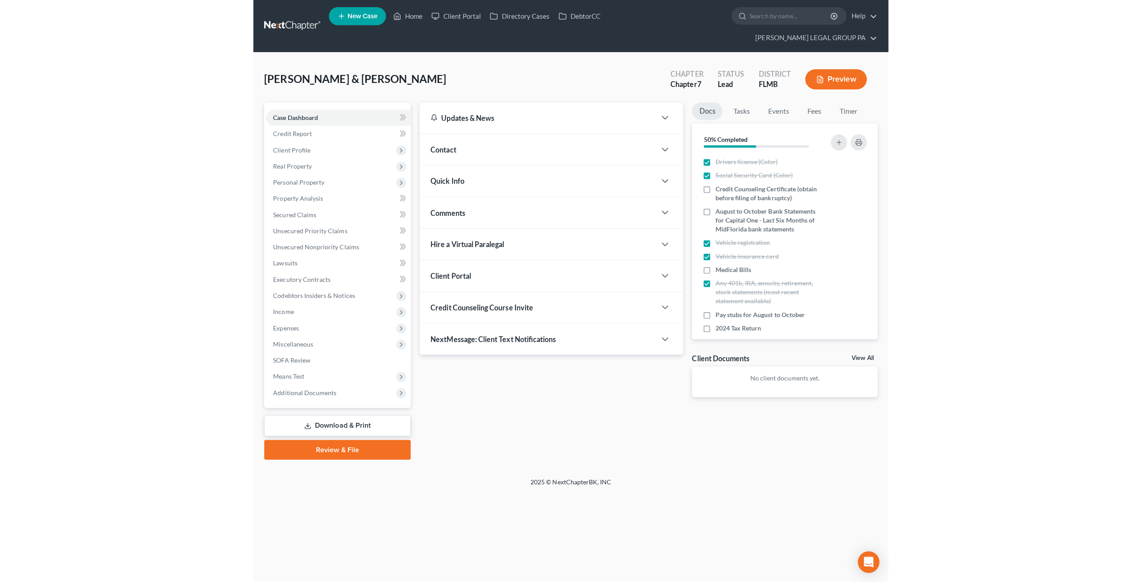
scroll to position [10, 0]
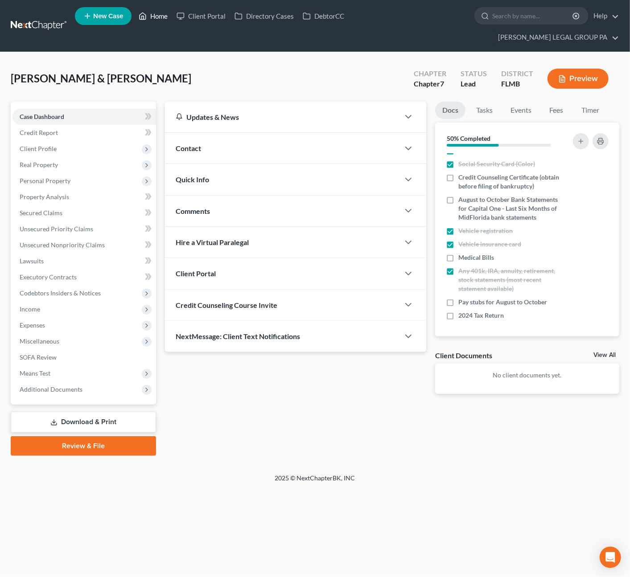
click at [154, 16] on link "Home" at bounding box center [153, 16] width 38 height 16
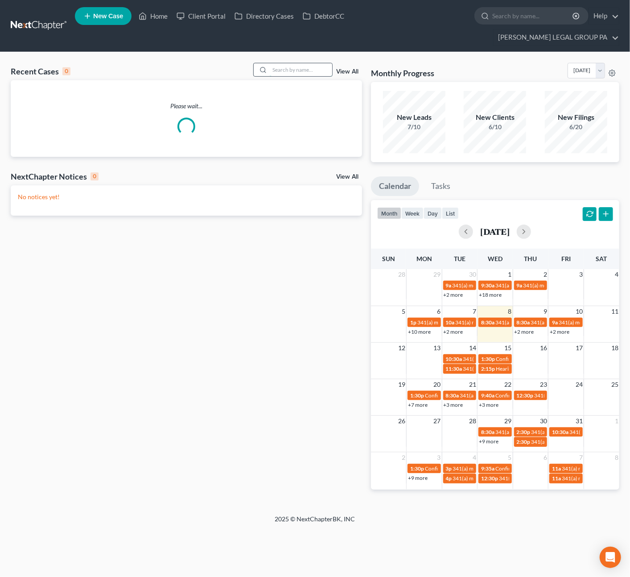
click at [282, 63] on input "search" at bounding box center [301, 69] width 62 height 13
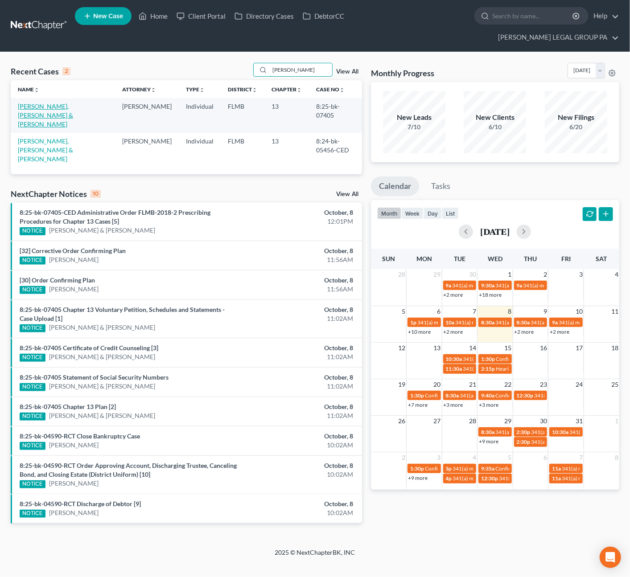
type input "[PERSON_NAME]"
click at [42, 103] on link "[PERSON_NAME], [PERSON_NAME] & [PERSON_NAME]" at bounding box center [45, 115] width 55 height 25
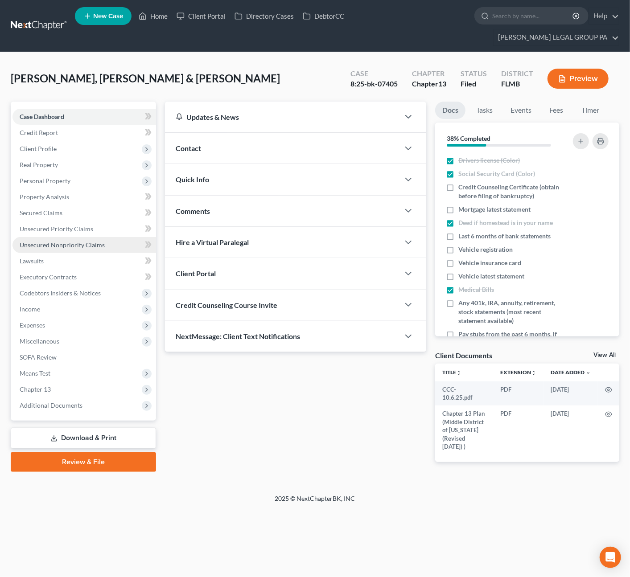
click at [45, 241] on span "Unsecured Nonpriority Claims" at bounding box center [62, 245] width 85 height 8
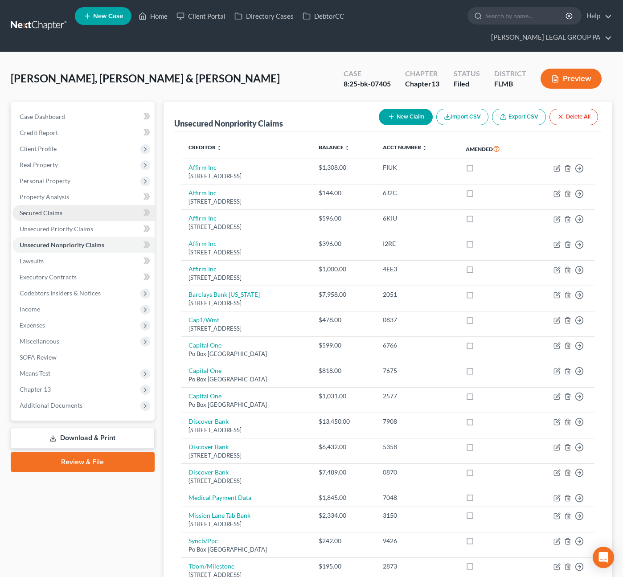
click at [49, 209] on span "Secured Claims" at bounding box center [41, 213] width 43 height 8
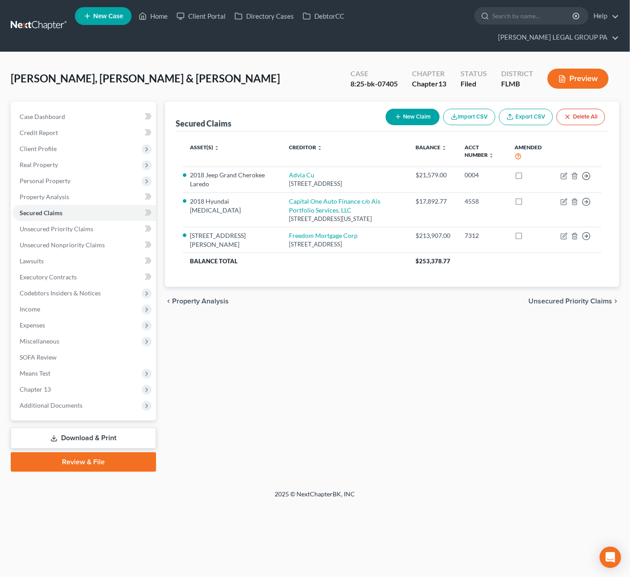
click at [239, 139] on th "Asset(s) expand_more expand_less unfold_more" at bounding box center [232, 153] width 99 height 28
